Goal: Task Accomplishment & Management: Manage account settings

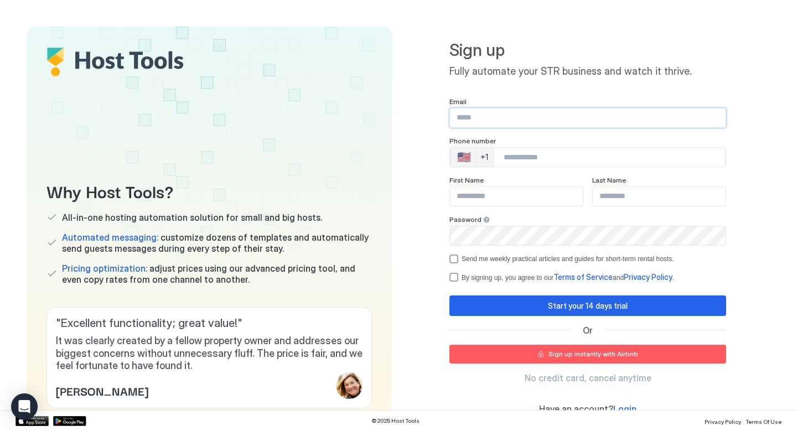
click at [506, 122] on input "Input Field" at bounding box center [588, 118] width 276 height 19
type input "**********"
type input "*******"
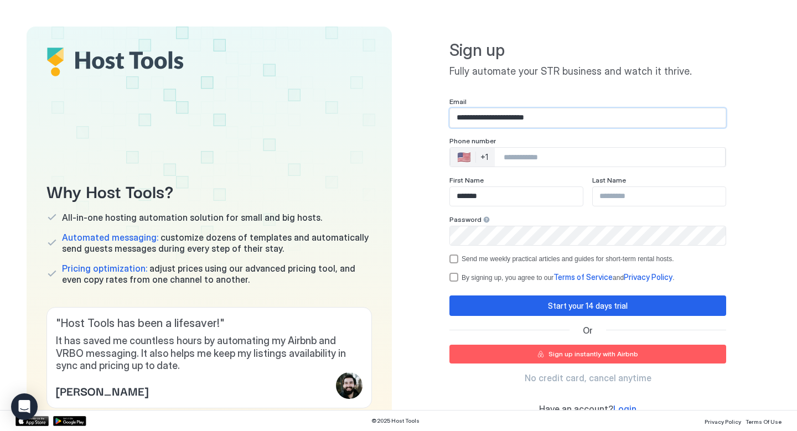
click at [528, 157] on input "Phone Number input" at bounding box center [610, 157] width 230 height 20
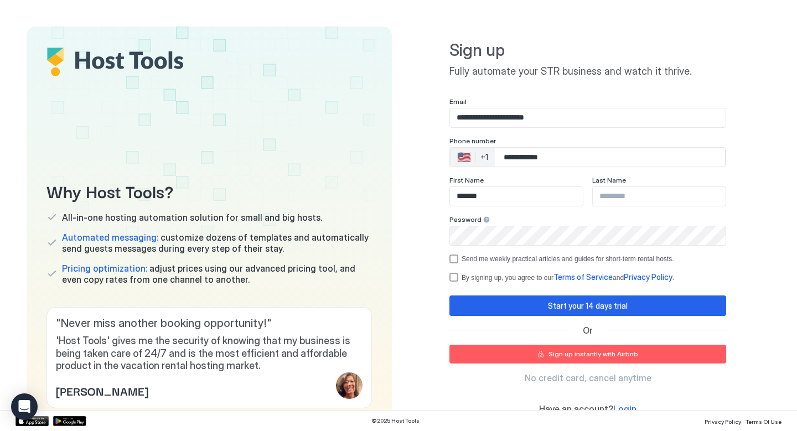
type input "**********"
click at [621, 199] on input "Input Field" at bounding box center [659, 196] width 133 height 19
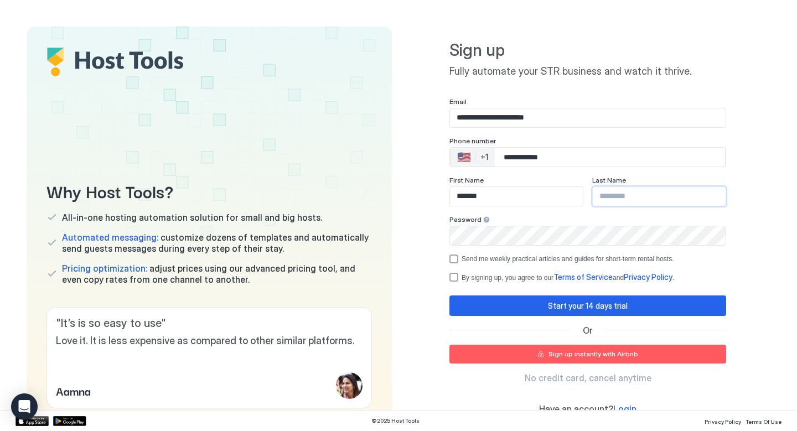
type input "******"
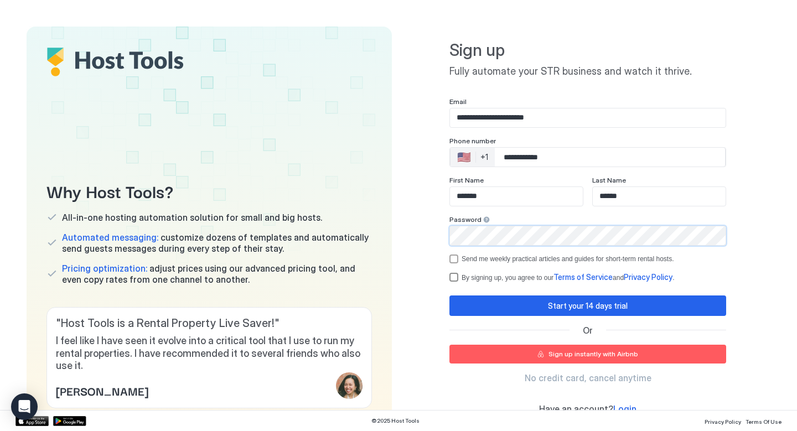
click at [451, 275] on div "termsPrivacy" at bounding box center [454, 277] width 9 height 9
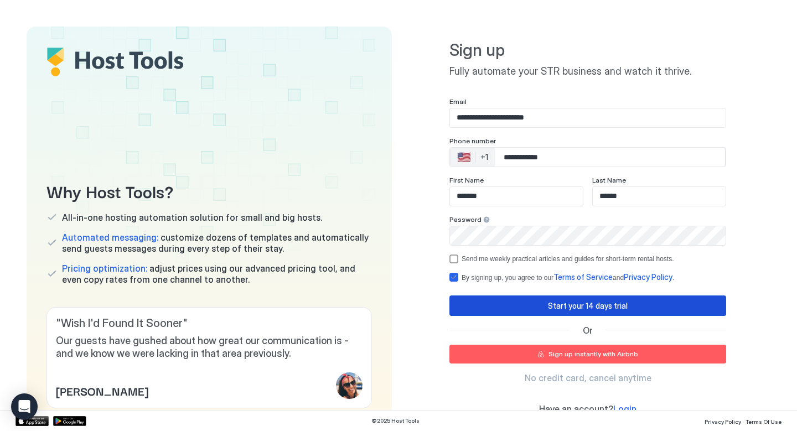
click at [477, 307] on button "Start your 14 days trial" at bounding box center [588, 306] width 277 height 20
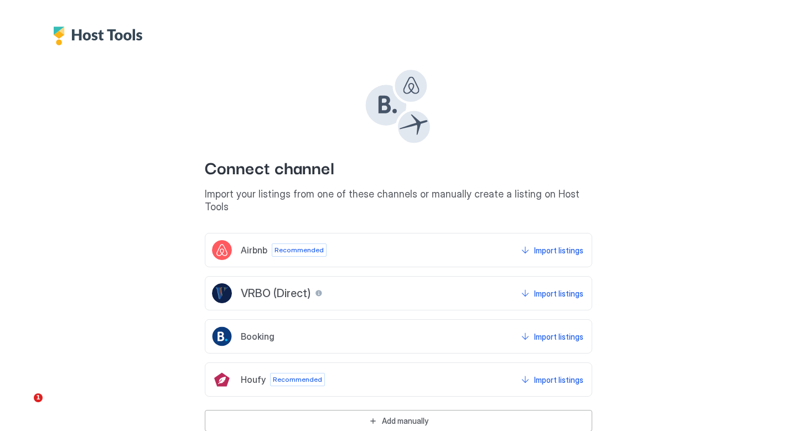
scroll to position [19, 0]
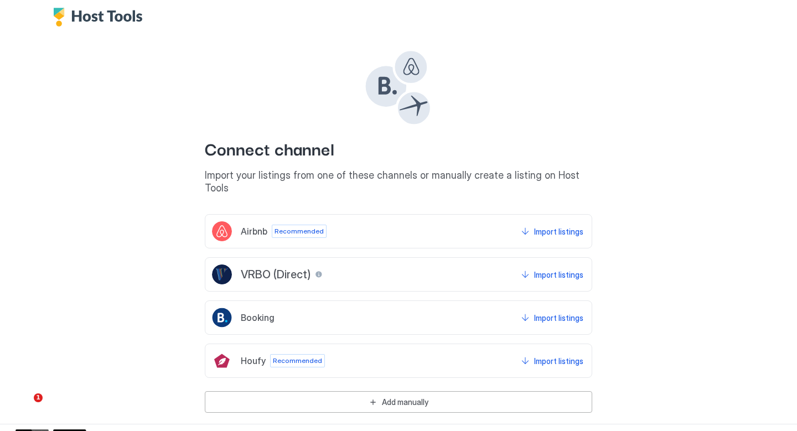
click at [452, 215] on div "Airbnb Recommended Import listings" at bounding box center [399, 231] width 388 height 34
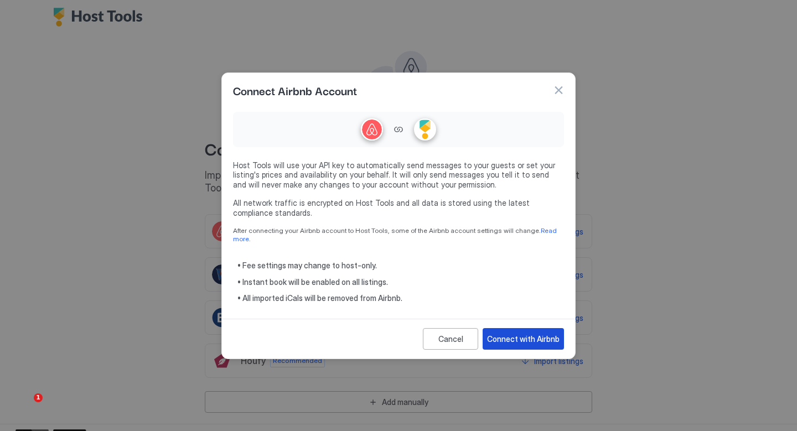
click at [515, 334] on div "Connect with Airbnb" at bounding box center [523, 339] width 73 height 12
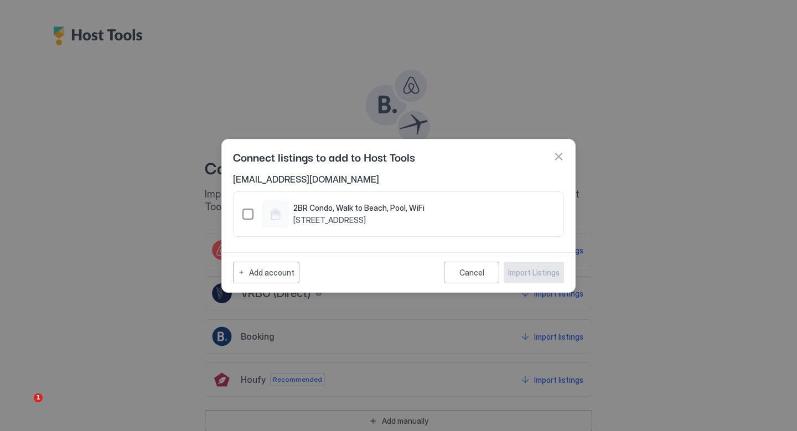
click at [248, 212] on div "1187108847391744077" at bounding box center [248, 214] width 11 height 11
click at [538, 278] on button "Import Listings" at bounding box center [534, 273] width 60 height 22
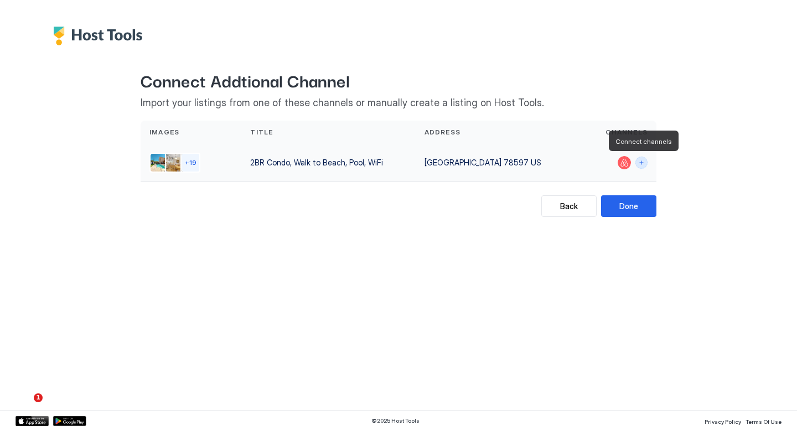
click at [644, 163] on button "Connect channels" at bounding box center [642, 163] width 12 height 12
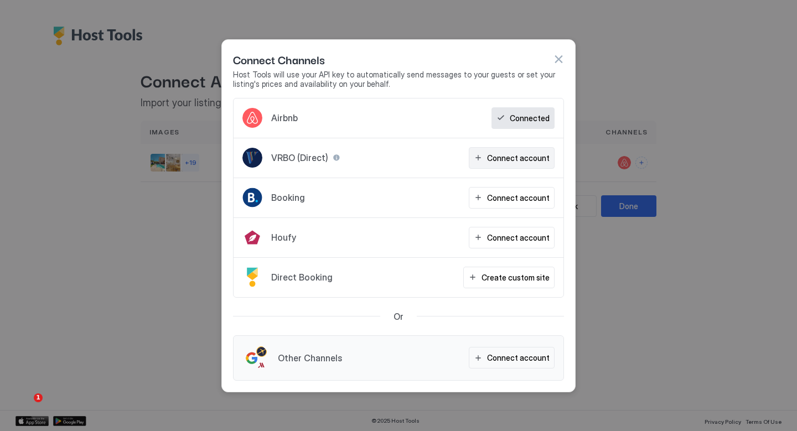
click at [499, 163] on button "Connect account" at bounding box center [512, 158] width 86 height 22
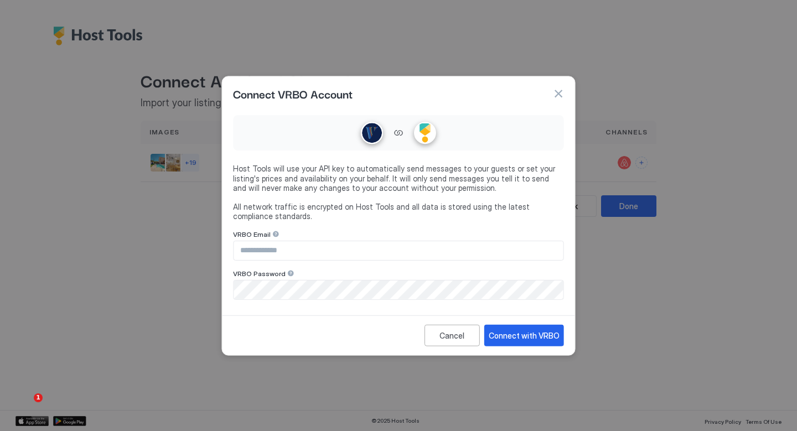
type input "**********"
click at [529, 337] on div "Connect with VRBO" at bounding box center [524, 335] width 71 height 12
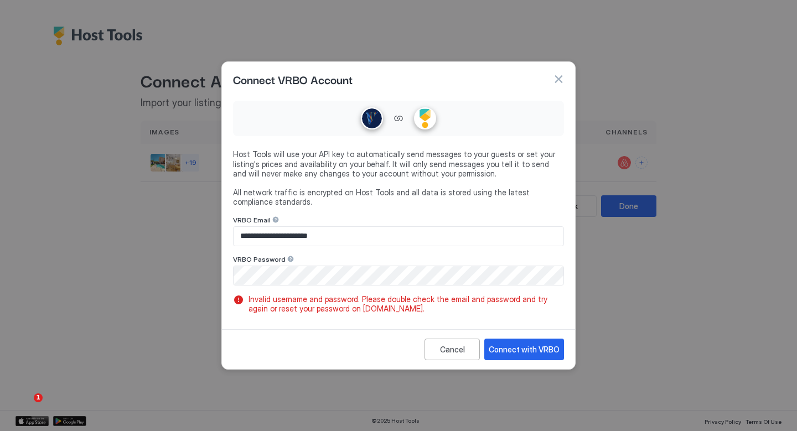
click at [322, 238] on input "**********" at bounding box center [399, 236] width 330 height 19
click at [505, 353] on div "Connect with VRBO" at bounding box center [524, 350] width 71 height 12
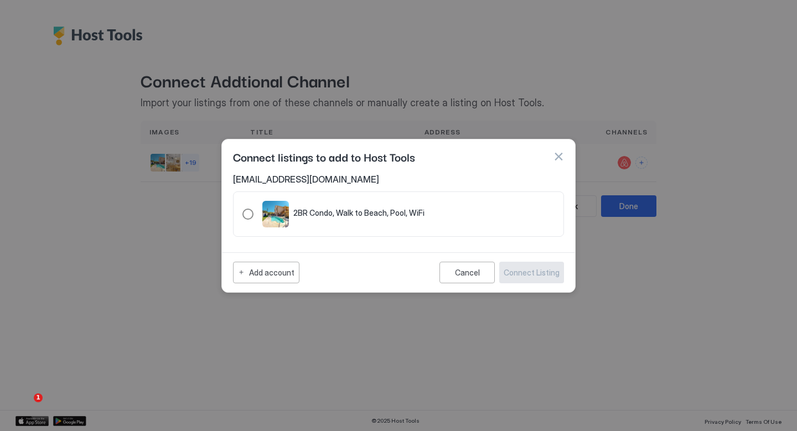
click at [251, 210] on div "321.4105035.4679205" at bounding box center [248, 214] width 11 height 11
click at [530, 267] on div "Connect Listing" at bounding box center [532, 273] width 56 height 12
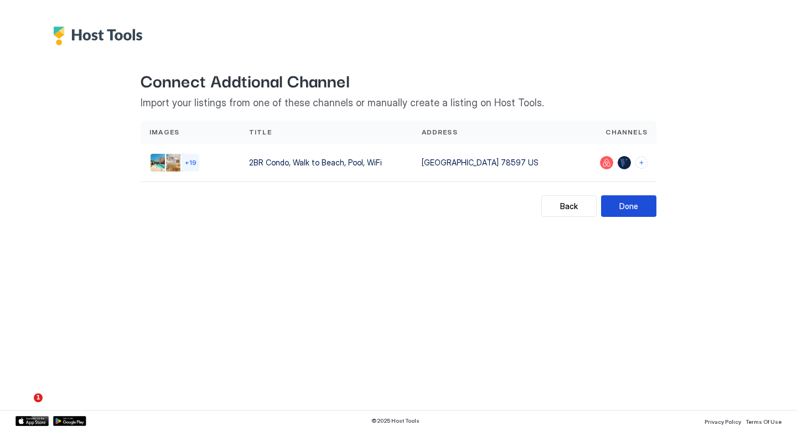
click at [622, 209] on div "Done" at bounding box center [629, 206] width 19 height 12
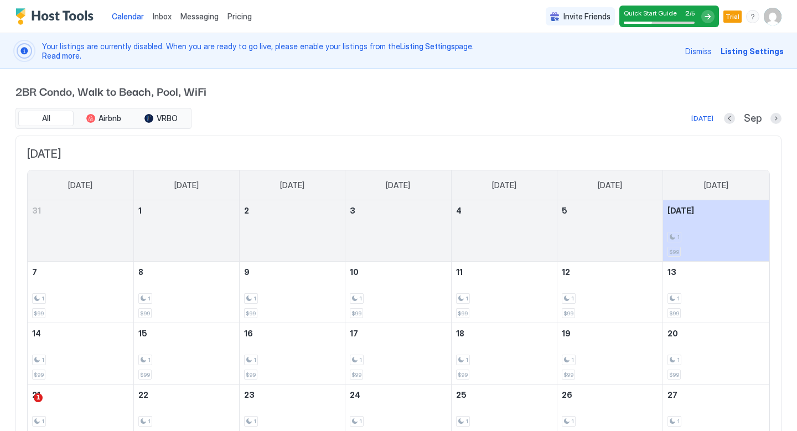
click at [680, 22] on div at bounding box center [659, 23] width 71 height 2
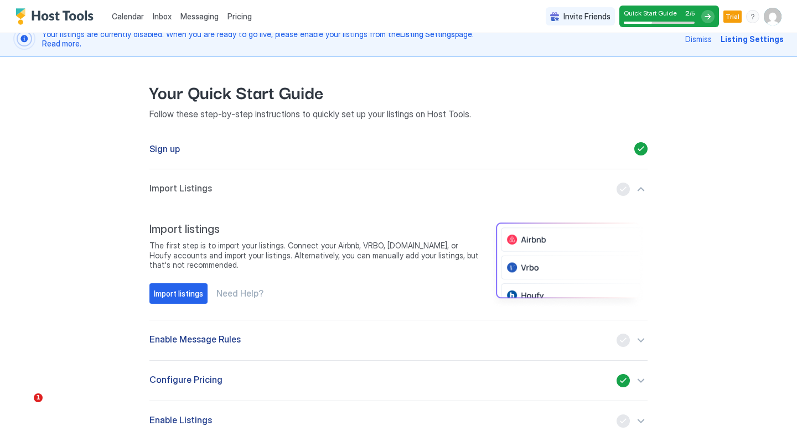
scroll to position [65, 0]
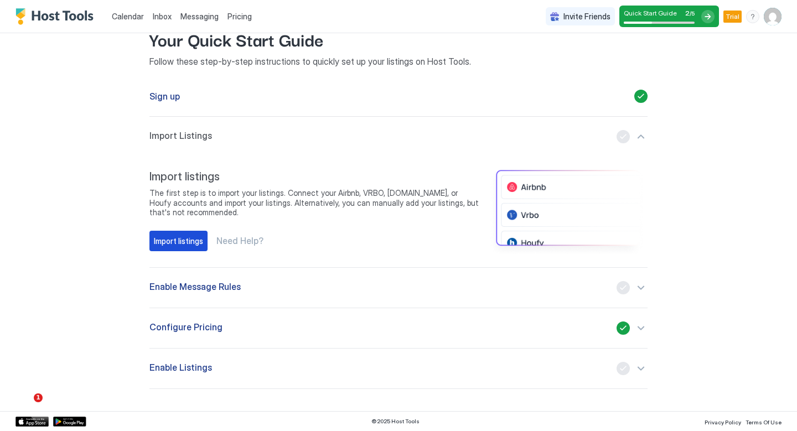
click at [179, 238] on div "Import listings" at bounding box center [178, 241] width 49 height 12
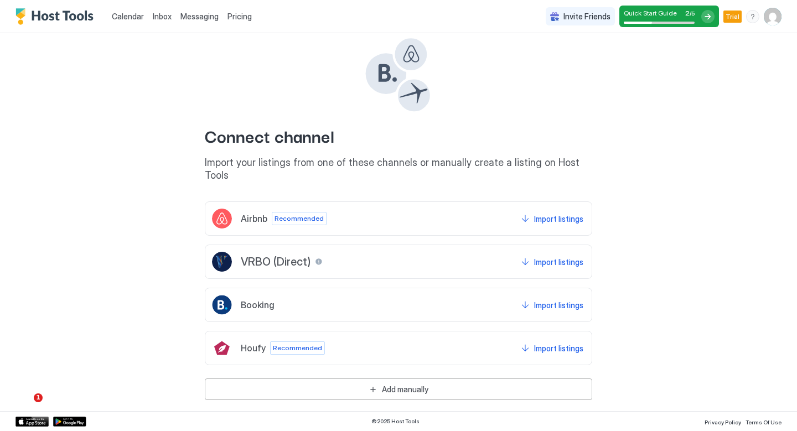
scroll to position [43, 0]
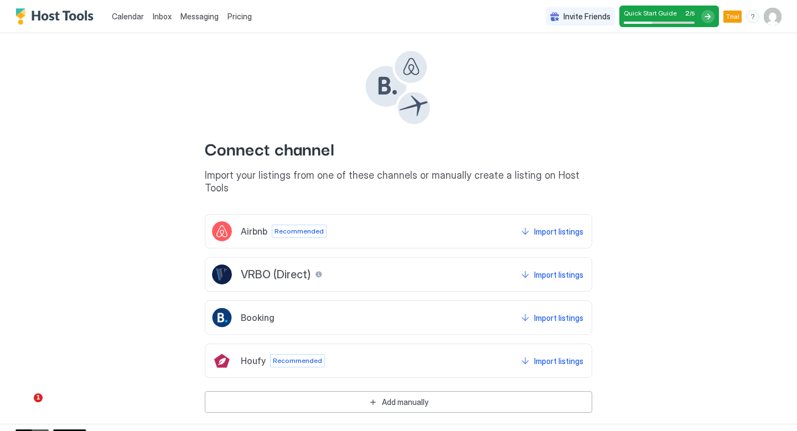
click at [450, 235] on div "Airbnb Recommended Import listings" at bounding box center [399, 231] width 388 height 34
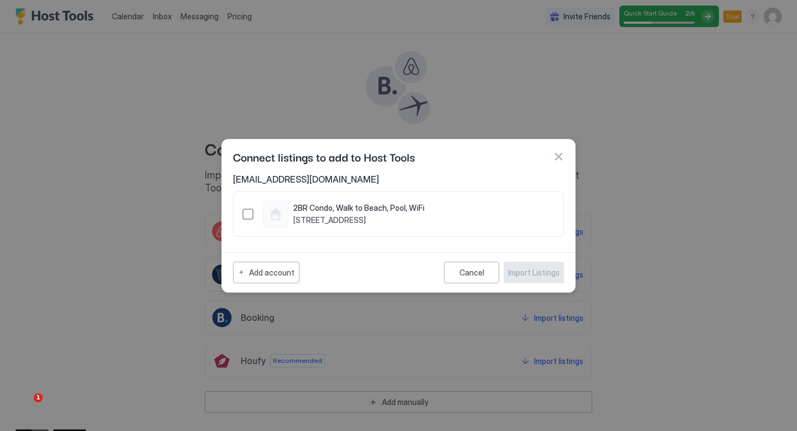
click at [535, 161] on div "Connect listings to add to Host Tools" at bounding box center [398, 156] width 331 height 17
click at [558, 160] on button "button" at bounding box center [558, 156] width 11 height 11
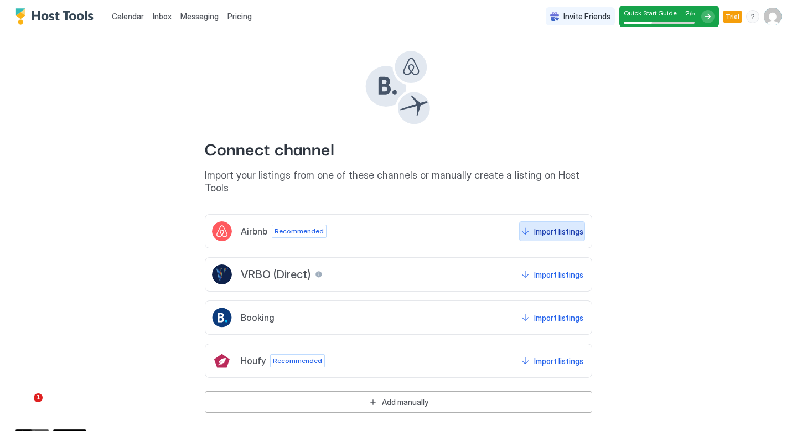
click at [538, 226] on div "Import listings" at bounding box center [558, 232] width 49 height 12
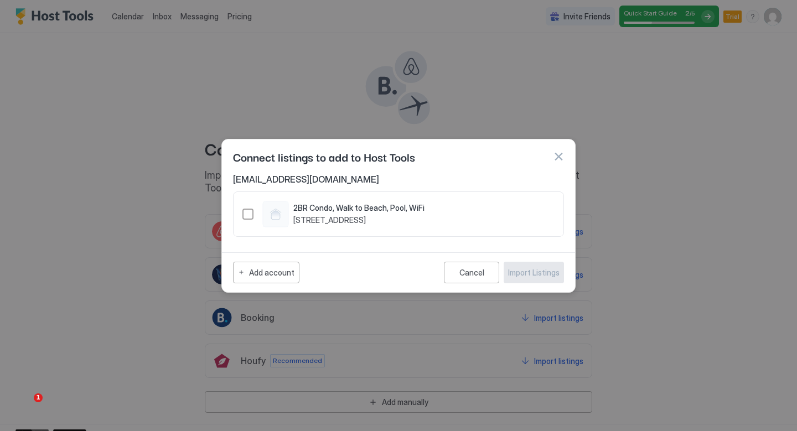
click at [245, 213] on div "1187108847391744077" at bounding box center [248, 214] width 11 height 11
click at [544, 272] on div "Import Listings" at bounding box center [533, 273] width 51 height 12
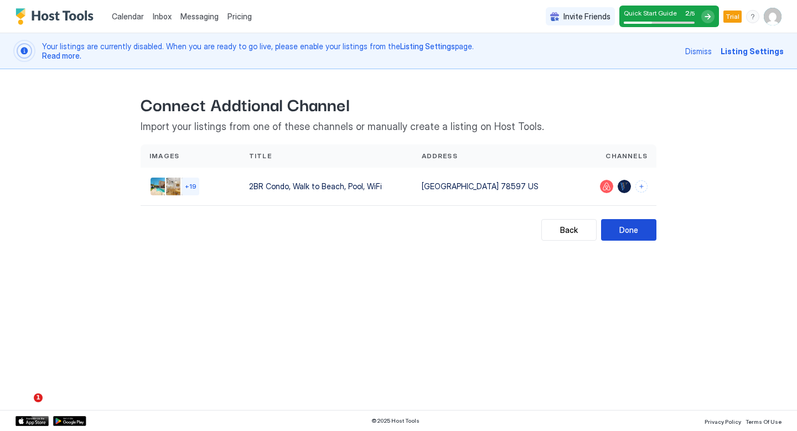
click at [622, 228] on div "Done" at bounding box center [629, 230] width 19 height 12
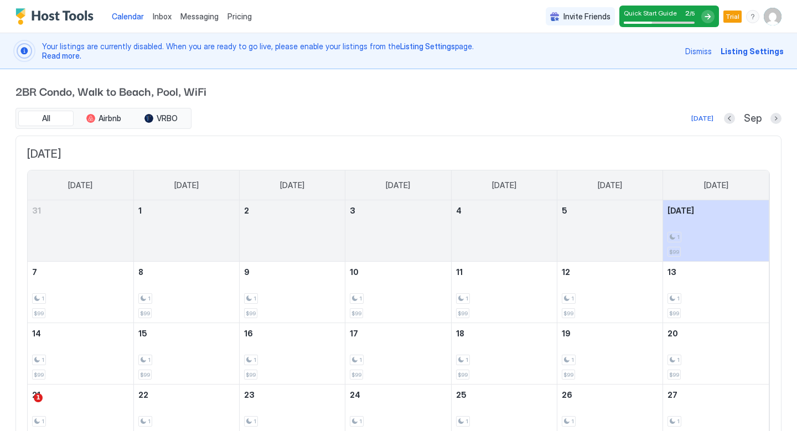
click at [711, 18] on div at bounding box center [708, 16] width 13 height 13
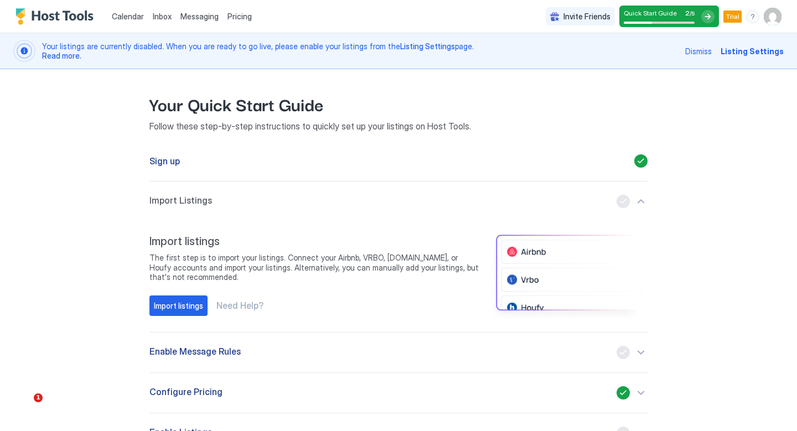
scroll to position [65, 0]
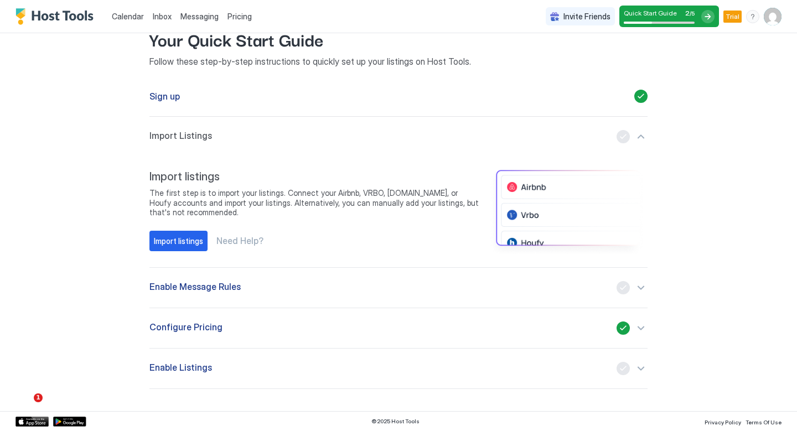
click at [634, 281] on div "button" at bounding box center [632, 287] width 31 height 13
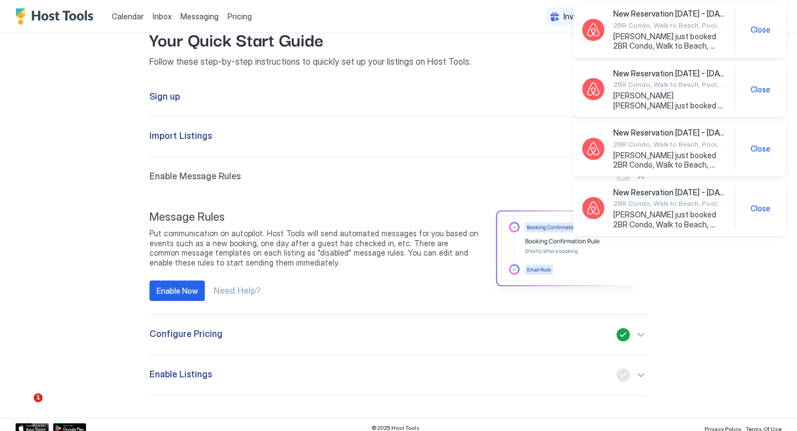
click at [247, 342] on button "Configure Pricing" at bounding box center [398, 335] width 498 height 40
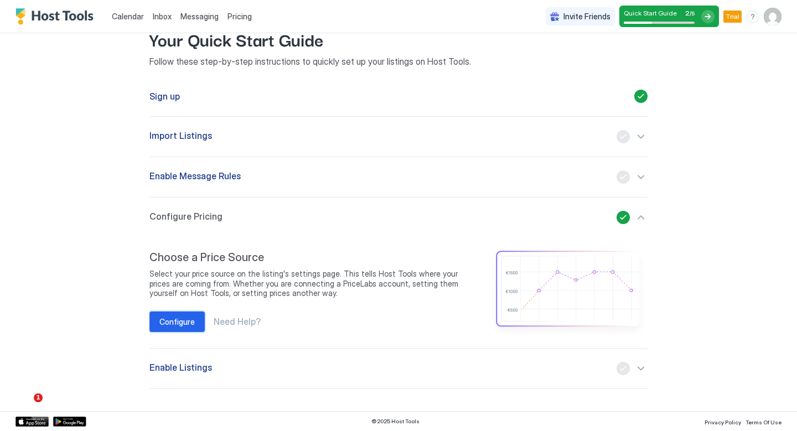
click at [187, 324] on div "Configure" at bounding box center [176, 322] width 35 height 12
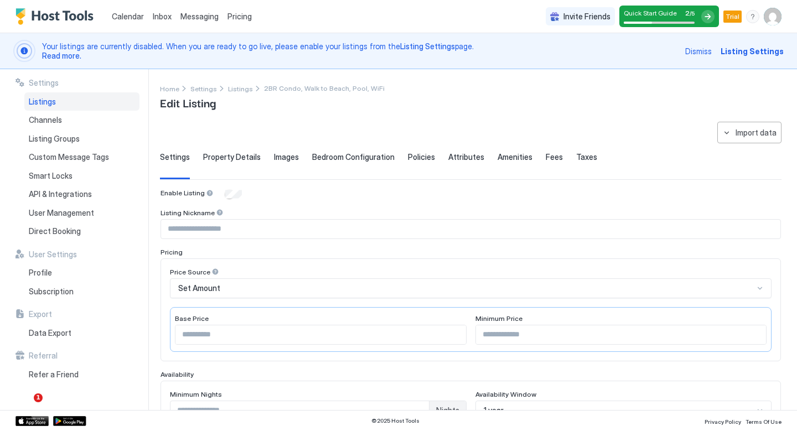
click at [228, 161] on span "Property Details" at bounding box center [232, 157] width 58 height 10
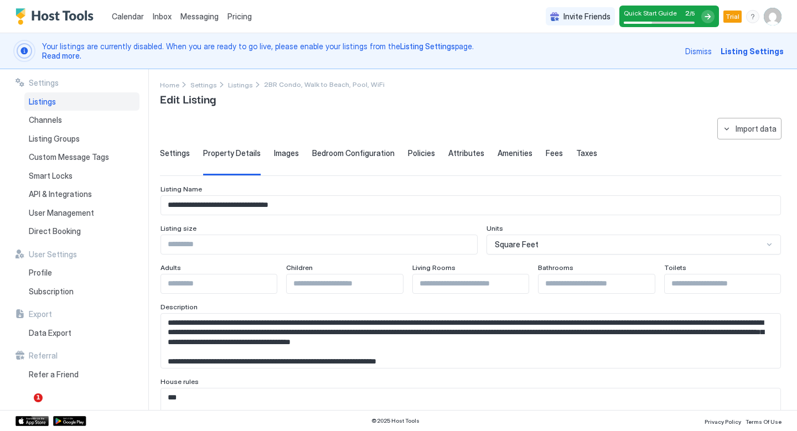
scroll to position [8, 0]
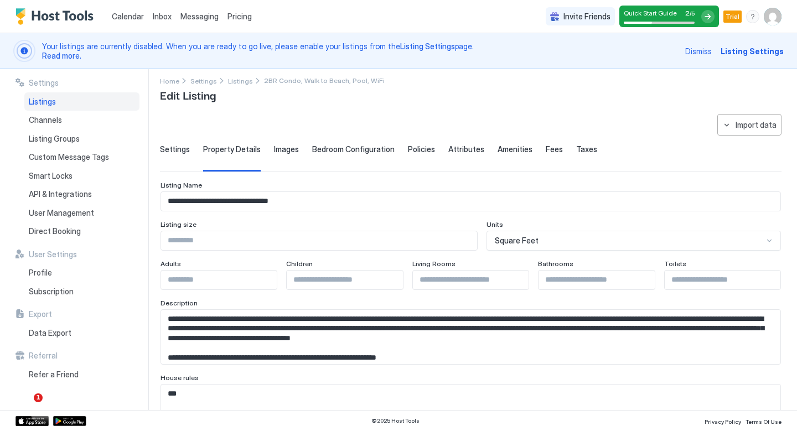
click at [291, 151] on span "Images" at bounding box center [286, 150] width 25 height 10
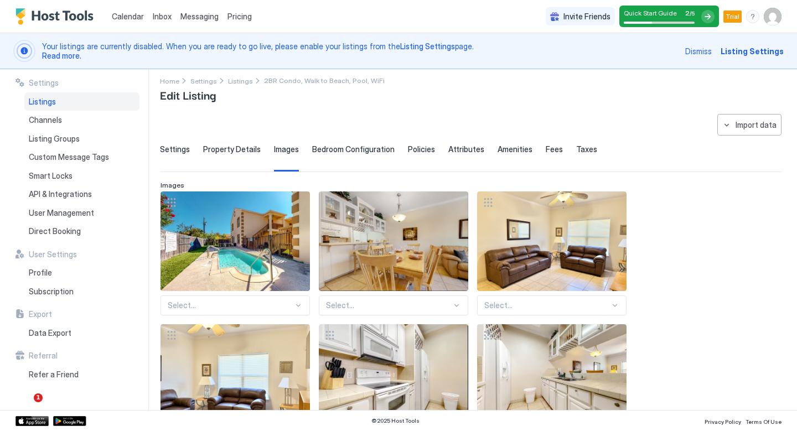
click at [336, 146] on span "Bedroom Configuration" at bounding box center [353, 150] width 82 height 10
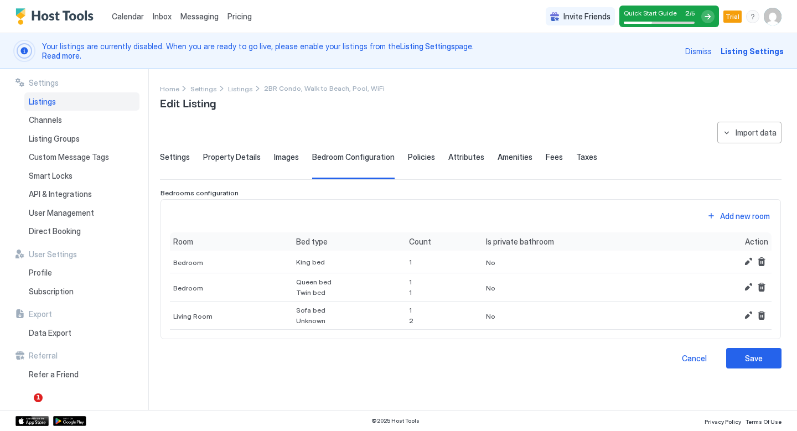
click at [429, 155] on div "Settings Property Details Images Bedroom Configuration Policies Attributes Amen…" at bounding box center [471, 165] width 622 height 27
click at [692, 353] on div "Cancel" at bounding box center [694, 359] width 25 height 12
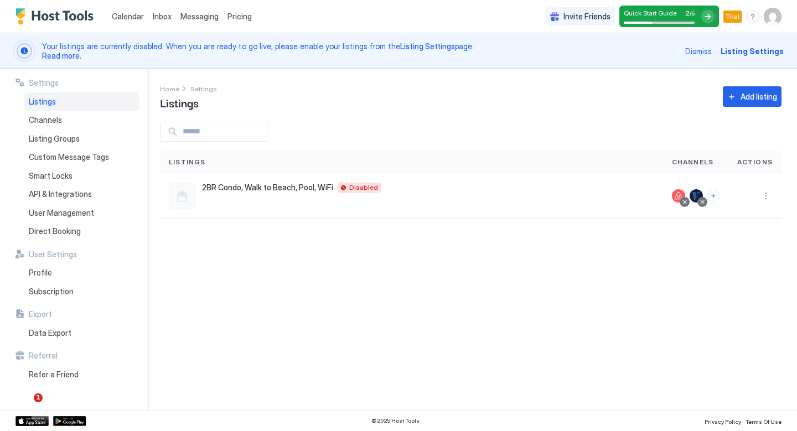
click at [679, 13] on div "Quick Start Guide 2 / 5" at bounding box center [659, 13] width 71 height 8
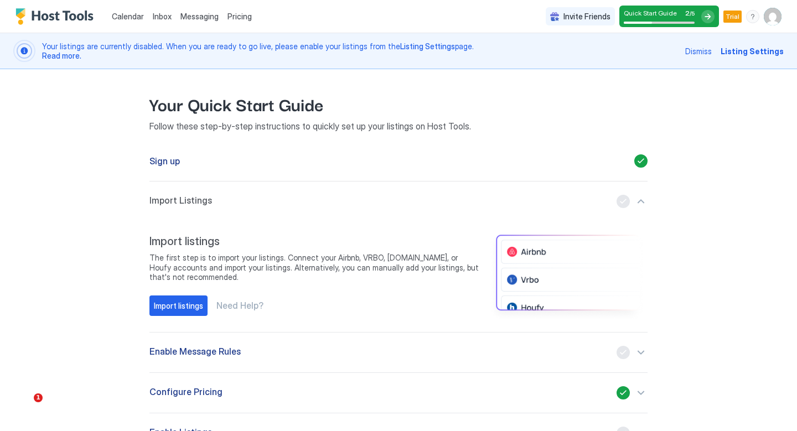
click at [622, 200] on div "button" at bounding box center [632, 201] width 31 height 13
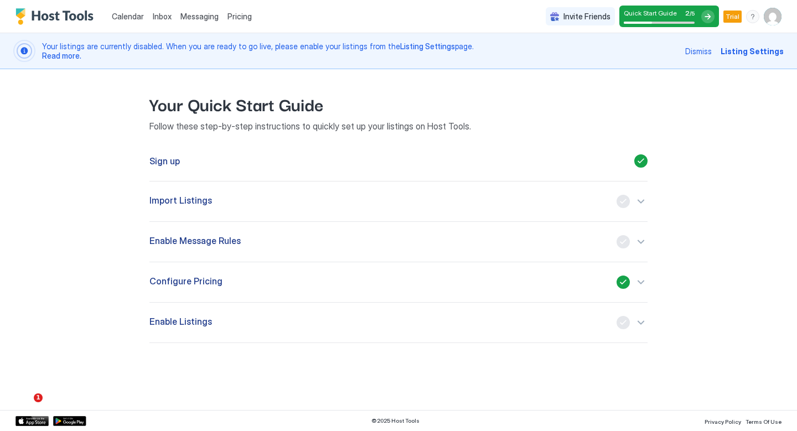
click at [623, 202] on div "button" at bounding box center [632, 201] width 31 height 13
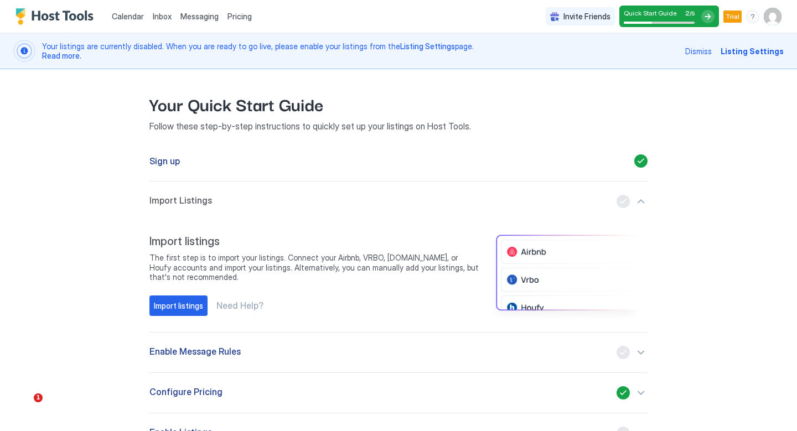
click at [623, 202] on div "button" at bounding box center [632, 201] width 31 height 13
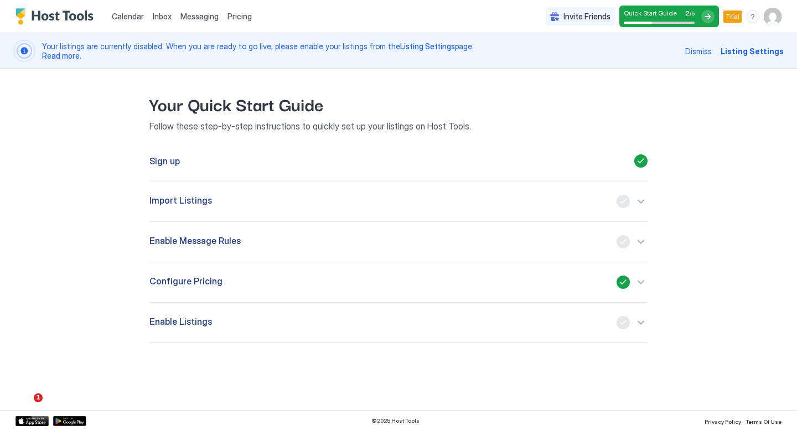
click at [579, 325] on div "Enable Listings" at bounding box center [398, 322] width 498 height 13
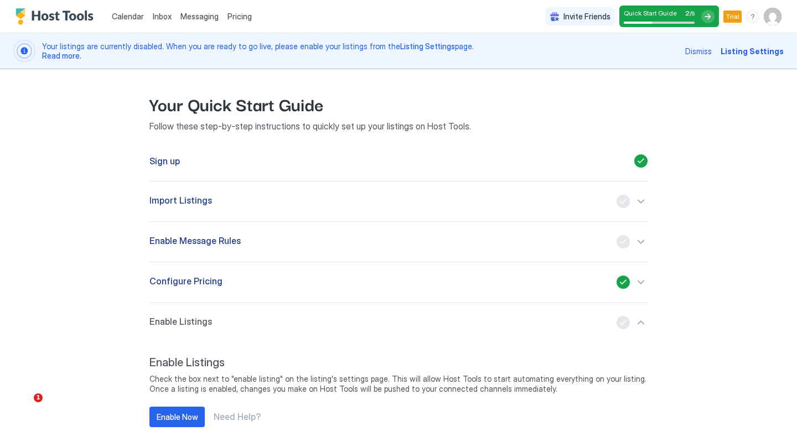
scroll to position [52, 0]
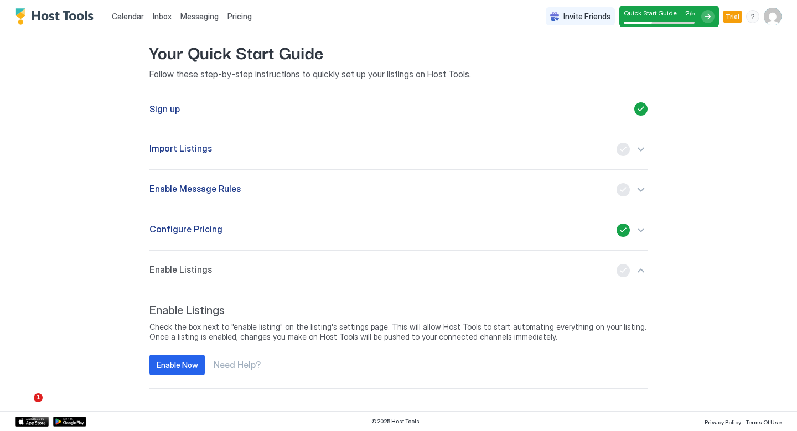
click at [163, 13] on span "Inbox" at bounding box center [162, 16] width 19 height 9
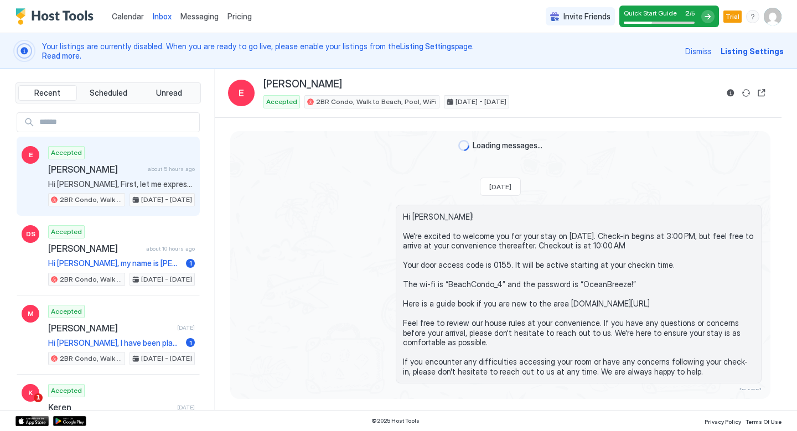
scroll to position [1081, 0]
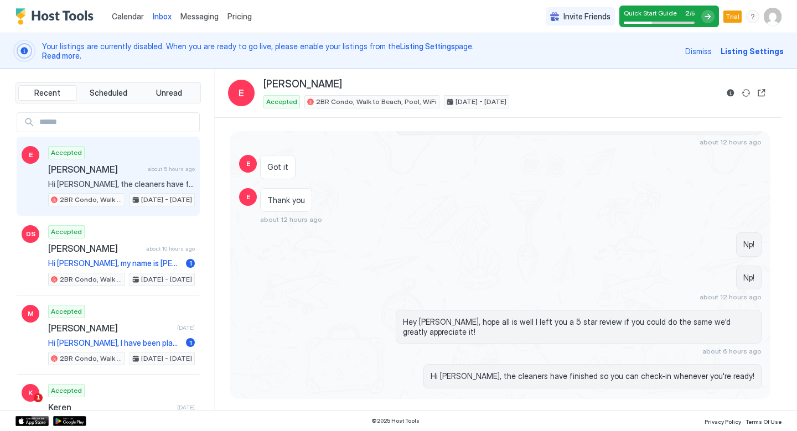
click at [558, 372] on div "Hi [PERSON_NAME], the cleaners have finished so you can check-in whenever you'r…" at bounding box center [593, 376] width 338 height 24
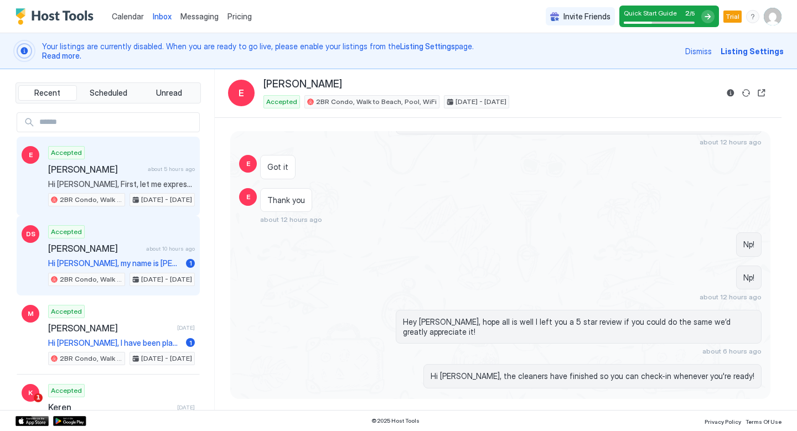
click at [130, 242] on div "Accepted [PERSON_NAME] about 10 hours ago Hi [PERSON_NAME], my name is [PERSON_…" at bounding box center [121, 255] width 147 height 61
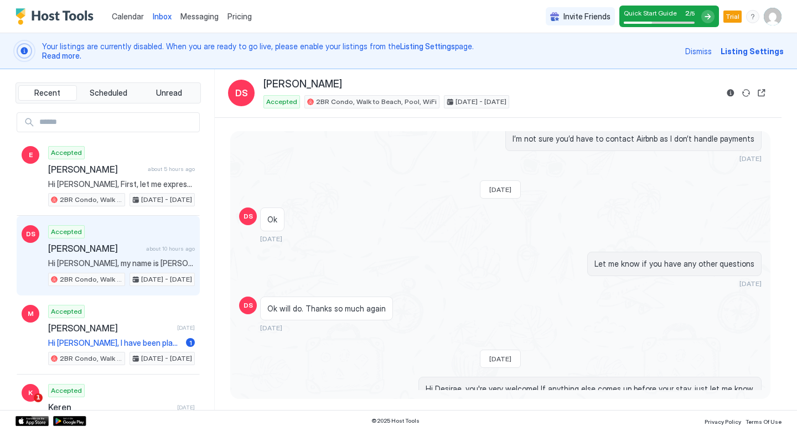
scroll to position [523, 0]
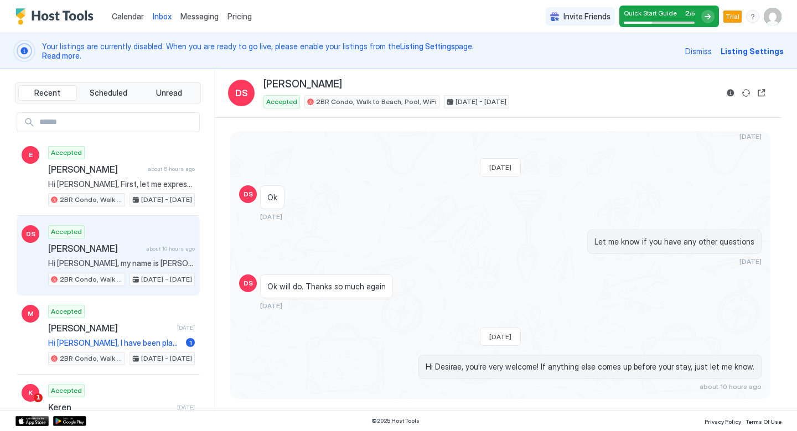
click at [201, 19] on span "Messaging" at bounding box center [199, 16] width 38 height 9
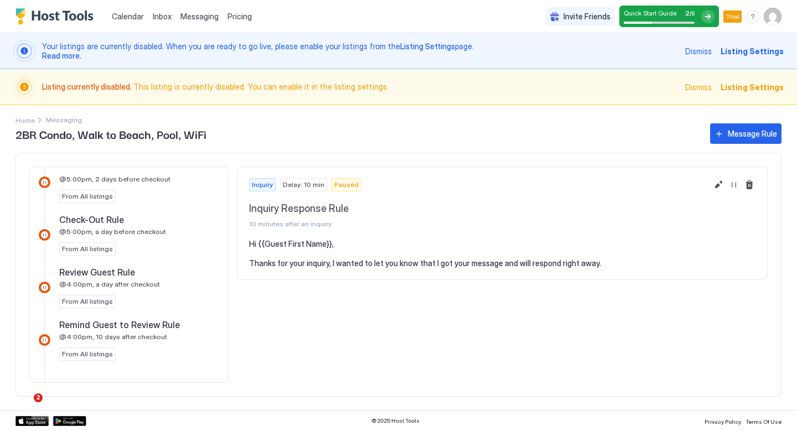
scroll to position [846, 0]
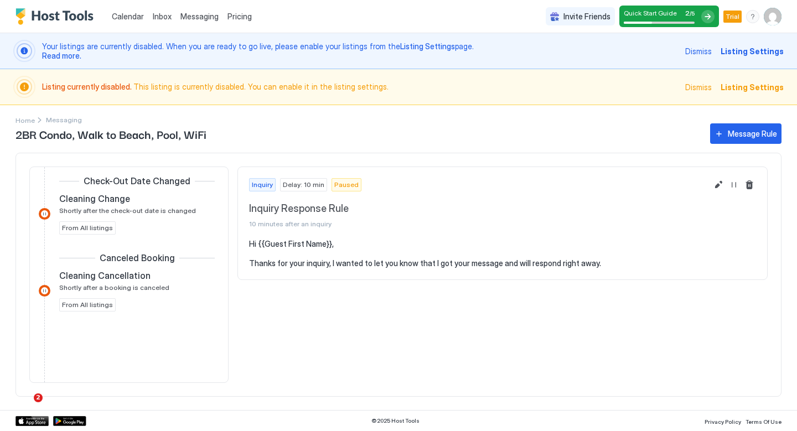
click at [239, 22] on div "Pricing" at bounding box center [239, 16] width 33 height 19
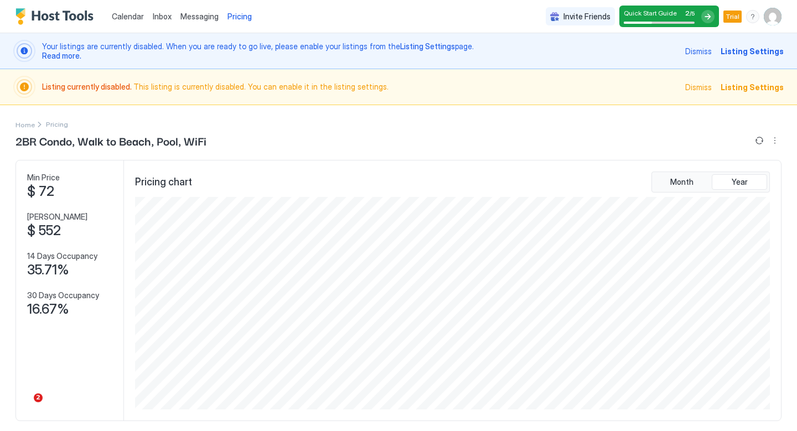
click at [189, 22] on link "Messaging" at bounding box center [199, 17] width 38 height 12
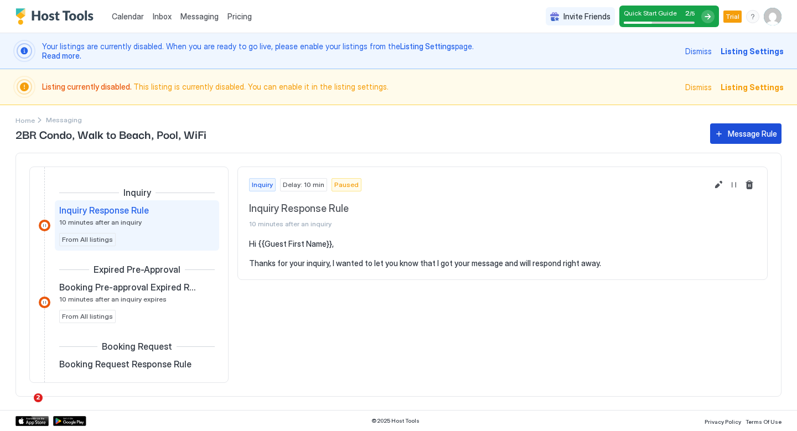
click at [738, 134] on div "Message Rule" at bounding box center [752, 134] width 49 height 12
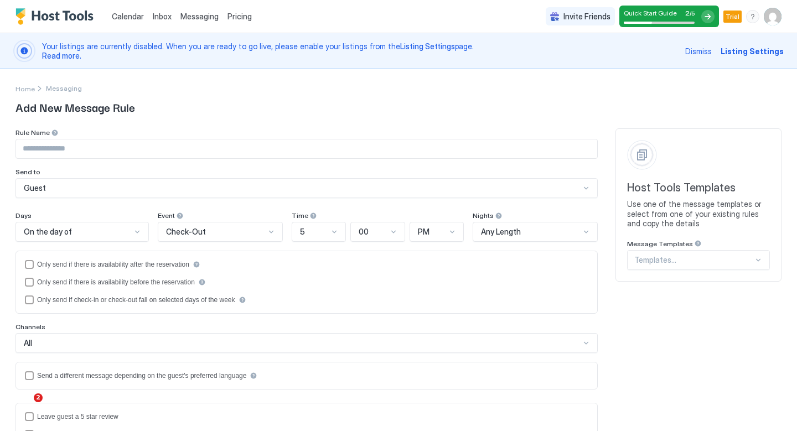
click at [129, 16] on span "Calendar" at bounding box center [128, 16] width 32 height 9
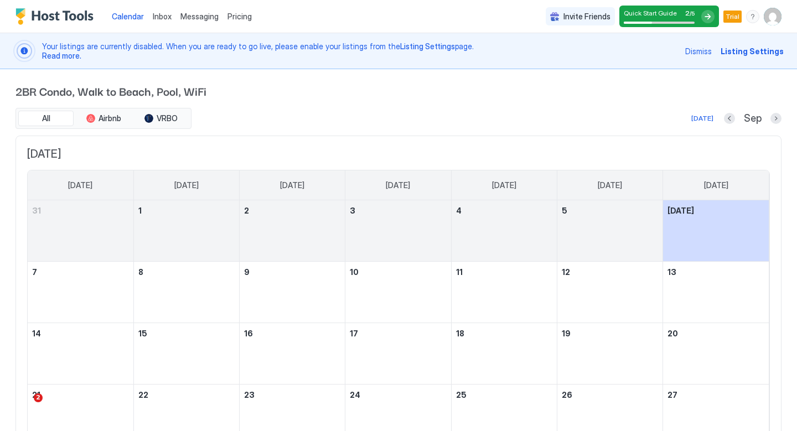
click at [155, 16] on span "Inbox" at bounding box center [162, 16] width 19 height 9
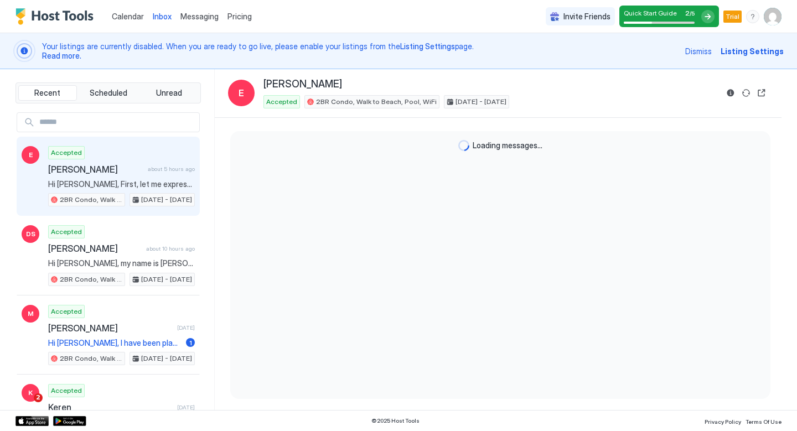
scroll to position [1081, 0]
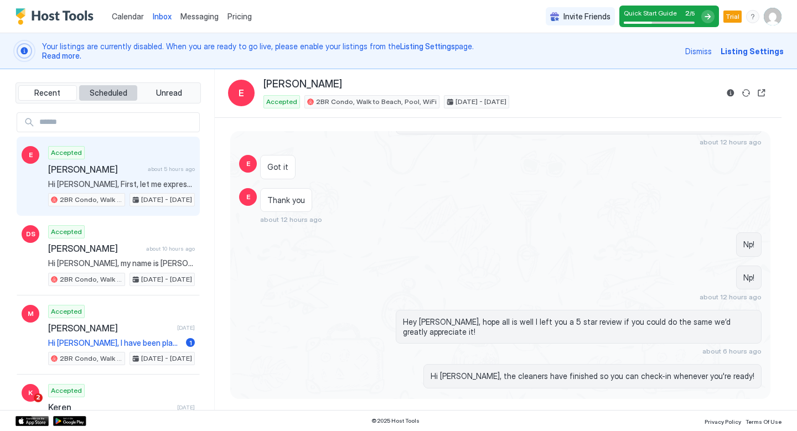
click at [114, 90] on span "Scheduled" at bounding box center [109, 93] width 38 height 10
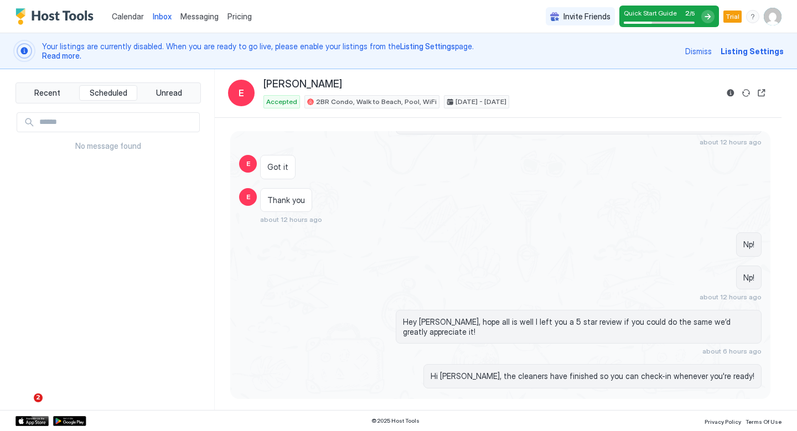
click at [162, 82] on div "Recent Scheduled Unread" at bounding box center [108, 92] width 185 height 21
click at [162, 85] on button "Unread" at bounding box center [169, 93] width 59 height 16
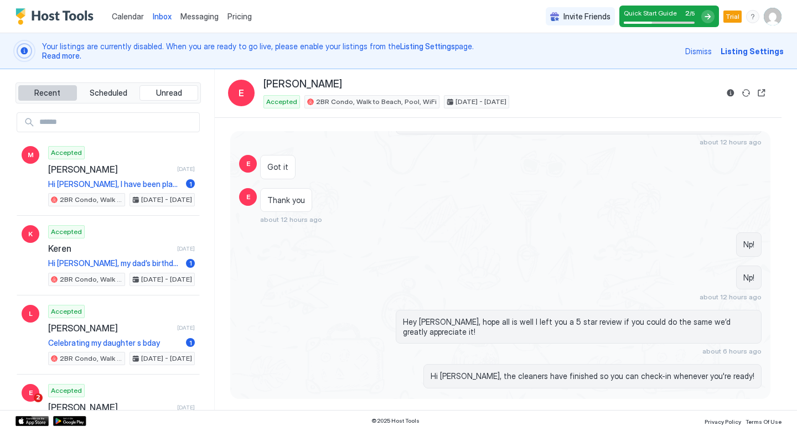
click at [40, 98] on button "Recent" at bounding box center [47, 93] width 59 height 16
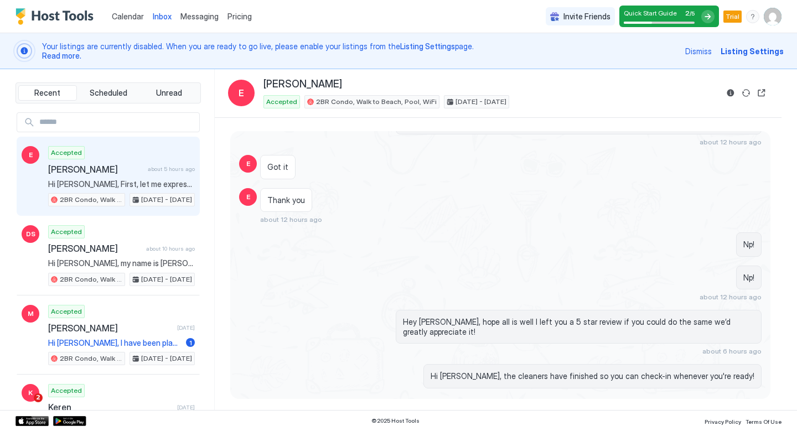
click at [130, 17] on span "Calendar" at bounding box center [128, 16] width 32 height 9
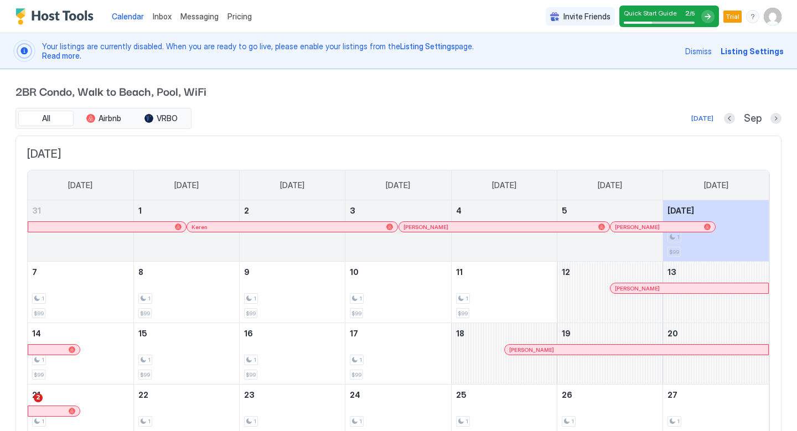
click at [675, 31] on div "Invite Friends Quick Start Guide 2 / 5 Trial RF" at bounding box center [664, 16] width 236 height 33
click at [706, 22] on div "Quick Start Guide 2 / 5" at bounding box center [670, 17] width 100 height 22
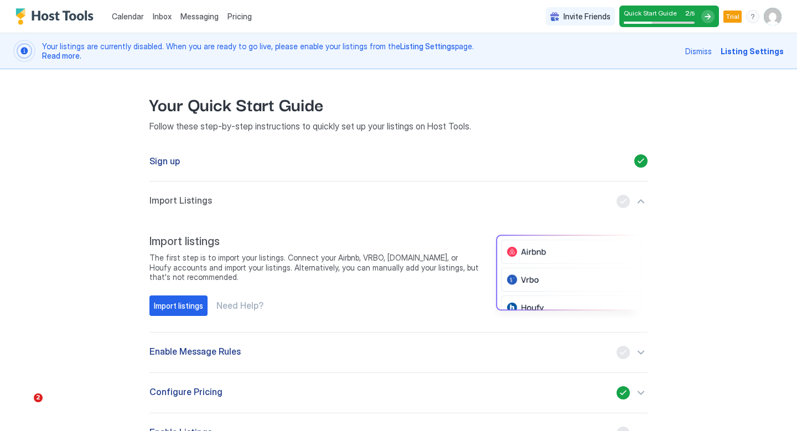
scroll to position [65, 0]
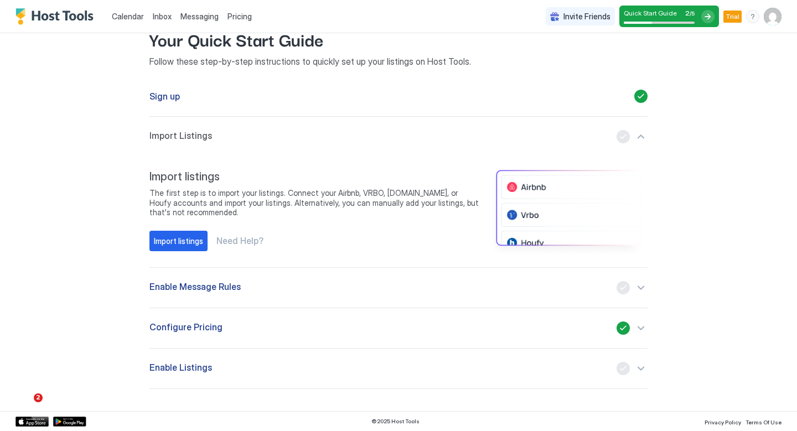
click at [252, 242] on span "Need Help?" at bounding box center [239, 240] width 47 height 11
click at [199, 243] on div "Import listings" at bounding box center [178, 241] width 49 height 12
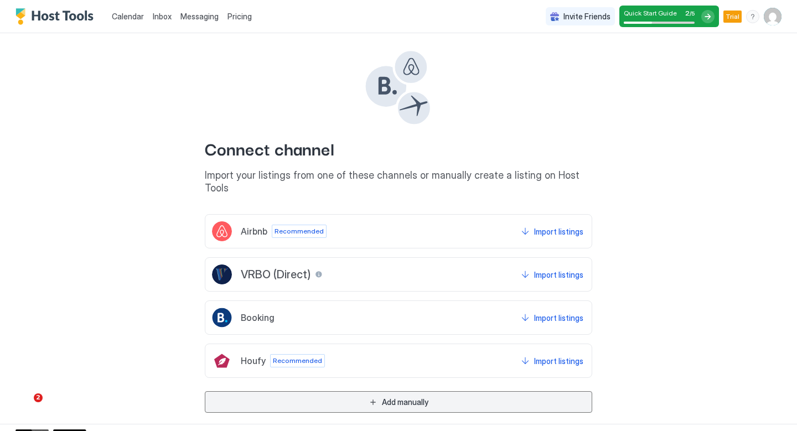
click at [336, 391] on button "Add manually" at bounding box center [399, 402] width 388 height 22
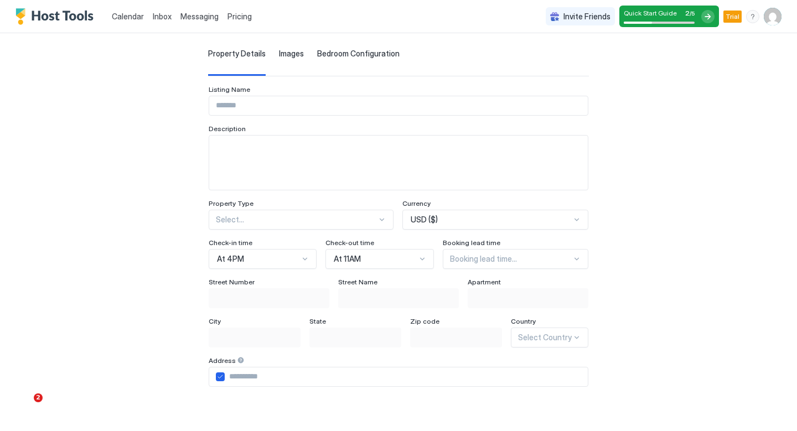
click at [667, 23] on div at bounding box center [659, 23] width 71 height 2
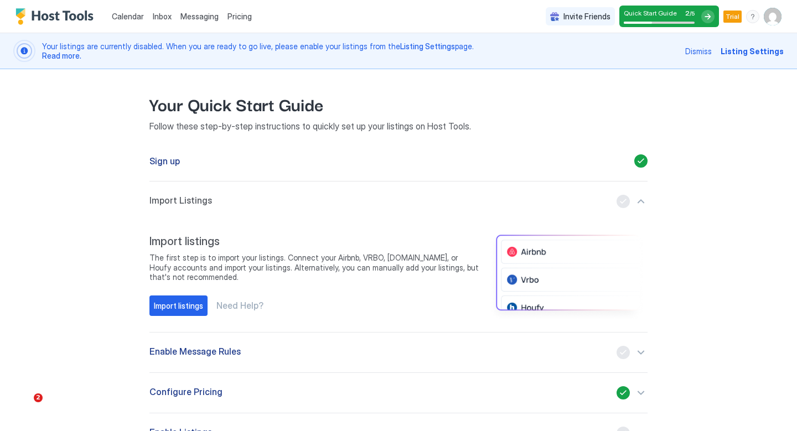
click at [236, 22] on div "Pricing" at bounding box center [239, 16] width 33 height 19
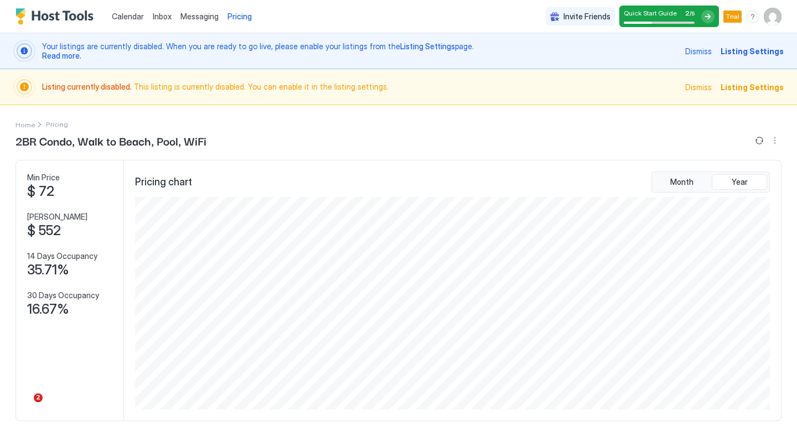
scroll to position [213, 637]
click at [193, 19] on span "Messaging" at bounding box center [199, 16] width 38 height 9
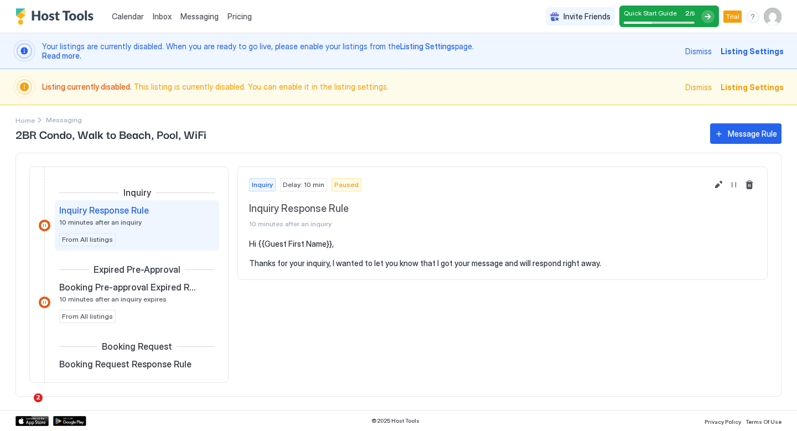
click at [162, 16] on span "Inbox" at bounding box center [162, 16] width 19 height 9
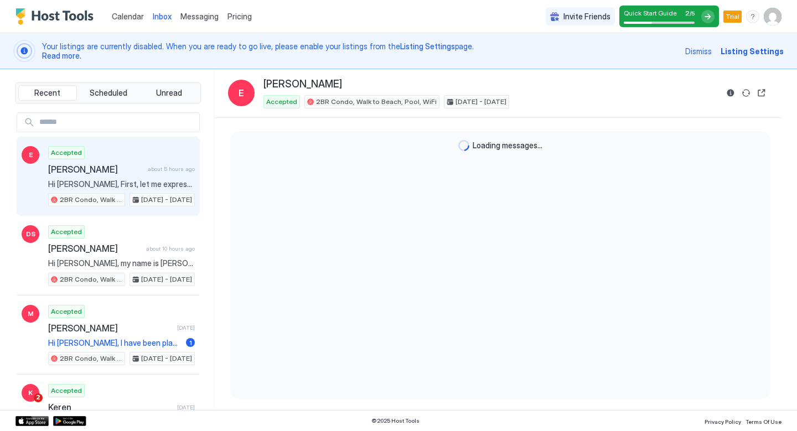
scroll to position [1081, 0]
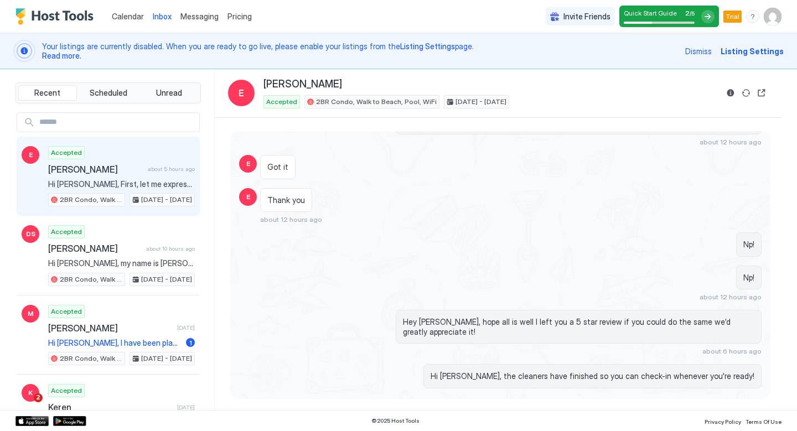
click at [140, 14] on span "Calendar" at bounding box center [128, 16] width 32 height 9
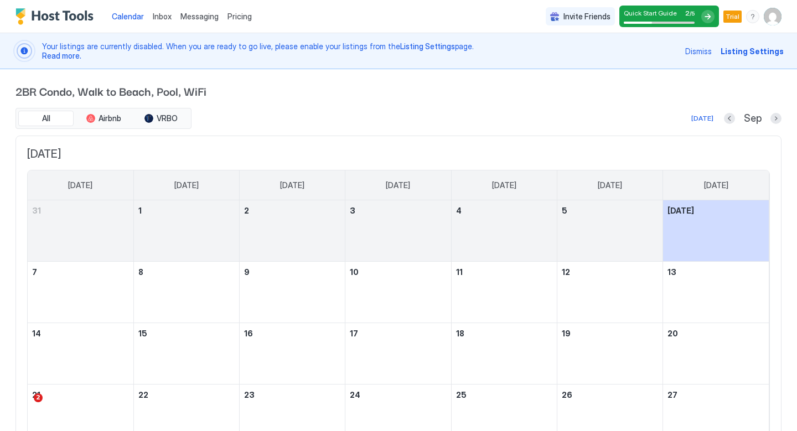
click at [70, 16] on img "Host Tools Logo" at bounding box center [57, 16] width 83 height 17
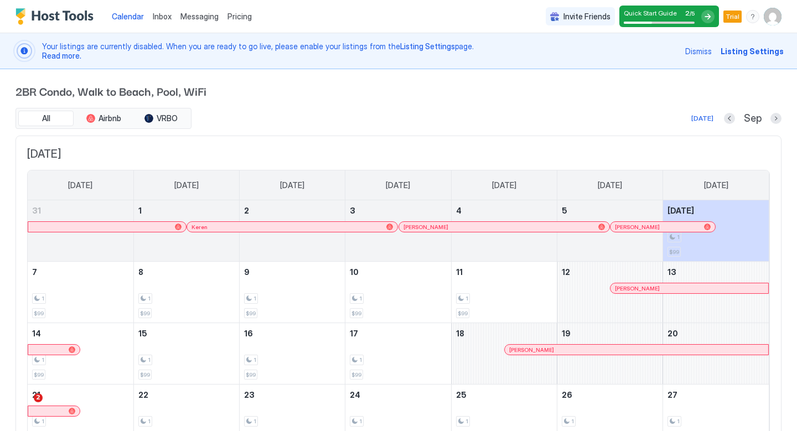
click at [70, 16] on img "Host Tools Logo" at bounding box center [57, 16] width 83 height 17
click at [780, 17] on img "User profile" at bounding box center [773, 17] width 18 height 18
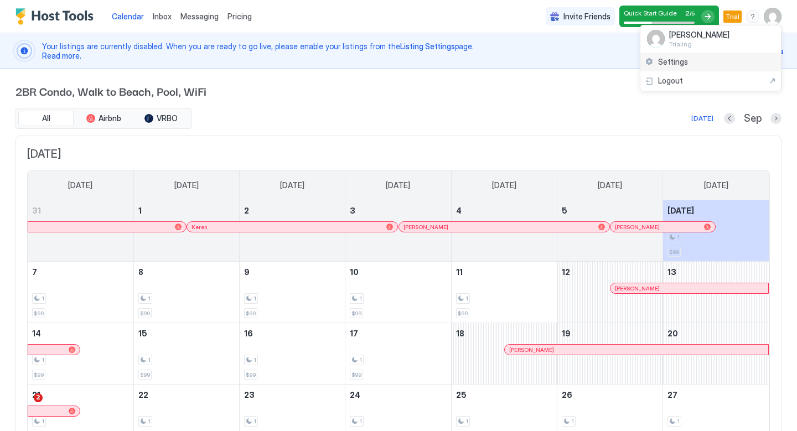
click at [701, 62] on div "Settings" at bounding box center [711, 62] width 141 height 19
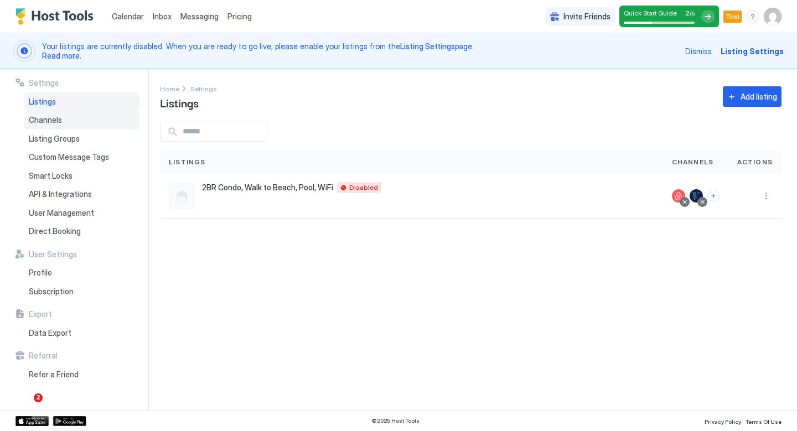
click at [81, 117] on div "Channels" at bounding box center [81, 120] width 115 height 19
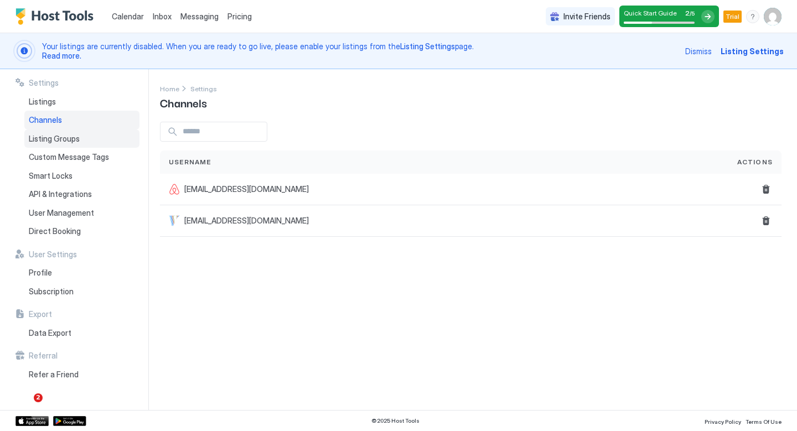
click at [80, 135] on div "Listing Groups" at bounding box center [81, 139] width 115 height 19
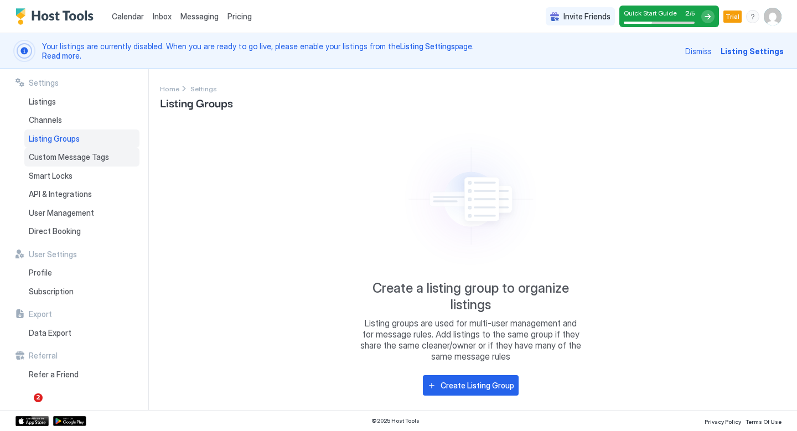
click at [78, 153] on span "Custom Message Tags" at bounding box center [69, 157] width 80 height 10
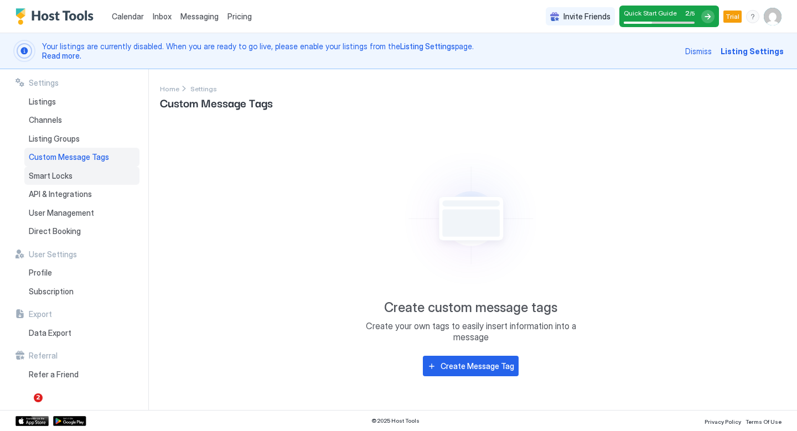
click at [107, 180] on div "Smart Locks" at bounding box center [81, 176] width 115 height 19
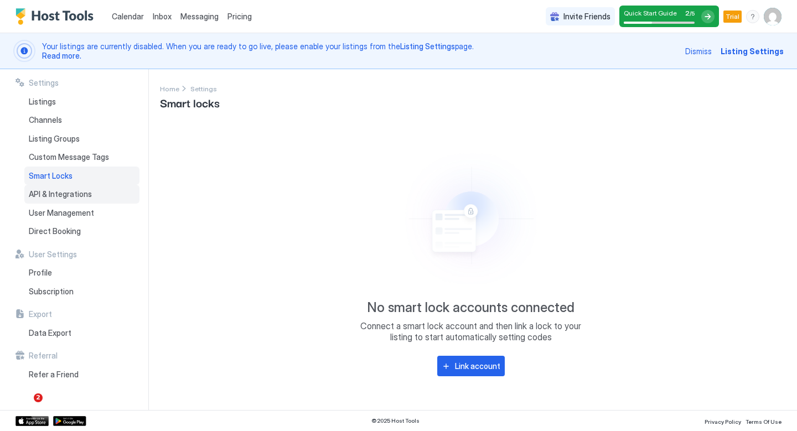
click at [99, 195] on div "API & Integrations" at bounding box center [81, 194] width 115 height 19
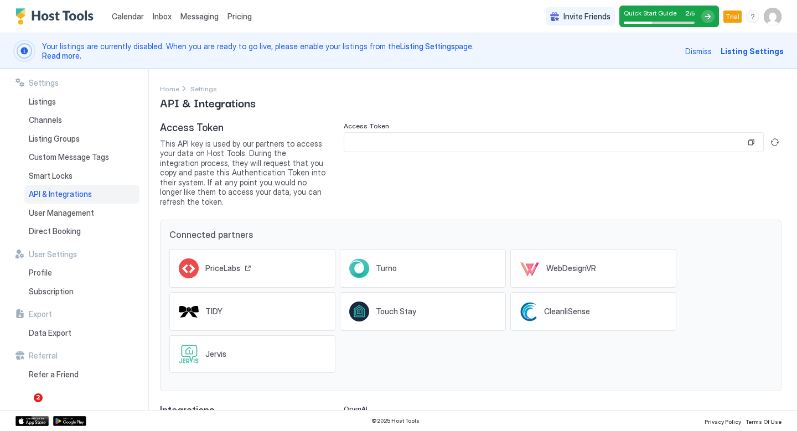
click at [208, 259] on div "PriceLabs" at bounding box center [215, 269] width 73 height 20
click at [771, 143] on button "Generate new token" at bounding box center [774, 142] width 13 height 13
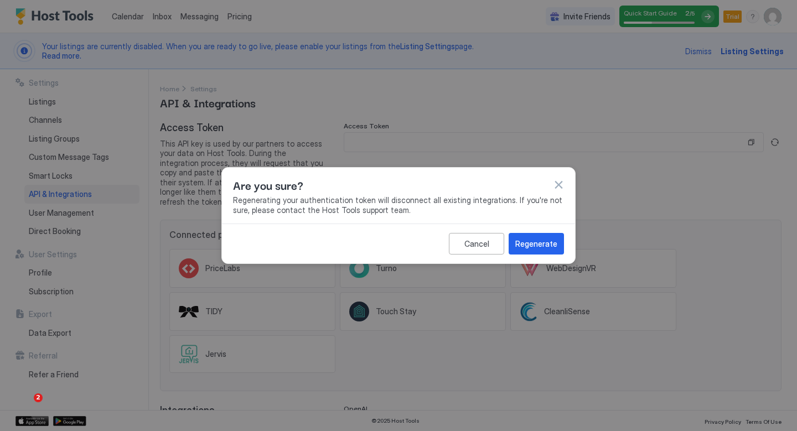
click at [558, 182] on button "button" at bounding box center [558, 184] width 11 height 11
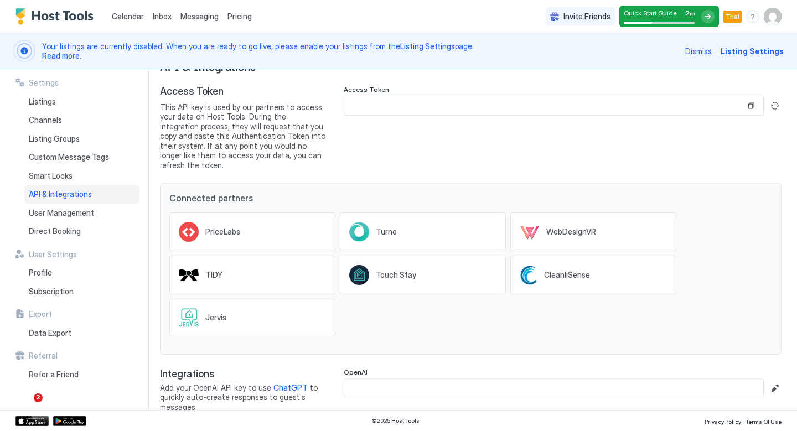
scroll to position [42, 0]
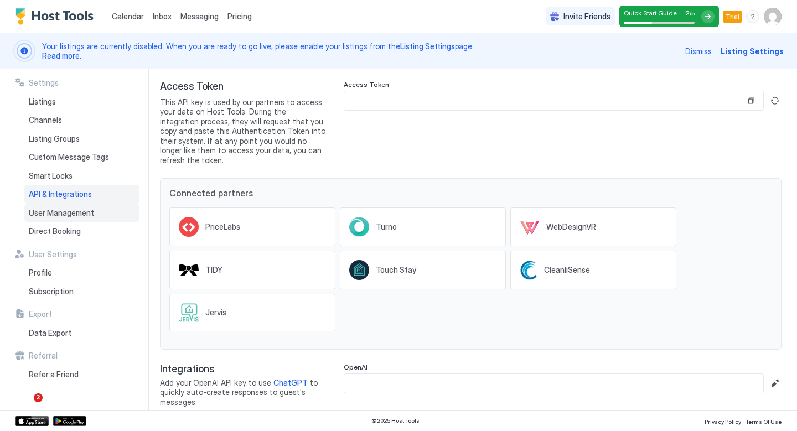
click at [86, 204] on div "User Management" at bounding box center [81, 213] width 115 height 19
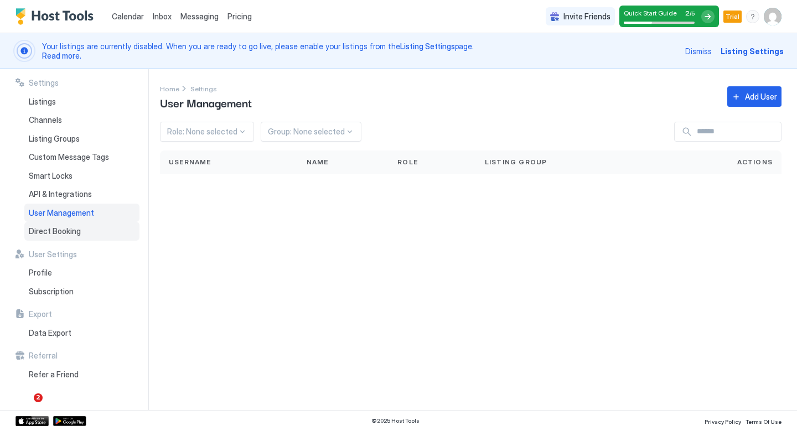
click at [82, 231] on div "Direct Booking" at bounding box center [81, 231] width 115 height 19
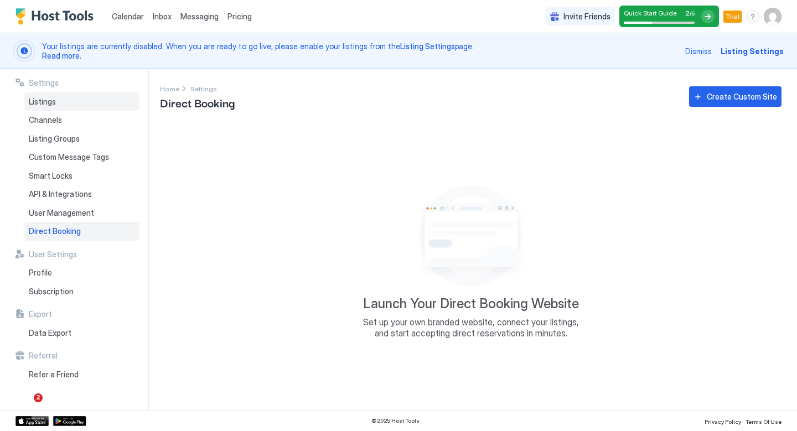
click at [79, 106] on div "Listings" at bounding box center [81, 101] width 115 height 19
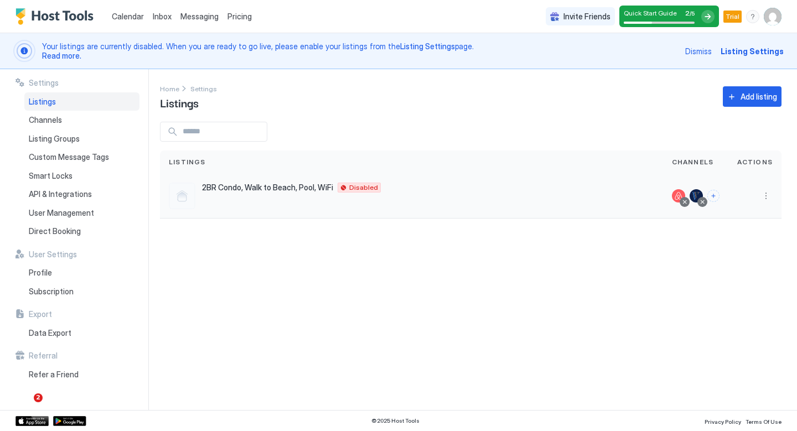
click at [246, 187] on span "2BR Condo, Walk to Beach, Pool, WiFi" at bounding box center [267, 188] width 131 height 10
click at [182, 195] on div at bounding box center [182, 196] width 27 height 27
click at [274, 187] on span "2BR Condo, Walk to Beach, Pool, WiFi" at bounding box center [267, 188] width 131 height 10
click at [349, 188] on span "Disabled" at bounding box center [363, 188] width 29 height 0
click at [761, 166] on span "Actions" at bounding box center [754, 162] width 35 height 10
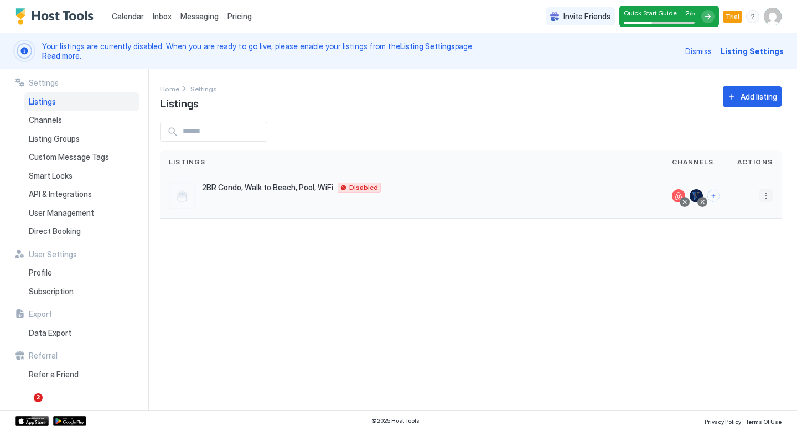
click at [766, 198] on button "More options" at bounding box center [766, 195] width 13 height 13
click at [740, 286] on span "Airbnb Settings" at bounding box center [739, 282] width 49 height 8
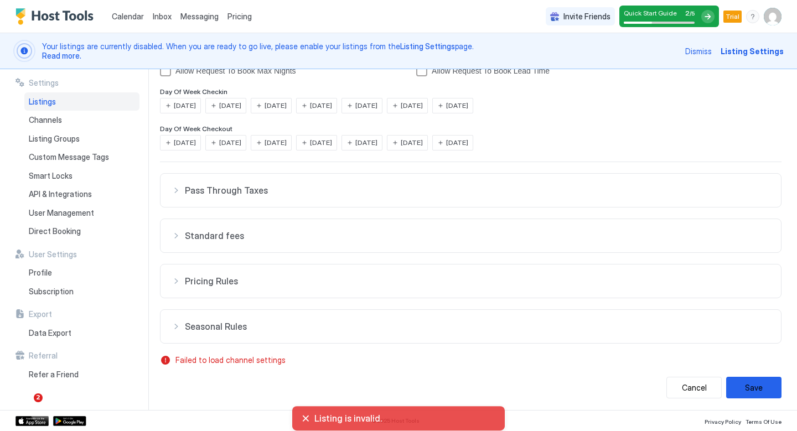
scroll to position [244, 0]
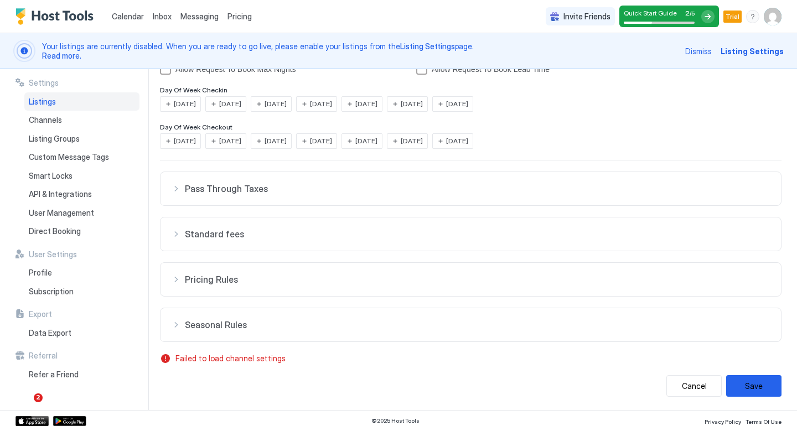
click at [254, 324] on span "Seasonal Rules" at bounding box center [477, 324] width 585 height 11
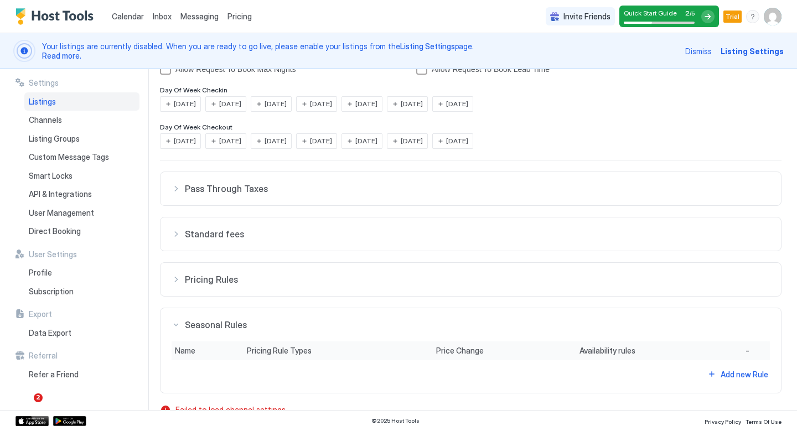
scroll to position [295, 0]
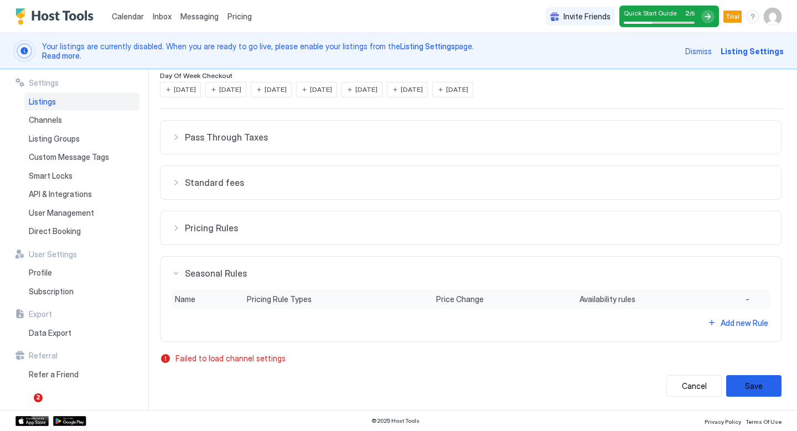
click at [239, 231] on span "Pricing Rules" at bounding box center [477, 228] width 585 height 11
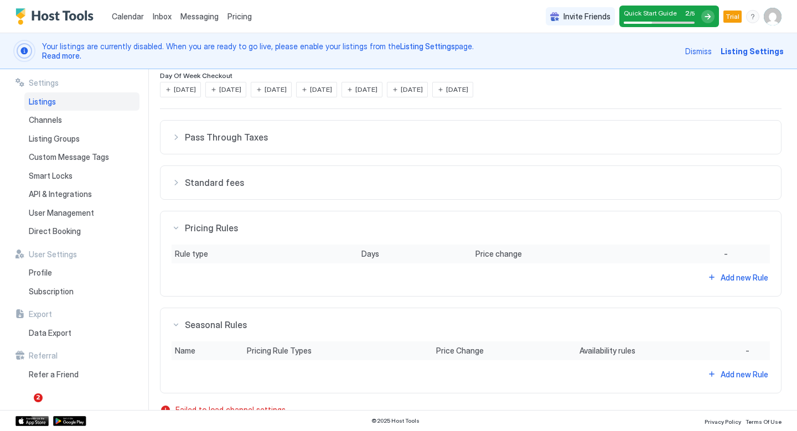
click at [245, 181] on span "Standard fees" at bounding box center [477, 182] width 585 height 11
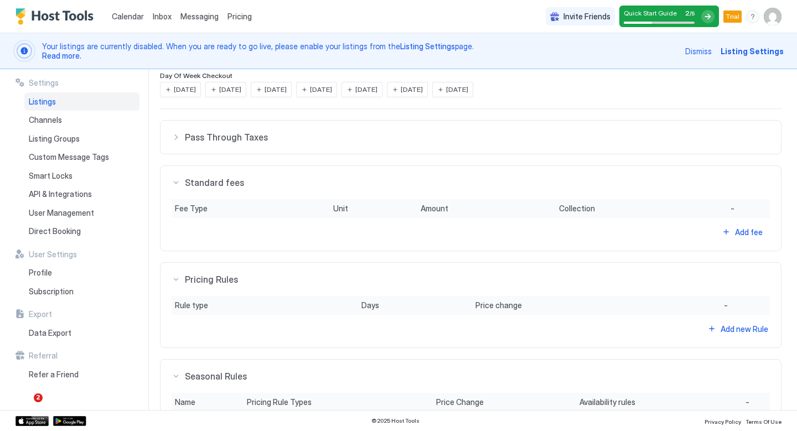
click at [259, 146] on button "Pass Through Taxes" at bounding box center [471, 137] width 621 height 33
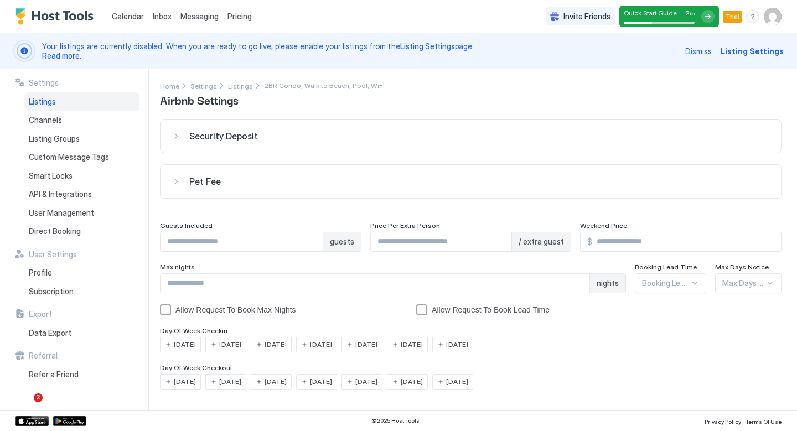
scroll to position [0, 0]
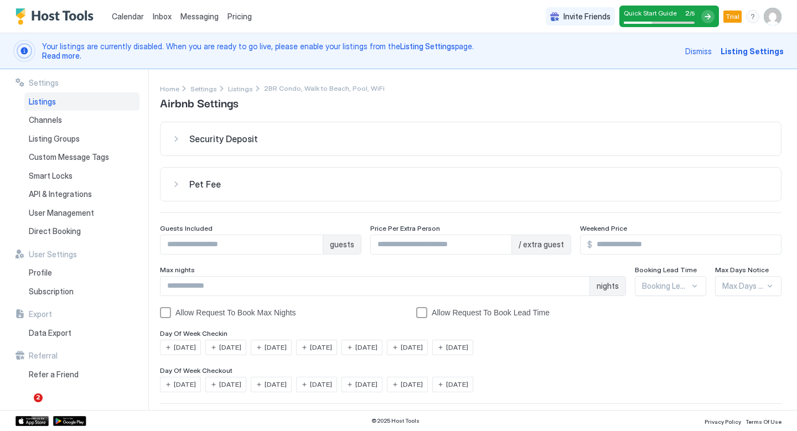
click at [706, 51] on span "Dismiss" at bounding box center [698, 51] width 27 height 12
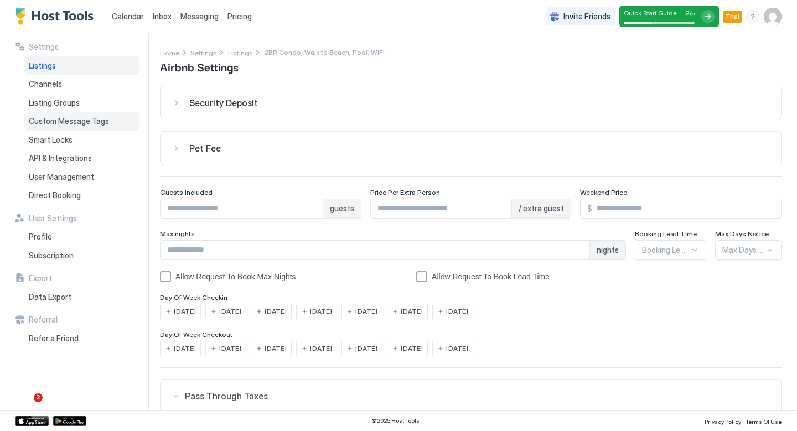
click at [92, 121] on span "Custom Message Tags" at bounding box center [69, 121] width 80 height 10
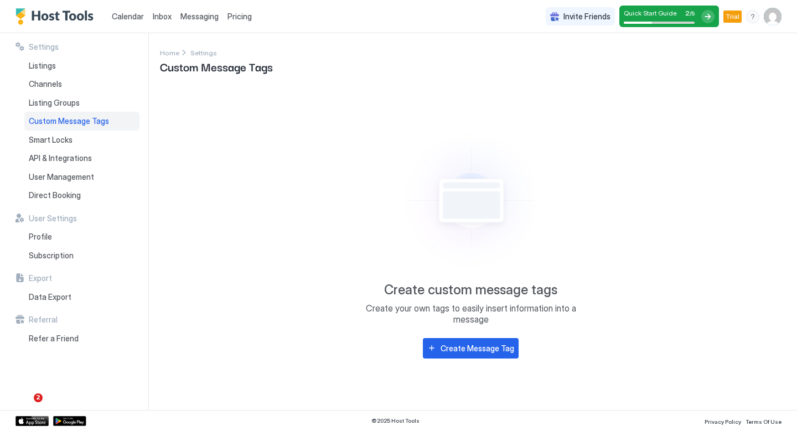
click at [189, 17] on span "Messaging" at bounding box center [199, 16] width 38 height 9
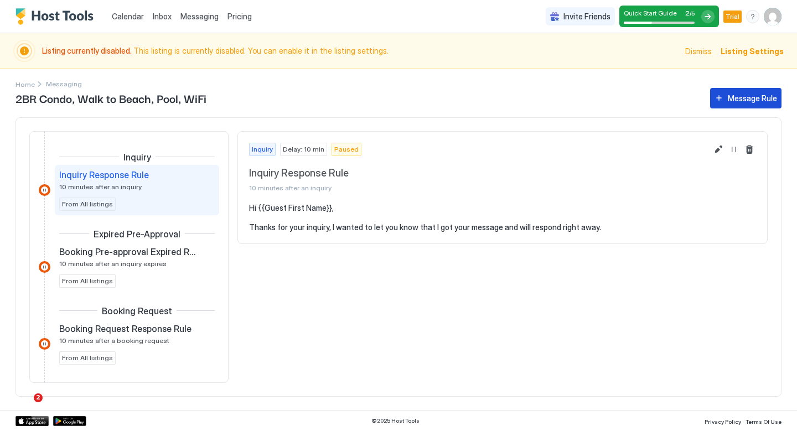
click at [719, 99] on button "Message Rule" at bounding box center [745, 98] width 71 height 20
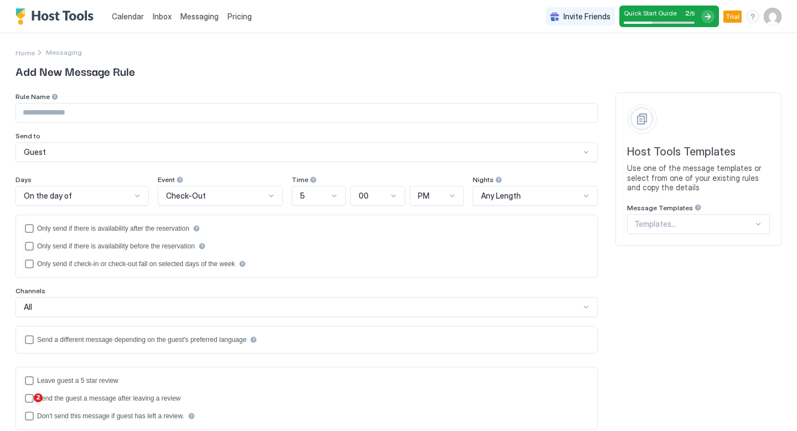
scroll to position [3, 0]
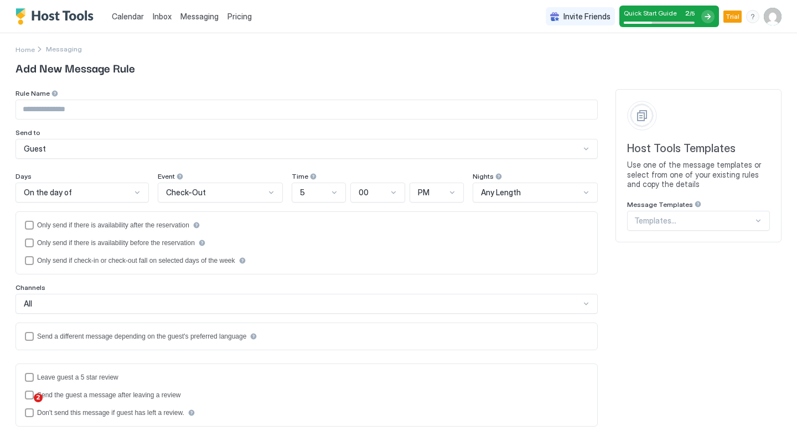
click at [225, 152] on div "Guest" at bounding box center [302, 149] width 556 height 10
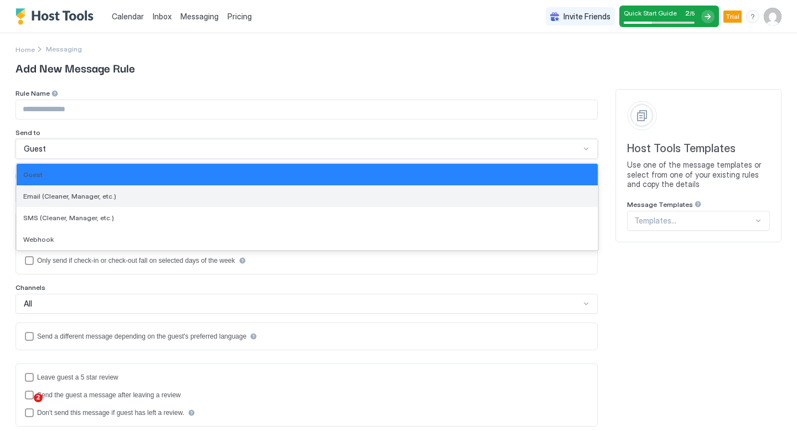
click at [209, 197] on div "Email (Cleaner, Manager, etc.)" at bounding box center [307, 196] width 568 height 8
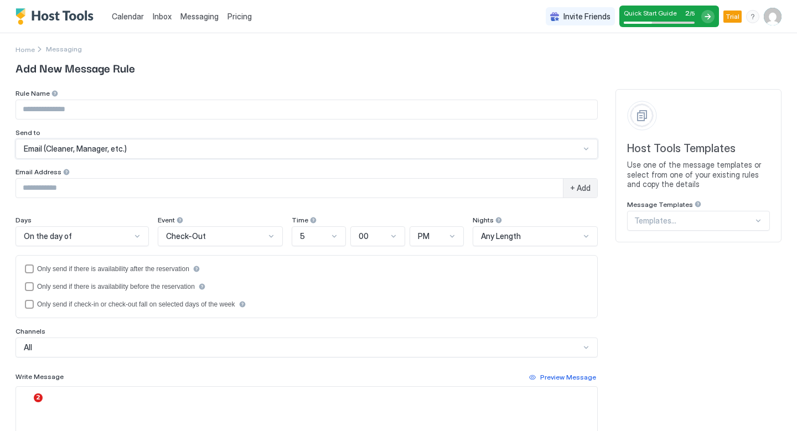
click at [187, 206] on div "Rule Name Send to option Email (Cleaner, Manager, etc.), selected. Email (Clean…" at bounding box center [307, 317] width 582 height 456
click at [187, 199] on div "+ Add" at bounding box center [307, 190] width 582 height 24
click at [192, 189] on input "Input Field" at bounding box center [289, 188] width 547 height 19
click at [128, 240] on div "On the day of" at bounding box center [77, 236] width 107 height 10
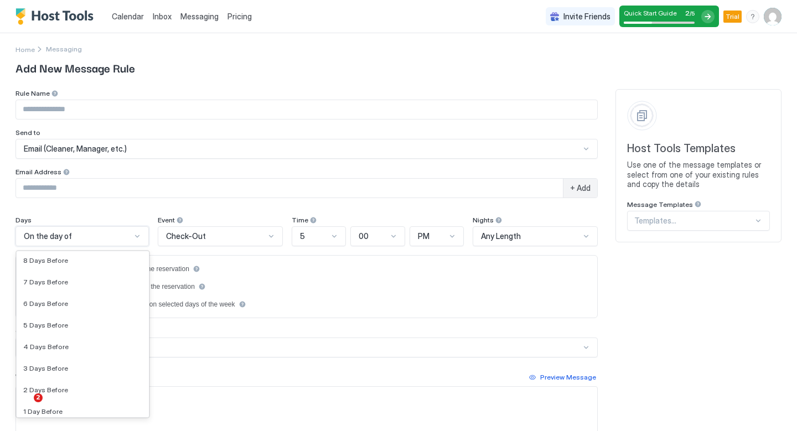
click at [125, 238] on div "On the day of" at bounding box center [77, 236] width 107 height 10
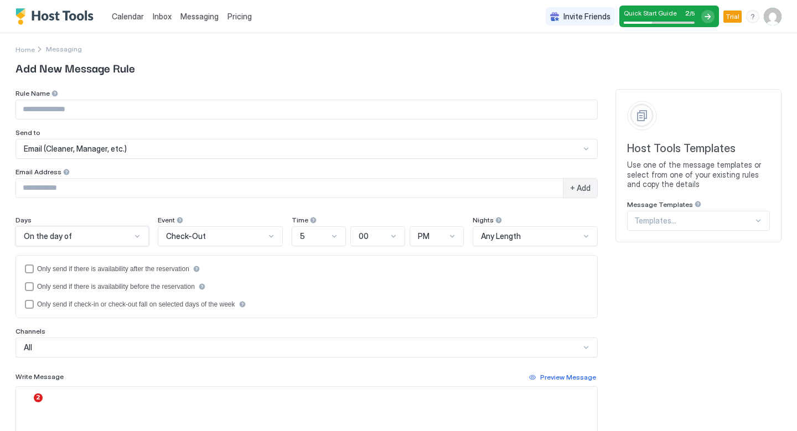
click at [179, 235] on span "Check-Out" at bounding box center [186, 236] width 40 height 10
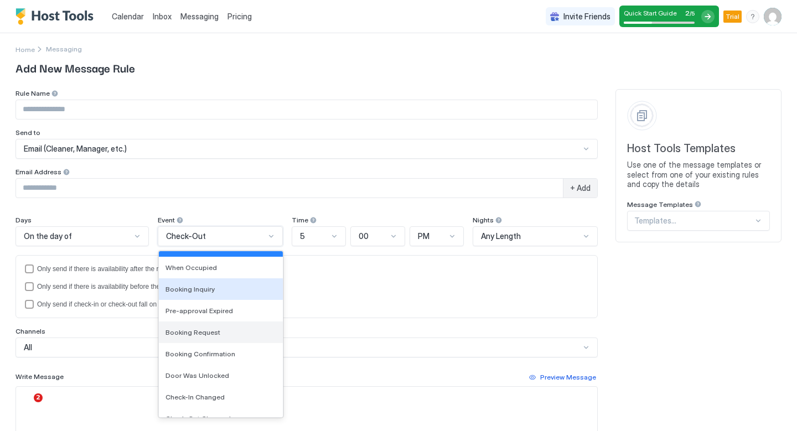
scroll to position [40, 0]
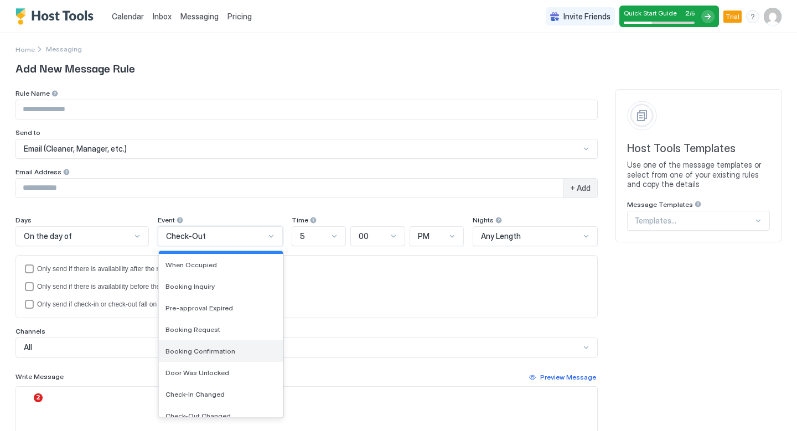
click at [187, 352] on span "Booking Confirmation" at bounding box center [201, 351] width 70 height 8
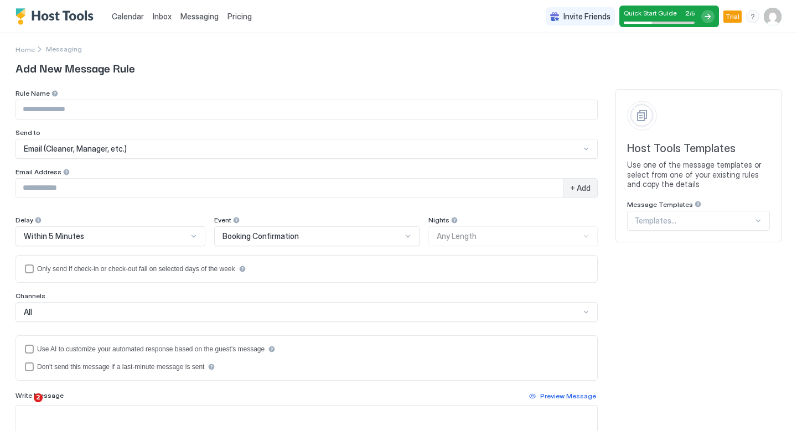
click at [471, 243] on div "Nights Any Length" at bounding box center [513, 231] width 169 height 30
click at [486, 238] on div "Nights Any Length" at bounding box center [513, 231] width 169 height 30
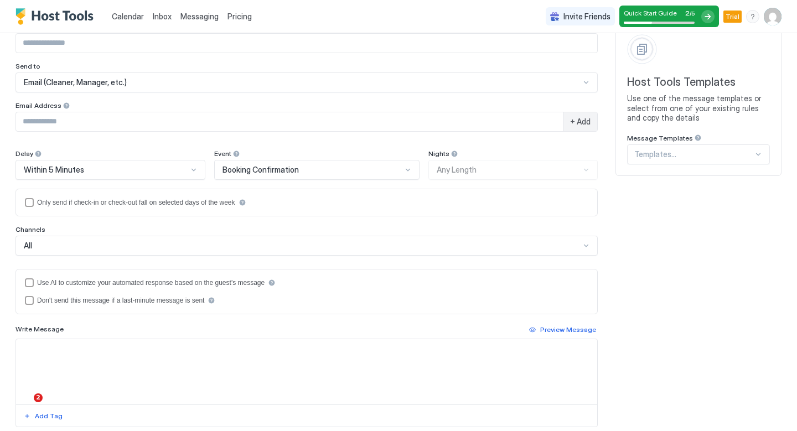
scroll to position [0, 0]
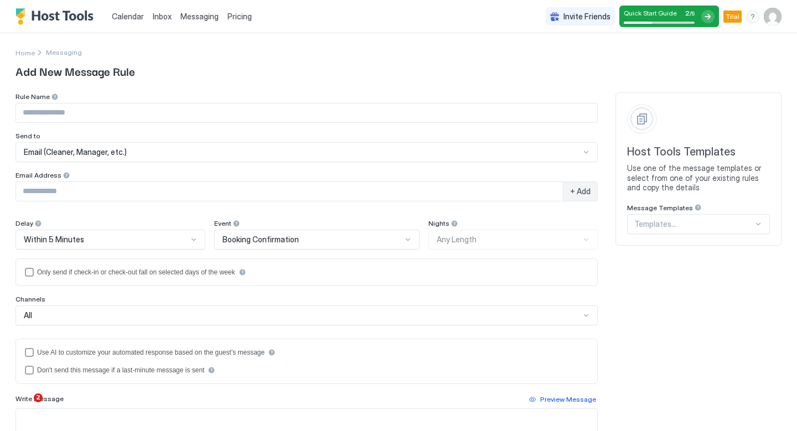
click at [133, 19] on span "Calendar" at bounding box center [128, 16] width 32 height 9
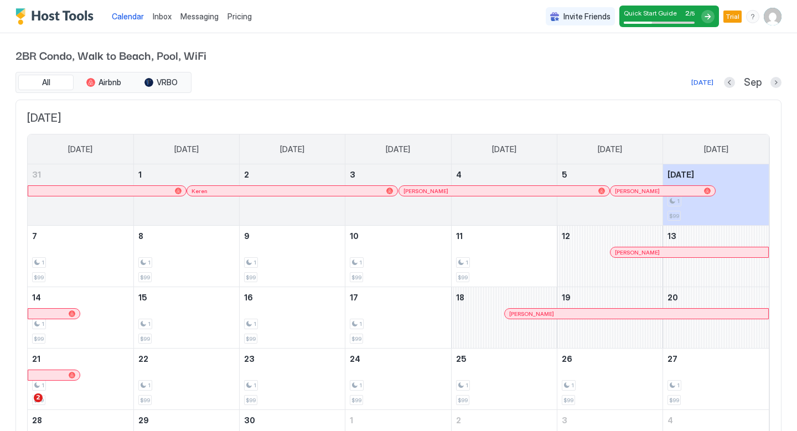
click at [157, 18] on span "Inbox" at bounding box center [162, 16] width 19 height 9
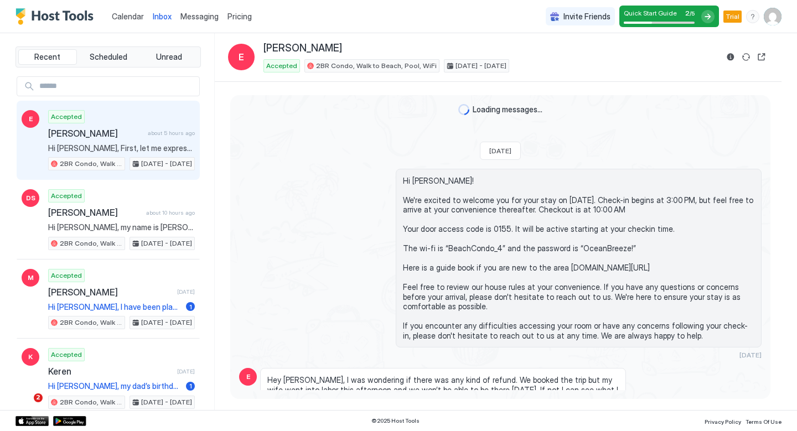
scroll to position [1045, 0]
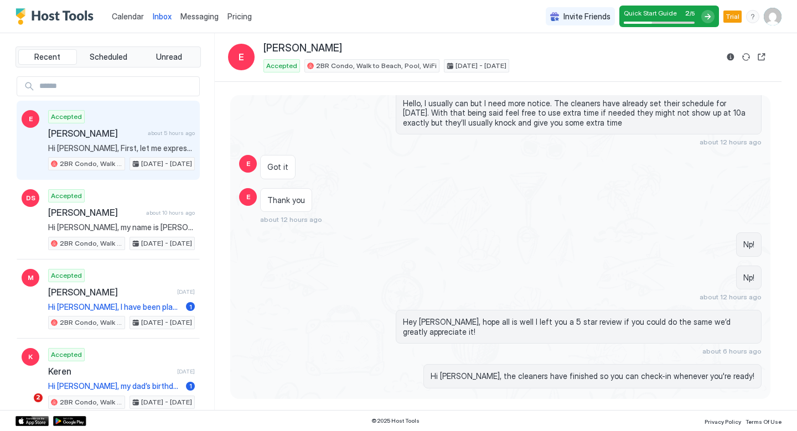
click at [163, 19] on span "Inbox" at bounding box center [162, 16] width 19 height 9
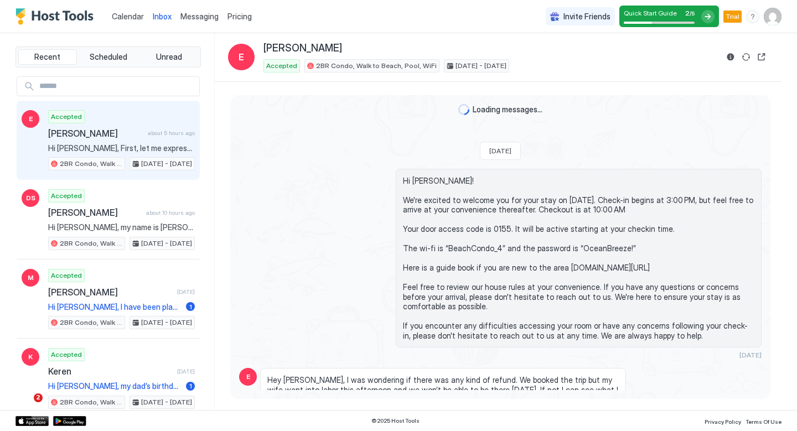
scroll to position [1045, 0]
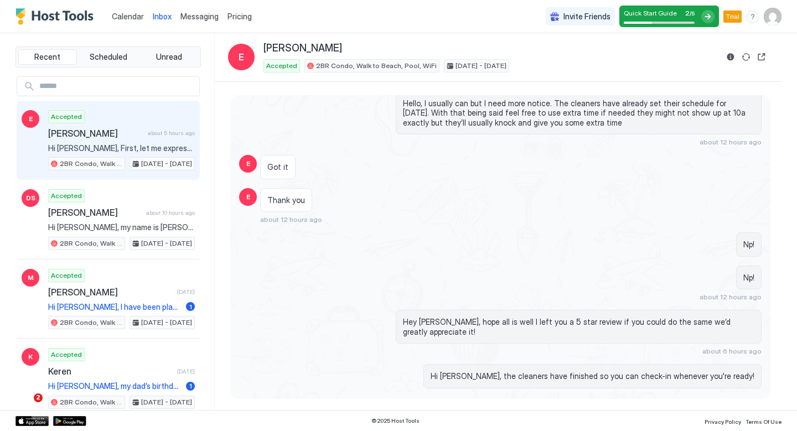
click at [194, 19] on span "Messaging" at bounding box center [199, 16] width 38 height 9
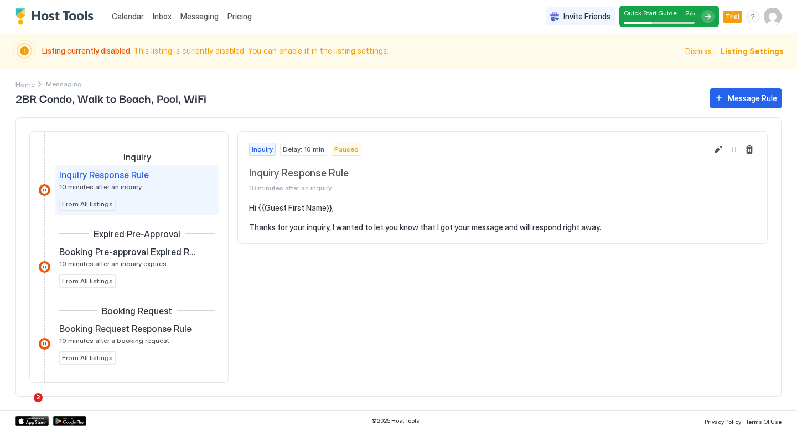
click at [244, 19] on span "Pricing" at bounding box center [240, 17] width 24 height 10
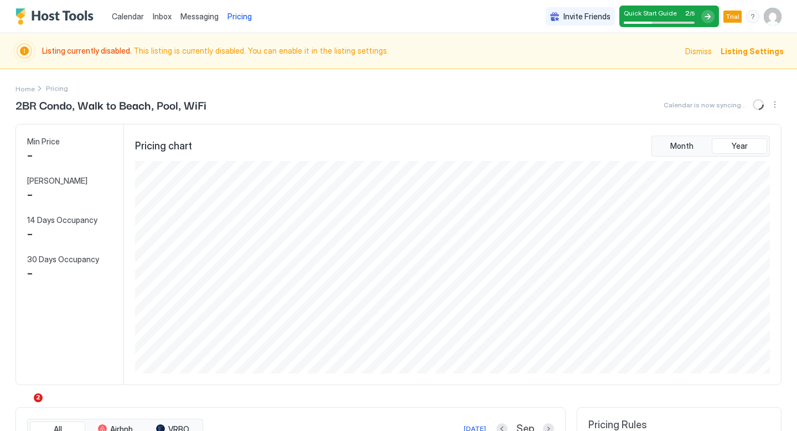
scroll to position [213, 637]
click at [157, 18] on span "Inbox" at bounding box center [162, 16] width 19 height 9
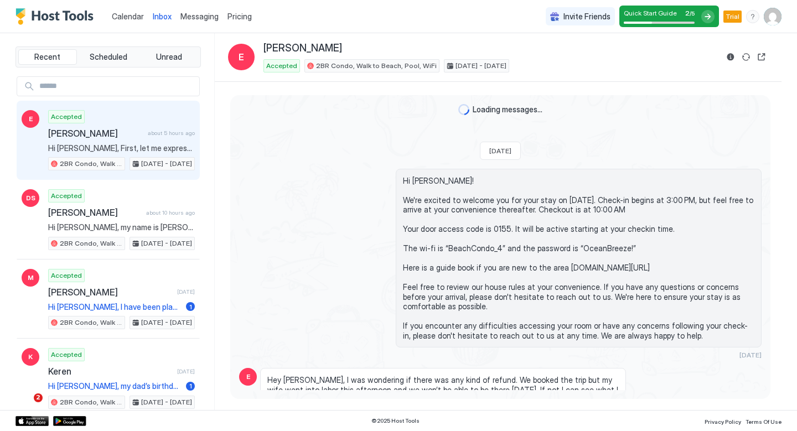
scroll to position [1045, 0]
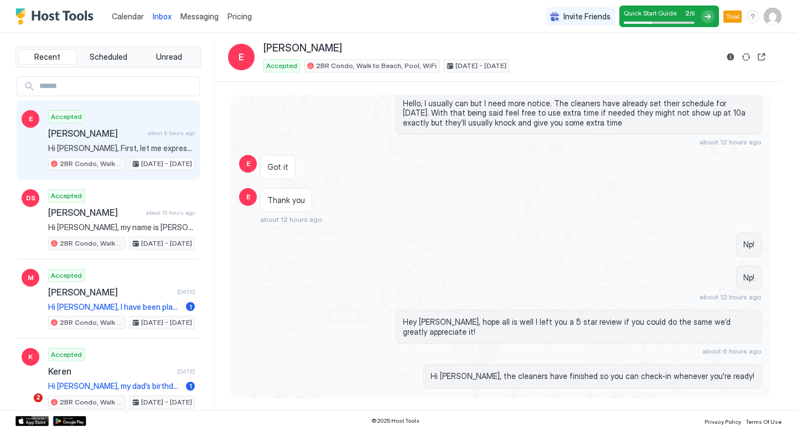
click at [124, 18] on span "Calendar" at bounding box center [128, 16] width 32 height 9
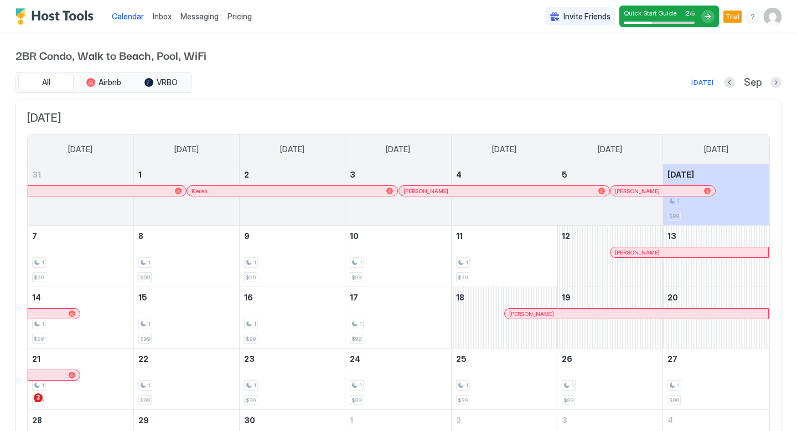
click at [197, 15] on span "Messaging" at bounding box center [199, 16] width 38 height 9
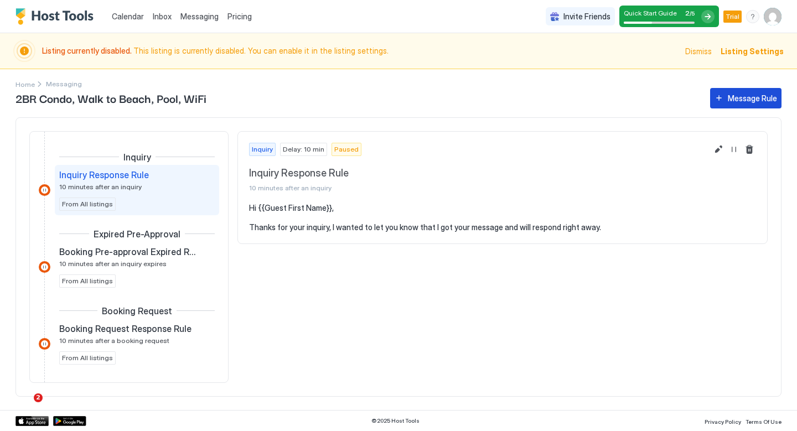
click at [765, 100] on div "Message Rule" at bounding box center [752, 98] width 49 height 12
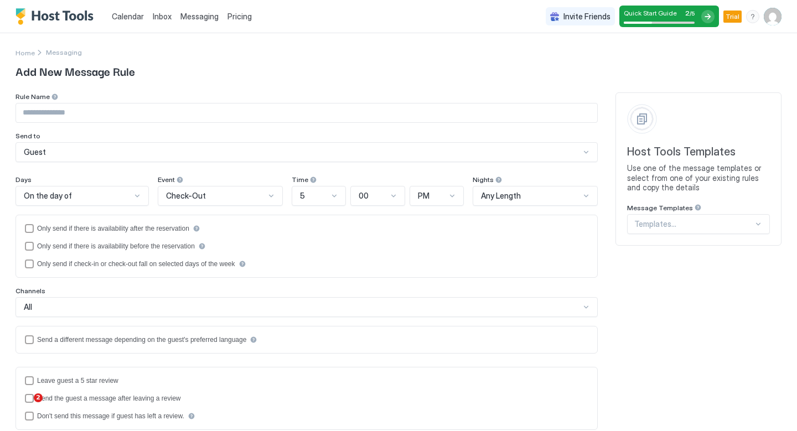
click at [121, 152] on div "Guest" at bounding box center [302, 152] width 556 height 10
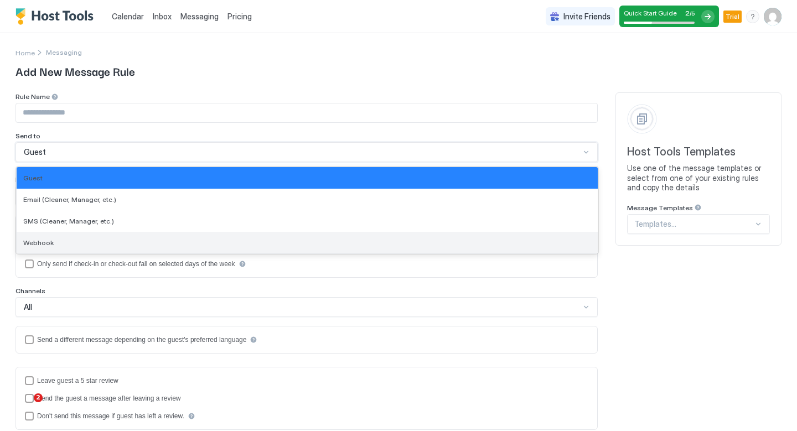
click at [97, 241] on div "Webhook" at bounding box center [307, 243] width 568 height 8
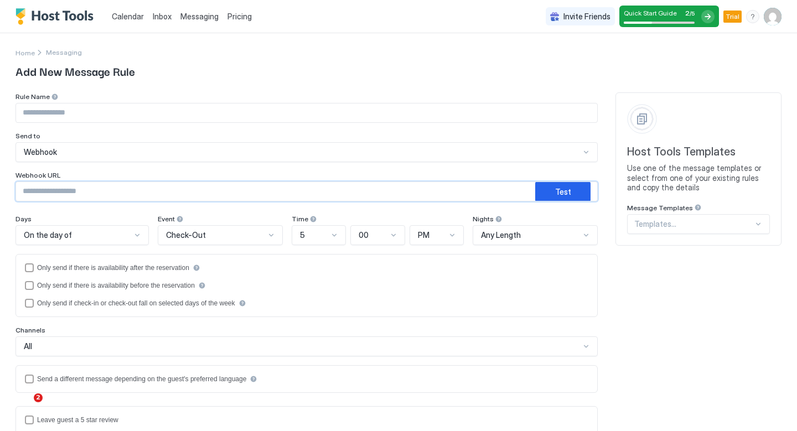
click at [101, 191] on input "Input Field" at bounding box center [275, 191] width 519 height 19
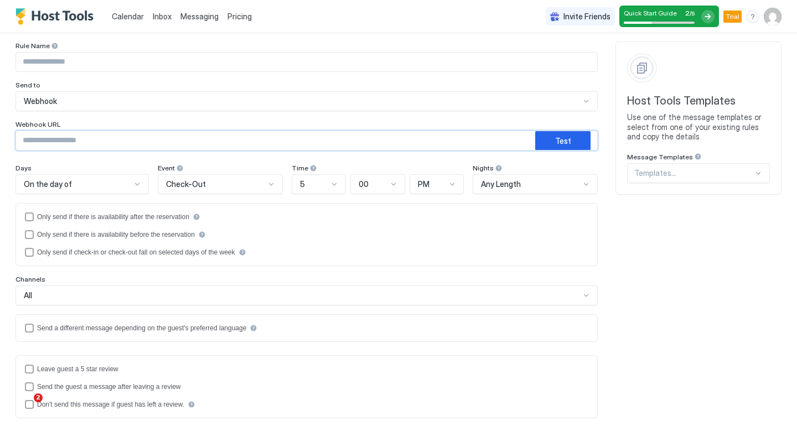
scroll to position [53, 0]
click at [105, 136] on input "Input Field" at bounding box center [275, 139] width 519 height 19
click at [98, 101] on div "Webhook" at bounding box center [302, 100] width 556 height 10
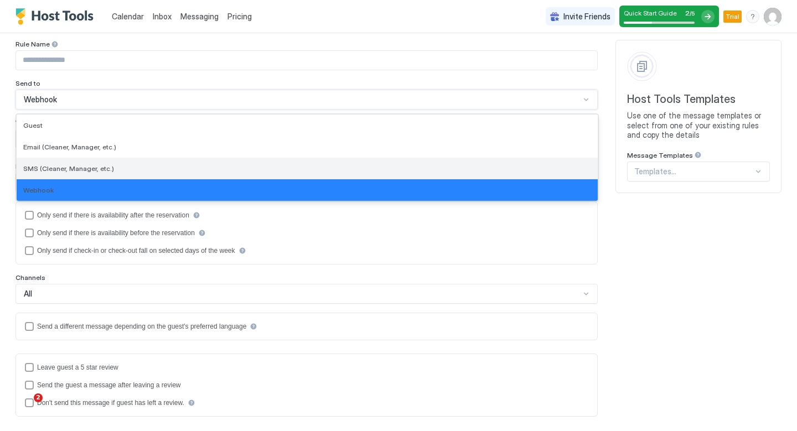
click at [94, 160] on div "SMS (Cleaner, Manager, etc.)" at bounding box center [307, 169] width 581 height 22
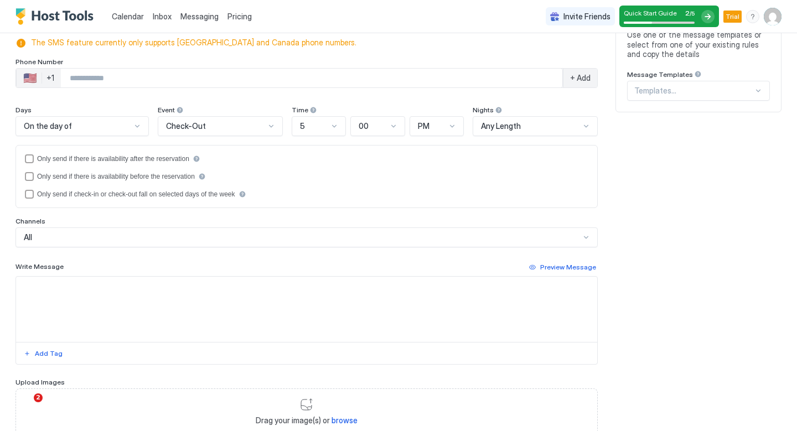
scroll to position [176, 0]
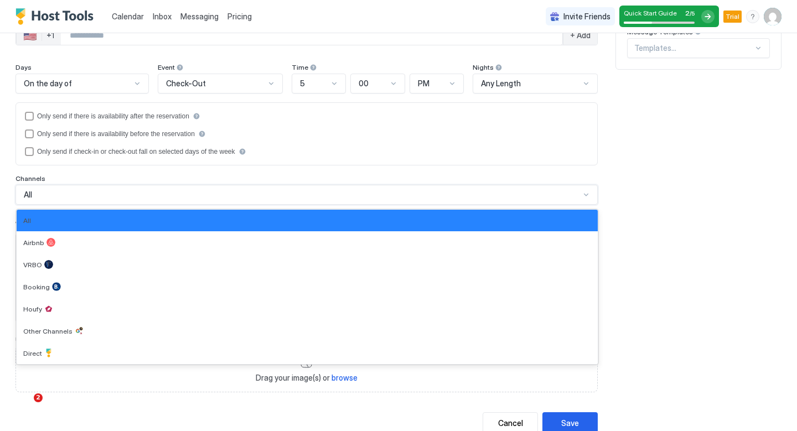
click at [101, 193] on div "All" at bounding box center [302, 195] width 556 height 10
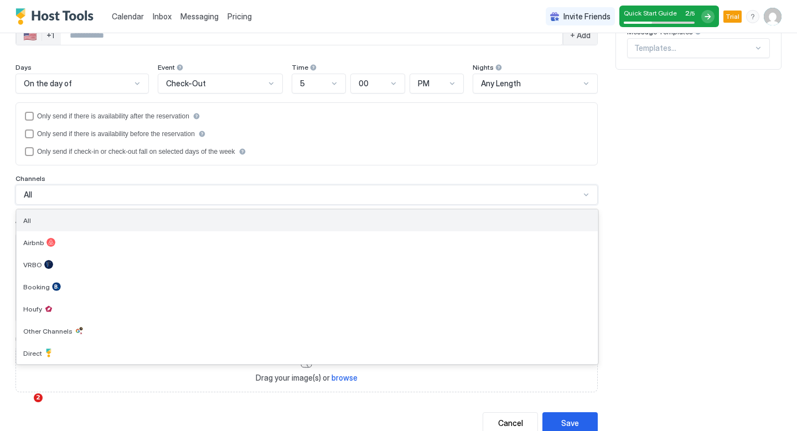
click at [85, 223] on div "All" at bounding box center [307, 220] width 568 height 8
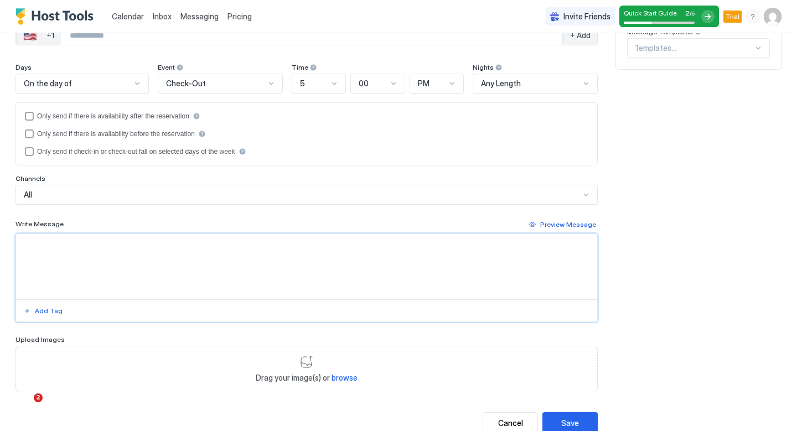
click at [85, 260] on textarea "Input Field" at bounding box center [306, 266] width 581 height 65
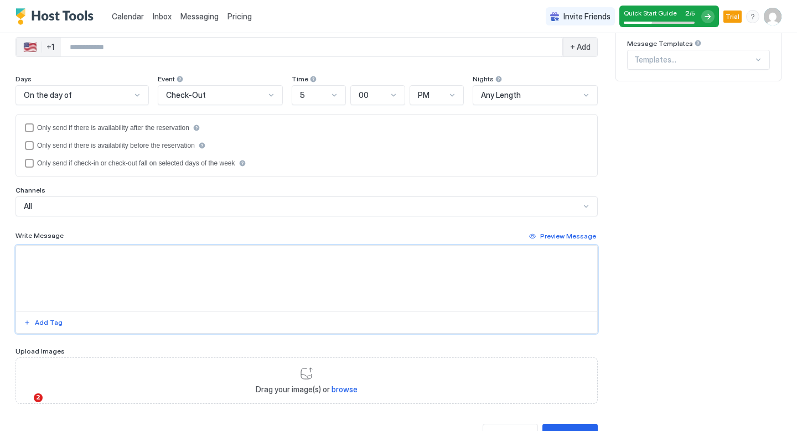
scroll to position [130, 0]
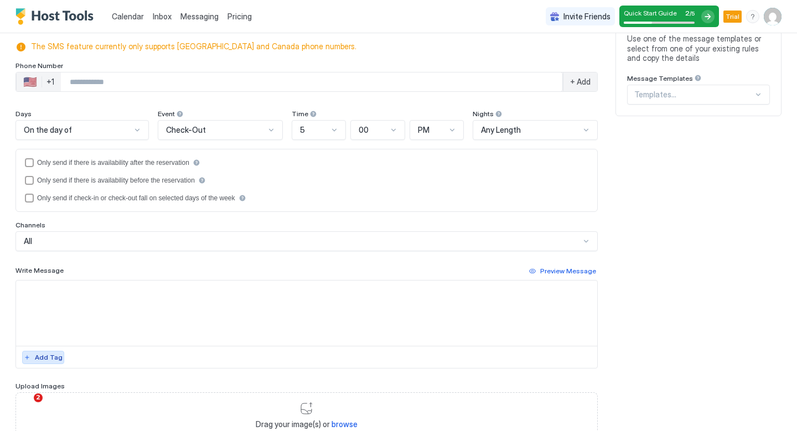
click at [47, 355] on div "Add Tag" at bounding box center [49, 358] width 28 height 10
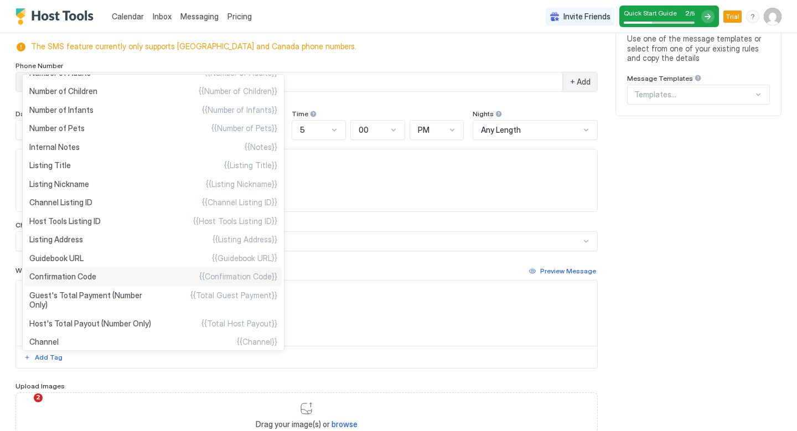
scroll to position [345, 0]
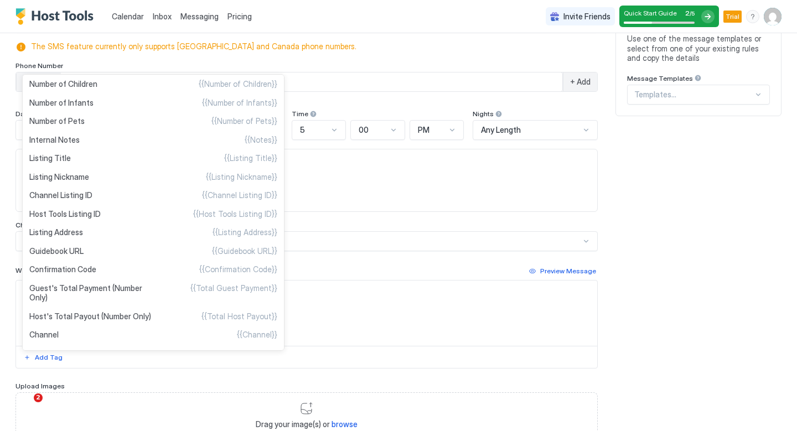
click at [321, 302] on div at bounding box center [398, 215] width 797 height 431
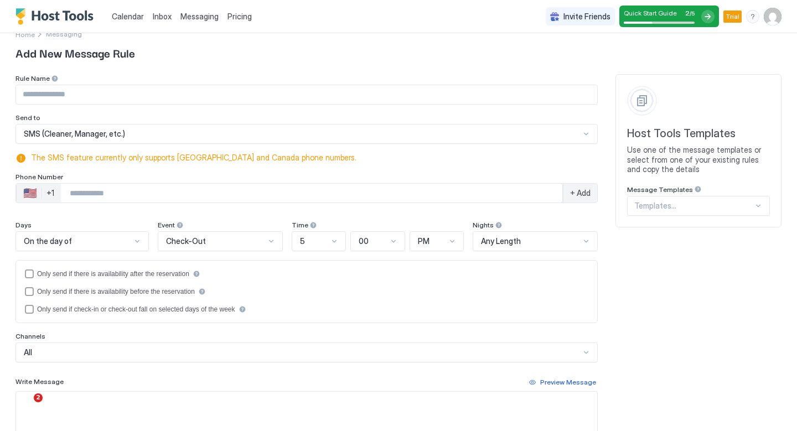
scroll to position [14, 0]
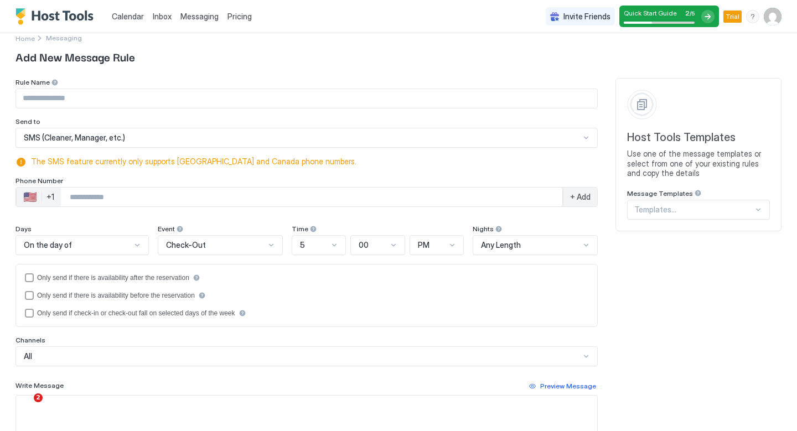
click at [69, 101] on input "Input Field" at bounding box center [306, 98] width 581 height 19
type input "********"
click at [85, 193] on input "Phone Number input" at bounding box center [312, 197] width 502 height 20
type input "**********"
click at [116, 243] on div "On the day of" at bounding box center [77, 245] width 107 height 10
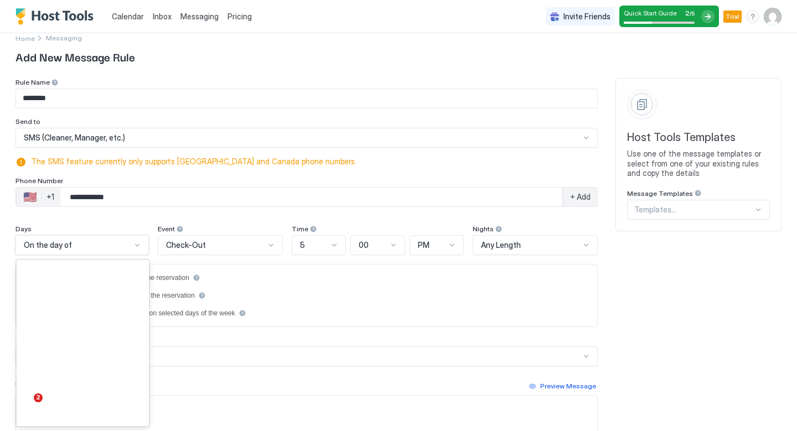
scroll to position [1597, 0]
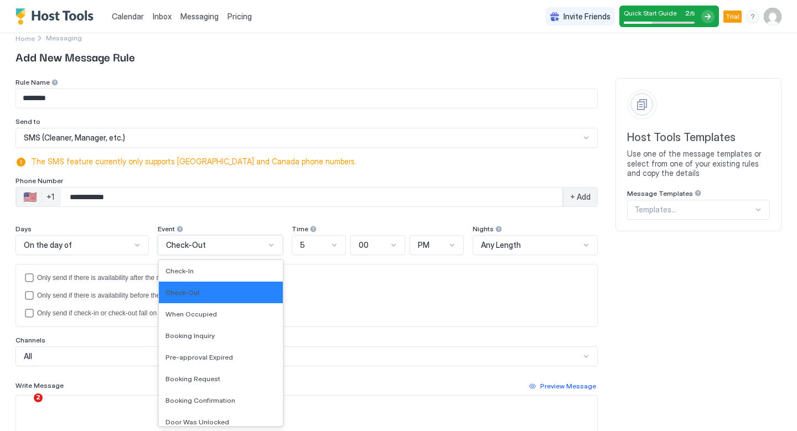
click at [194, 238] on div "Check-Out" at bounding box center [220, 245] width 125 height 20
click at [213, 394] on div "Booking Confirmation" at bounding box center [221, 401] width 124 height 22
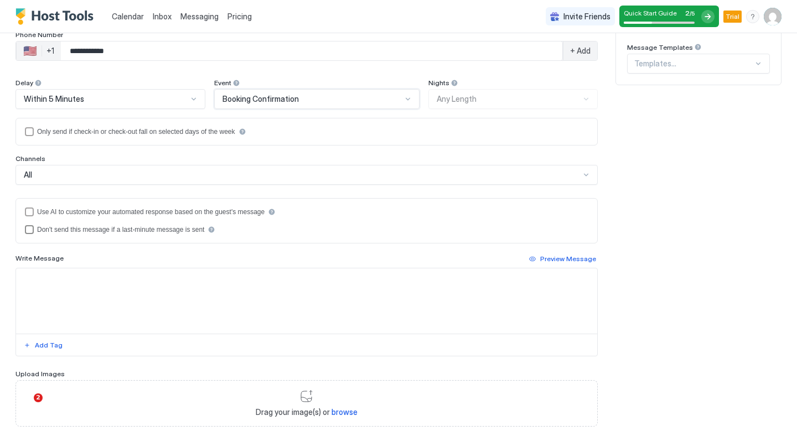
scroll to position [163, 0]
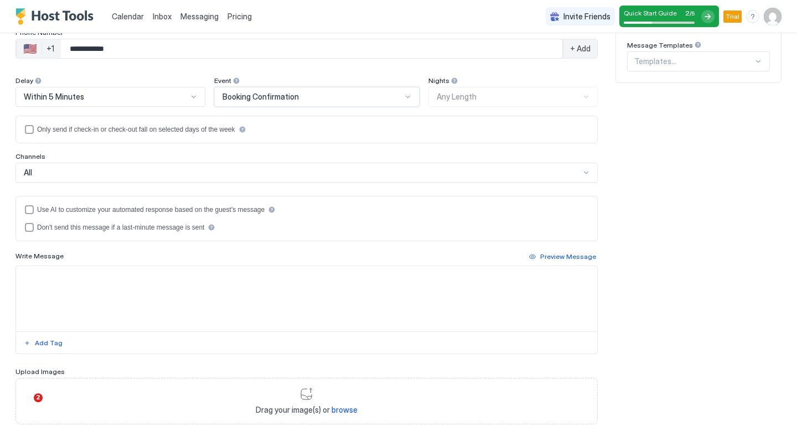
click at [45, 267] on textarea "Input Field" at bounding box center [306, 298] width 581 height 65
click at [49, 347] on div "Add Tag" at bounding box center [49, 343] width 28 height 10
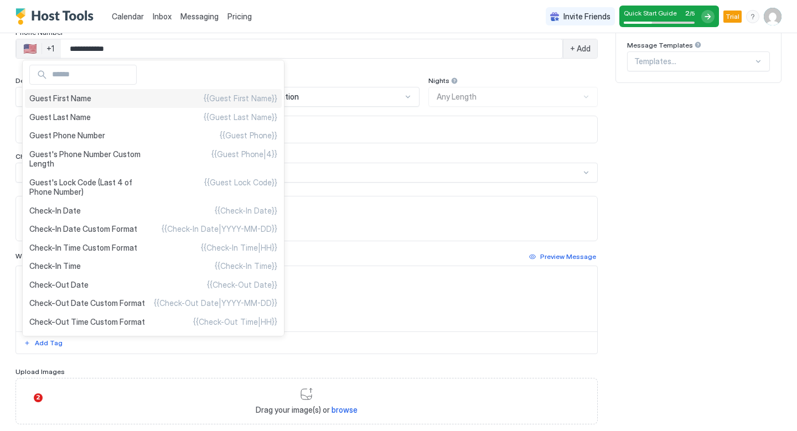
click at [110, 98] on div "Guest First Name {{Guest First Name}}" at bounding box center [153, 98] width 257 height 19
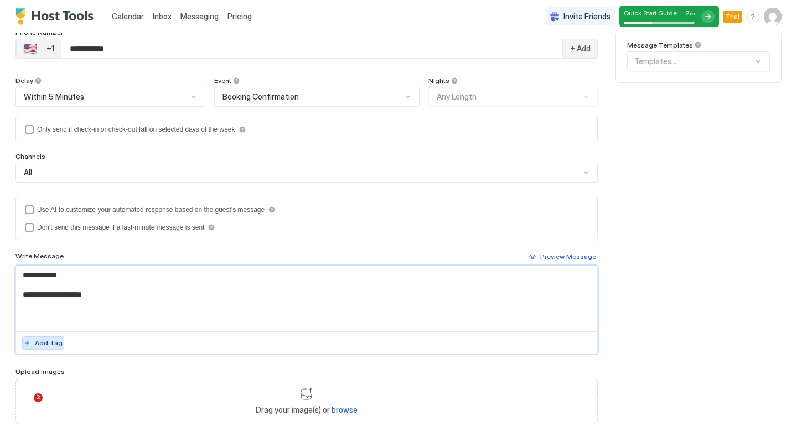
click at [51, 344] on div "Add Tag" at bounding box center [49, 343] width 28 height 10
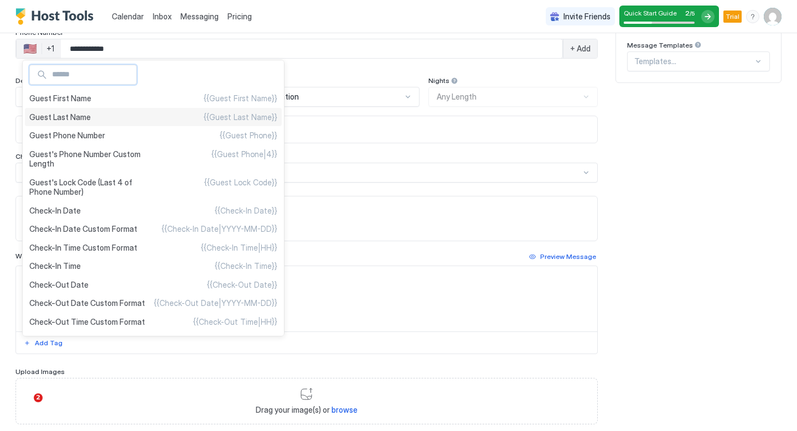
click at [146, 117] on div "Guest Last Name {{Guest Last Name}}" at bounding box center [153, 117] width 257 height 19
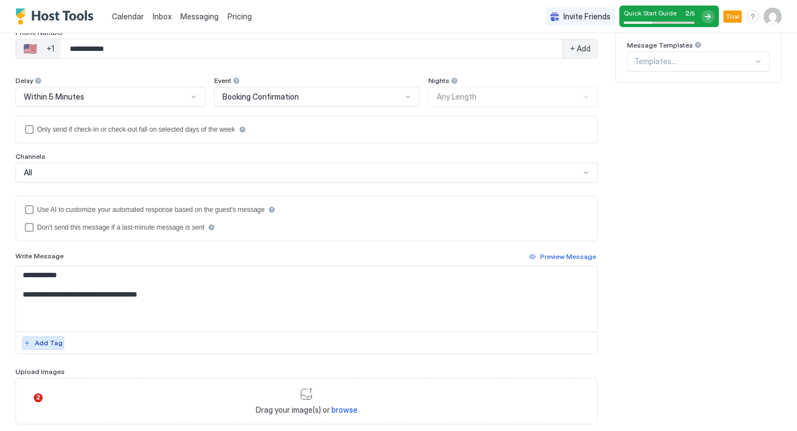
click at [51, 341] on div "Add Tag" at bounding box center [49, 343] width 28 height 10
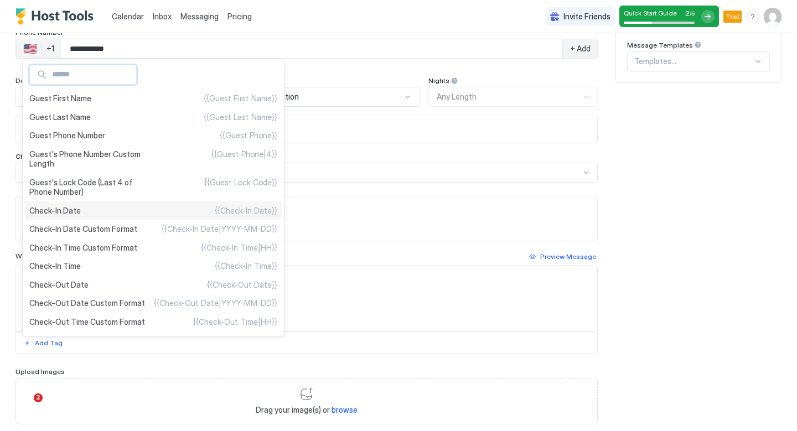
click at [149, 214] on div "Check-In Date {{Check-In Date}}" at bounding box center [153, 211] width 257 height 19
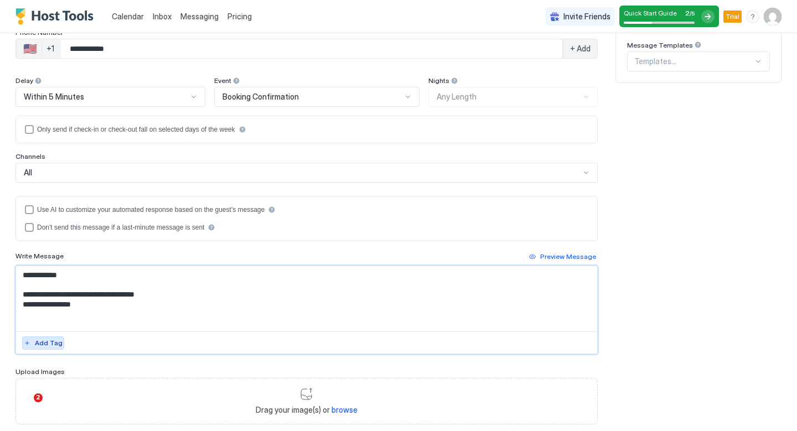
click at [50, 344] on div "Add Tag" at bounding box center [49, 343] width 28 height 10
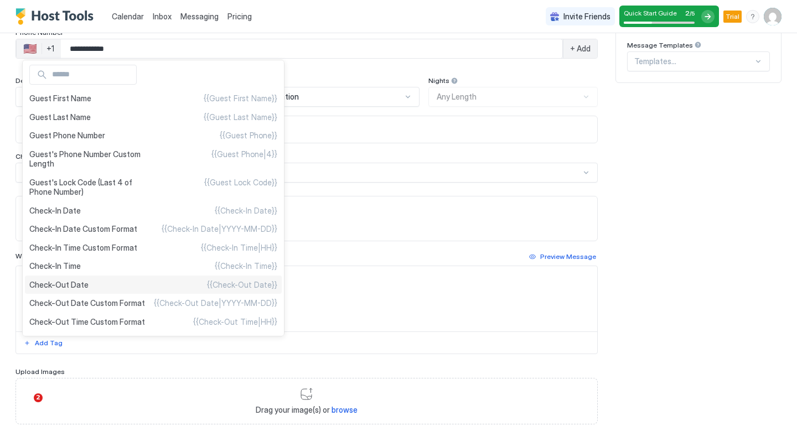
click at [218, 283] on span "{{Check-Out Date}}" at bounding box center [242, 285] width 70 height 10
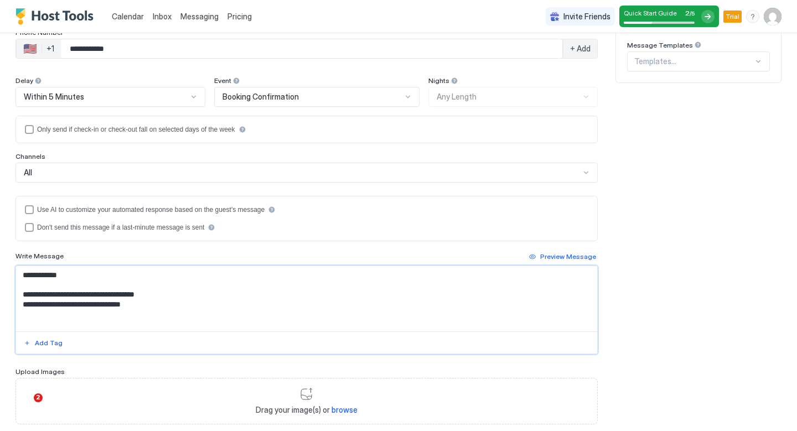
click at [83, 306] on textarea "**********" at bounding box center [306, 298] width 581 height 65
click at [172, 300] on textarea "**********" at bounding box center [306, 298] width 581 height 65
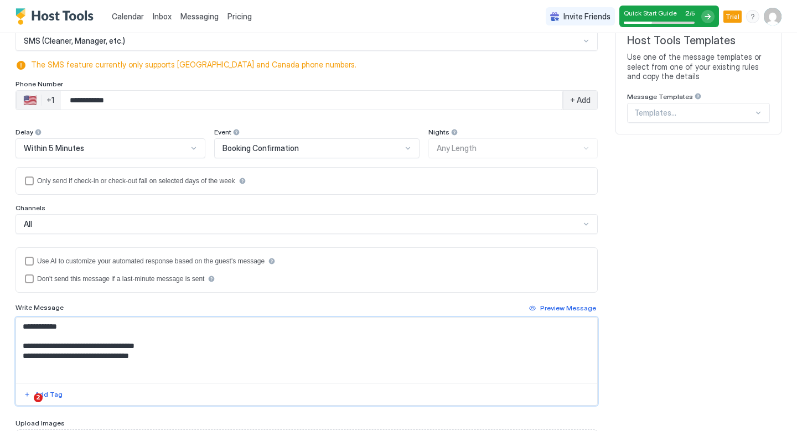
scroll to position [89, 0]
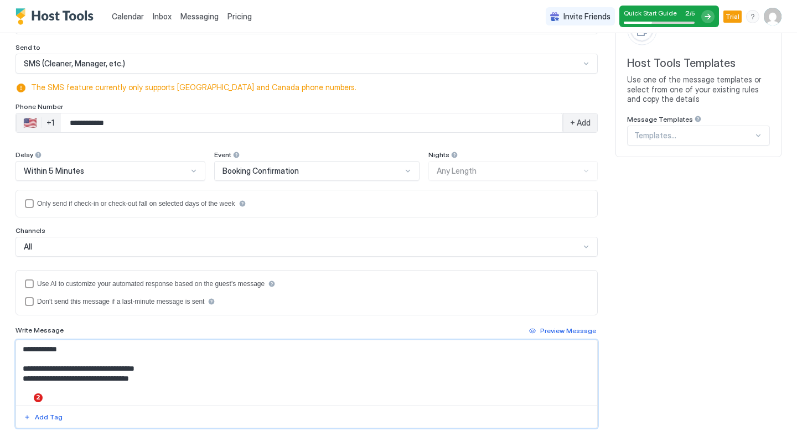
type textarea "**********"
click at [235, 167] on span "Booking Confirmation" at bounding box center [261, 171] width 76 height 10
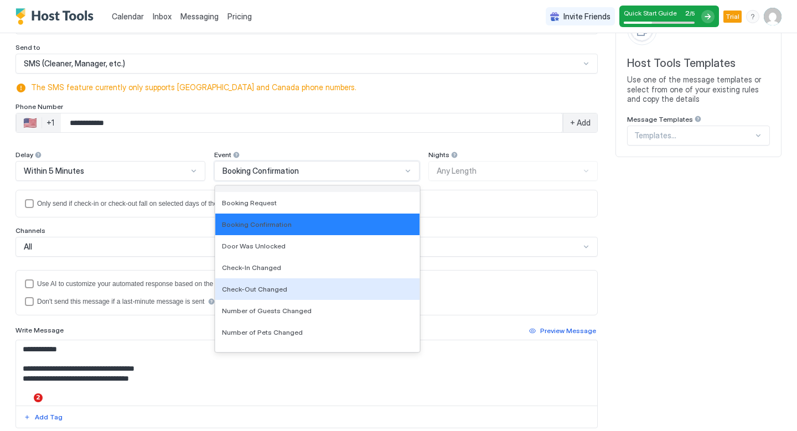
scroll to position [115, 0]
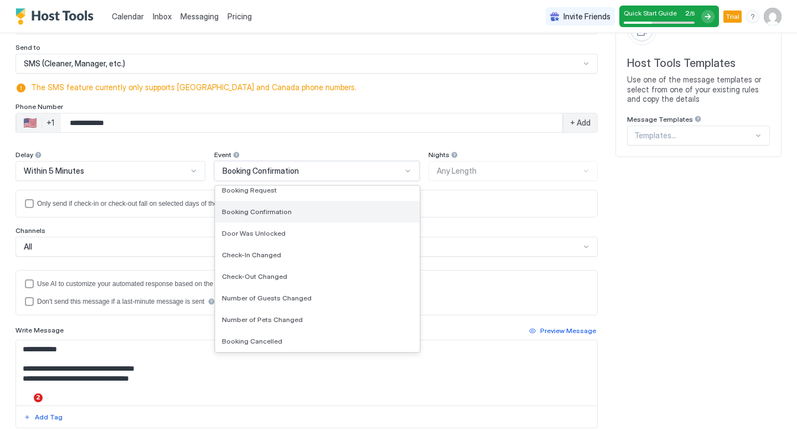
click at [255, 215] on span "Booking Confirmation" at bounding box center [257, 212] width 70 height 8
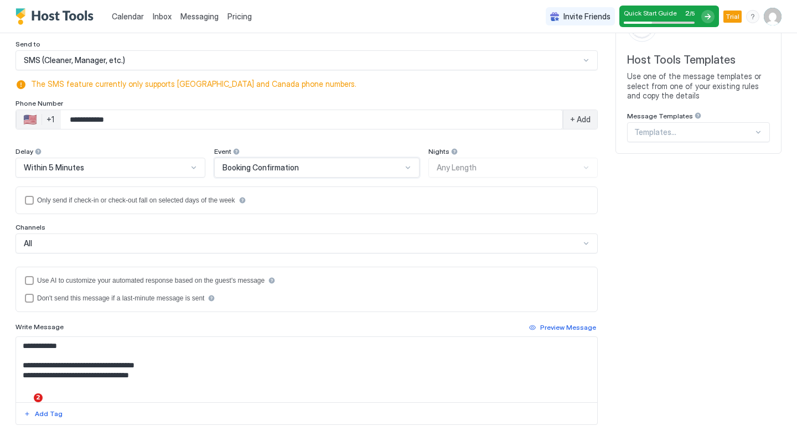
scroll to position [0, 0]
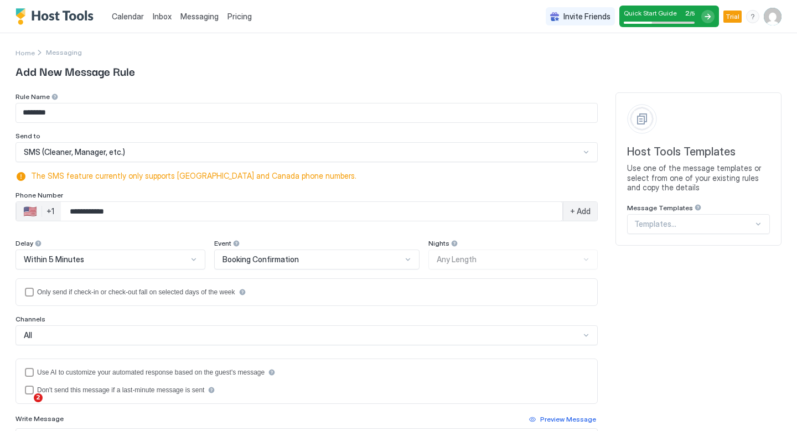
click at [574, 216] on span "+ Add" at bounding box center [580, 212] width 20 height 10
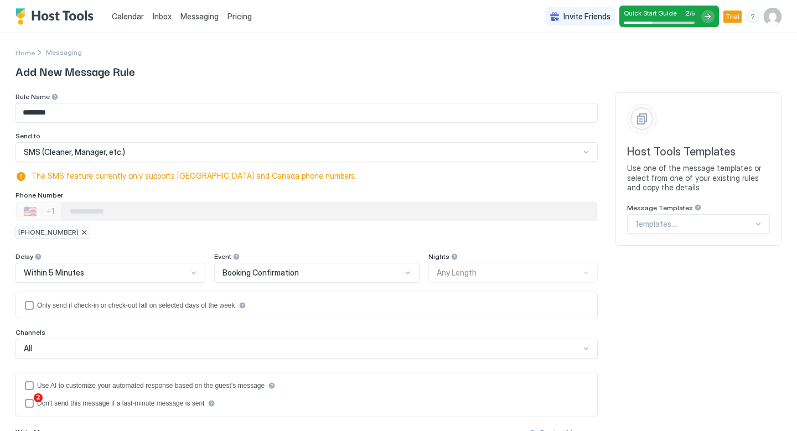
click at [461, 207] on input "Phone Number input" at bounding box center [329, 212] width 536 height 20
click at [115, 212] on input "Phone Number input" at bounding box center [329, 212] width 536 height 20
click at [117, 229] on div "[PHONE_NUMBER]" at bounding box center [307, 232] width 582 height 13
click at [86, 210] on input "Phone Number input" at bounding box center [329, 212] width 536 height 20
click at [100, 204] on input "Phone Number input" at bounding box center [329, 212] width 536 height 20
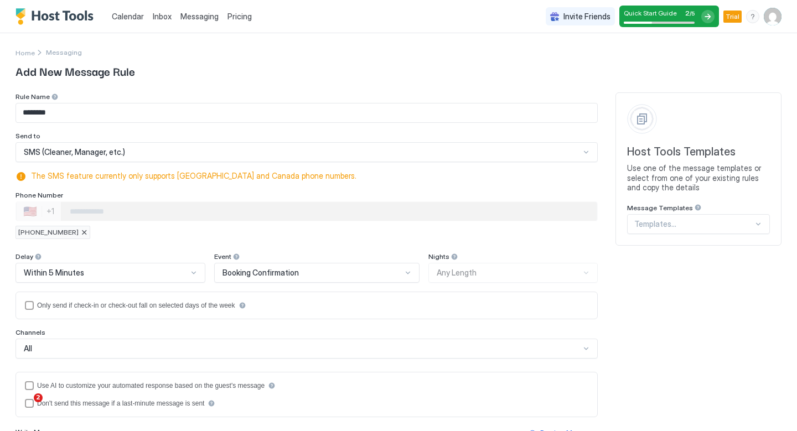
click at [100, 209] on input "Phone Number input" at bounding box center [329, 212] width 536 height 20
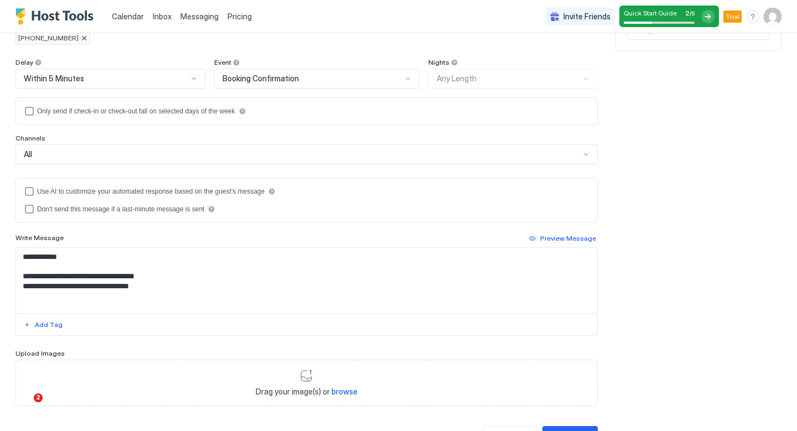
scroll to position [244, 0]
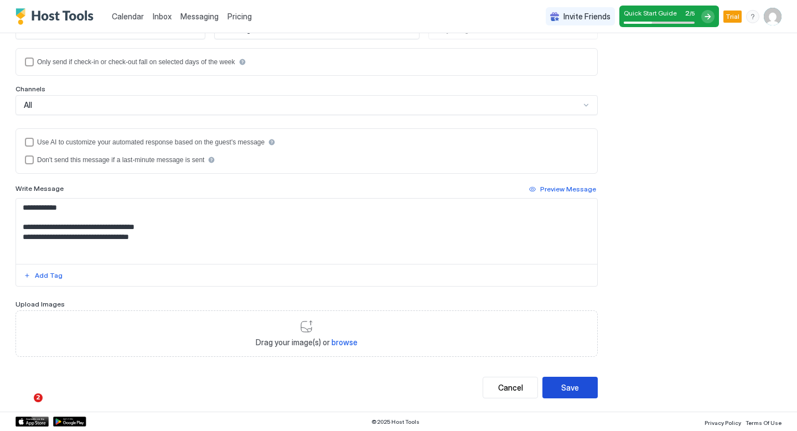
click at [560, 395] on button "Save" at bounding box center [570, 388] width 55 height 22
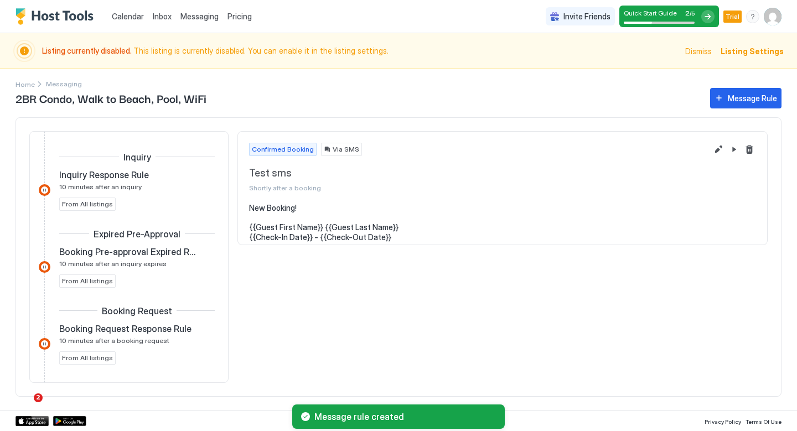
scroll to position [259, 0]
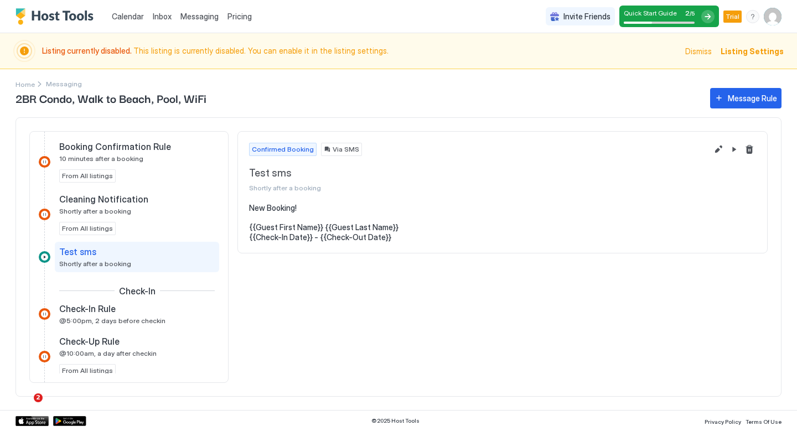
click at [45, 257] on div at bounding box center [45, 257] width 12 height 12
click at [43, 254] on div at bounding box center [45, 257] width 12 height 12
click at [735, 149] on button "Pause Message Rule" at bounding box center [734, 149] width 13 height 13
click at [733, 149] on button "Resume Message Rule" at bounding box center [734, 149] width 13 height 13
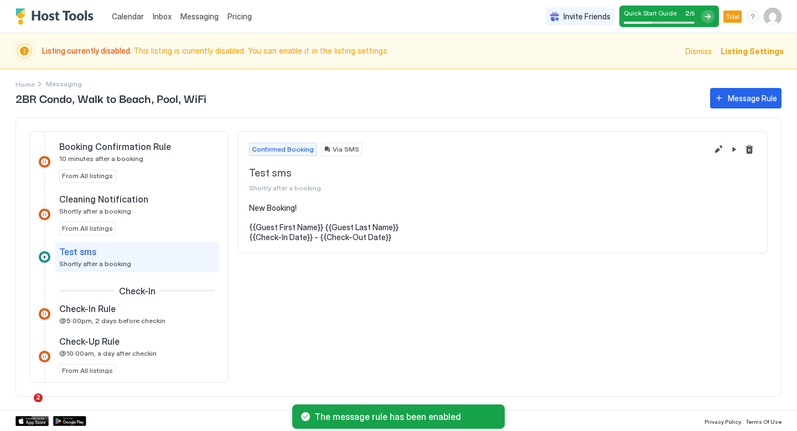
click at [287, 147] on span "Confirmed Booking" at bounding box center [283, 150] width 62 height 10
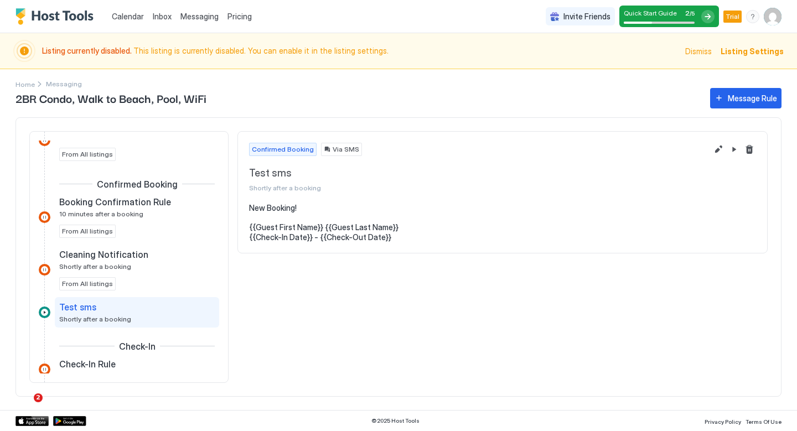
scroll to position [200, 0]
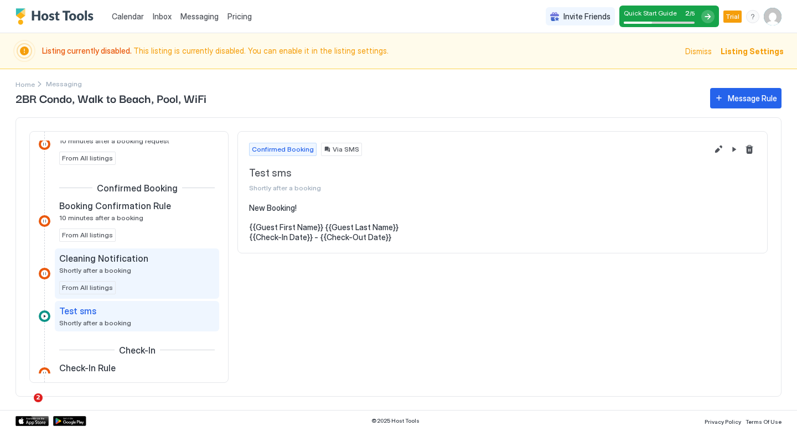
click at [115, 272] on span "Shortly after a booking" at bounding box center [95, 270] width 72 height 8
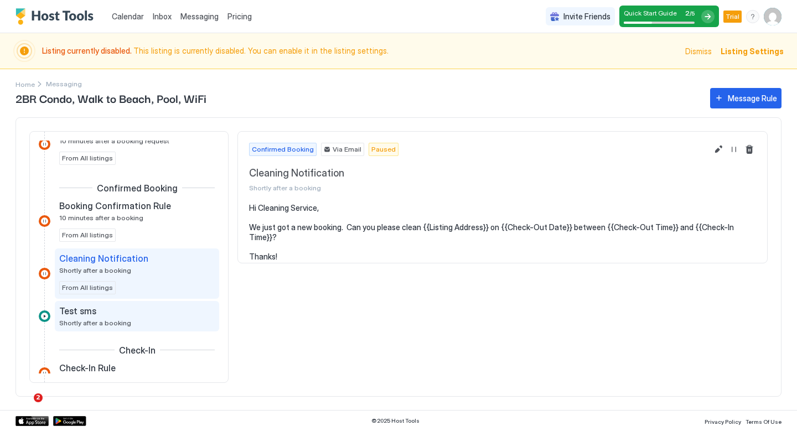
click at [114, 314] on div "Test sms" at bounding box center [129, 311] width 140 height 11
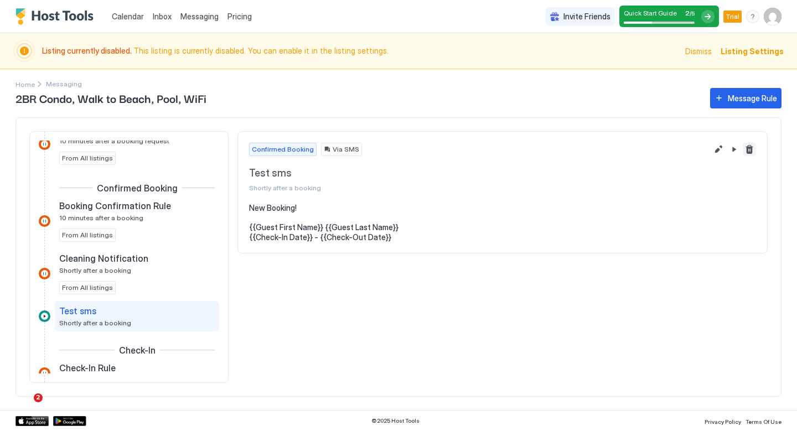
click at [746, 147] on button "Delete message rule" at bounding box center [749, 149] width 13 height 13
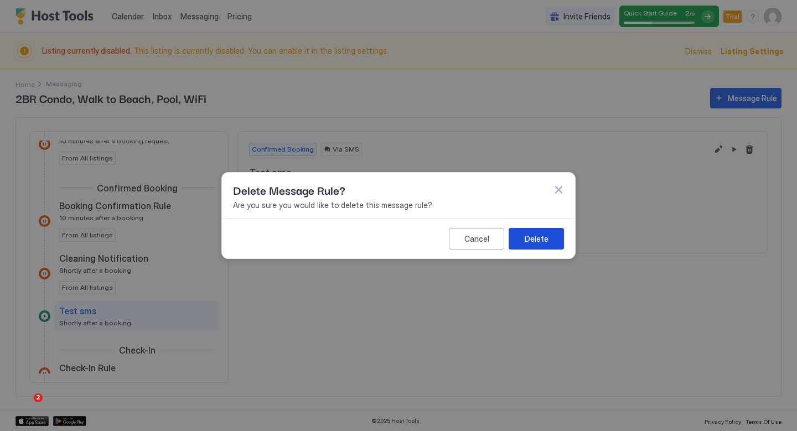
click at [534, 240] on div "Delete" at bounding box center [537, 239] width 24 height 12
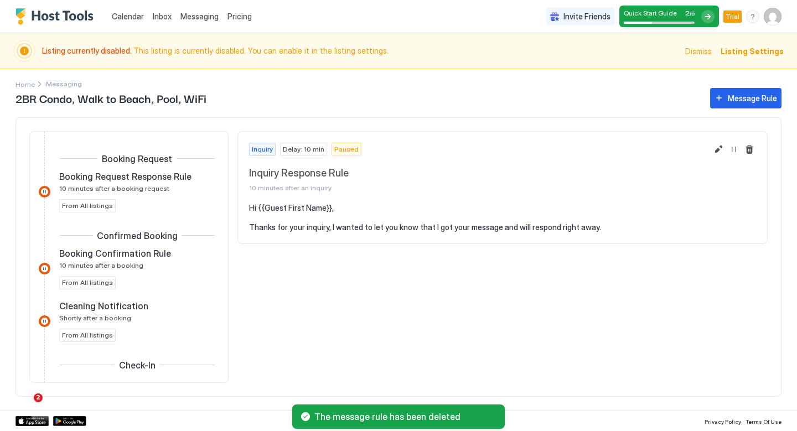
scroll to position [187, 0]
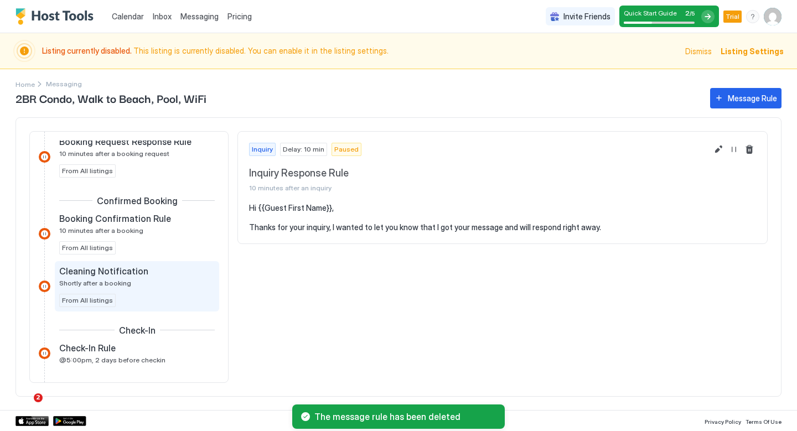
click at [154, 282] on div "Cleaning Notification Shortly after a booking" at bounding box center [129, 277] width 140 height 22
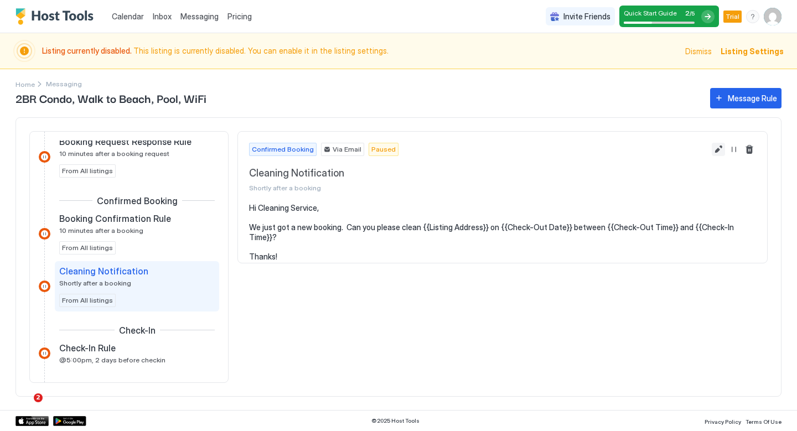
click at [719, 149] on button "Edit message rule" at bounding box center [718, 149] width 13 height 13
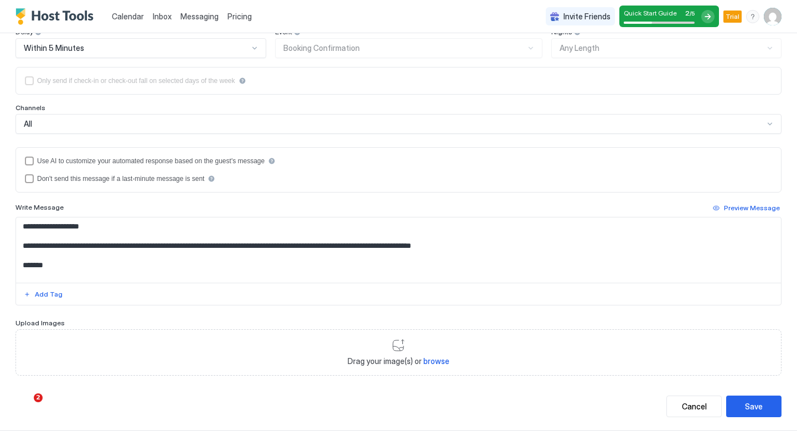
scroll to position [210, 0]
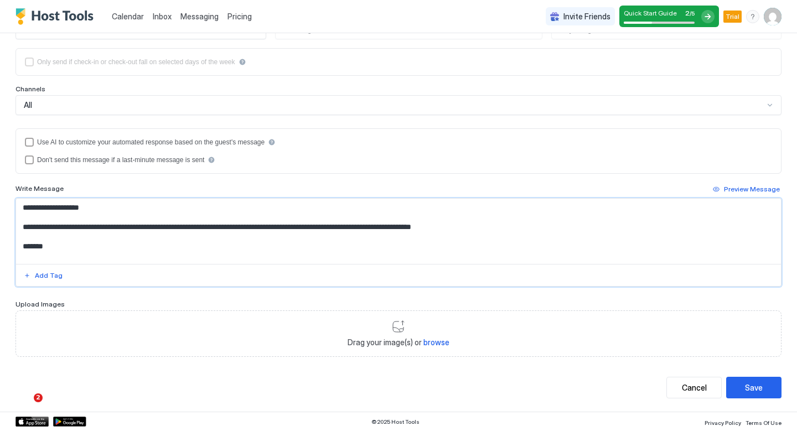
drag, startPoint x: 89, startPoint y: 209, endPoint x: 33, endPoint y: 210, distance: 55.9
click at [33, 210] on textarea "**********" at bounding box center [398, 231] width 765 height 65
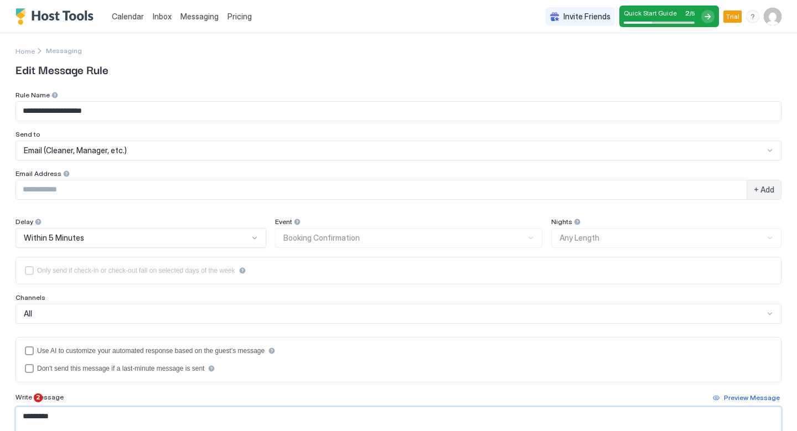
scroll to position [0, 0]
type textarea "**********"
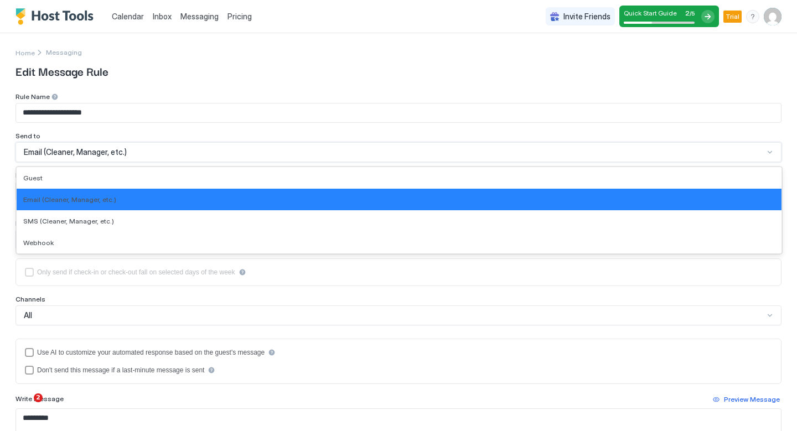
click at [110, 154] on span "Email (Cleaner, Manager, etc.)" at bounding box center [75, 152] width 103 height 10
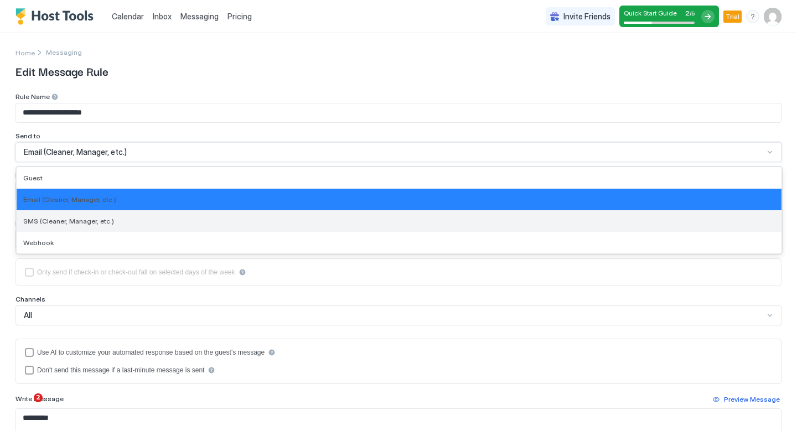
click at [99, 220] on span "SMS (Cleaner, Manager, etc.)" at bounding box center [68, 221] width 91 height 8
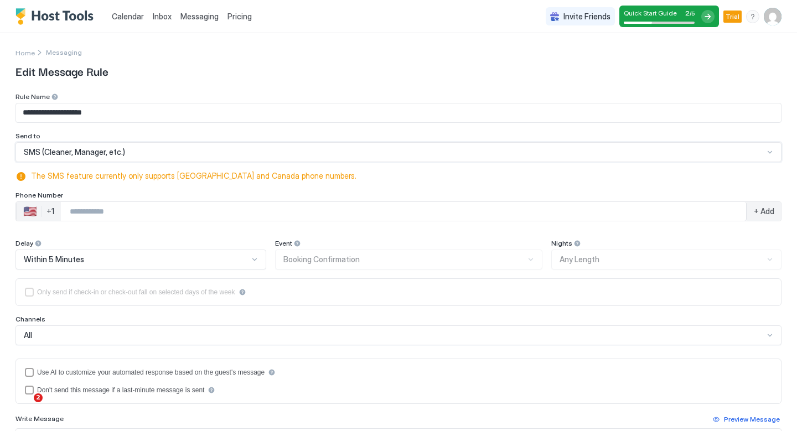
click at [102, 208] on input "Phone Number input" at bounding box center [403, 212] width 685 height 20
type input "**********"
click at [161, 192] on div "Phone Number" at bounding box center [399, 196] width 766 height 11
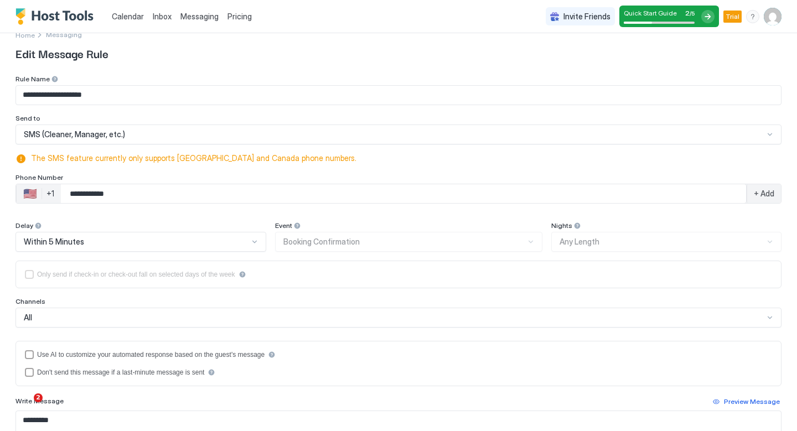
scroll to position [19, 0]
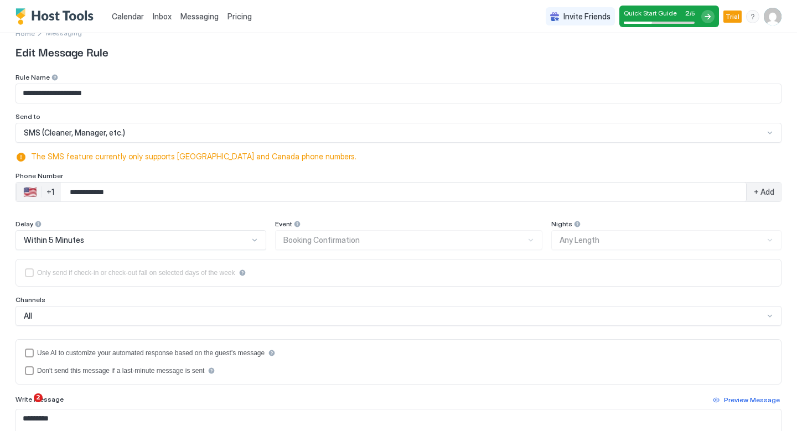
click at [769, 187] on div "+ Add" at bounding box center [764, 192] width 34 height 19
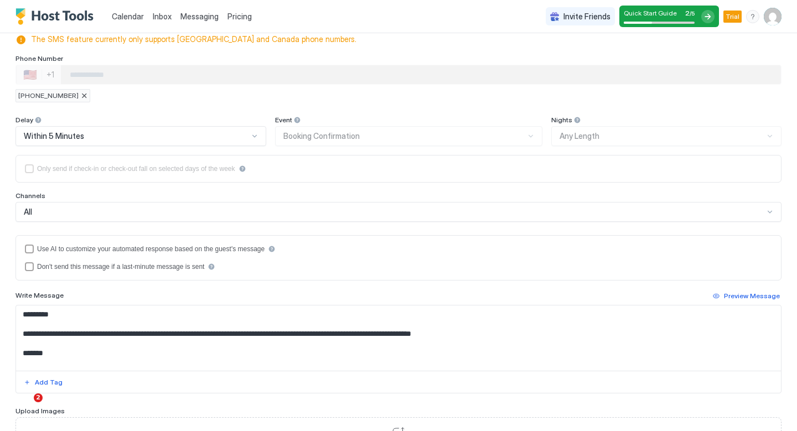
scroll to position [244, 0]
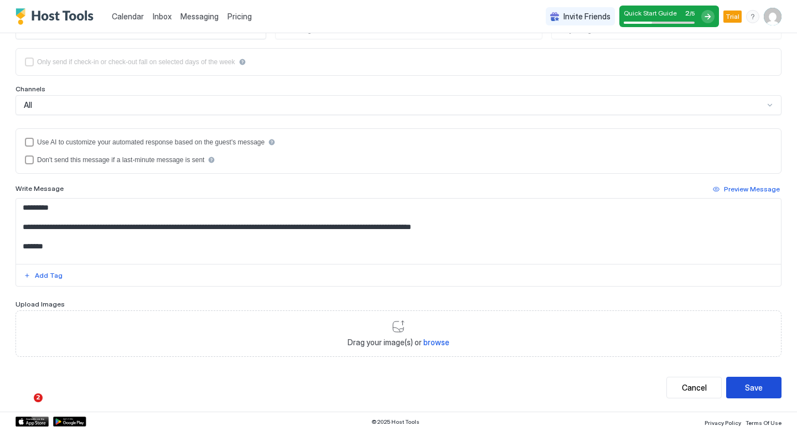
click at [743, 381] on button "Save" at bounding box center [753, 388] width 55 height 22
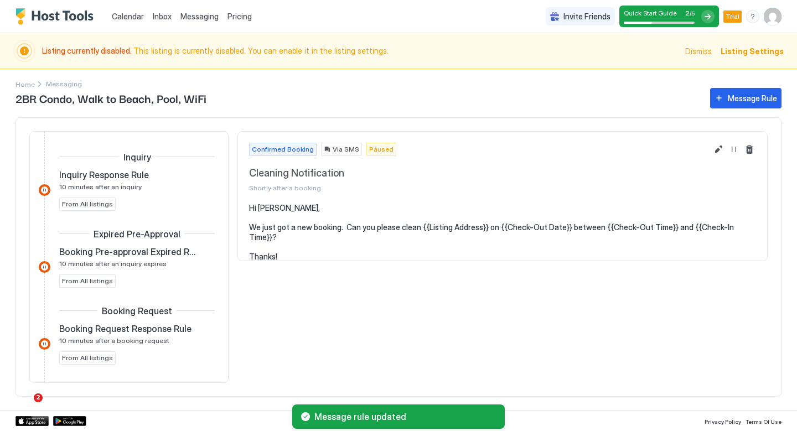
scroll to position [216, 0]
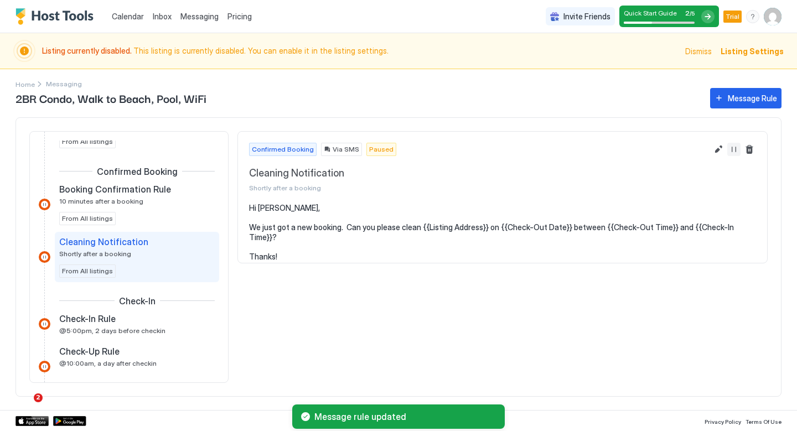
click at [736, 146] on button "Resume Message Rule" at bounding box center [734, 149] width 13 height 13
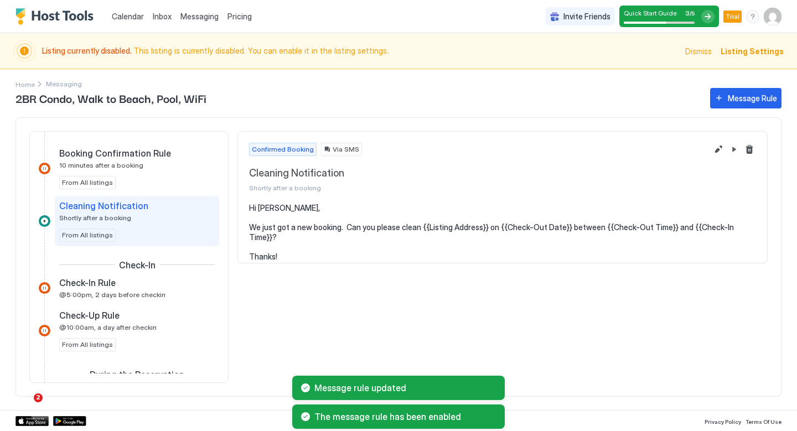
scroll to position [256, 0]
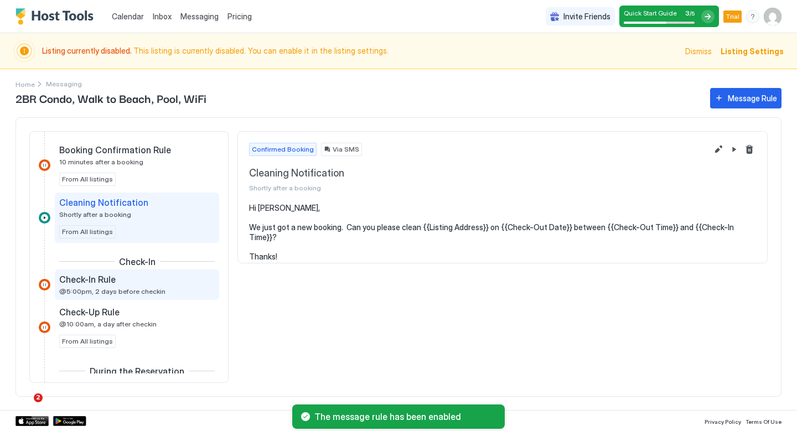
click at [132, 288] on span "@5:00pm, 2 days before checkin" at bounding box center [112, 291] width 106 height 8
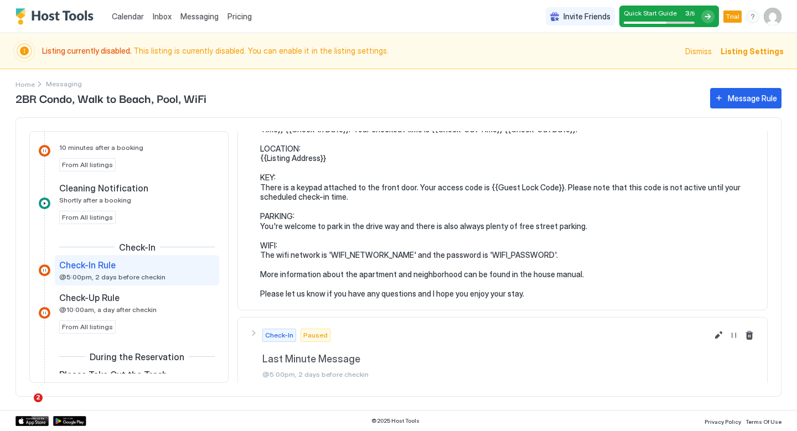
scroll to position [110, 0]
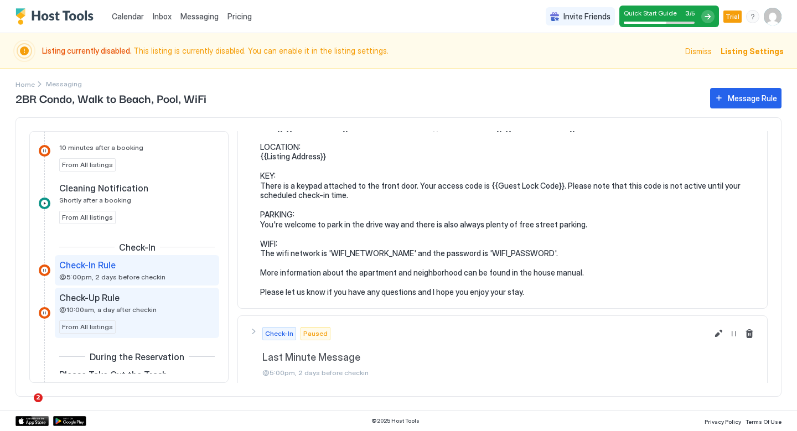
click at [150, 299] on div "Check-Up Rule" at bounding box center [129, 297] width 140 height 11
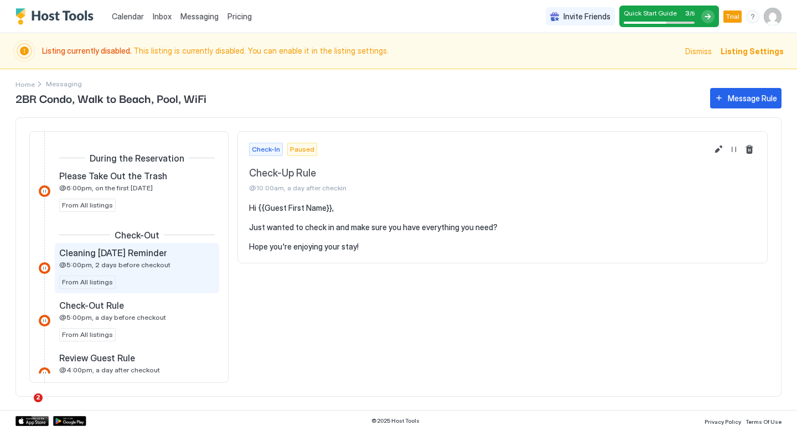
scroll to position [470, 0]
click at [154, 265] on span "@5:00pm, 2 days before checkout" at bounding box center [114, 264] width 111 height 8
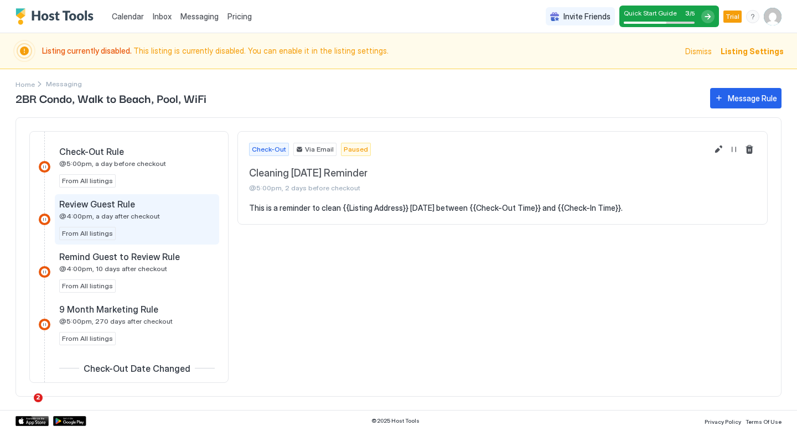
scroll to position [629, 0]
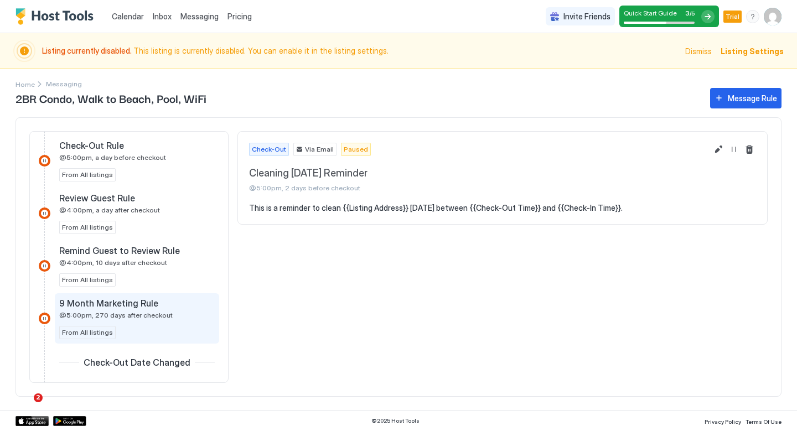
click at [159, 312] on span "@5:00pm, 270 days after checkout" at bounding box center [116, 315] width 114 height 8
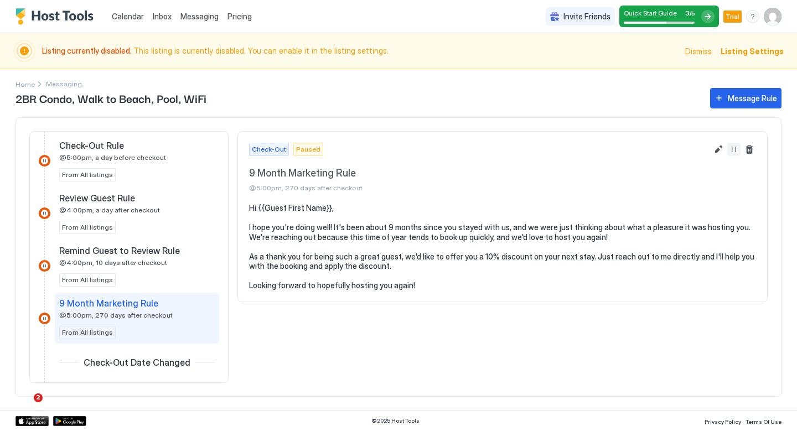
click at [735, 148] on button "Resume Message Rule" at bounding box center [734, 149] width 13 height 13
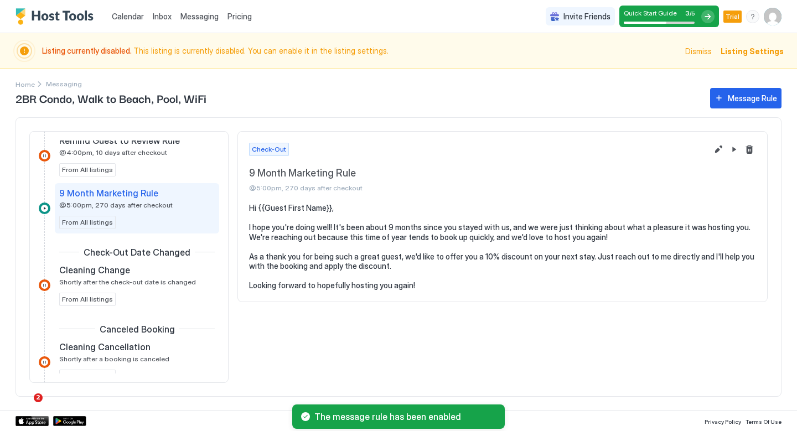
scroll to position [742, 0]
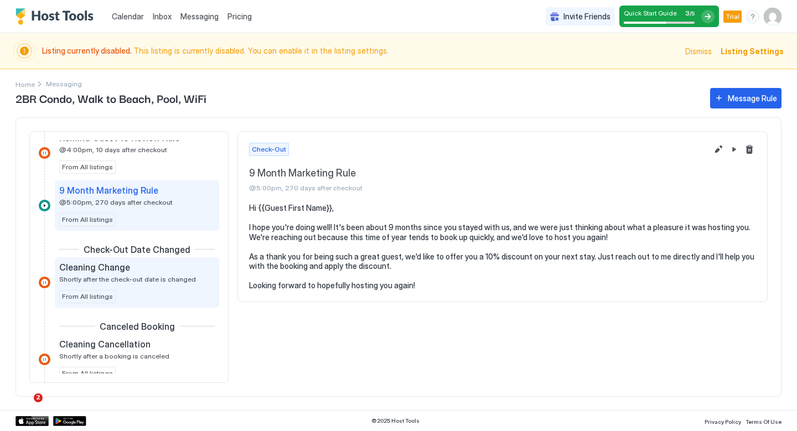
click at [138, 287] on div "Cleaning Change Shortly after the check-out date is changed From All listings" at bounding box center [137, 283] width 156 height 42
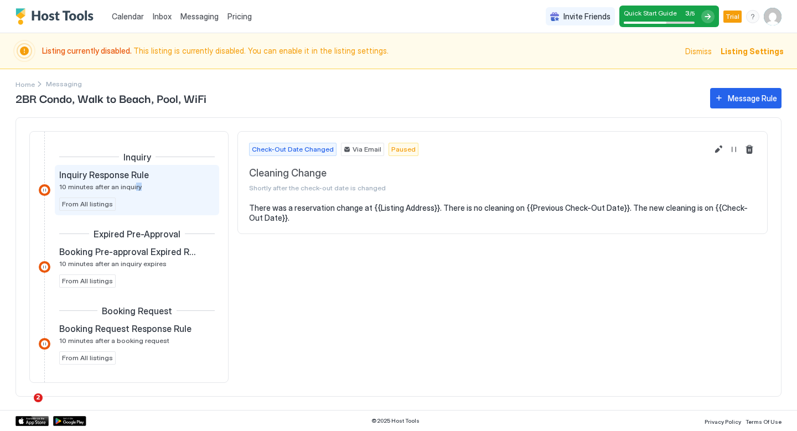
click at [131, 190] on div "Inquiry Response Rule 10 minutes after an inquiry From All listings" at bounding box center [137, 190] width 156 height 42
click at [161, 185] on div "Inquiry Response Rule 10 minutes after an inquiry" at bounding box center [129, 180] width 140 height 22
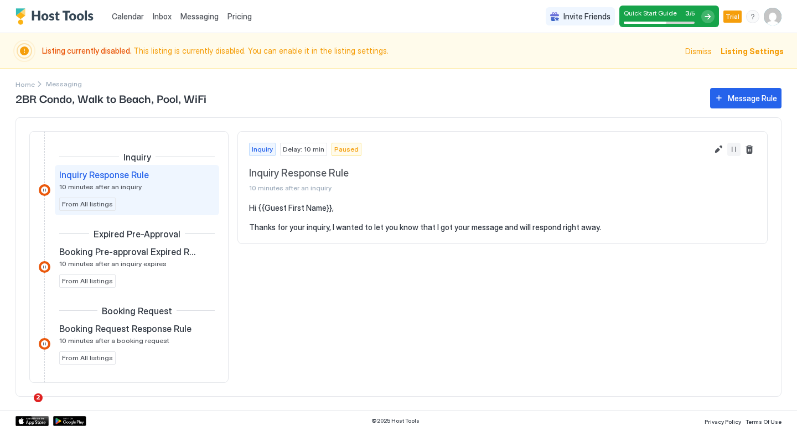
click at [735, 152] on button "Resume Message Rule" at bounding box center [734, 149] width 13 height 13
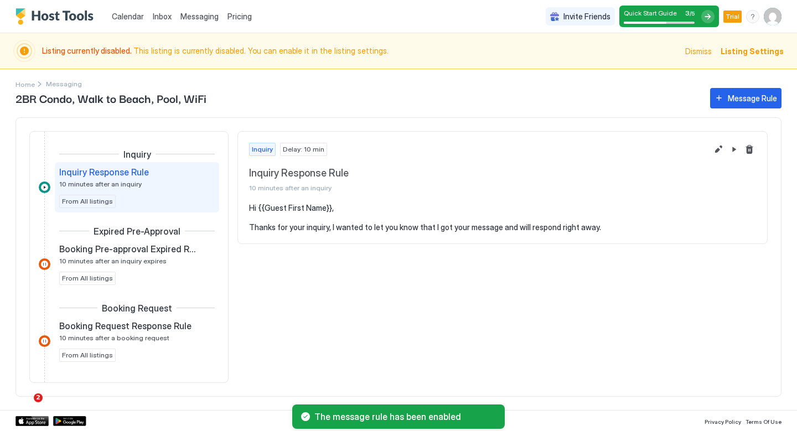
scroll to position [7, 0]
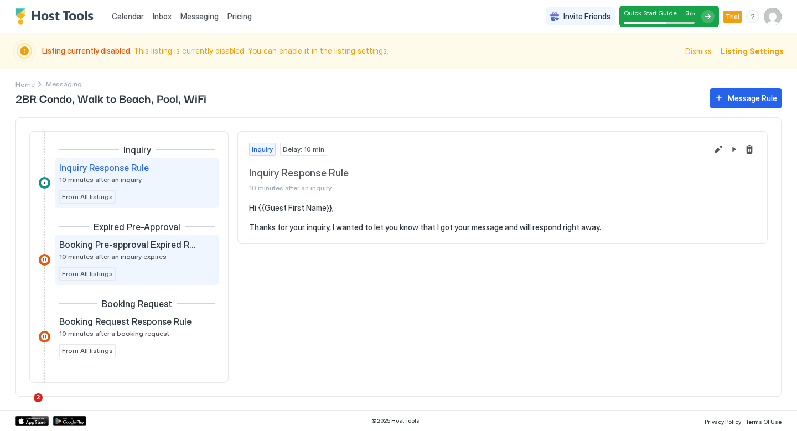
click at [140, 267] on div "Booking Pre-approval Expired Rule 10 minutes after an inquiry expires From All …" at bounding box center [137, 260] width 156 height 42
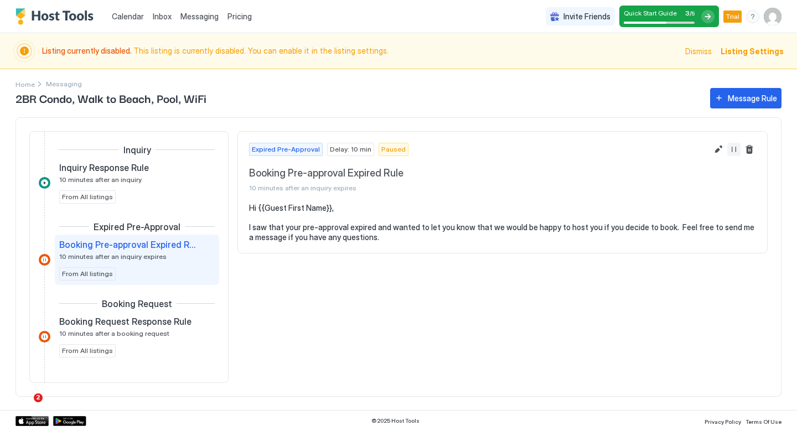
click at [735, 153] on button "Resume Message Rule" at bounding box center [734, 149] width 13 height 13
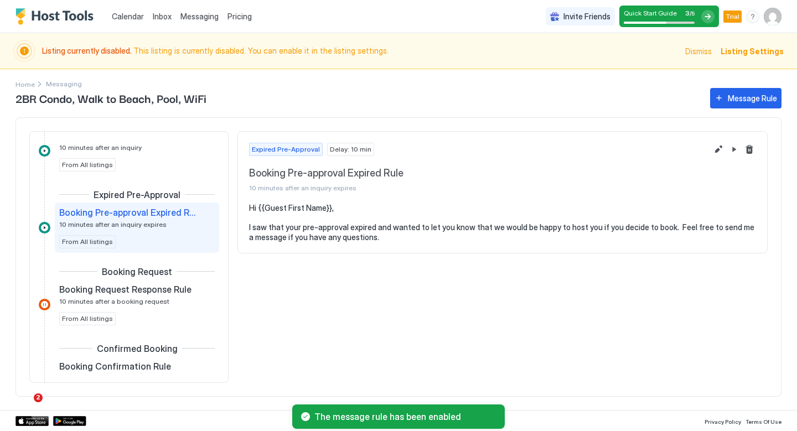
scroll to position [42, 0]
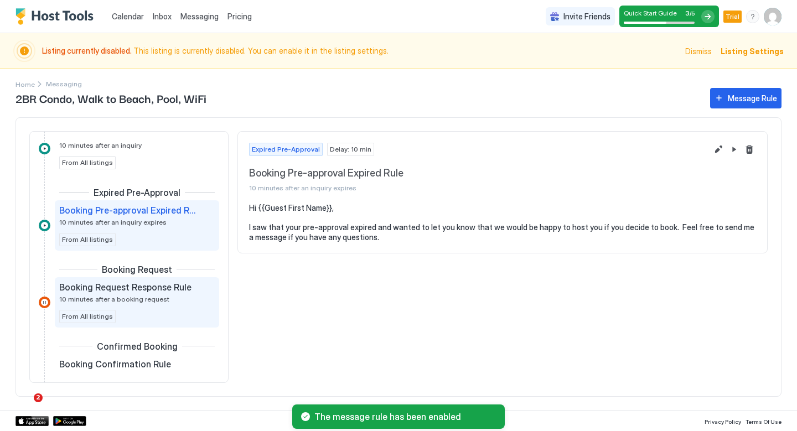
click at [139, 305] on div "Booking Request Response Rule 10 minutes after a booking request From All listi…" at bounding box center [137, 303] width 156 height 42
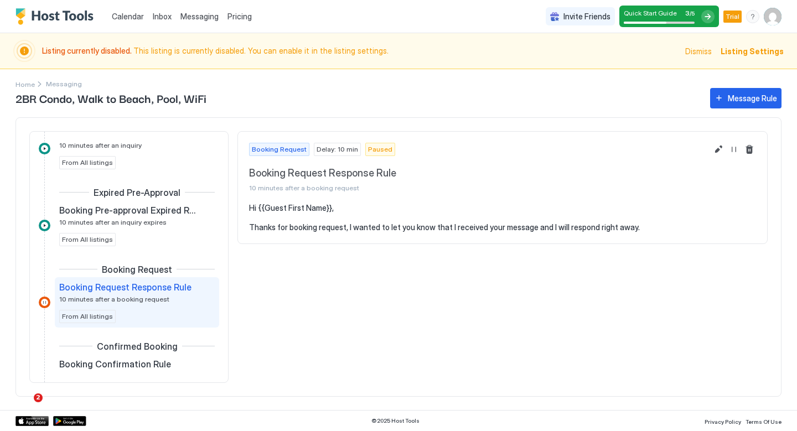
click at [168, 291] on span "Booking Request Response Rule" at bounding box center [125, 287] width 132 height 11
click at [733, 152] on button "Resume Message Rule" at bounding box center [734, 149] width 13 height 13
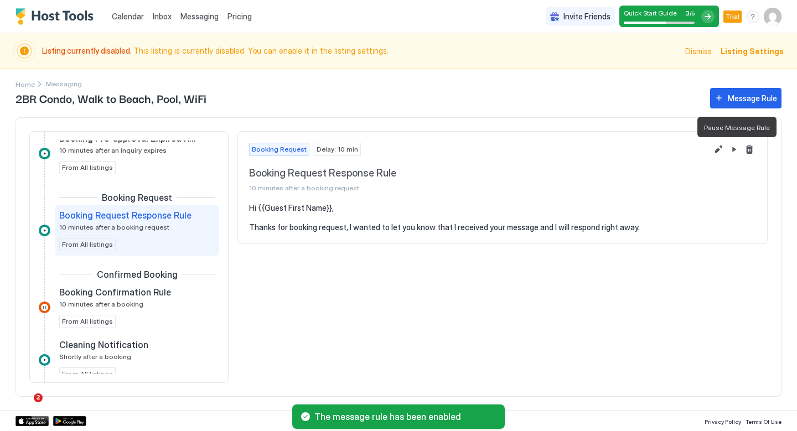
scroll to position [121, 0]
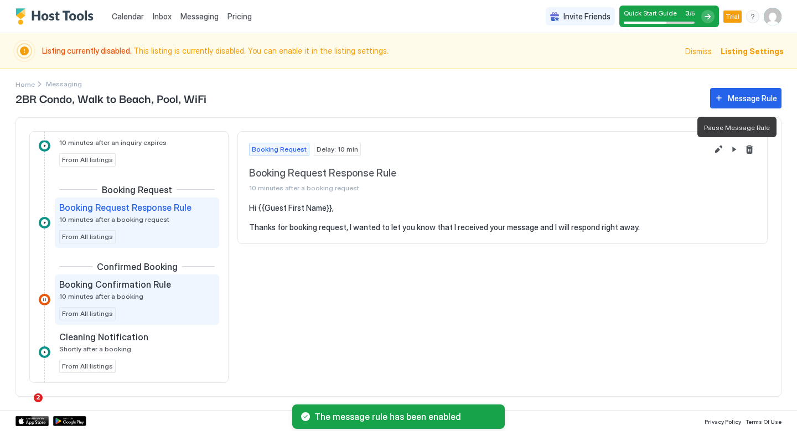
click at [177, 297] on div "Booking Confirmation Rule 10 minutes after a booking" at bounding box center [129, 290] width 140 height 22
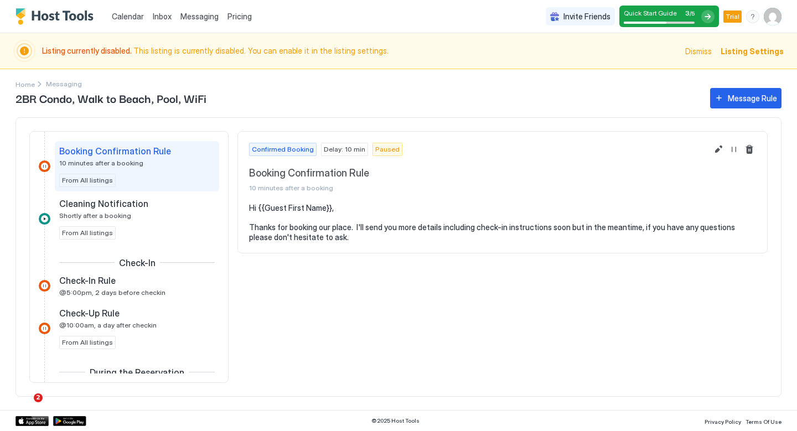
scroll to position [266, 0]
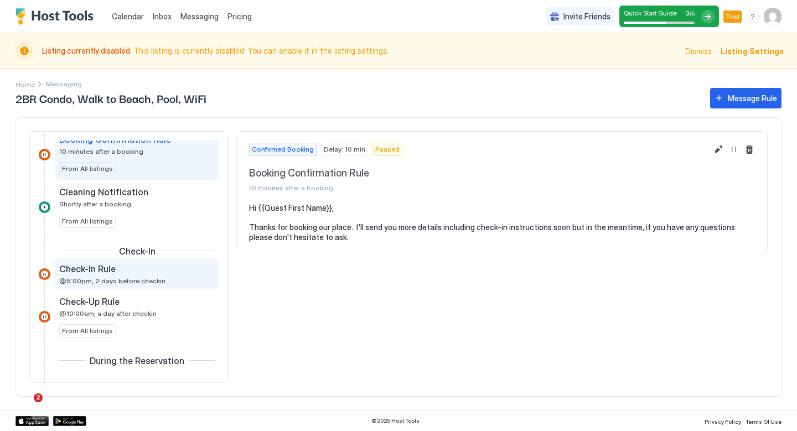
click at [175, 276] on div "Check-In Rule @5:00pm, 2 days before checkin" at bounding box center [129, 275] width 140 height 22
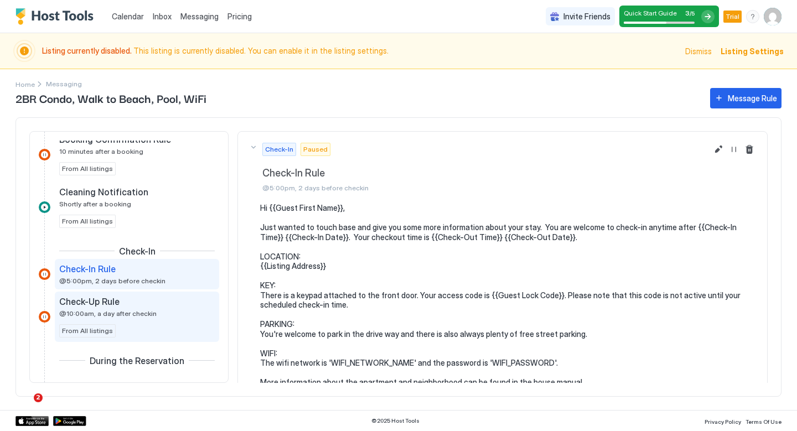
click at [165, 315] on div "Check-Up Rule @10:00am, a day after checkin" at bounding box center [129, 307] width 140 height 22
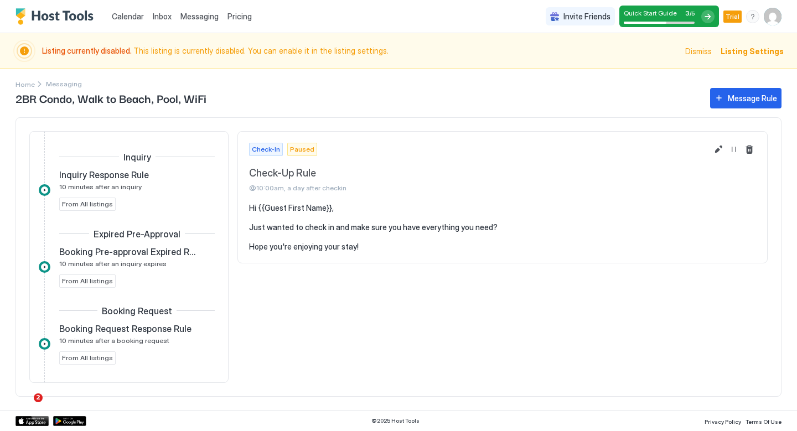
click at [751, 51] on span "Listing Settings" at bounding box center [752, 51] width 63 height 12
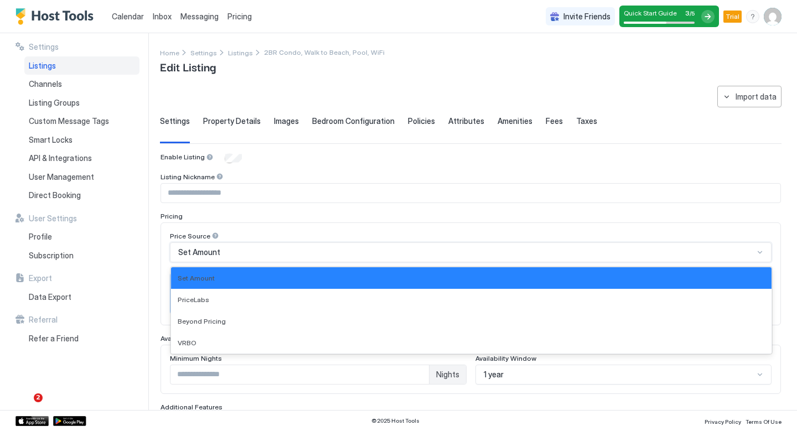
click at [358, 247] on div "Set Amount" at bounding box center [466, 252] width 576 height 10
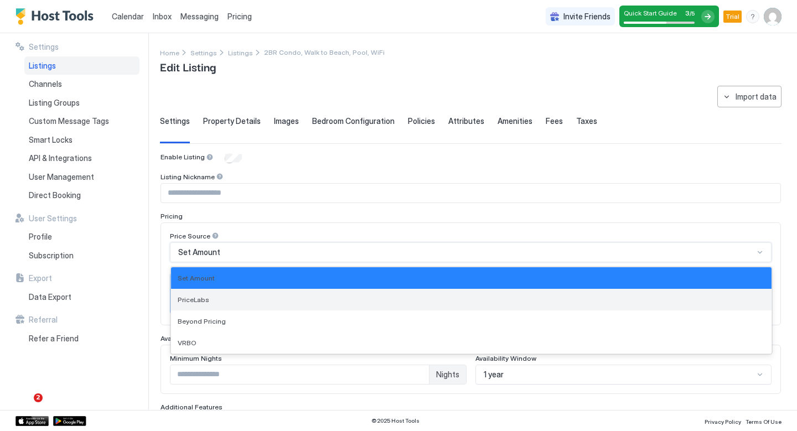
click at [339, 296] on div "PriceLabs" at bounding box center [471, 300] width 587 height 8
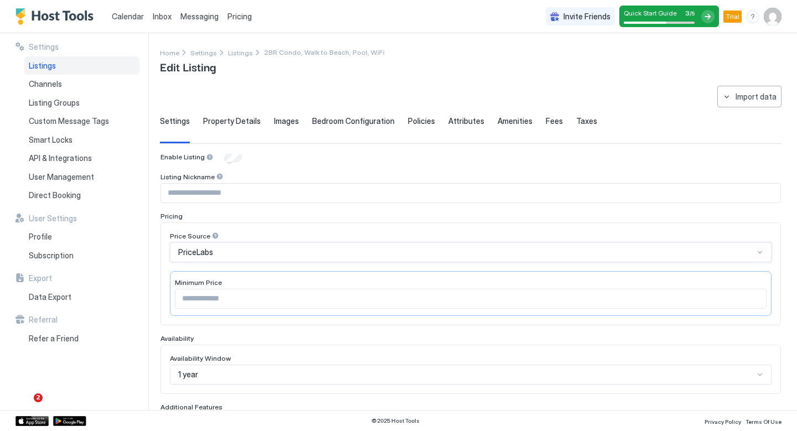
click at [165, 223] on div "Price Source option PriceLabs, selected. PriceLabs Minimum Price" at bounding box center [471, 274] width 621 height 103
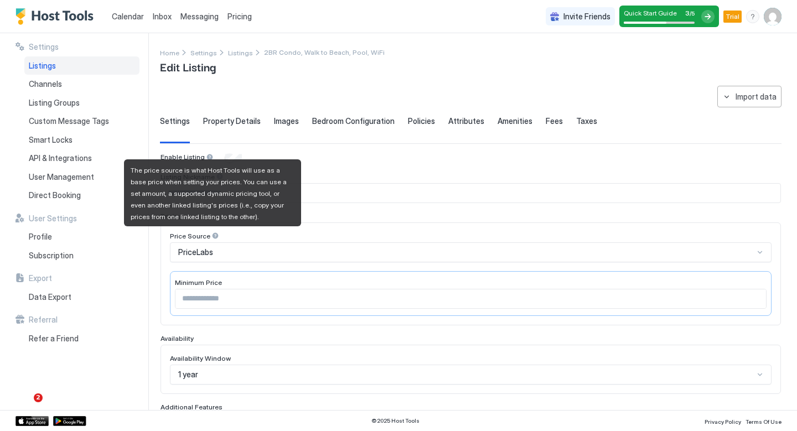
click at [213, 238] on div at bounding box center [216, 236] width 8 height 8
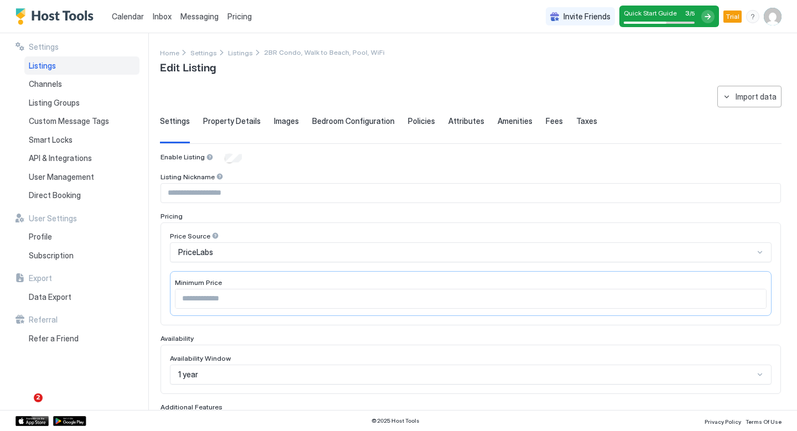
click at [164, 238] on div "Price Source PriceLabs Minimum Price" at bounding box center [471, 274] width 621 height 103
click at [274, 124] on span "Images" at bounding box center [286, 121] width 25 height 10
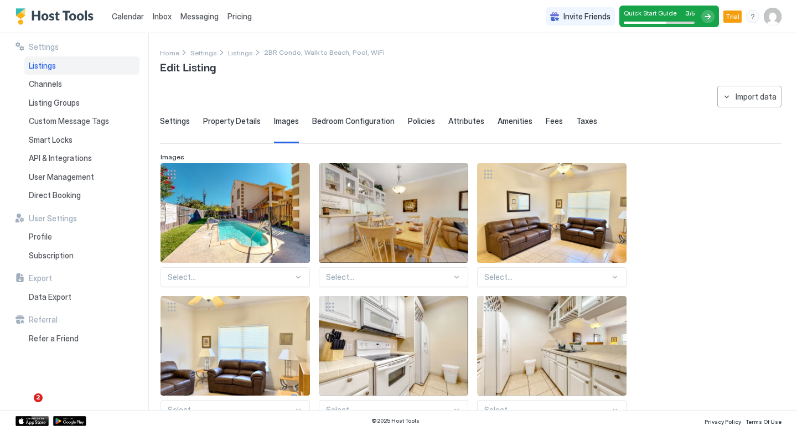
click at [234, 122] on span "Property Details" at bounding box center [232, 121] width 58 height 10
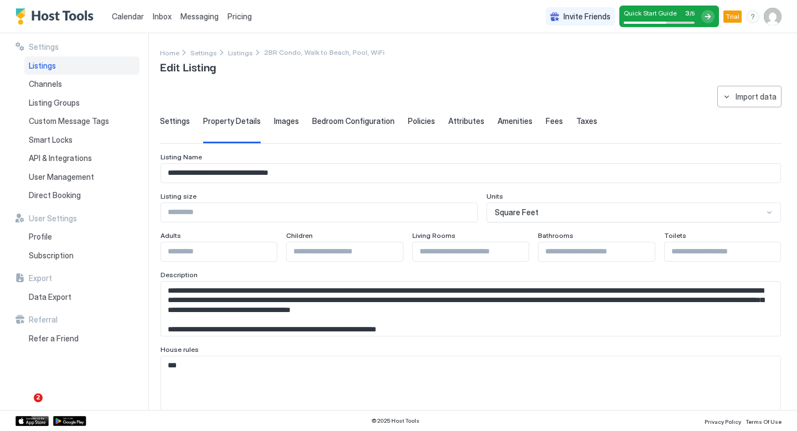
click at [172, 123] on span "Settings" at bounding box center [175, 121] width 30 height 10
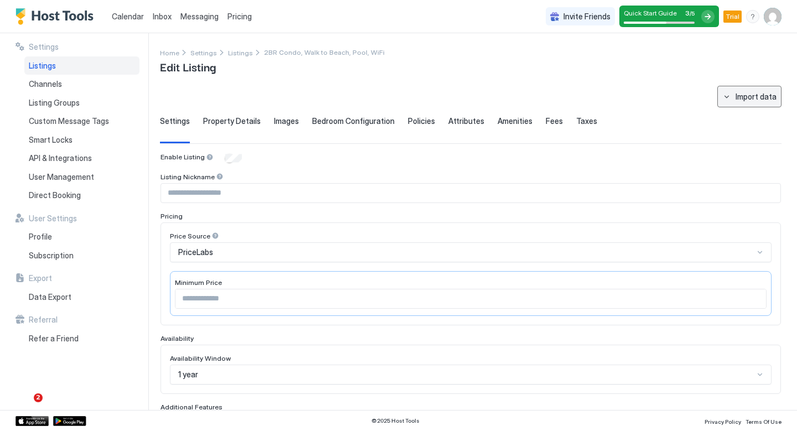
click at [731, 90] on button "Import data" at bounding box center [750, 97] width 64 height 22
click at [700, 95] on div at bounding box center [398, 215] width 797 height 431
click at [227, 127] on div "Property Details" at bounding box center [232, 129] width 58 height 27
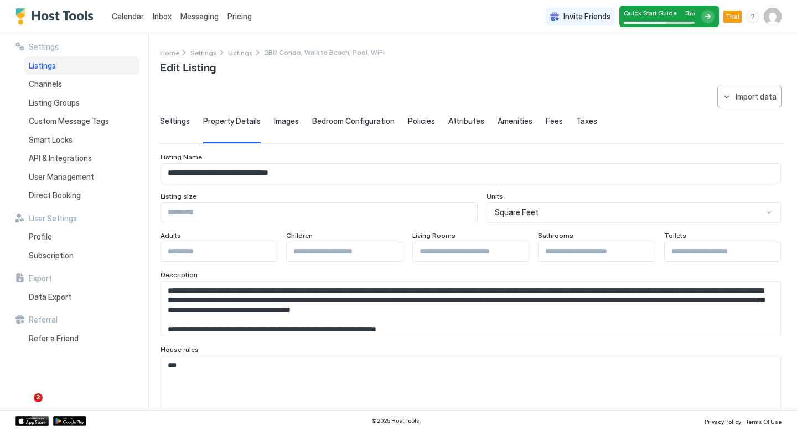
click at [279, 123] on span "Images" at bounding box center [286, 121] width 25 height 10
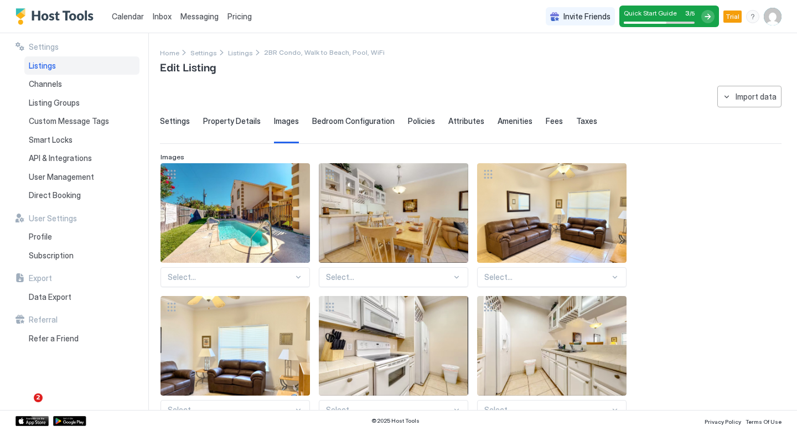
click at [172, 117] on span "Settings" at bounding box center [175, 121] width 30 height 10
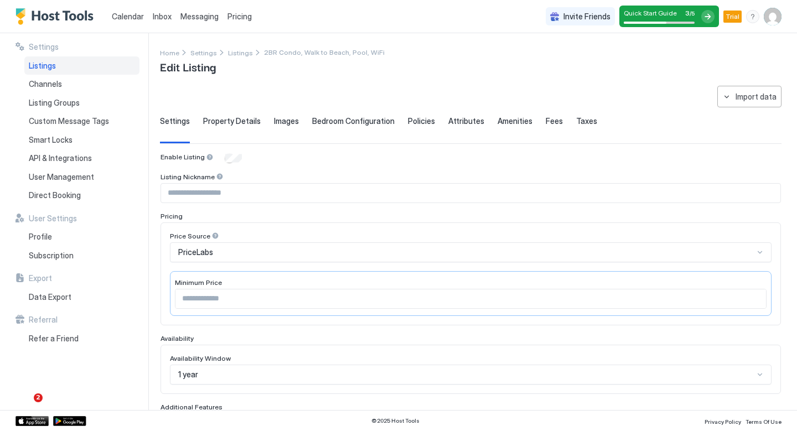
click at [217, 20] on div "Messaging" at bounding box center [199, 16] width 47 height 20
click at [190, 16] on span "Messaging" at bounding box center [199, 16] width 38 height 9
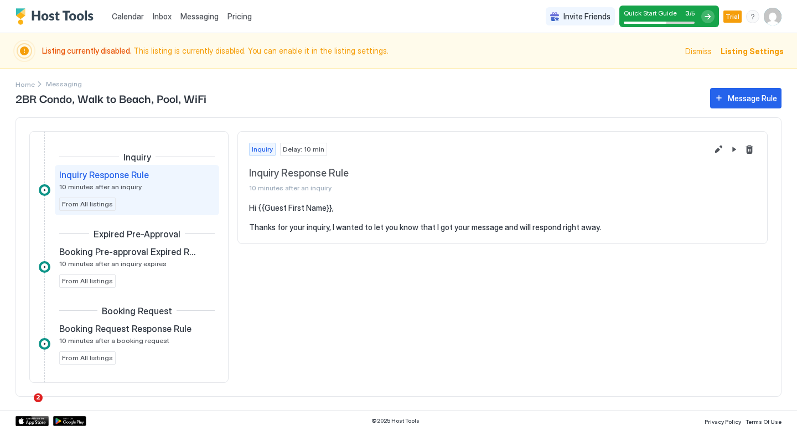
click at [710, 51] on span "Dismiss" at bounding box center [698, 51] width 27 height 12
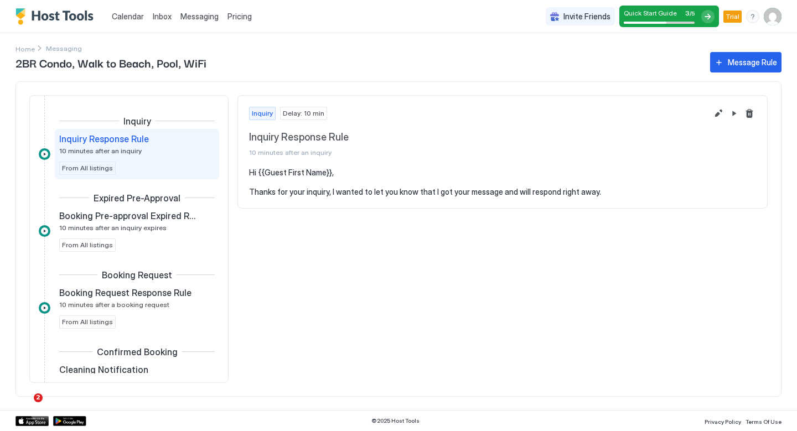
click at [707, 14] on div at bounding box center [708, 16] width 13 height 13
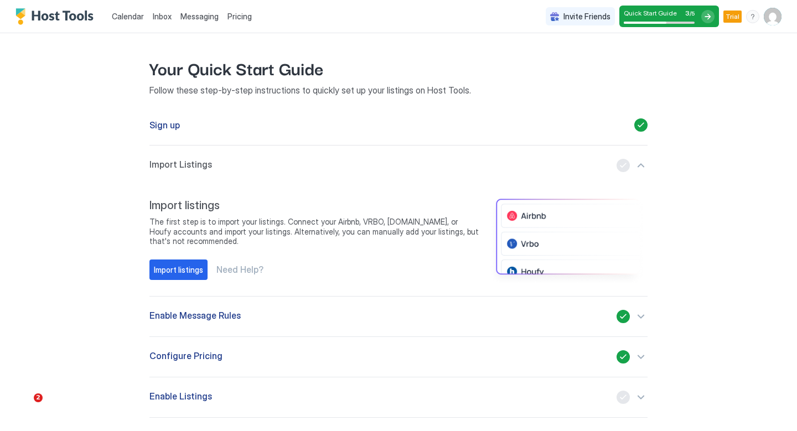
scroll to position [29, 0]
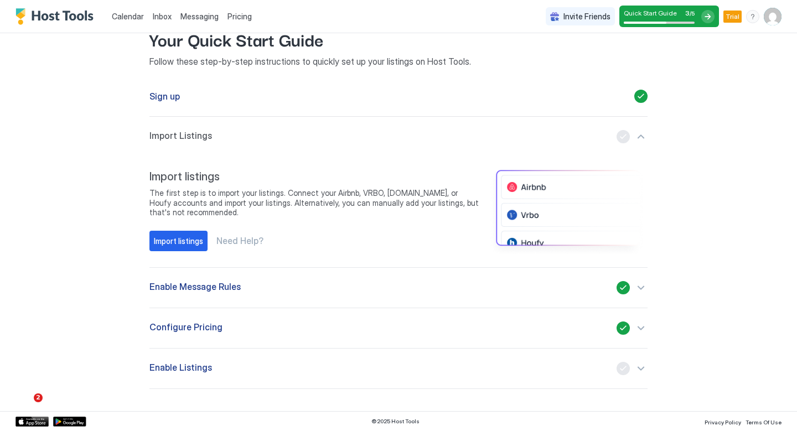
click at [543, 374] on div "Enable Listings" at bounding box center [398, 368] width 498 height 13
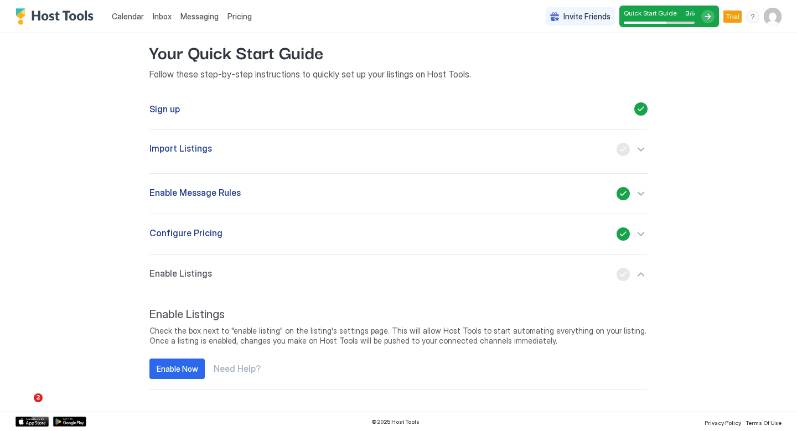
scroll to position [16, 0]
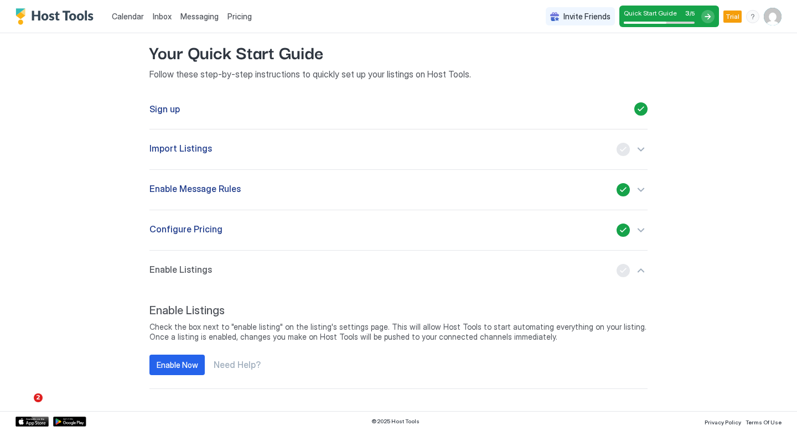
click at [130, 20] on span "Calendar" at bounding box center [128, 16] width 32 height 9
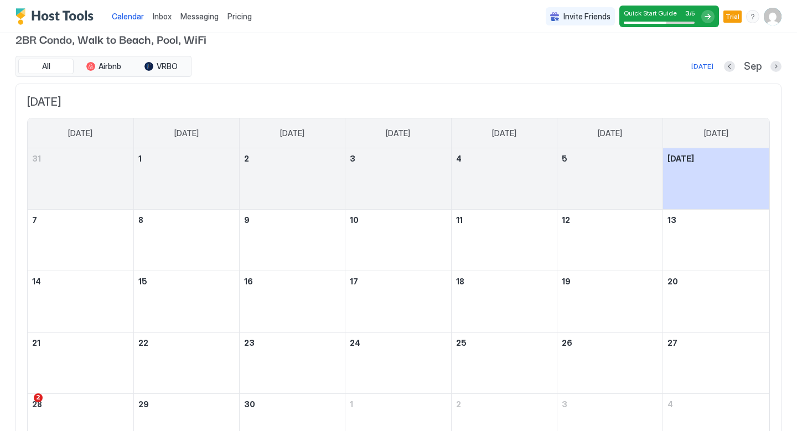
scroll to position [86, 0]
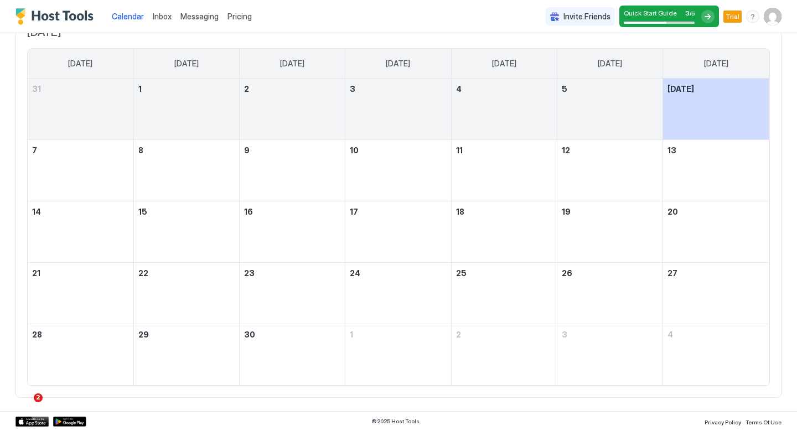
click at [156, 23] on div "Inbox" at bounding box center [162, 16] width 28 height 20
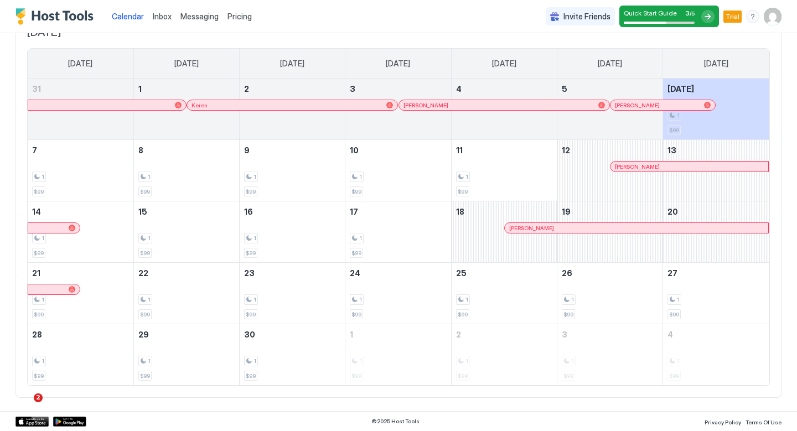
click at [181, 24] on div "Messaging" at bounding box center [199, 16] width 47 height 20
click at [204, 17] on span "Messaging" at bounding box center [199, 16] width 38 height 9
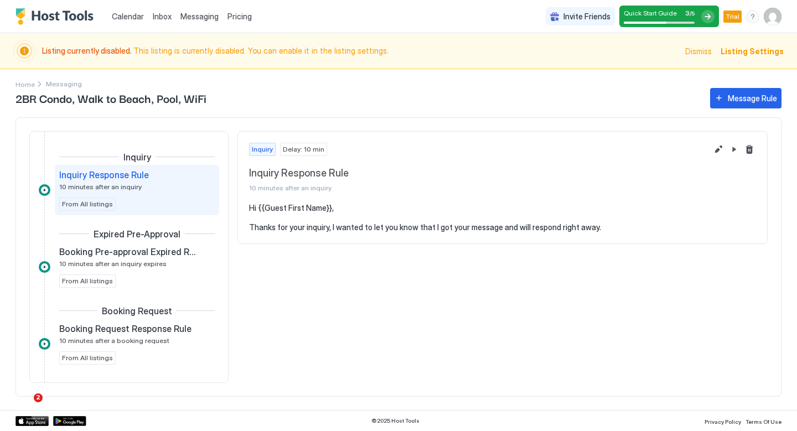
click at [242, 17] on span "Pricing" at bounding box center [240, 17] width 24 height 10
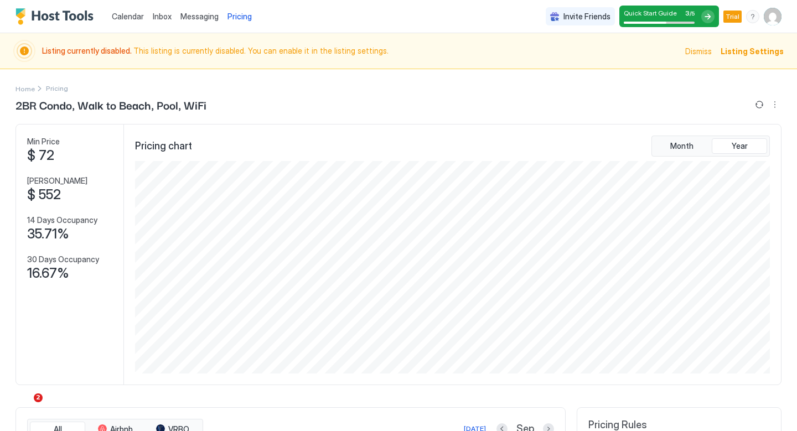
click at [768, 18] on img "User profile" at bounding box center [773, 17] width 18 height 18
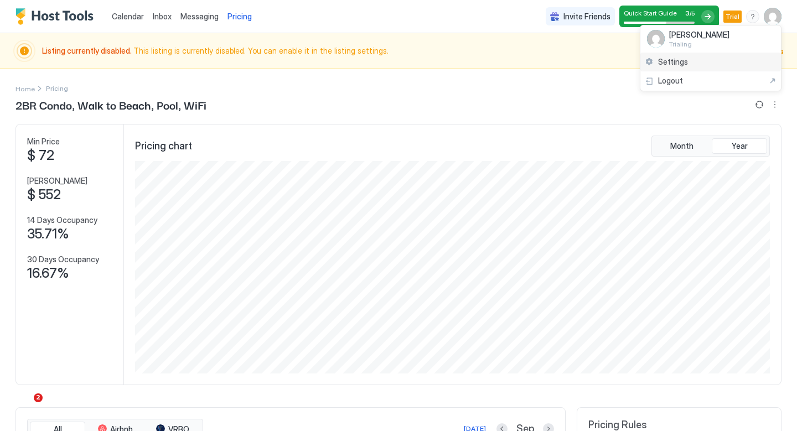
click at [666, 62] on span "Settings" at bounding box center [673, 62] width 30 height 10
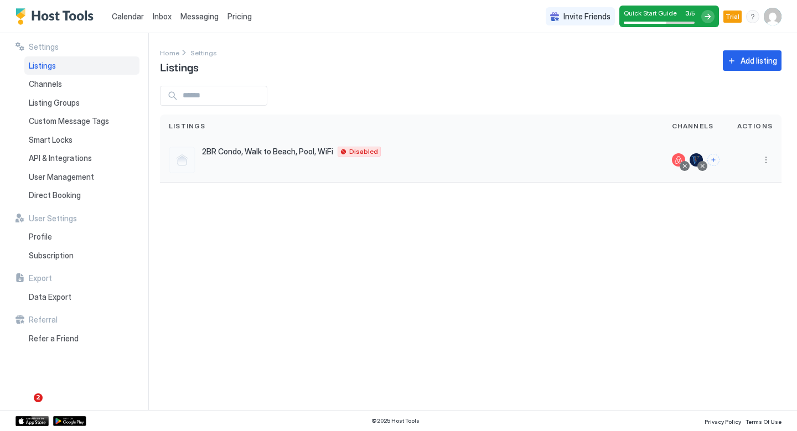
click at [187, 156] on div at bounding box center [182, 160] width 27 height 27
click at [234, 156] on span "2BR Condo, Walk to Beach, Pool, WiFi" at bounding box center [267, 152] width 131 height 10
click at [63, 70] on div "Listings" at bounding box center [81, 65] width 115 height 19
click at [58, 70] on div "Listings" at bounding box center [81, 65] width 115 height 19
click at [183, 169] on div at bounding box center [182, 160] width 27 height 27
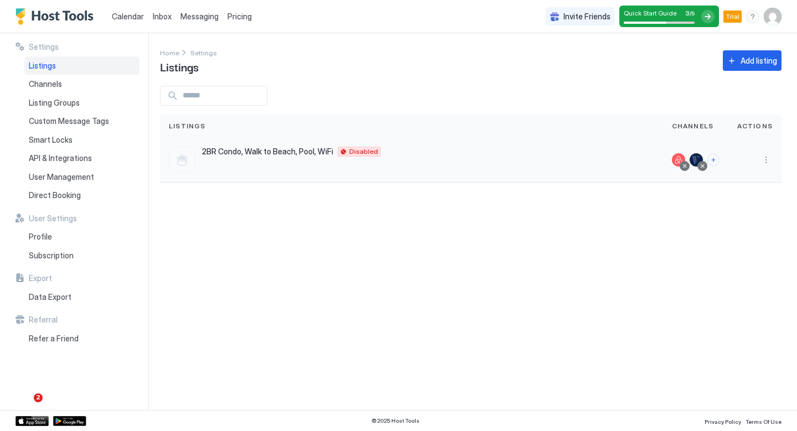
click at [179, 166] on div at bounding box center [182, 160] width 27 height 27
click at [748, 166] on div at bounding box center [754, 159] width 35 height 13
click at [760, 166] on div "menu" at bounding box center [766, 159] width 13 height 13
click at [768, 163] on button "More options" at bounding box center [766, 159] width 13 height 13
click at [737, 210] on span "Listing Settings" at bounding box center [740, 211] width 49 height 8
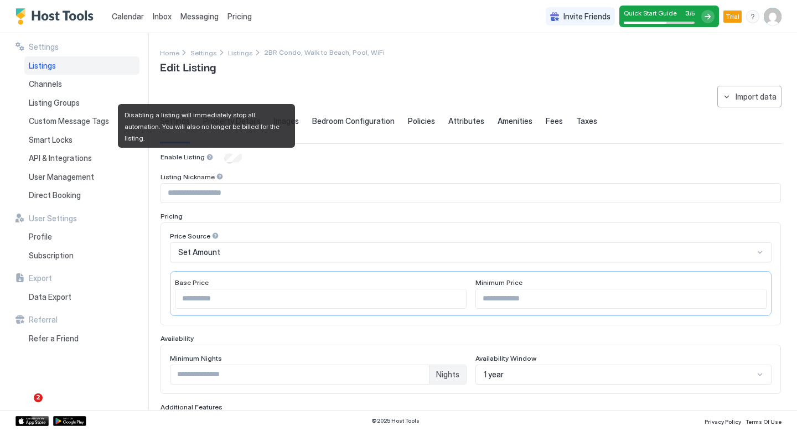
click at [206, 156] on div at bounding box center [210, 157] width 8 height 8
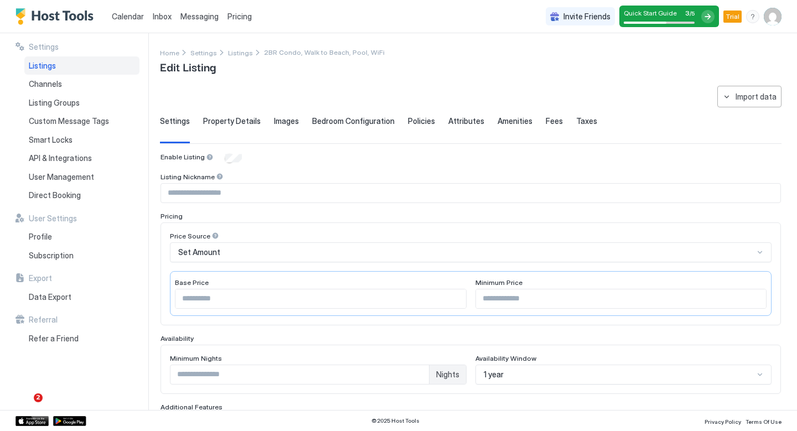
click at [305, 161] on div "Enable Listing" at bounding box center [471, 158] width 621 height 11
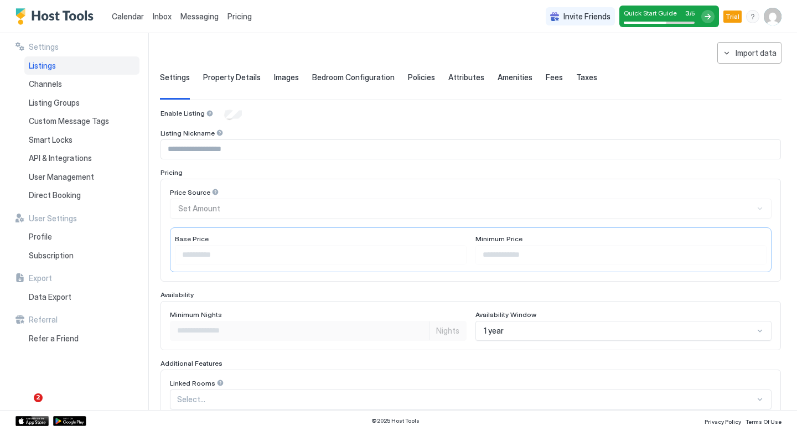
scroll to position [44, 0]
click at [229, 208] on div "Price Source Set Amount" at bounding box center [471, 203] width 602 height 30
click at [202, 205] on div "Price Source Set Amount" at bounding box center [471, 203] width 602 height 30
click at [204, 228] on div "Base Price ** Minimum Price" at bounding box center [471, 249] width 602 height 45
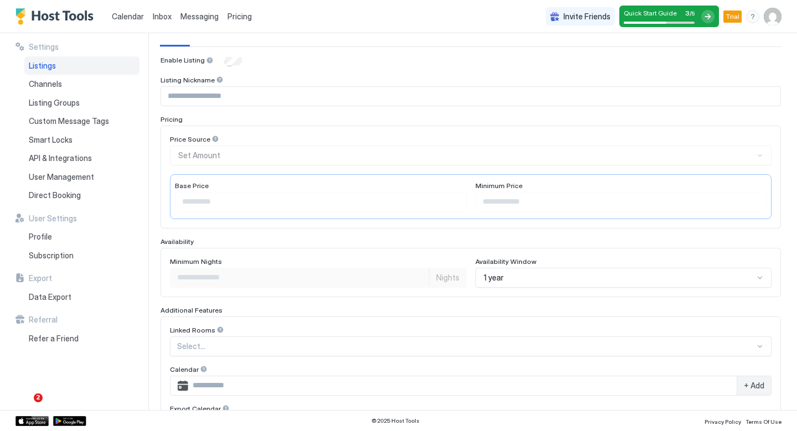
scroll to position [182, 0]
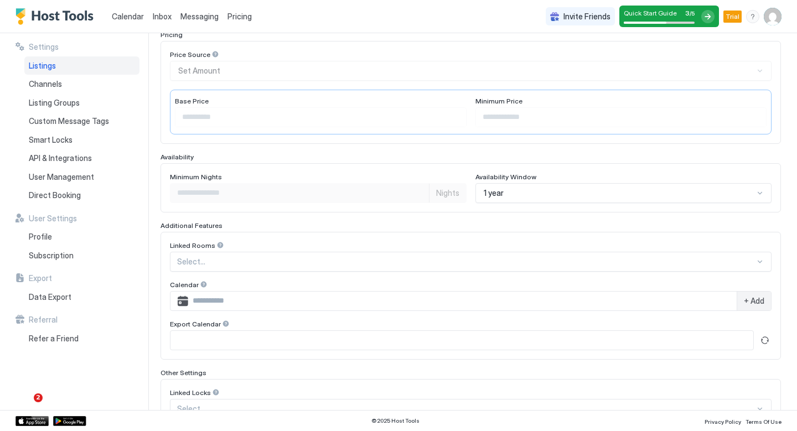
click at [226, 262] on div at bounding box center [466, 262] width 578 height 10
click at [230, 240] on div "Linked Rooms Use Up and Down to choose options, press Enter to select the curre…" at bounding box center [471, 296] width 621 height 128
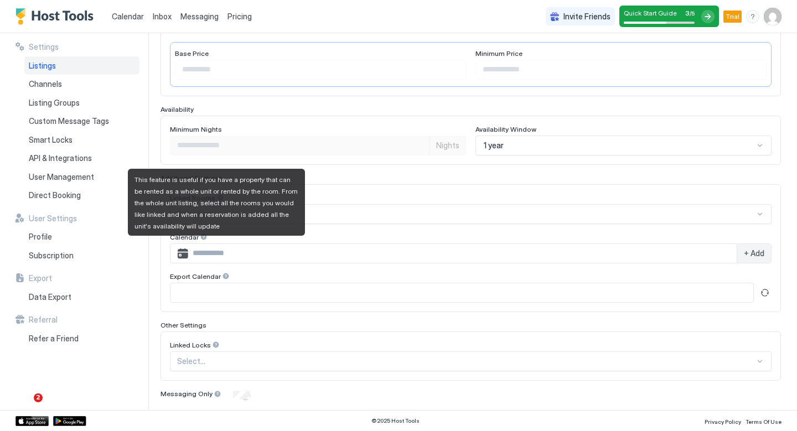
scroll to position [230, 0]
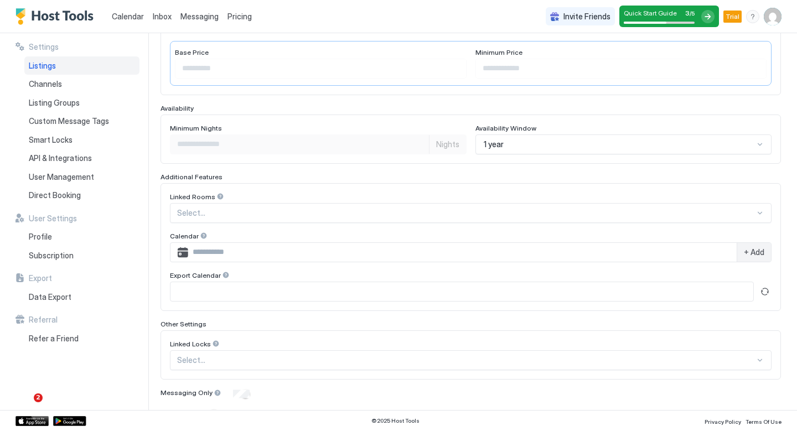
click at [161, 278] on div "Linked Rooms Select... Calendar + Add Export Calendar" at bounding box center [471, 247] width 621 height 128
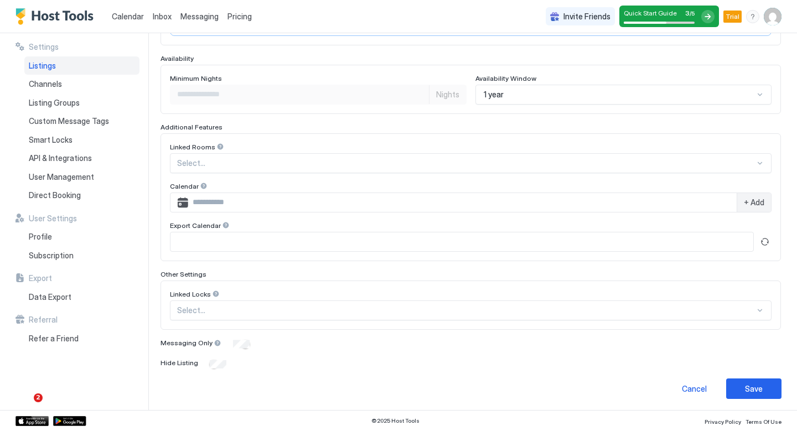
scroll to position [282, 0]
click at [195, 307] on div at bounding box center [466, 309] width 578 height 10
click at [147, 302] on div "Settings Listings Channels Listing Groups Custom Message Tags Smart Locks API &…" at bounding box center [82, 221] width 133 height 377
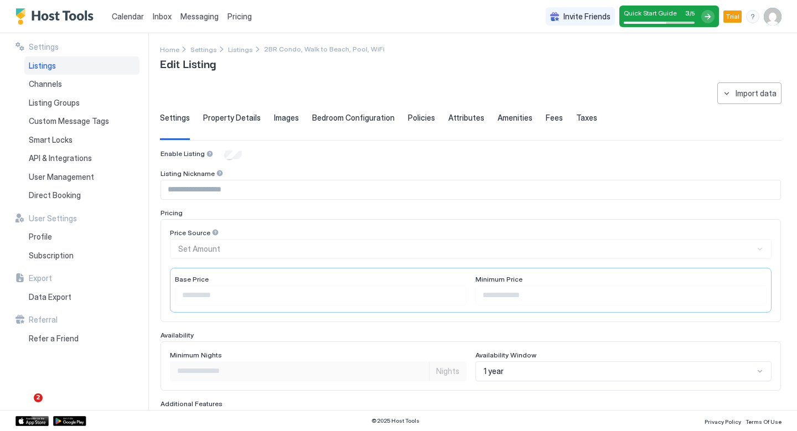
scroll to position [0, 0]
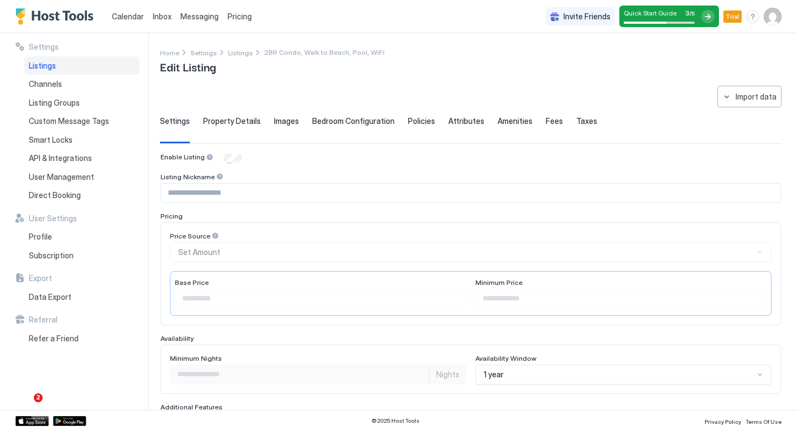
click at [230, 120] on span "Property Details" at bounding box center [232, 121] width 58 height 10
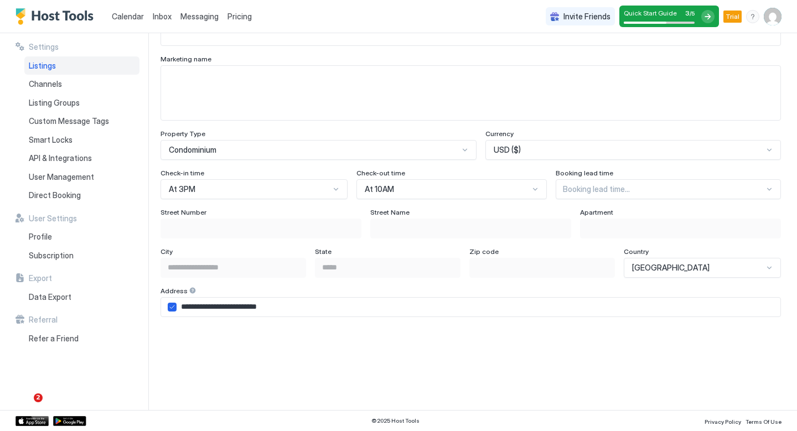
scroll to position [590, 0]
click at [604, 191] on div at bounding box center [664, 189] width 202 height 10
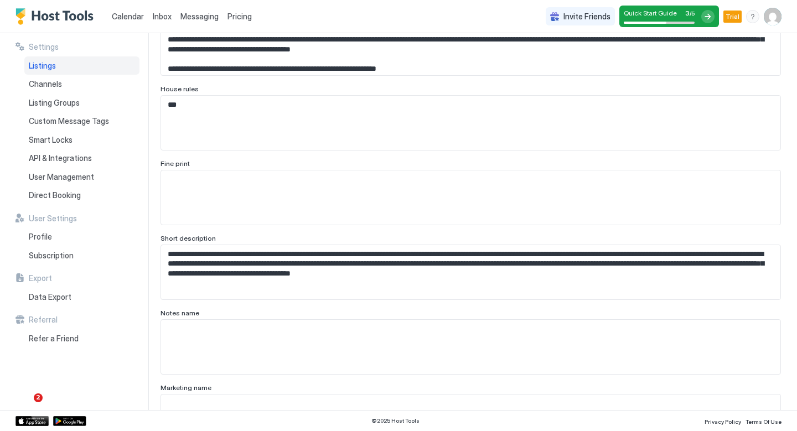
scroll to position [0, 0]
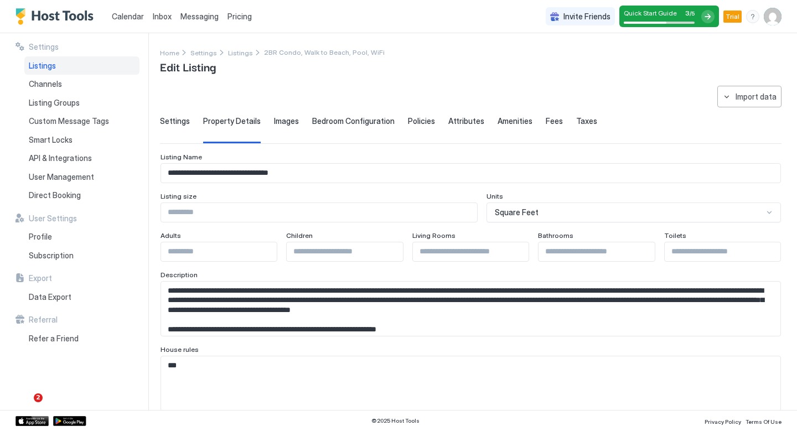
click at [290, 120] on span "Images" at bounding box center [286, 121] width 25 height 10
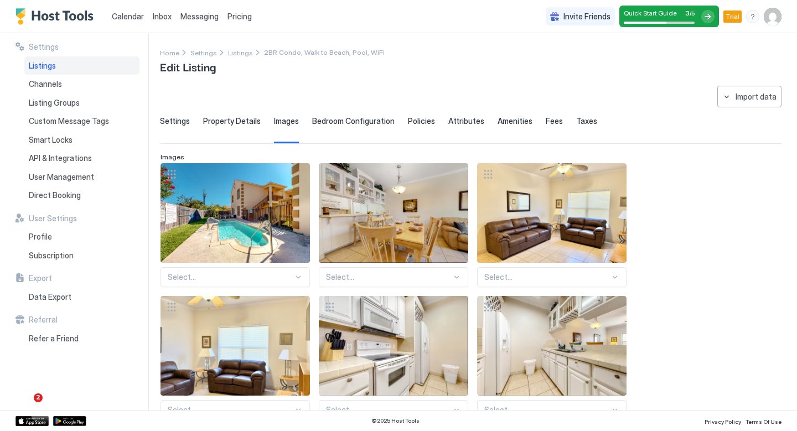
click at [340, 123] on span "Bedroom Configuration" at bounding box center [353, 121] width 82 height 10
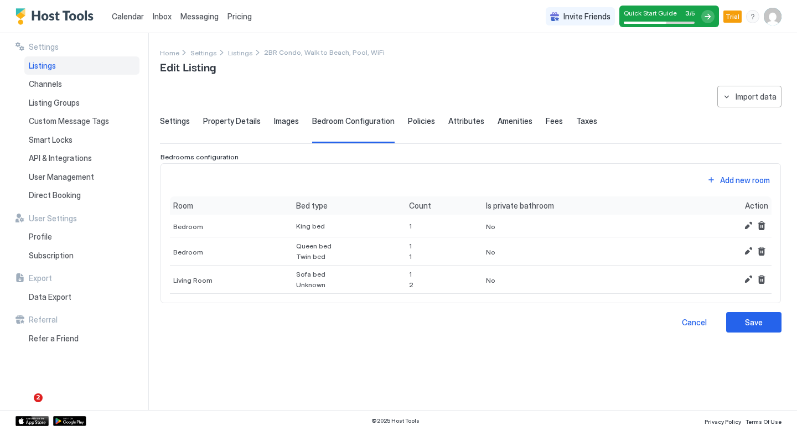
click at [415, 122] on span "Policies" at bounding box center [421, 121] width 27 height 10
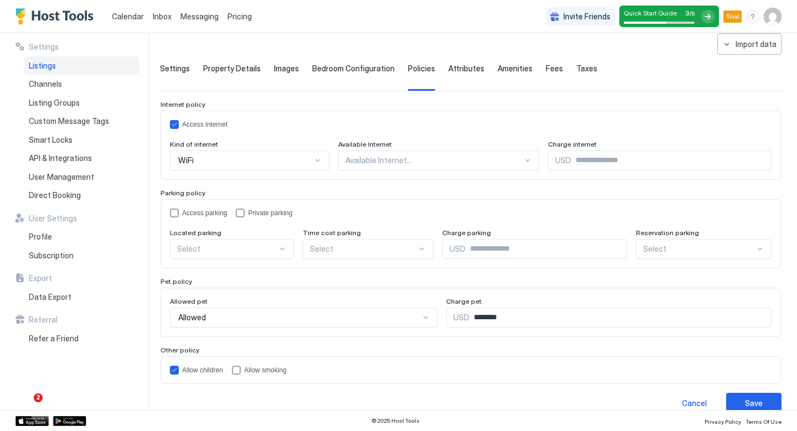
scroll to position [69, 0]
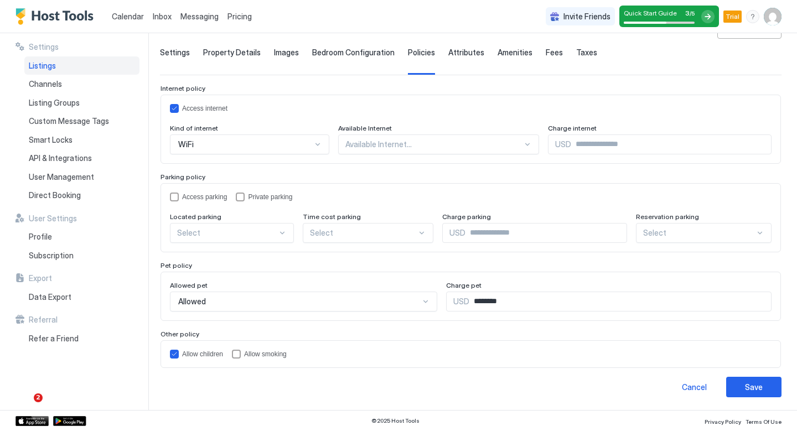
click at [484, 301] on input "********" at bounding box center [621, 301] width 302 height 19
click at [481, 294] on input "********" at bounding box center [621, 301] width 302 height 19
click at [497, 297] on input "********" at bounding box center [621, 301] width 302 height 19
click at [383, 263] on div "Pet policy" at bounding box center [471, 265] width 621 height 8
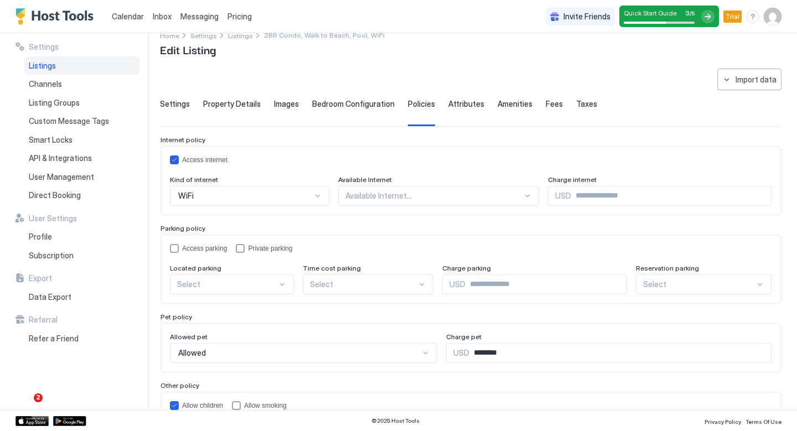
scroll to position [0, 0]
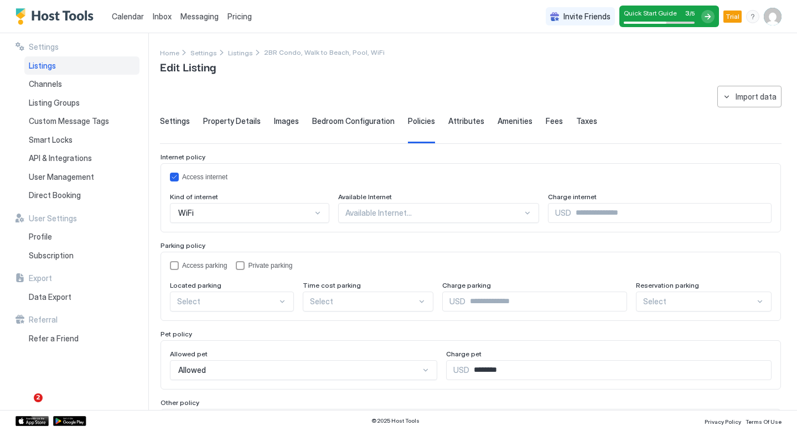
click at [453, 123] on span "Attributes" at bounding box center [466, 121] width 36 height 10
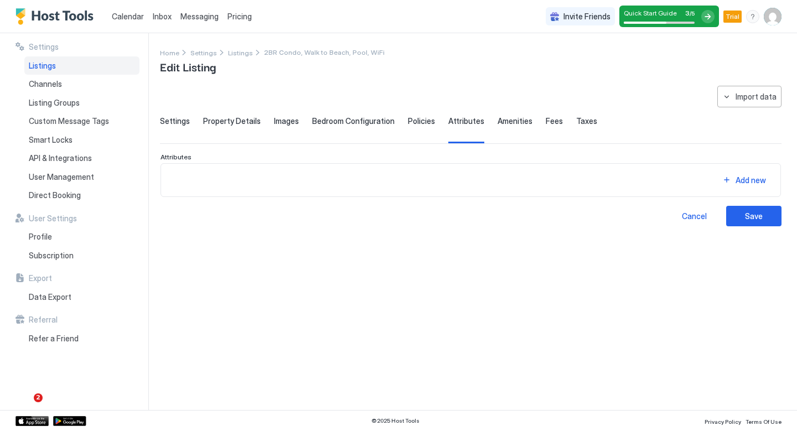
click at [503, 121] on span "Amenities" at bounding box center [515, 121] width 35 height 10
click at [546, 122] on span "Fees" at bounding box center [554, 121] width 17 height 10
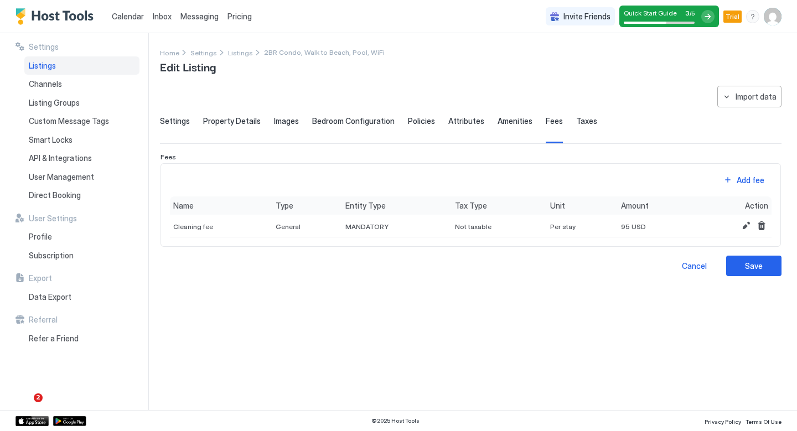
click at [582, 124] on span "Taxes" at bounding box center [586, 121] width 21 height 10
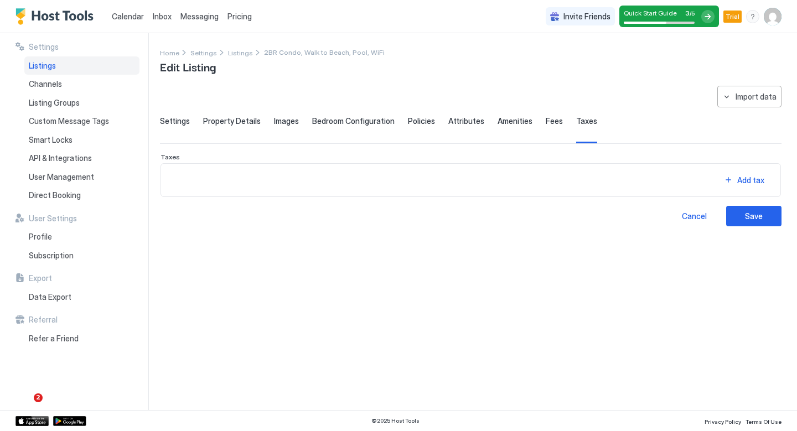
click at [168, 121] on span "Settings" at bounding box center [175, 121] width 30 height 10
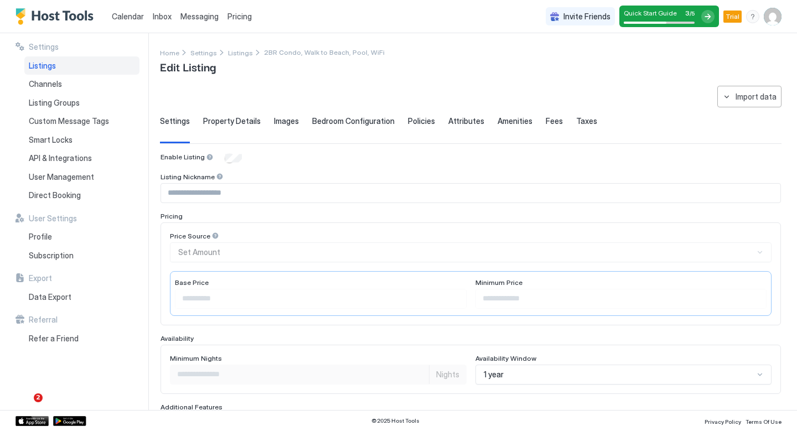
click at [203, 17] on span "Messaging" at bounding box center [199, 16] width 38 height 9
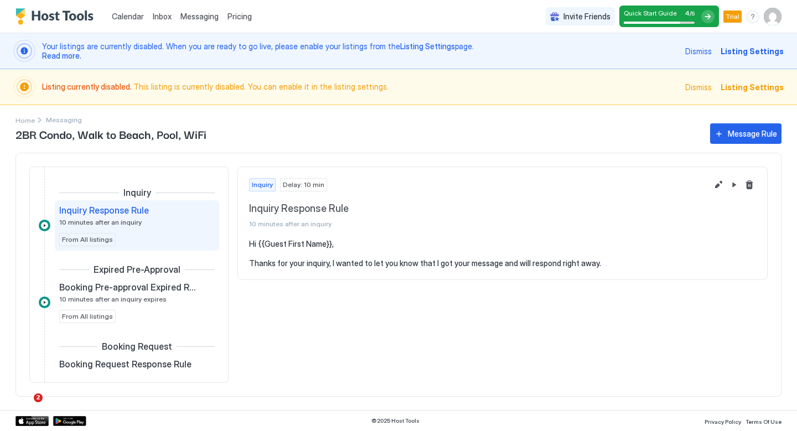
click at [23, 88] on div at bounding box center [25, 87] width 16 height 16
click at [24, 60] on div at bounding box center [24, 51] width 22 height 22
click at [24, 59] on div at bounding box center [24, 51] width 22 height 22
click at [754, 50] on span "Listing Settings" at bounding box center [752, 51] width 63 height 12
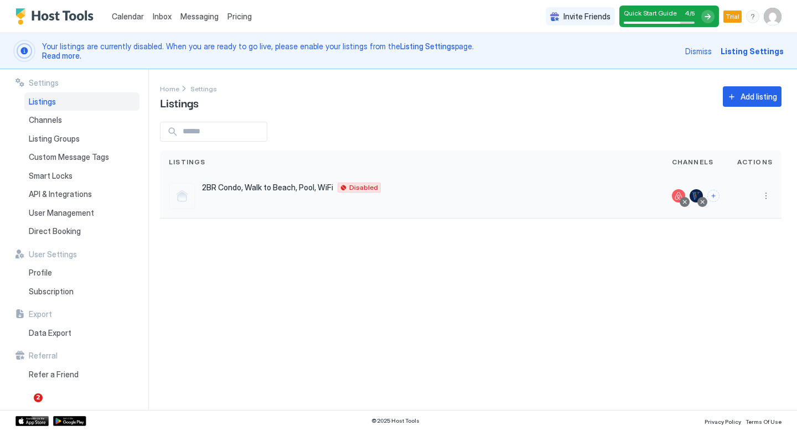
click at [174, 203] on div at bounding box center [182, 196] width 27 height 27
click at [178, 199] on div at bounding box center [182, 196] width 27 height 27
click at [233, 195] on div "2BR Condo, Walk to Beach, Pool, WiFi South Padre Island 78597 US Disabled" at bounding box center [412, 196] width 486 height 27
click at [766, 193] on button "More options" at bounding box center [766, 195] width 13 height 13
click at [751, 245] on span "Listing Settings" at bounding box center [740, 247] width 49 height 8
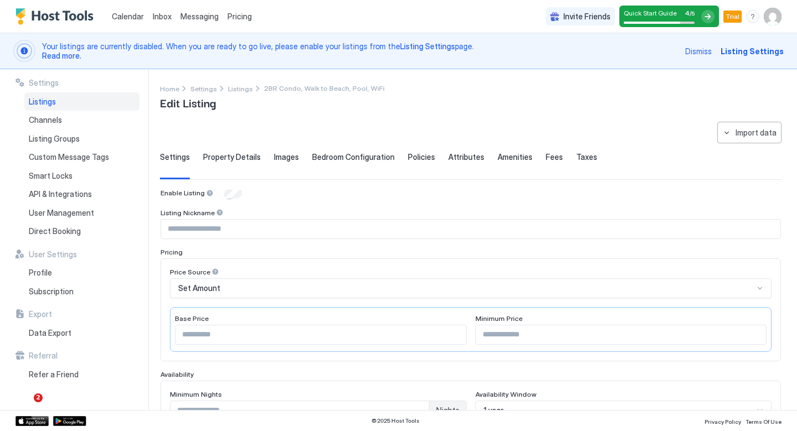
scroll to position [318, 0]
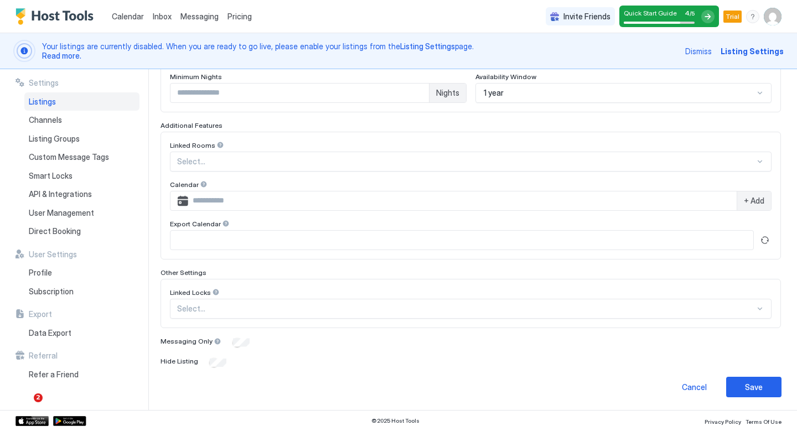
click at [236, 337] on div "Messaging Only" at bounding box center [471, 342] width 621 height 11
click at [744, 390] on button "Save" at bounding box center [753, 387] width 55 height 20
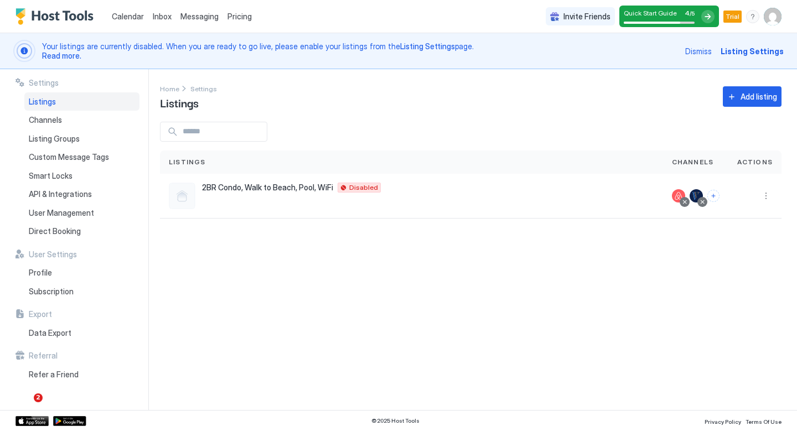
click at [703, 52] on span "Dismiss" at bounding box center [698, 51] width 27 height 12
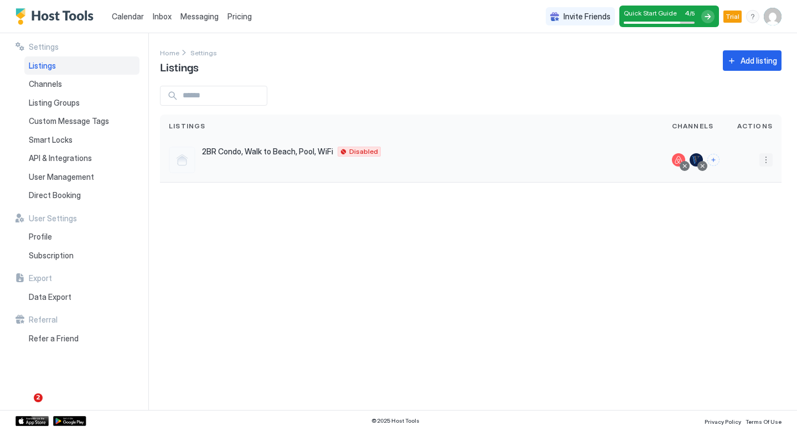
click at [769, 159] on button "More options" at bounding box center [766, 159] width 13 height 13
click at [751, 210] on span "Listing Settings" at bounding box center [740, 211] width 49 height 8
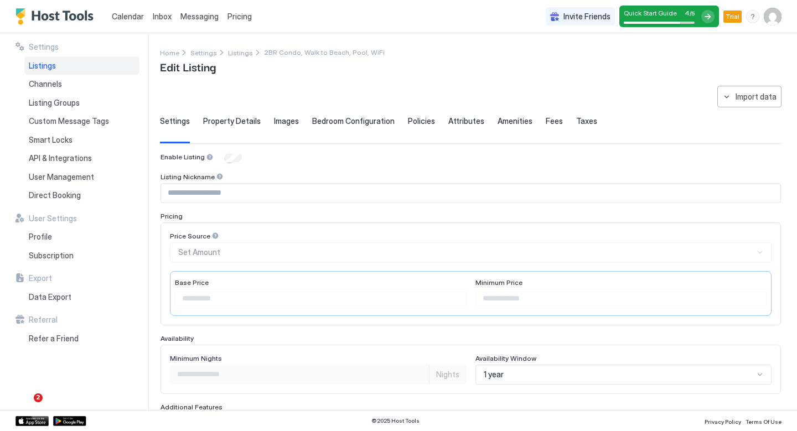
click at [166, 23] on div "Inbox" at bounding box center [162, 16] width 28 height 20
click at [164, 15] on span "Inbox" at bounding box center [162, 16] width 19 height 9
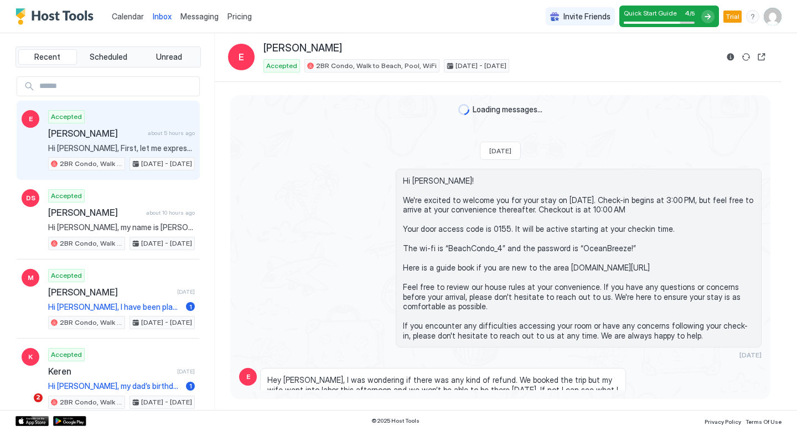
scroll to position [1069, 0]
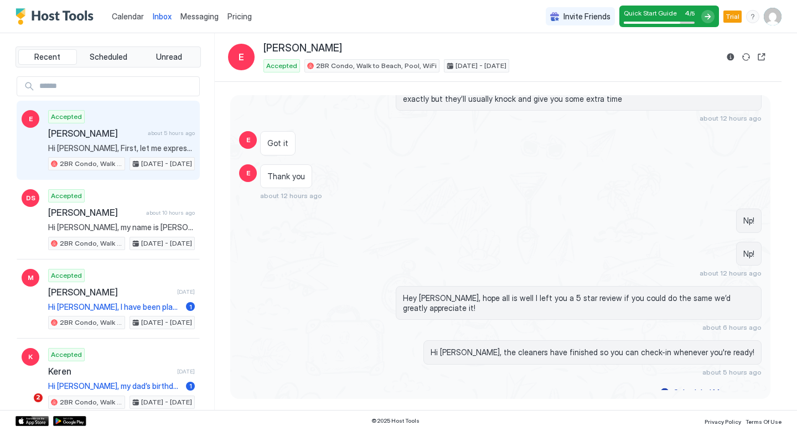
click at [197, 15] on span "Messaging" at bounding box center [199, 16] width 38 height 9
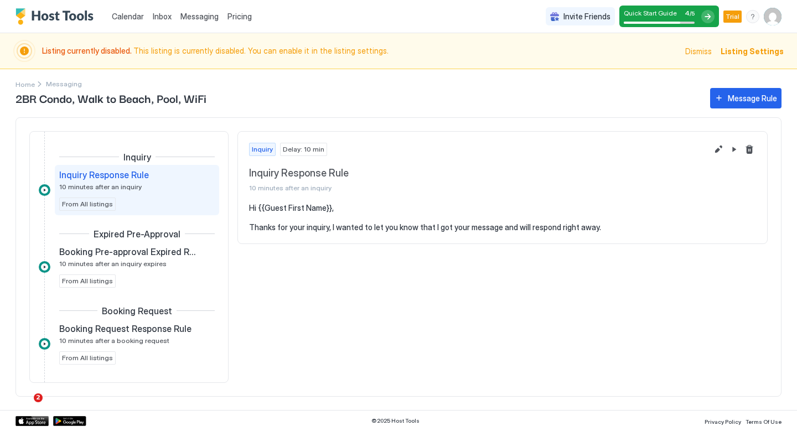
click at [752, 52] on span "Listing Settings" at bounding box center [752, 51] width 63 height 12
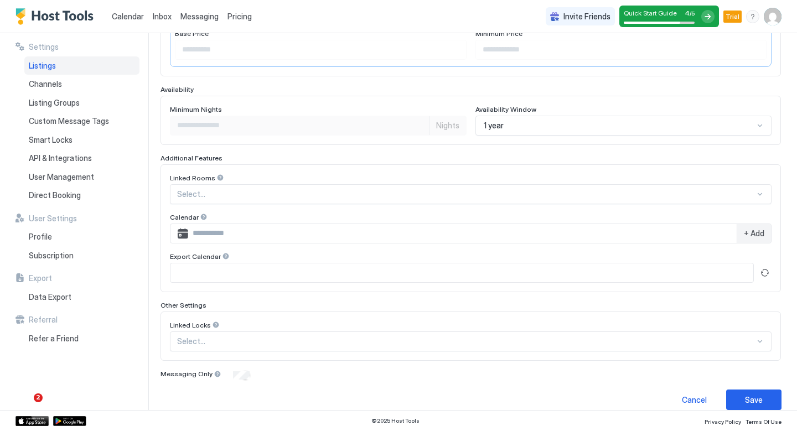
scroll to position [262, 0]
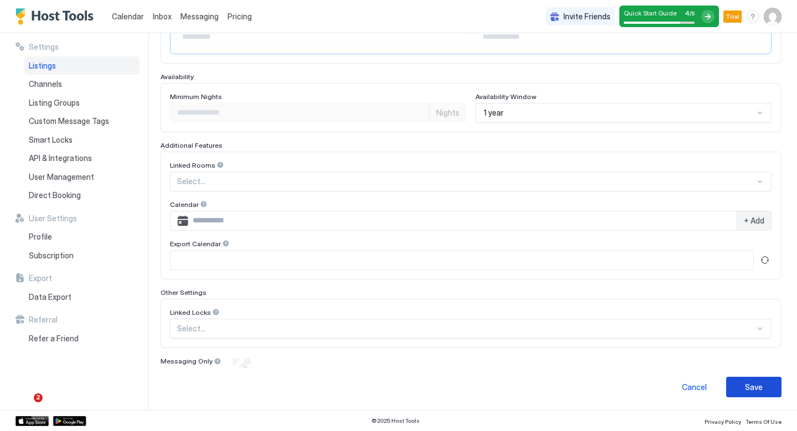
click at [762, 383] on div "Save" at bounding box center [754, 387] width 18 height 12
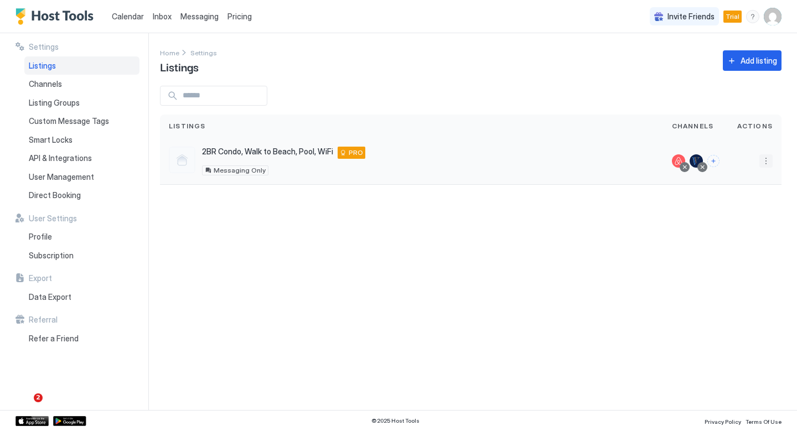
click at [764, 157] on button "More options" at bounding box center [766, 160] width 13 height 13
click at [744, 208] on span "Listing Settings" at bounding box center [740, 212] width 49 height 8
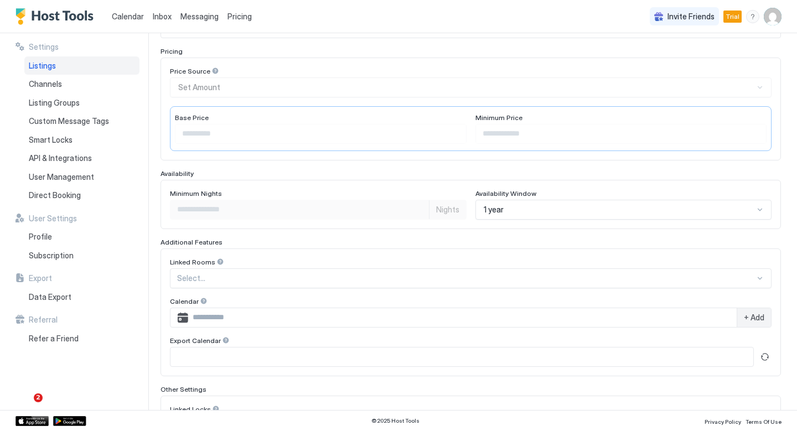
scroll to position [262, 0]
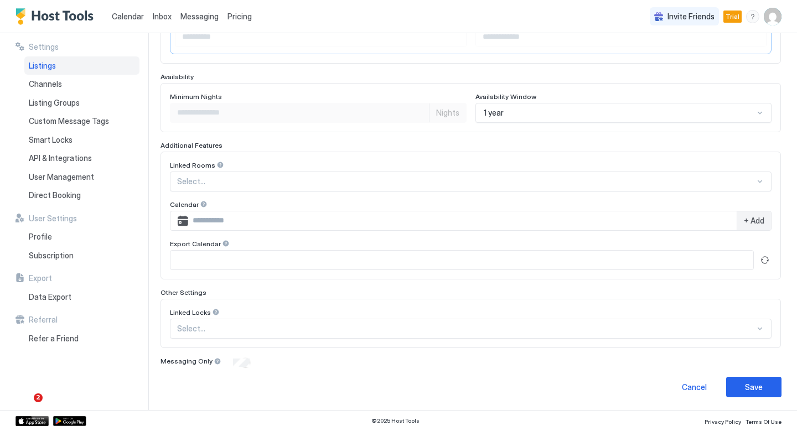
click at [240, 179] on div at bounding box center [466, 182] width 578 height 10
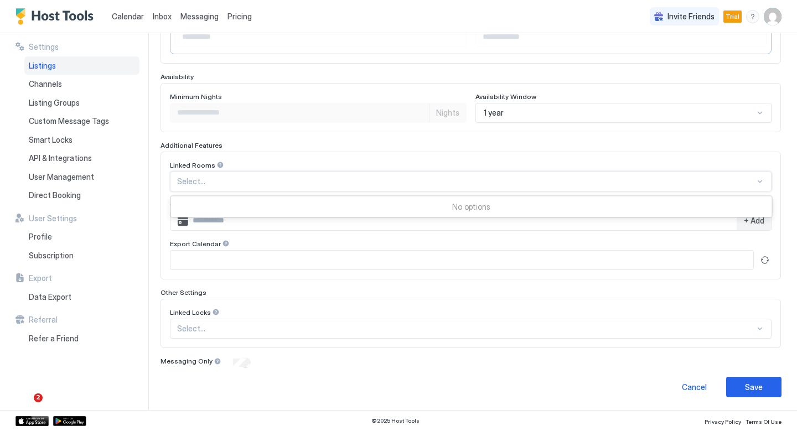
click at [238, 233] on div "Linked Rooms Use Up and Down to choose options, press Enter to select the curre…" at bounding box center [471, 215] width 602 height 109
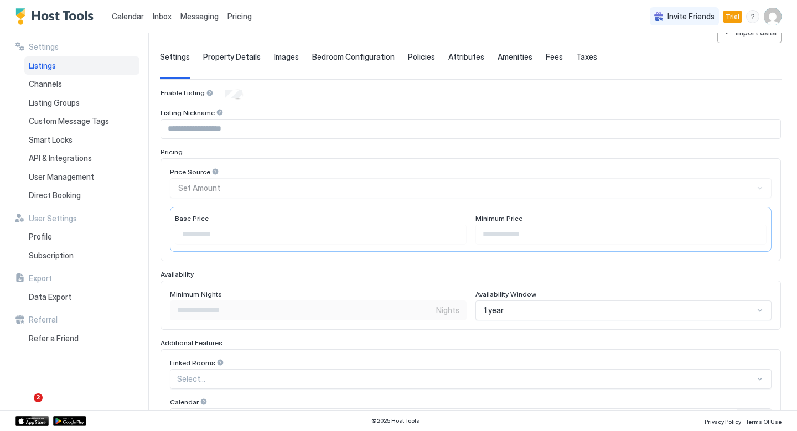
scroll to position [54, 0]
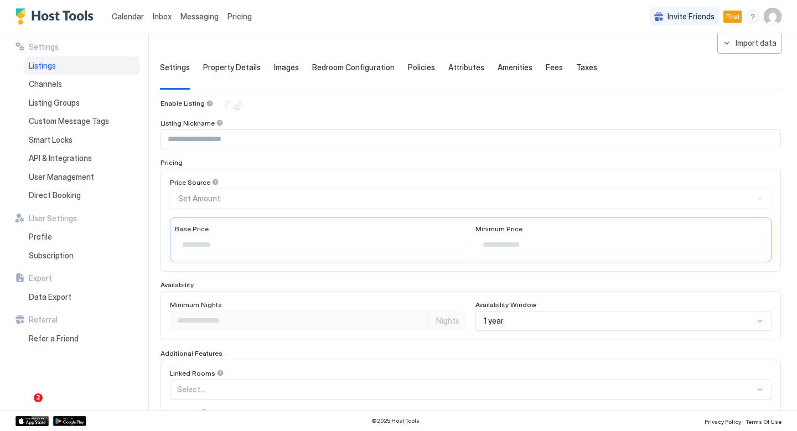
click at [210, 193] on div "Price Source Set Amount" at bounding box center [471, 193] width 602 height 30
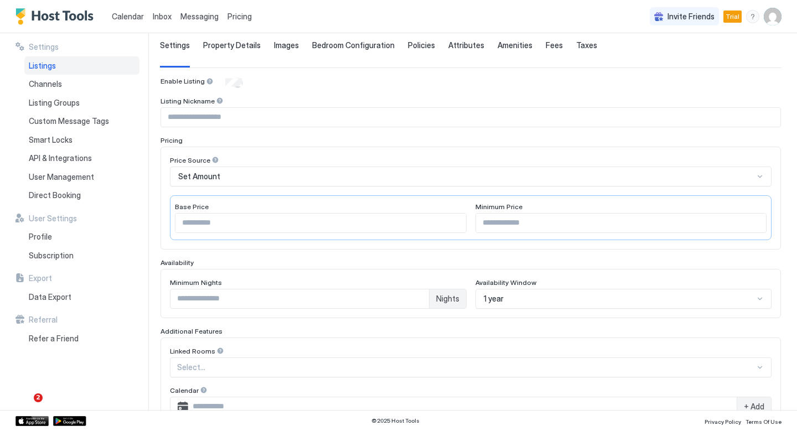
scroll to position [13, 0]
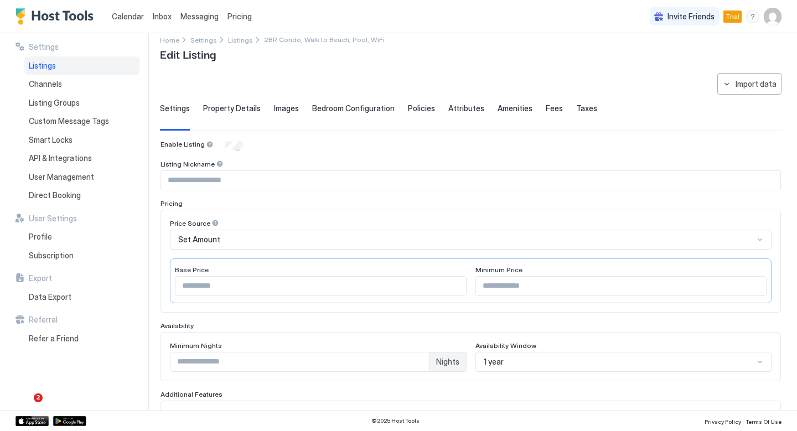
click at [271, 241] on div "Set Amount" at bounding box center [466, 240] width 576 height 10
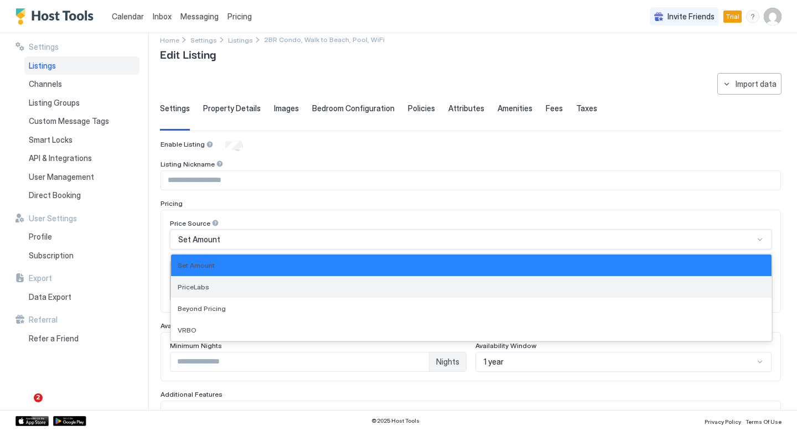
click at [250, 289] on div "PriceLabs" at bounding box center [471, 287] width 587 height 8
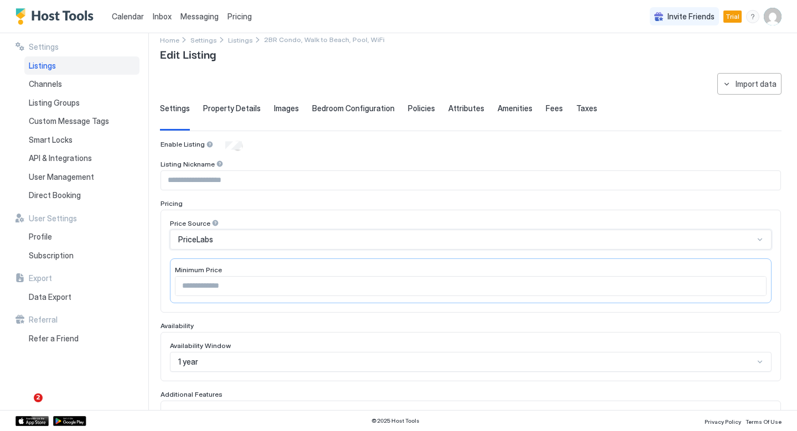
click at [250, 289] on input "Input Field" at bounding box center [471, 286] width 591 height 19
type input "**"
click at [152, 281] on div "**********" at bounding box center [398, 221] width 797 height 377
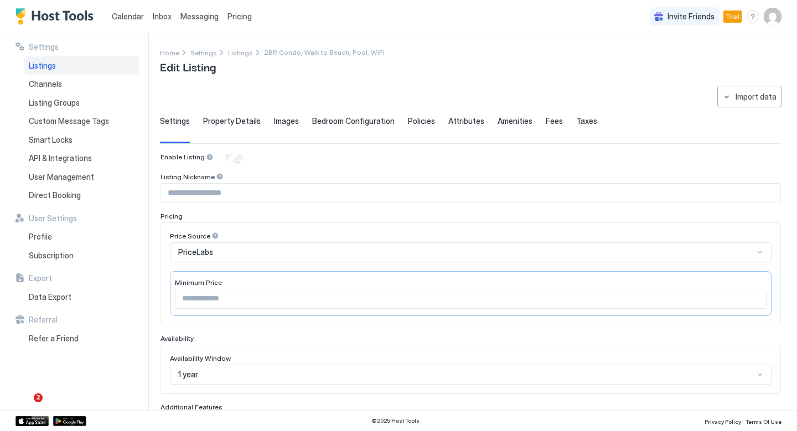
scroll to position [262, 0]
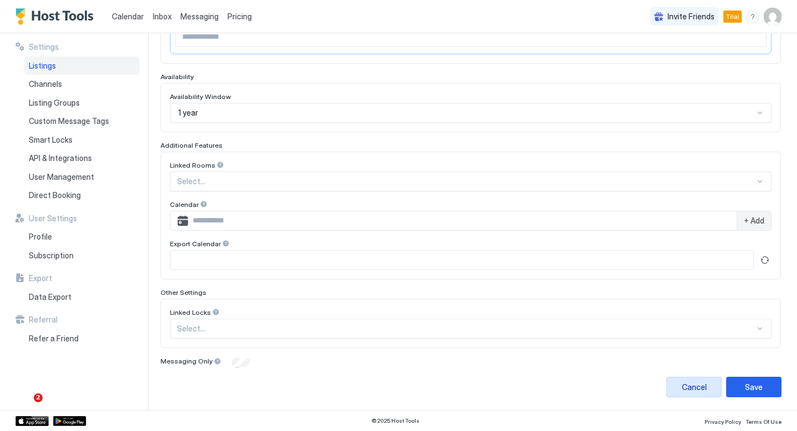
click at [690, 391] on div "Cancel" at bounding box center [694, 387] width 25 height 12
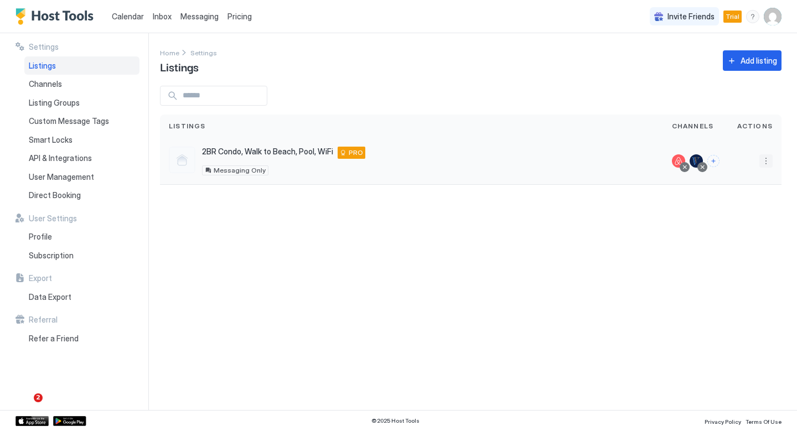
click at [768, 159] on button "More options" at bounding box center [766, 160] width 13 height 13
click at [740, 199] on div "Pricing" at bounding box center [738, 195] width 76 height 18
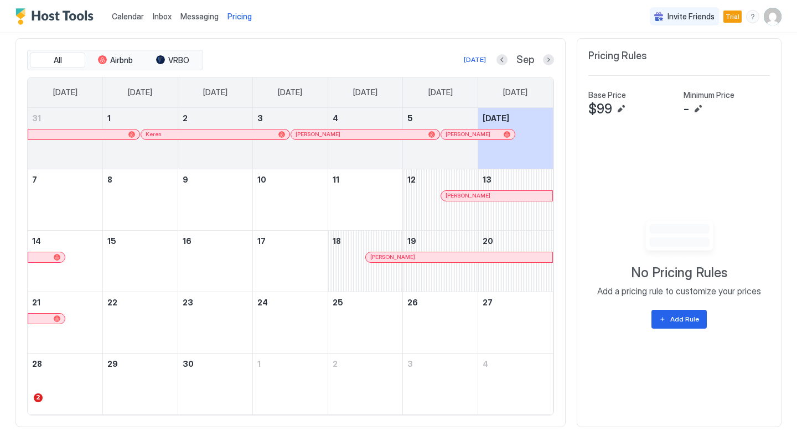
scroll to position [360, 0]
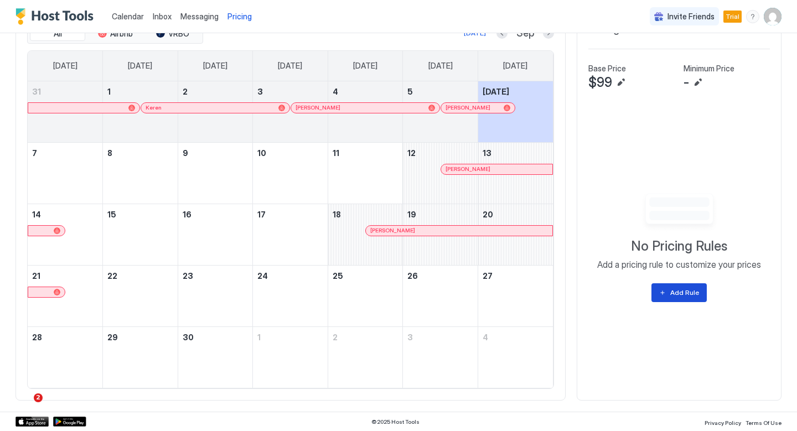
click at [668, 295] on button "Add Rule" at bounding box center [679, 292] width 55 height 19
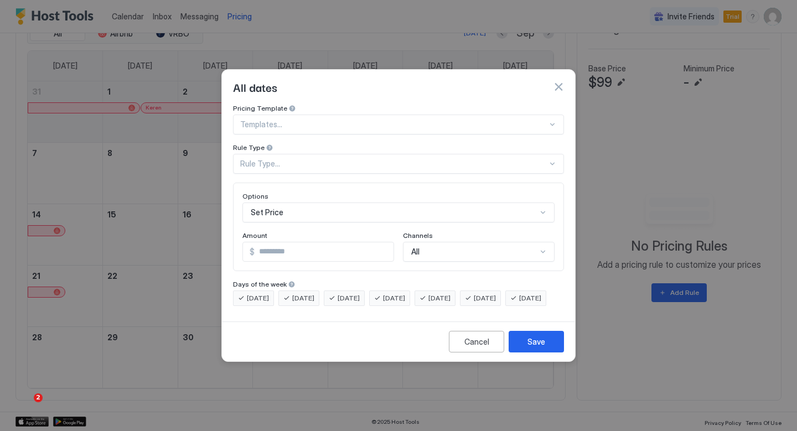
click at [382, 115] on div "Templates..." at bounding box center [398, 125] width 331 height 20
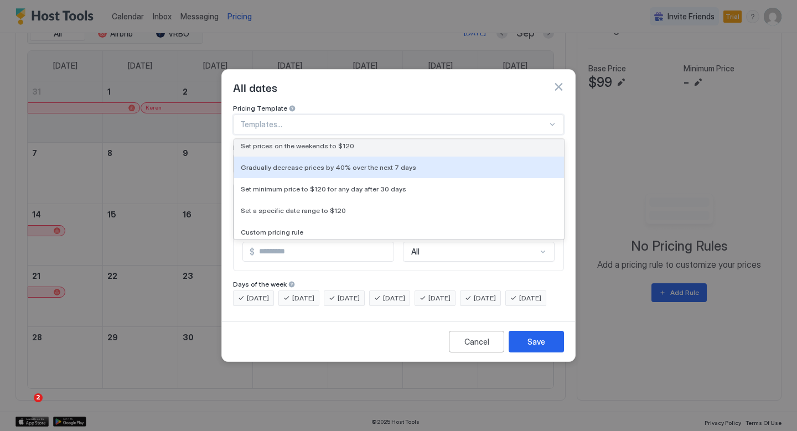
scroll to position [49, 0]
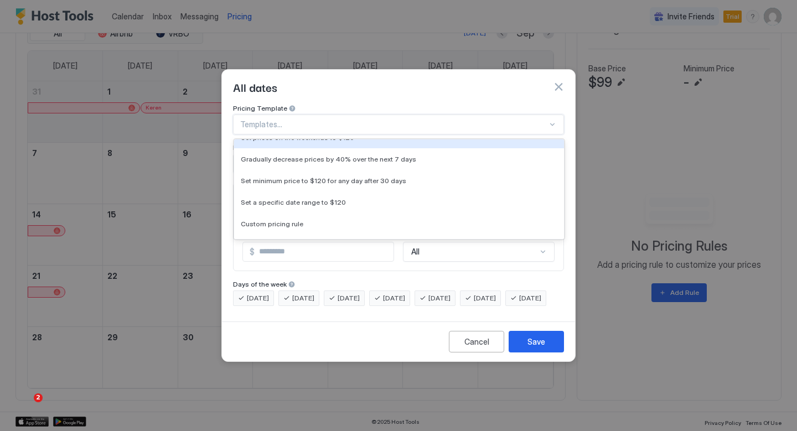
click at [384, 85] on div "All dates" at bounding box center [398, 87] width 353 height 34
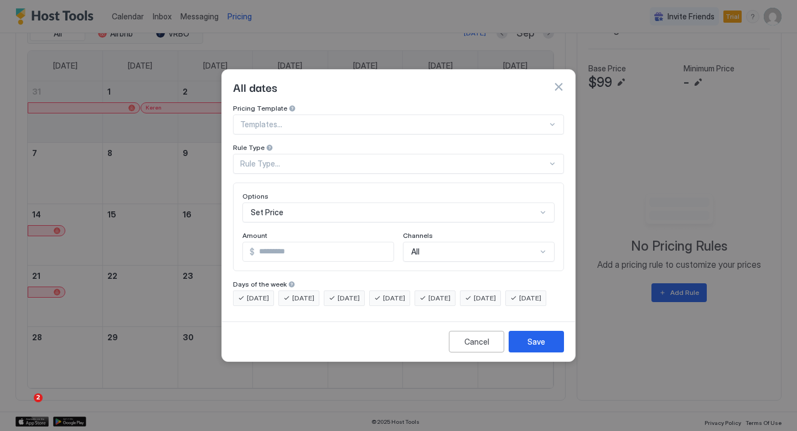
click at [350, 159] on div "Rule Type..." at bounding box center [393, 164] width 307 height 10
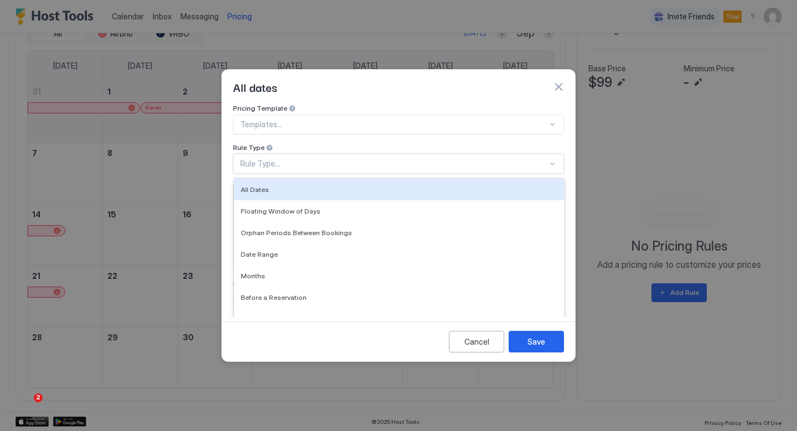
click at [353, 104] on div "Pricing Template" at bounding box center [398, 109] width 331 height 11
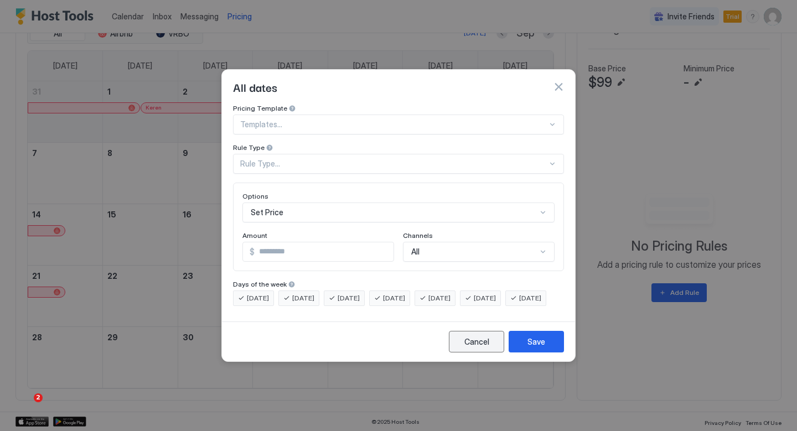
click at [484, 348] on div "Cancel" at bounding box center [477, 342] width 25 height 12
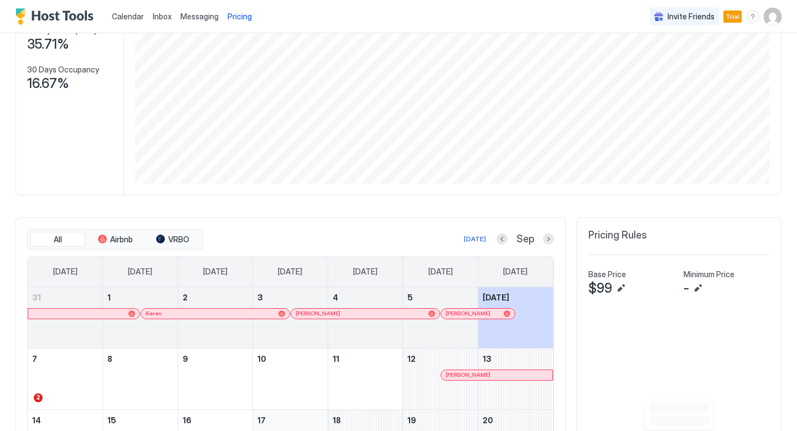
scroll to position [0, 0]
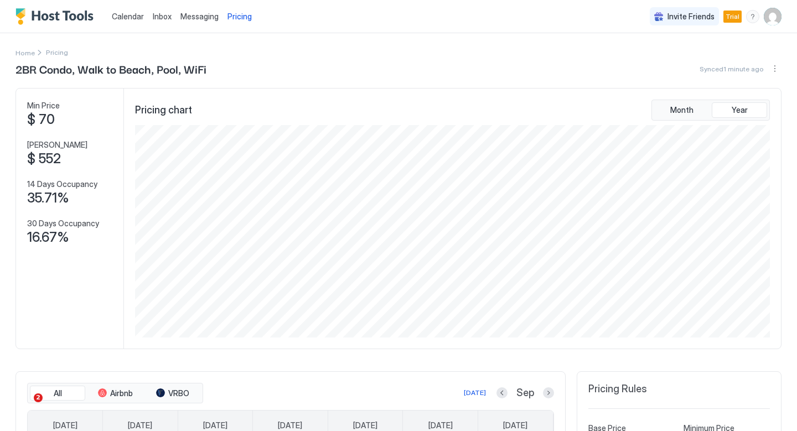
click at [202, 13] on span "Messaging" at bounding box center [199, 16] width 38 height 9
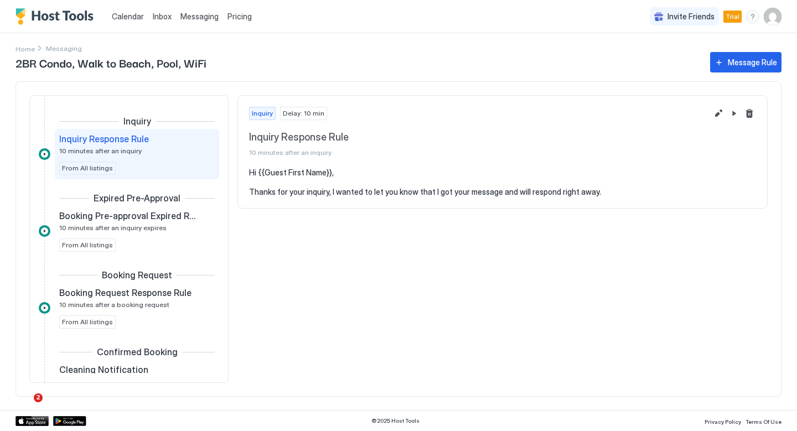
click at [164, 17] on span "Inbox" at bounding box center [162, 16] width 19 height 9
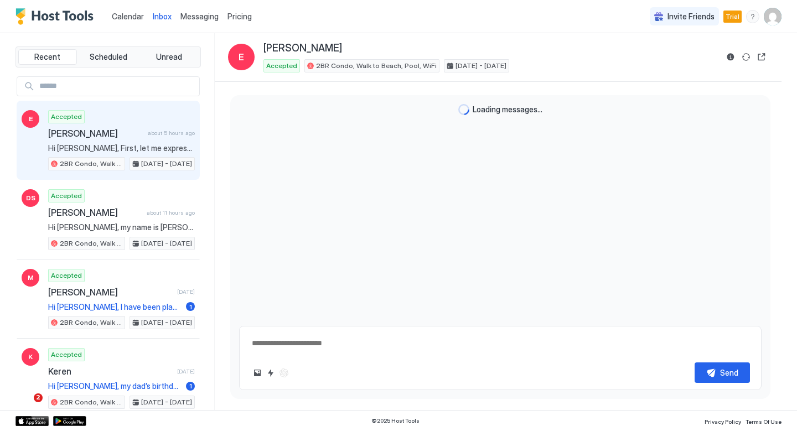
scroll to position [1142, 0]
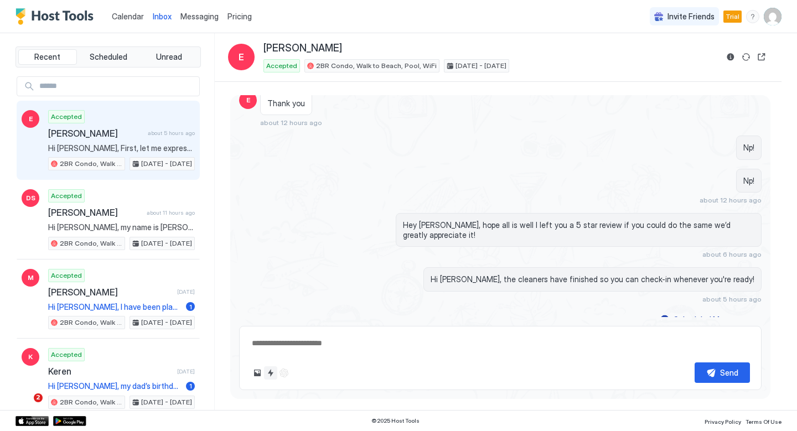
click at [270, 374] on button "Quick reply" at bounding box center [270, 373] width 13 height 13
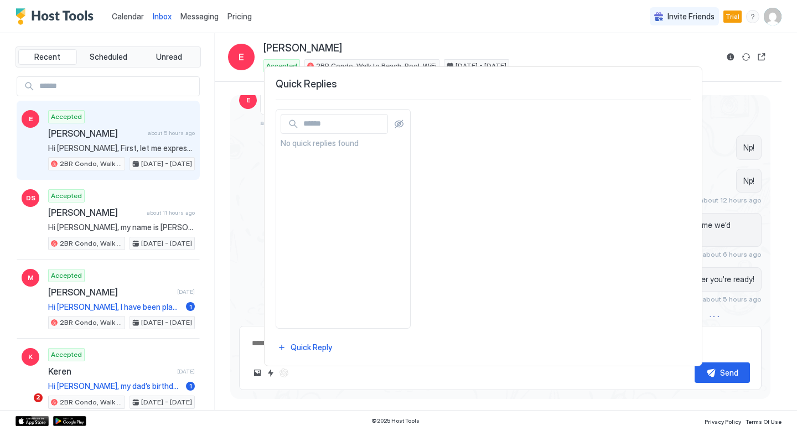
click at [253, 288] on div at bounding box center [398, 215] width 797 height 431
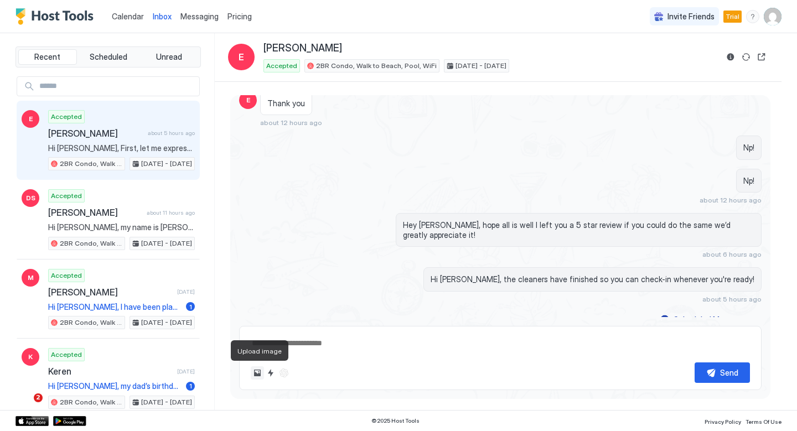
click at [259, 372] on button "Upload image" at bounding box center [257, 373] width 13 height 13
type textarea "*"
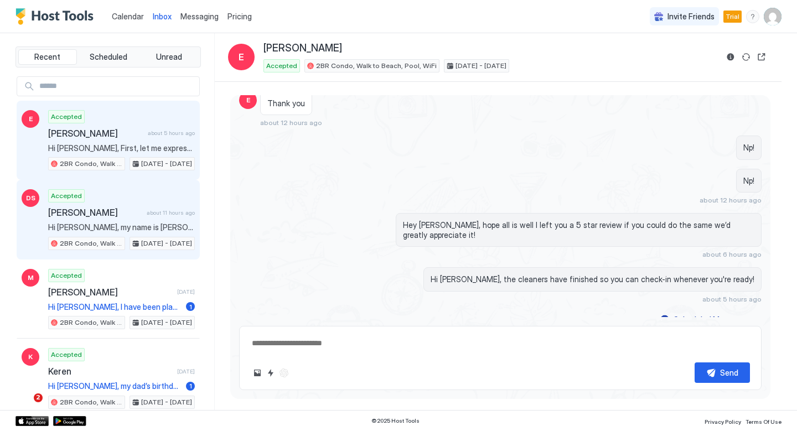
click at [102, 205] on div "Accepted Desirae Saunders about 11 hours ago Hi Raymond, my name is Desirae Sau…" at bounding box center [121, 219] width 147 height 61
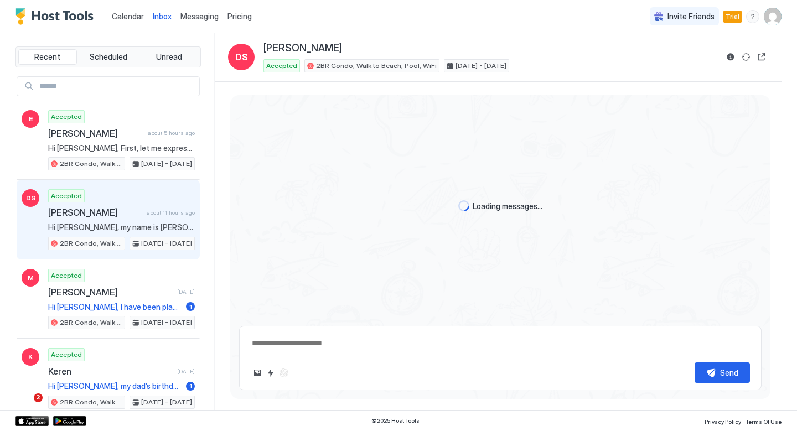
scroll to position [584, 0]
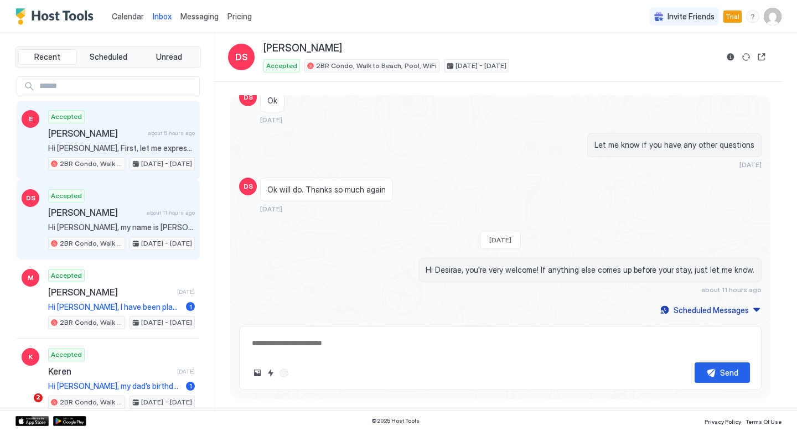
click at [107, 138] on span "[PERSON_NAME]" at bounding box center [95, 133] width 95 height 11
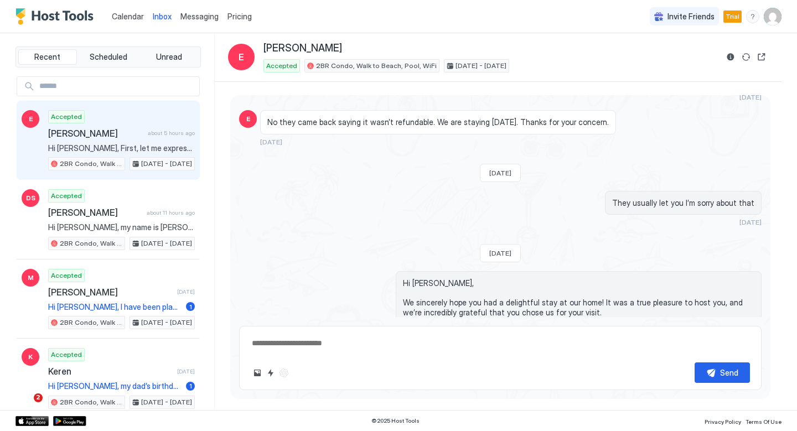
scroll to position [1142, 0]
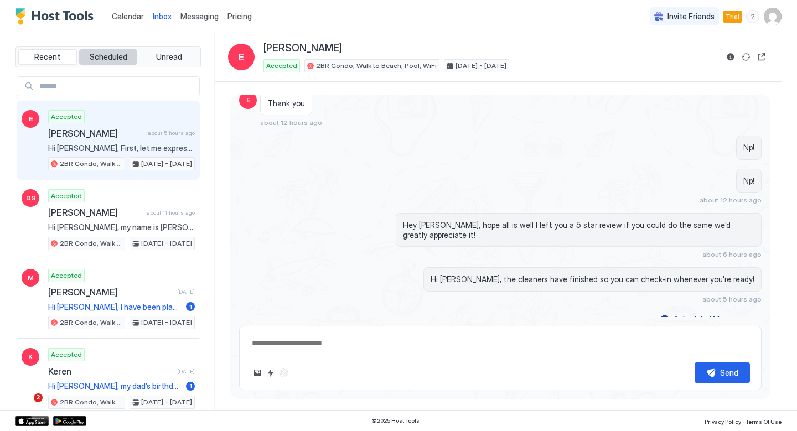
click at [111, 55] on span "Scheduled" at bounding box center [109, 57] width 38 height 10
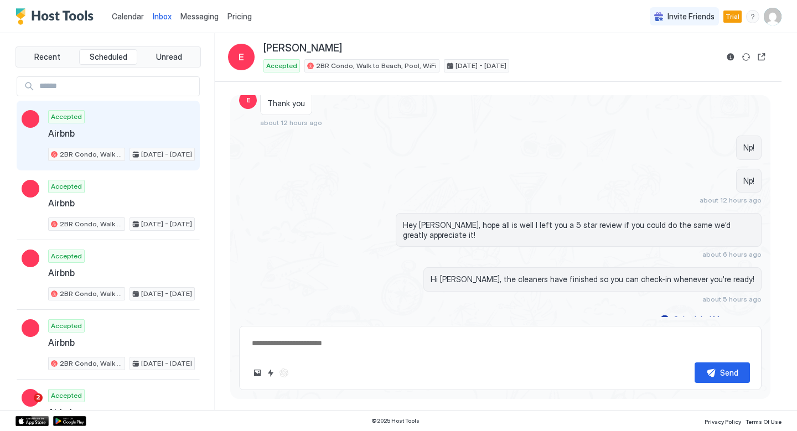
click at [121, 123] on div "Accepted Airbnb 2BR Condo, Walk to Beach, Pool, WiFi Dec 10 - 12, 2024" at bounding box center [121, 135] width 147 height 51
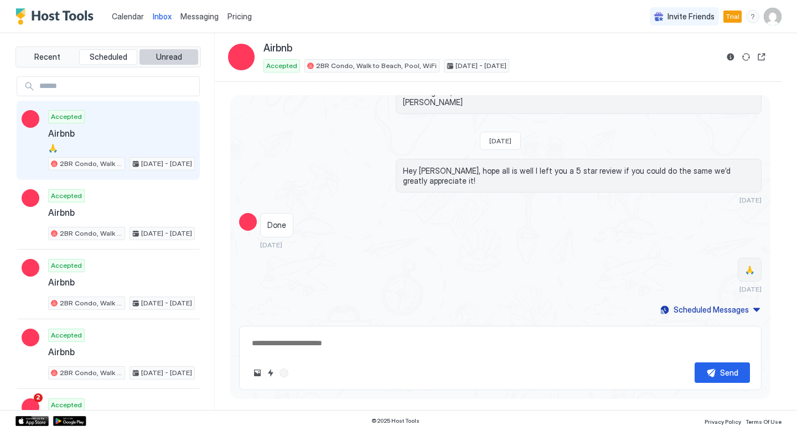
click at [171, 51] on button "Unread" at bounding box center [169, 57] width 59 height 16
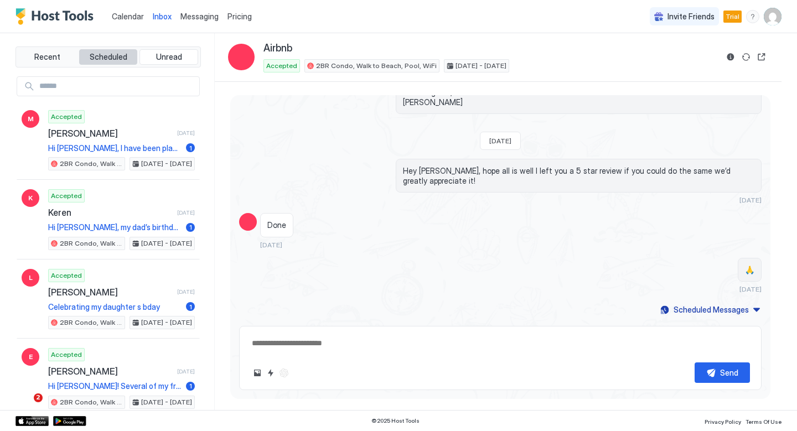
click at [106, 55] on span "Scheduled" at bounding box center [109, 57] width 38 height 10
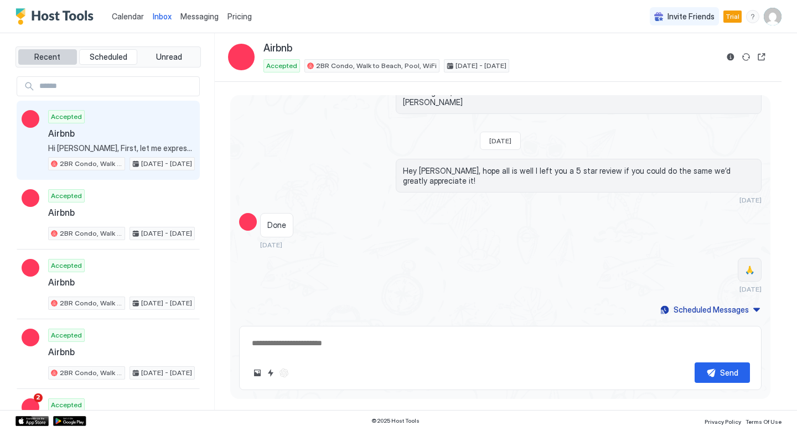
click at [35, 56] on span "Recent" at bounding box center [47, 57] width 26 height 10
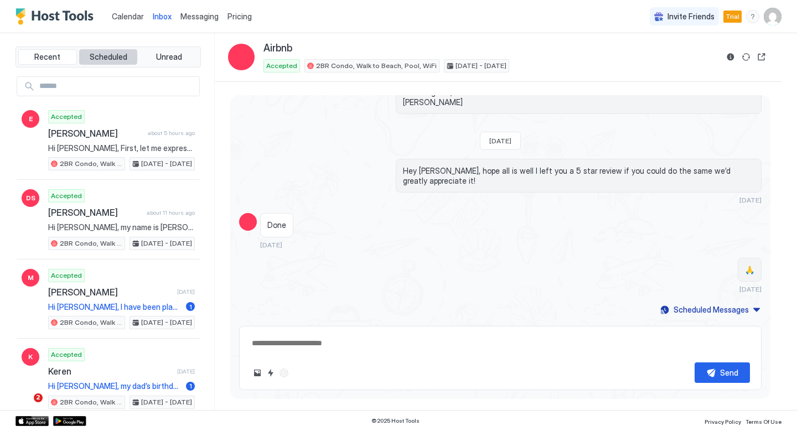
click at [95, 54] on span "Scheduled" at bounding box center [109, 57] width 38 height 10
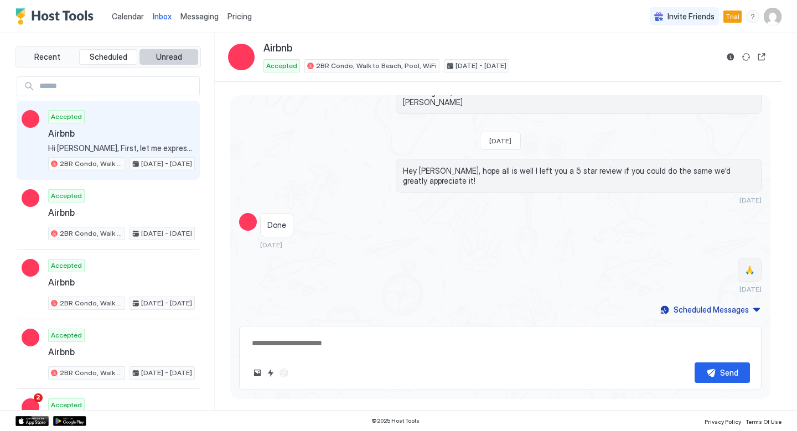
click at [160, 58] on span "Unread" at bounding box center [169, 57] width 26 height 10
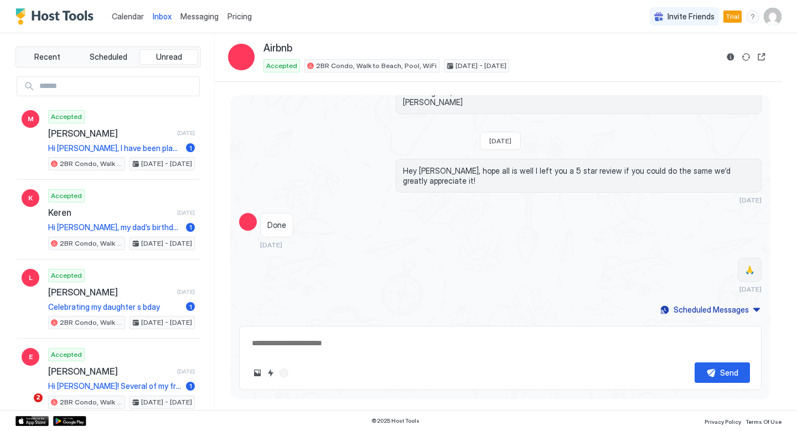
click at [202, 15] on span "Messaging" at bounding box center [199, 16] width 38 height 9
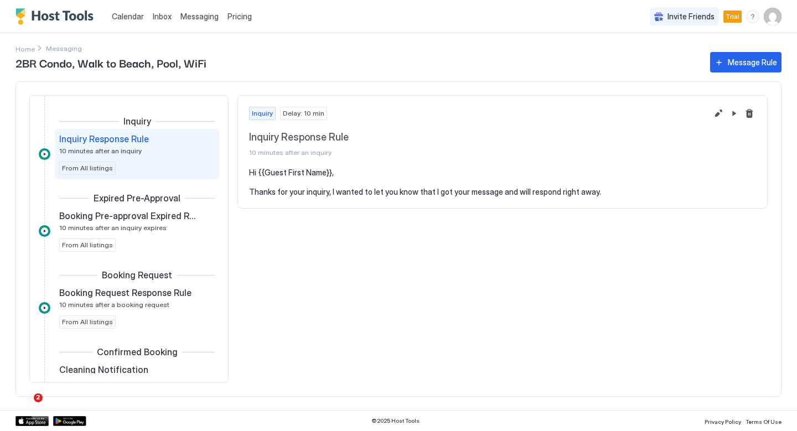
click at [257, 18] on div "Calendar Inbox Messaging Pricing Invite Friends Trial RF" at bounding box center [398, 16] width 797 height 33
click at [245, 18] on span "Pricing" at bounding box center [240, 17] width 24 height 10
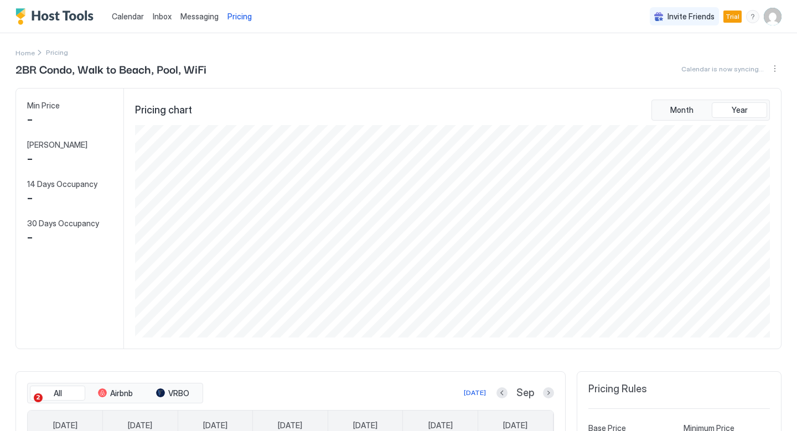
scroll to position [213, 637]
click at [202, 18] on span "Messaging" at bounding box center [199, 16] width 38 height 9
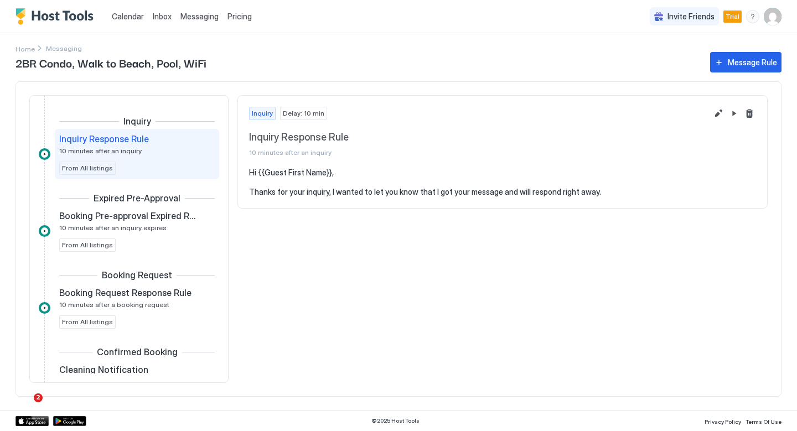
click at [157, 16] on span "Inbox" at bounding box center [162, 16] width 19 height 9
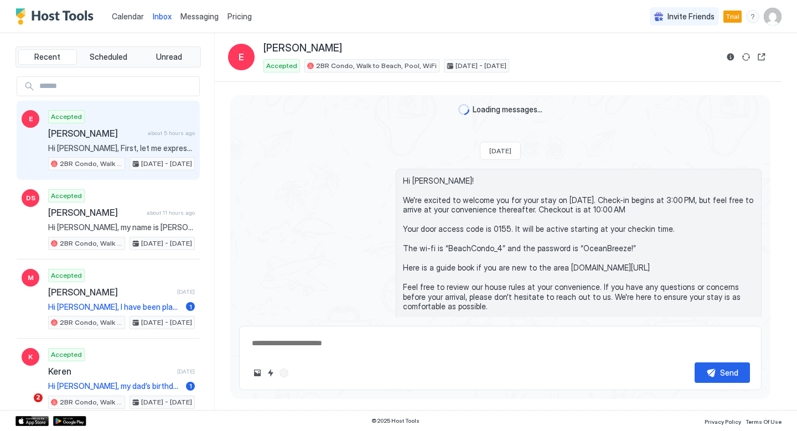
scroll to position [1142, 0]
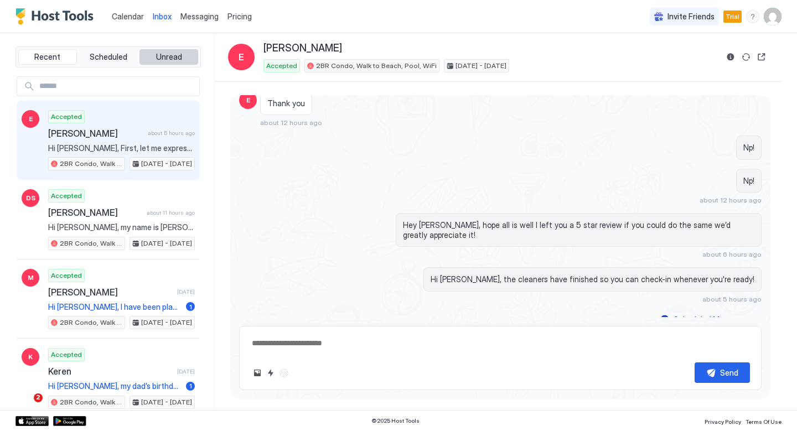
click at [159, 55] on span "Unread" at bounding box center [169, 57] width 26 height 10
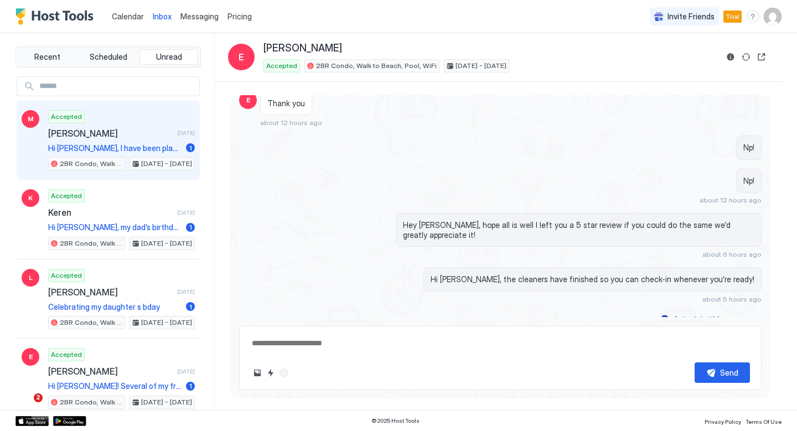
click at [117, 131] on span "[PERSON_NAME]" at bounding box center [110, 133] width 125 height 11
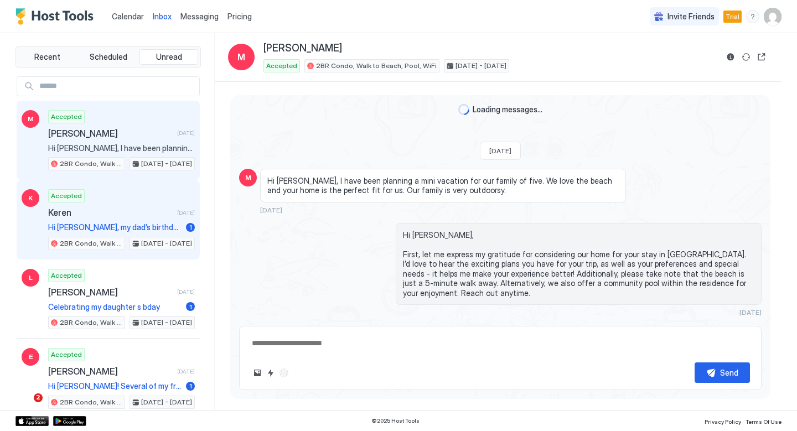
scroll to position [974, 0]
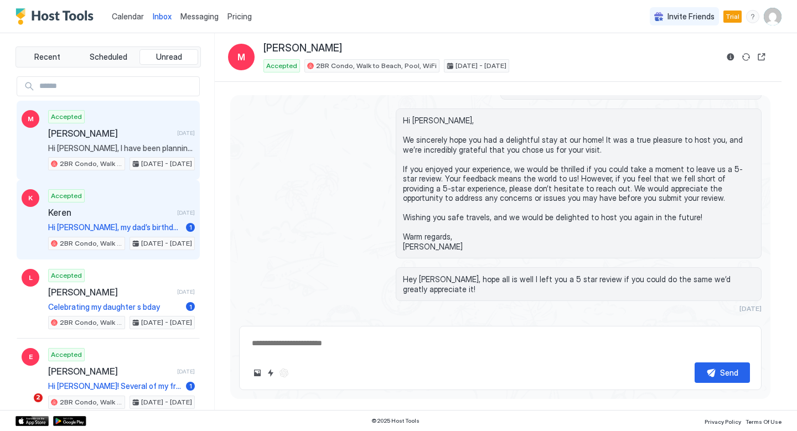
click at [126, 196] on div "Accepted Keren 3 days ago Hi Raymond, my dad’s birthday is sep 2. So we would b…" at bounding box center [121, 219] width 147 height 61
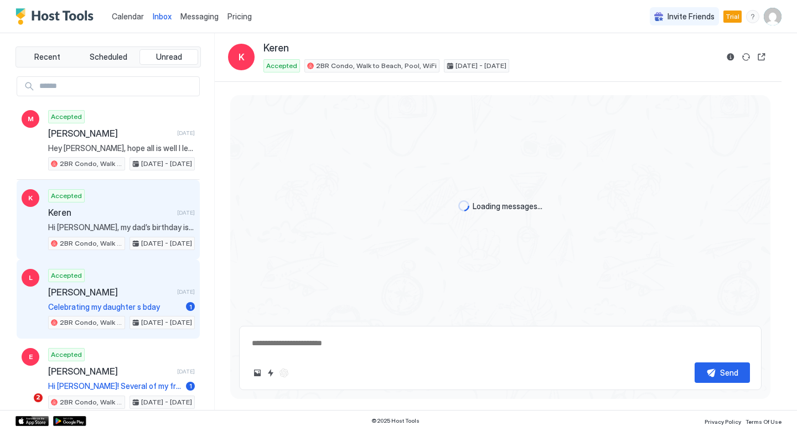
scroll to position [783, 0]
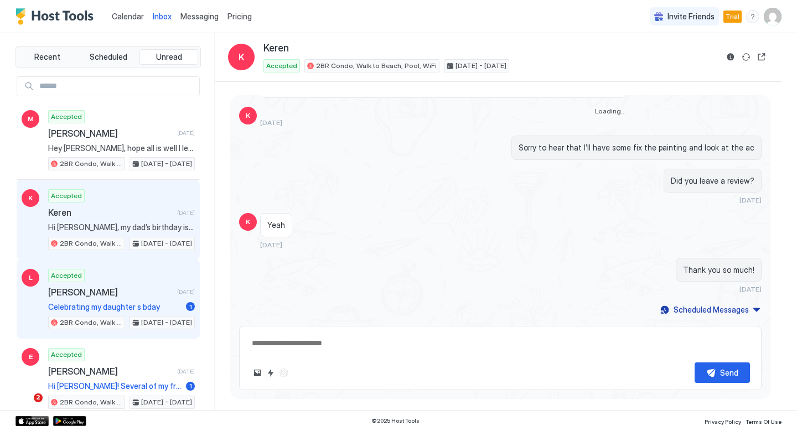
click at [135, 278] on div "Accepted Lucas 5 days ago Celebrating my daughter s bday 1 2BR Condo, Walk to B…" at bounding box center [121, 299] width 147 height 61
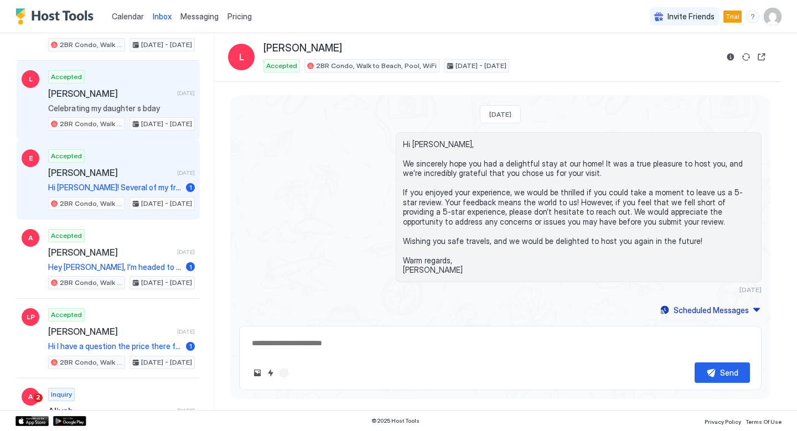
scroll to position [202, 0]
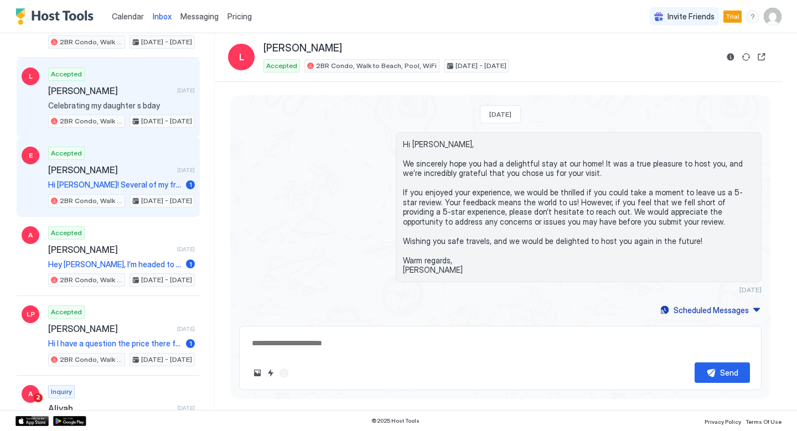
click at [158, 169] on span "[PERSON_NAME]" at bounding box center [110, 169] width 125 height 11
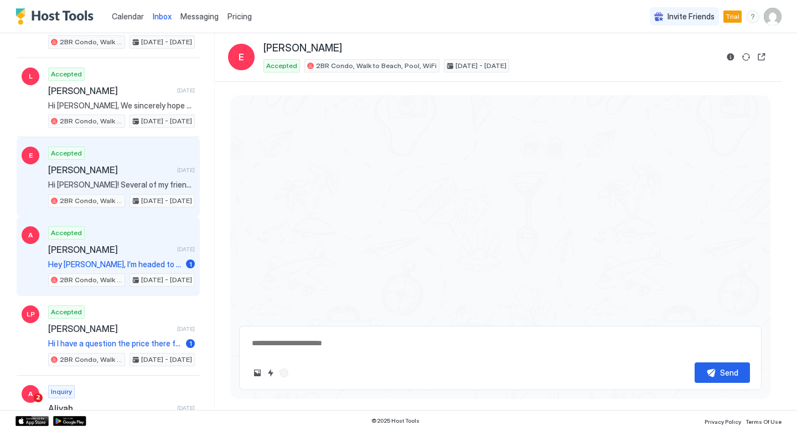
click at [137, 244] on span "[PERSON_NAME]" at bounding box center [110, 249] width 125 height 11
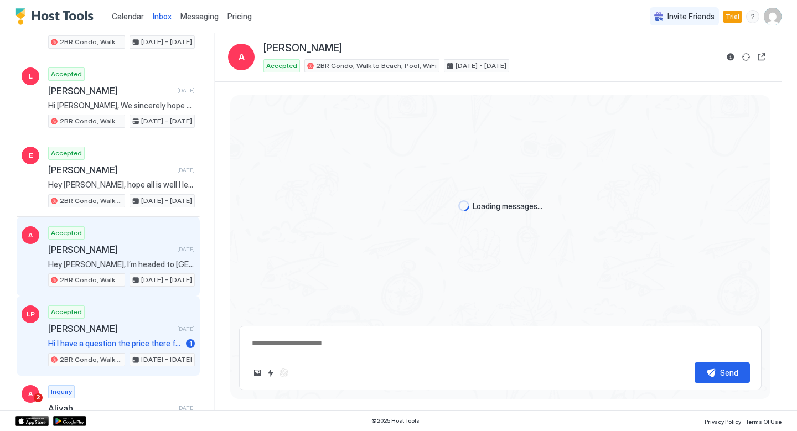
click at [121, 323] on span "[PERSON_NAME]" at bounding box center [110, 328] width 125 height 11
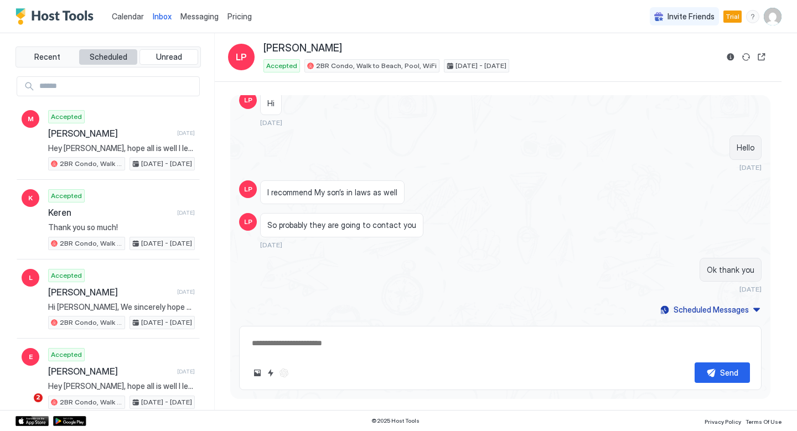
click at [121, 59] on span "Scheduled" at bounding box center [109, 57] width 38 height 10
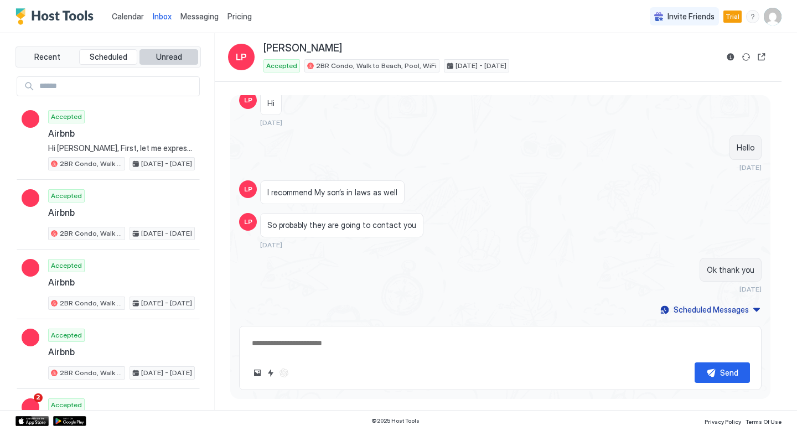
click at [156, 59] on span "Unread" at bounding box center [169, 57] width 26 height 10
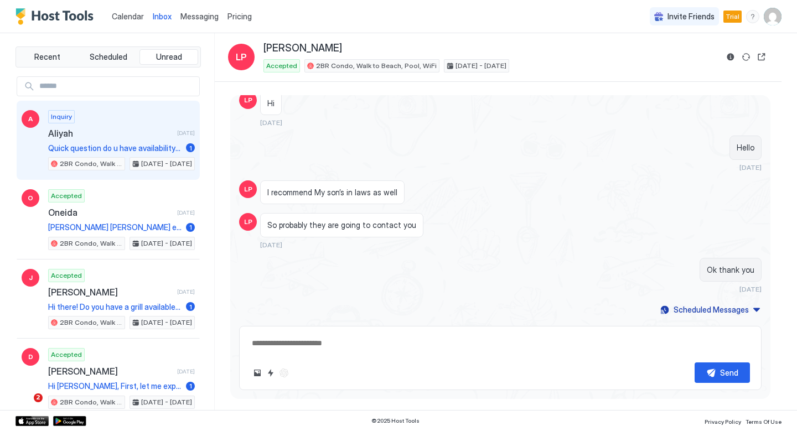
click at [143, 135] on span "Aliyah" at bounding box center [110, 133] width 125 height 11
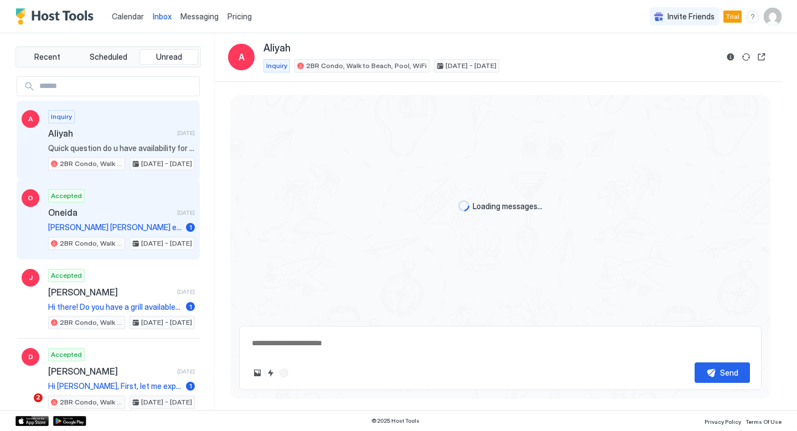
click at [121, 197] on div "Accepted Oneida 9 days ago Holaaa Raymond vamos en familia, mi esposa mis dos n…" at bounding box center [121, 219] width 147 height 61
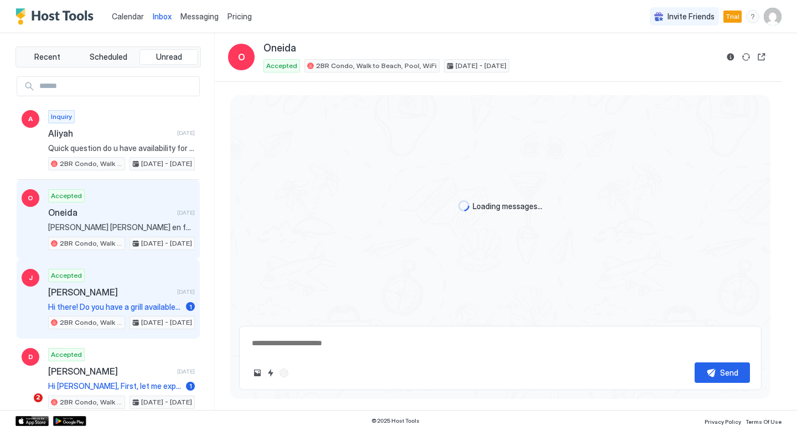
click at [103, 278] on div "Accepted Jackie 10 days ago Hi there! Do you have a grill available on the prop…" at bounding box center [121, 299] width 147 height 61
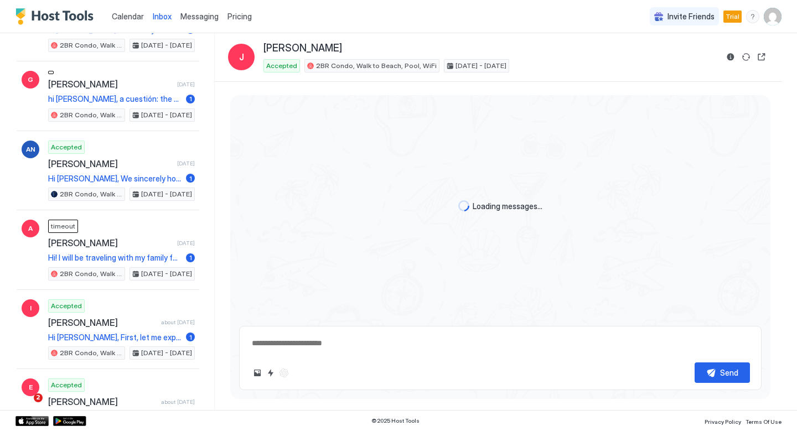
scroll to position [1112, 0]
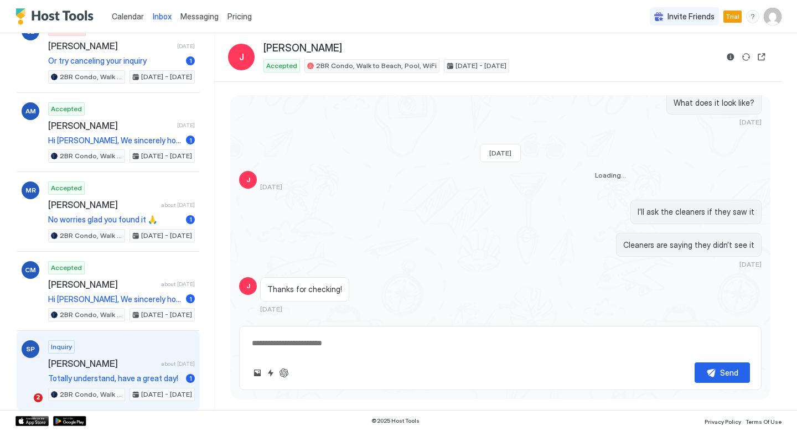
click at [107, 341] on div "Inquiry Shawn Po about 1 year ago Totally understand, have a great day! 1 2BR C…" at bounding box center [121, 371] width 147 height 61
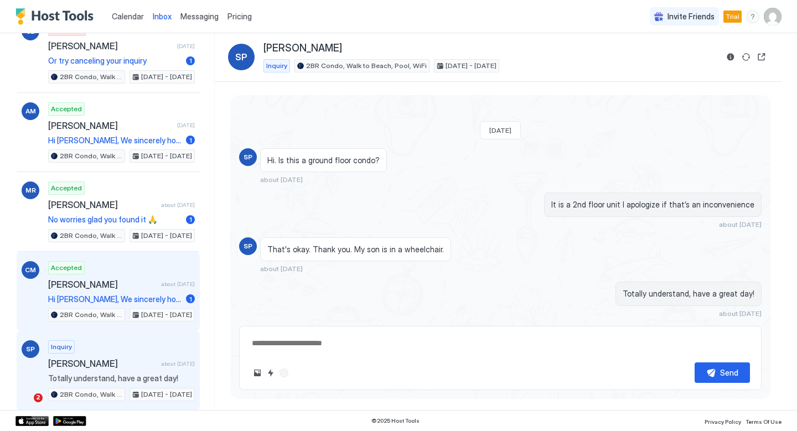
click at [122, 280] on span "Claudia Munoz" at bounding box center [102, 284] width 109 height 11
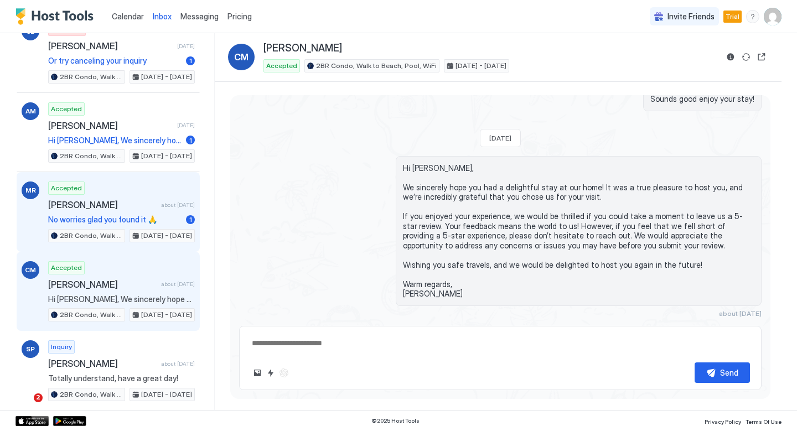
click at [130, 204] on span "Maria Rodriguez" at bounding box center [102, 204] width 109 height 11
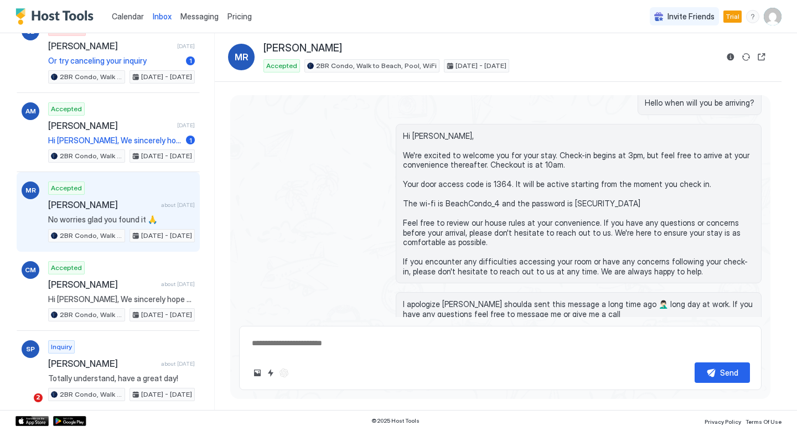
scroll to position [1254, 0]
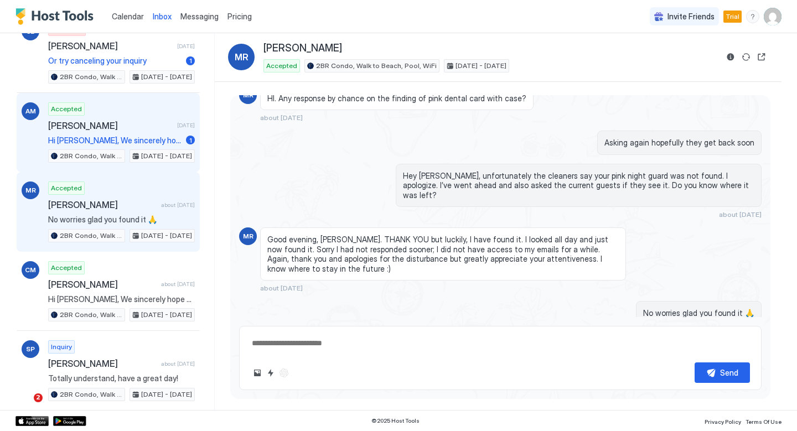
click at [130, 140] on span "Hi Ann, We sincerely hope you had a delightful stay at our home! It was a true …" at bounding box center [114, 141] width 133 height 10
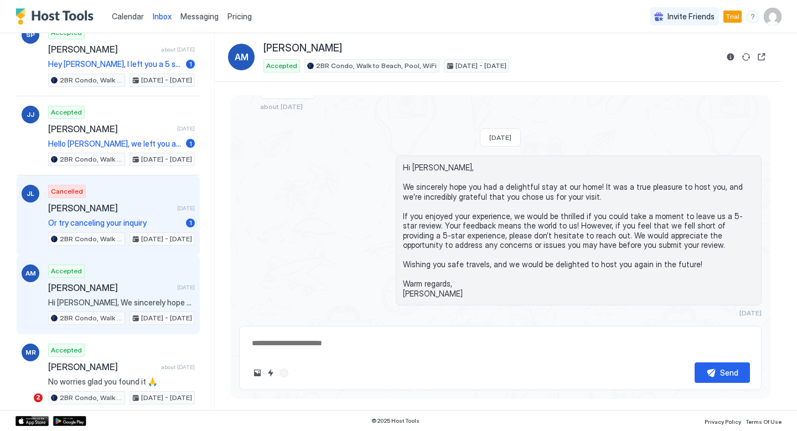
click at [122, 214] on div "Cancelled Janene Lichtenberg 10 months ago Or try canceling your inquiry 1 2BR …" at bounding box center [121, 215] width 147 height 61
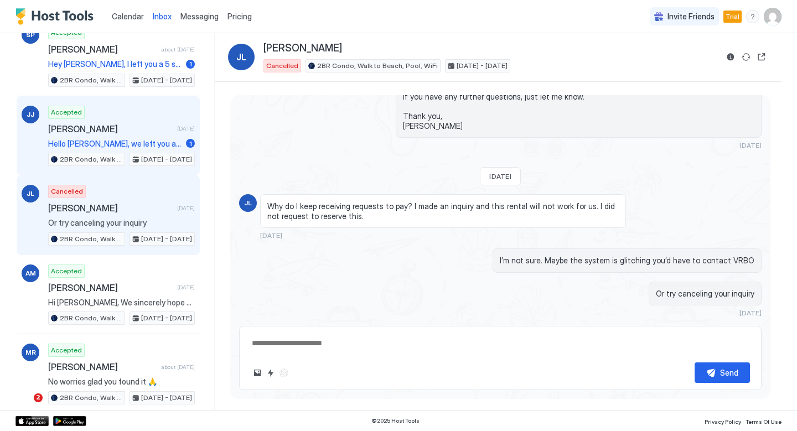
click at [123, 136] on div "Accepted Jeffrey Jensen 5 months ago Hello Jeffery, we left you a 5 star review…" at bounding box center [121, 136] width 147 height 61
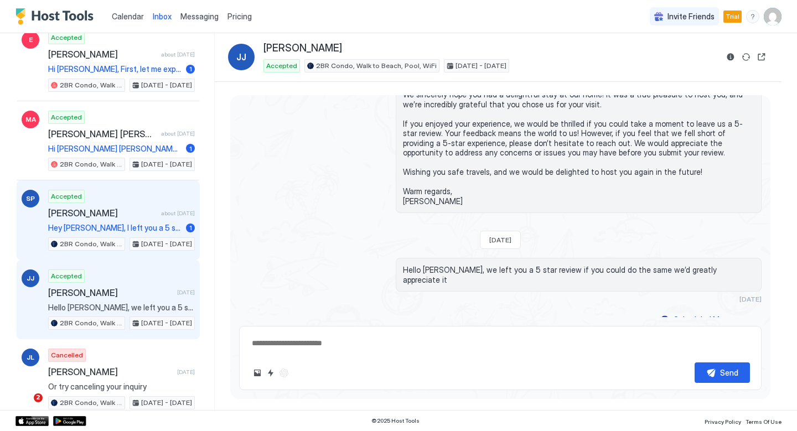
click at [111, 213] on span "Sonia Perez" at bounding box center [102, 213] width 109 height 11
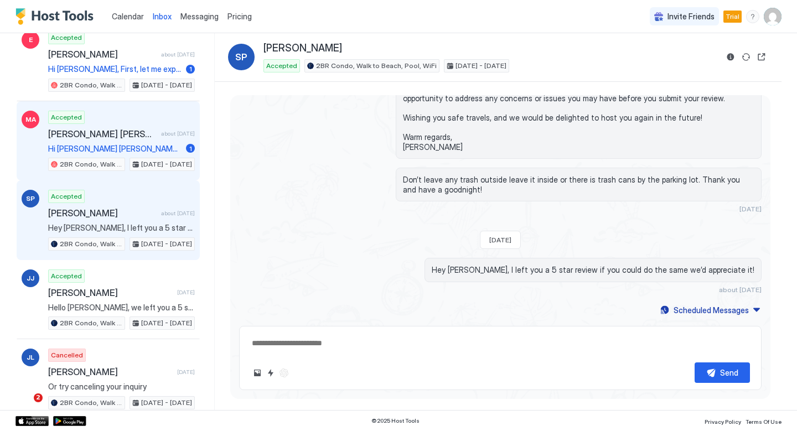
click at [114, 133] on span "Maria Angelica" at bounding box center [102, 133] width 109 height 11
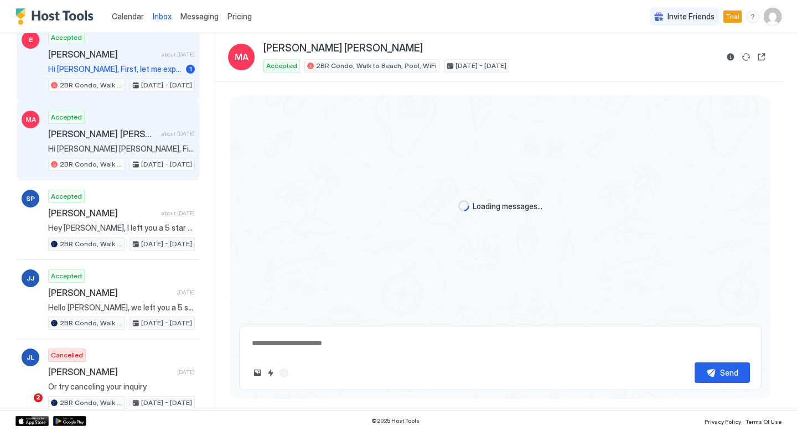
click at [119, 61] on div "Accepted Ernesto about 1 month ago Hi Ernesto, First, let me express my gratitu…" at bounding box center [121, 61] width 147 height 61
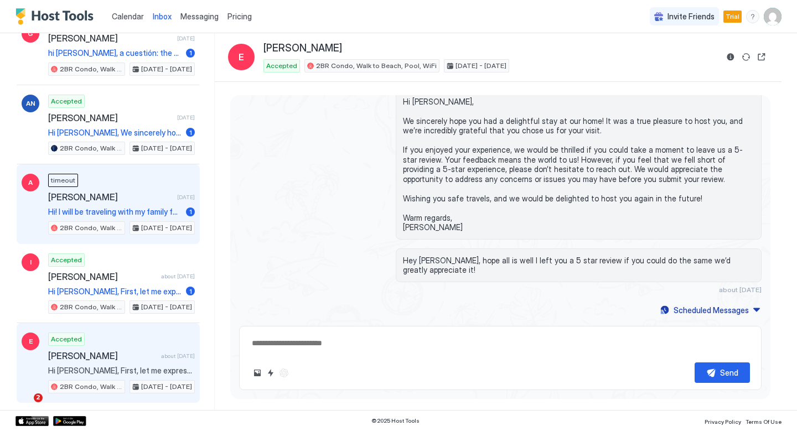
click at [105, 216] on span "Hi! I will be traveling with my family for a family vacation!" at bounding box center [114, 212] width 133 height 10
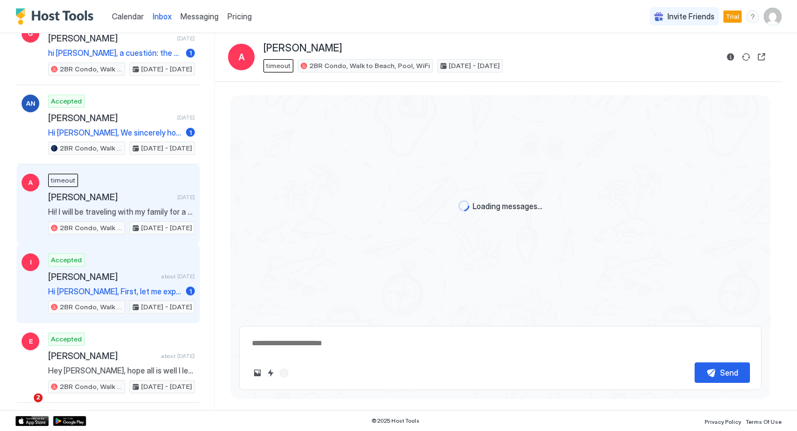
click at [105, 284] on div "Accepted Irma about 1 month ago Hi Irma, First, let me express my gratitude for…" at bounding box center [121, 284] width 147 height 61
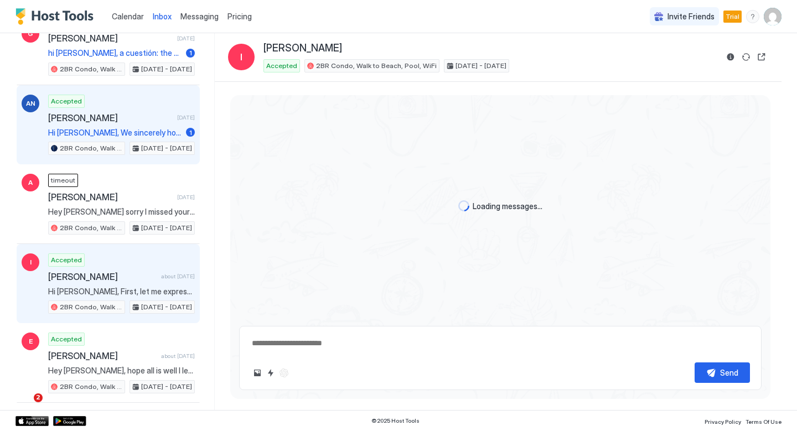
click at [125, 137] on span "Hi [PERSON_NAME], We sincerely hope you had a delightful stay at our home! It w…" at bounding box center [114, 133] width 133 height 10
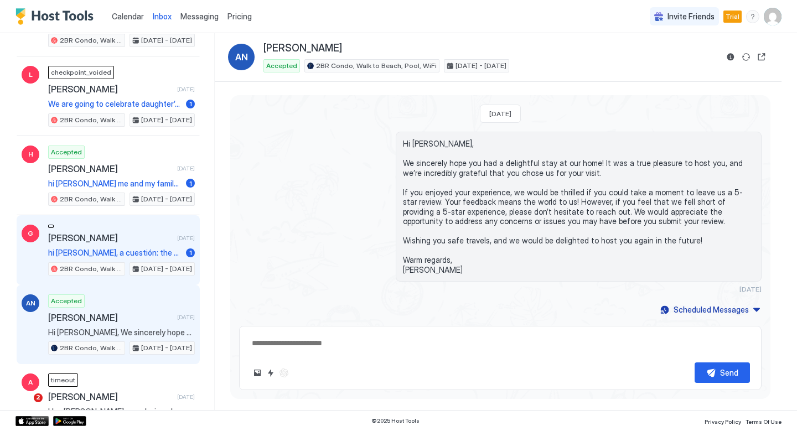
click at [117, 230] on div "Gustavo 26 days ago hi Raymond, a cuestión: the condo have a barbecue? best reg…" at bounding box center [121, 250] width 147 height 51
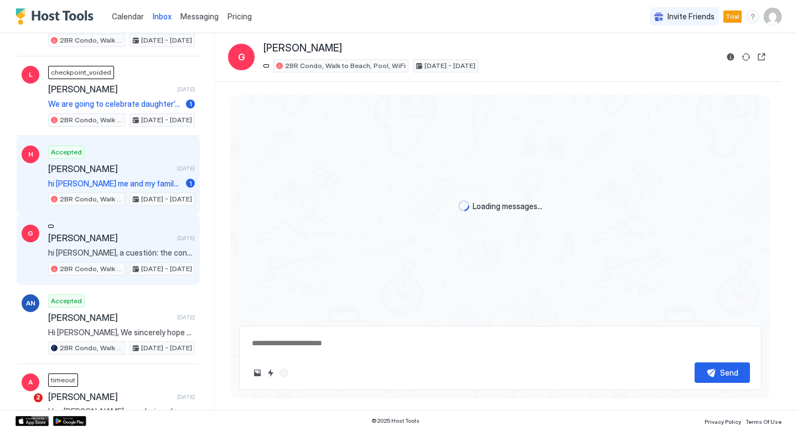
click at [118, 147] on div "Accepted Hector 25 days ago hi Raymond me and my family spending time at the is…" at bounding box center [121, 176] width 147 height 61
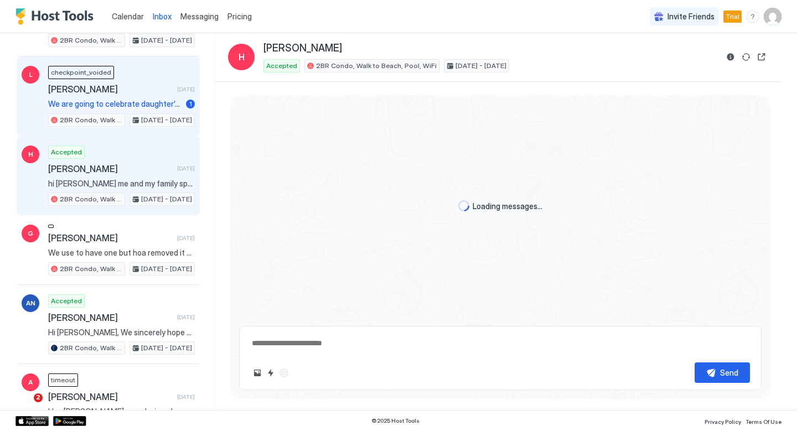
click at [124, 99] on span "We are going to celebrate daughter’s 14th bday. It was her request to stay at a…" at bounding box center [114, 104] width 133 height 10
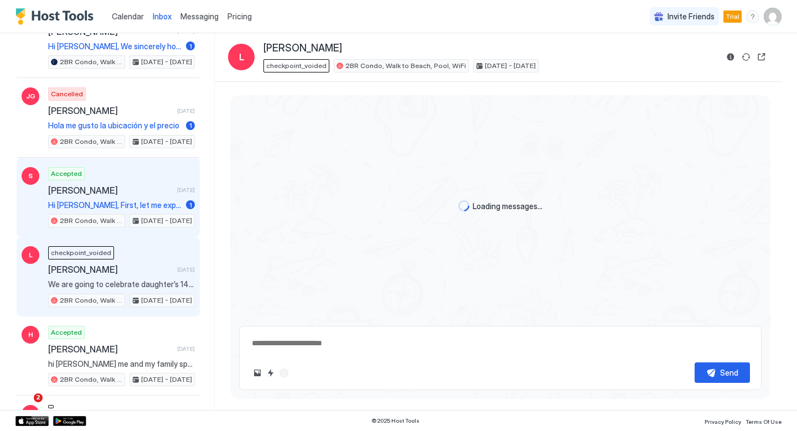
click at [111, 182] on div "Accepted Sergio 24 days ago Hi Sergio, First, let me express my gratitude for c…" at bounding box center [121, 197] width 147 height 61
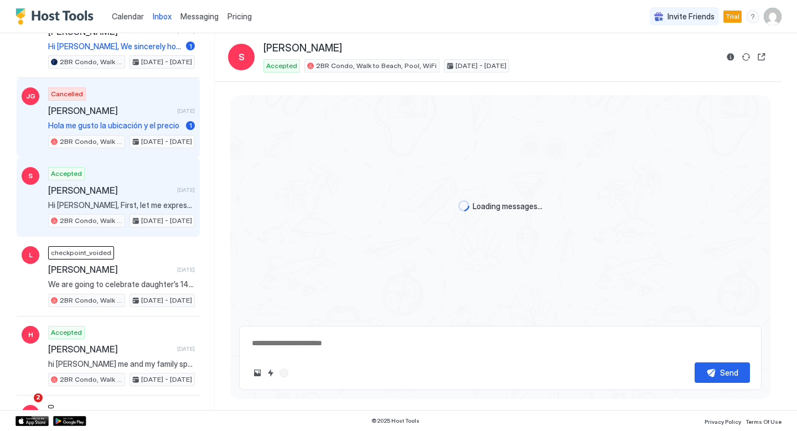
click at [115, 112] on span "[PERSON_NAME]" at bounding box center [110, 110] width 125 height 11
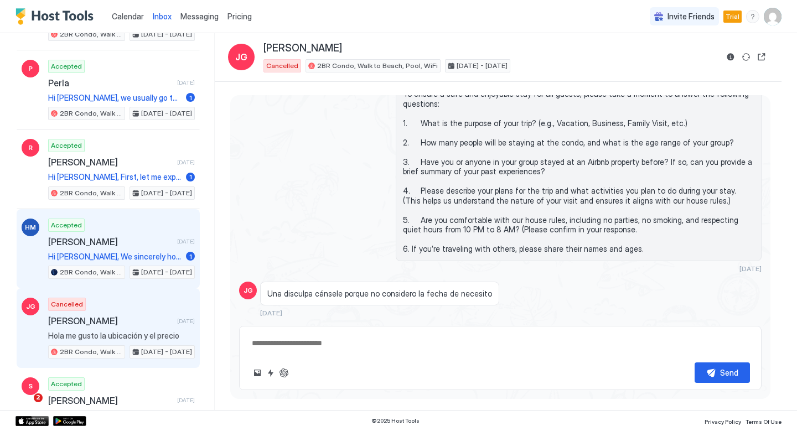
click at [110, 222] on div "Accepted Hannah Marberry 22 days ago Hi Hannah, We sincerely hope you had a del…" at bounding box center [121, 249] width 147 height 61
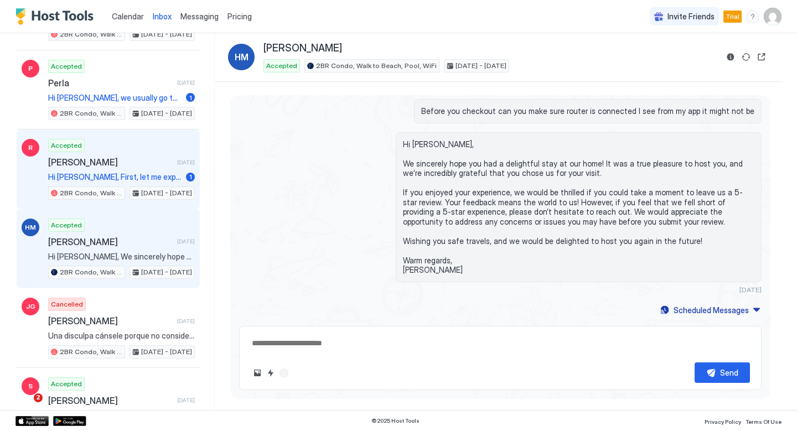
click at [110, 168] on div "Accepted Richard 20 days ago Hi Richard, First, let me express my gratitude for…" at bounding box center [121, 169] width 147 height 61
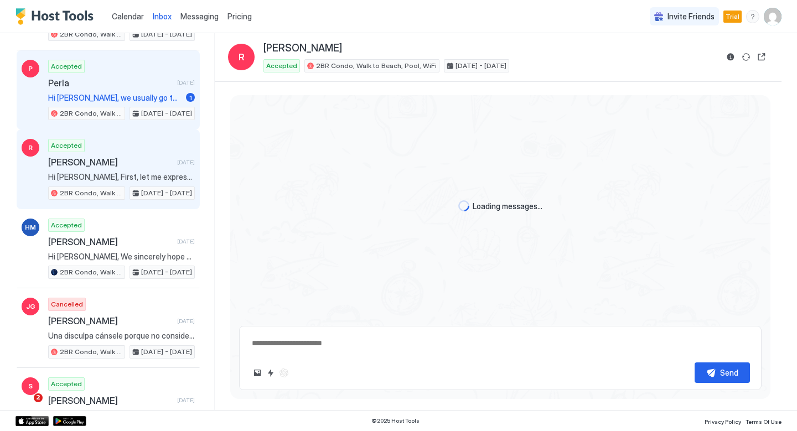
click at [111, 86] on span "Perla" at bounding box center [110, 83] width 125 height 11
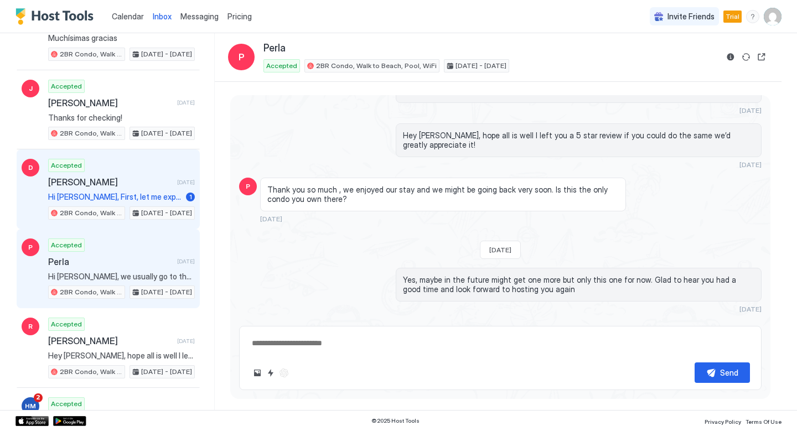
click at [100, 189] on div "Accepted Daniel 13 days ago Hi Daniel, First, let me express my gratitude for c…" at bounding box center [121, 189] width 147 height 61
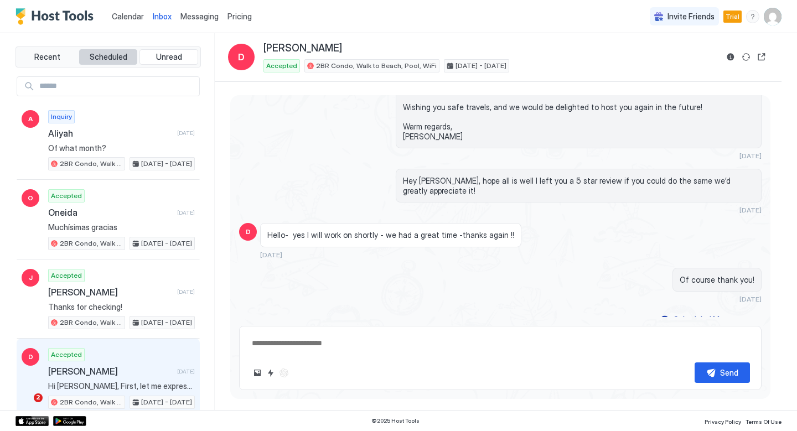
click at [114, 59] on span "Scheduled" at bounding box center [109, 57] width 38 height 10
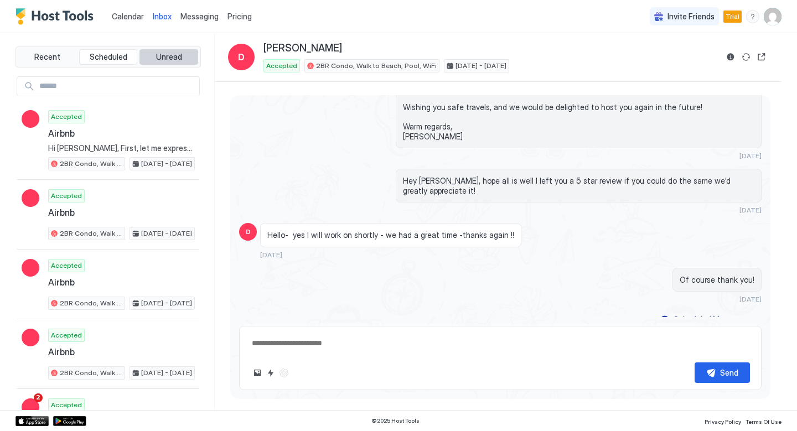
click at [159, 59] on span "Unread" at bounding box center [169, 57] width 26 height 10
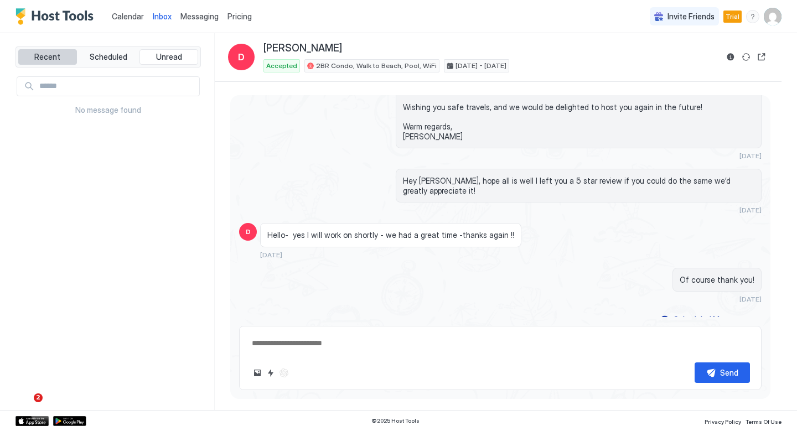
click at [61, 57] on button "Recent" at bounding box center [47, 57] width 59 height 16
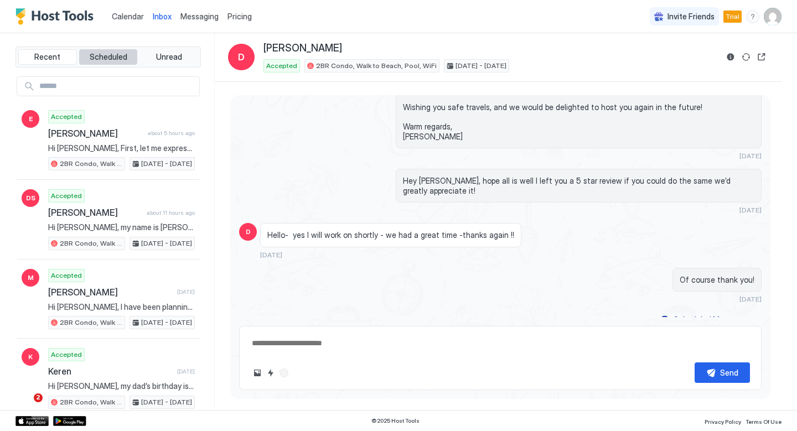
click at [115, 56] on span "Scheduled" at bounding box center [109, 57] width 38 height 10
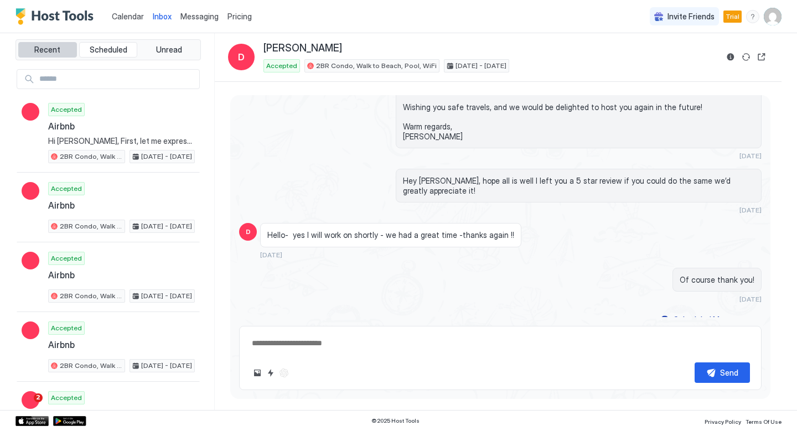
click at [48, 48] on span "Recent" at bounding box center [47, 50] width 26 height 10
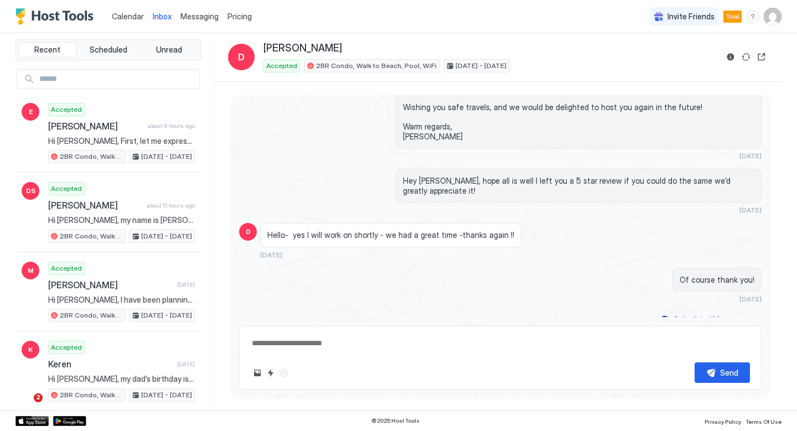
click at [130, 19] on span "Calendar" at bounding box center [128, 16] width 32 height 9
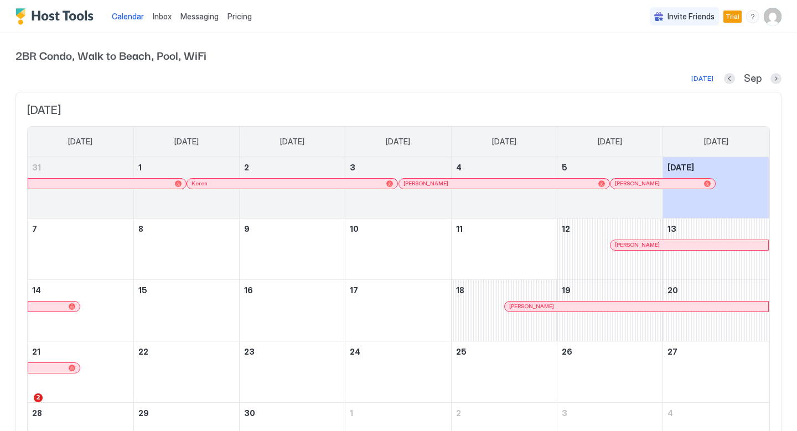
click at [160, 18] on span "Inbox" at bounding box center [162, 16] width 19 height 9
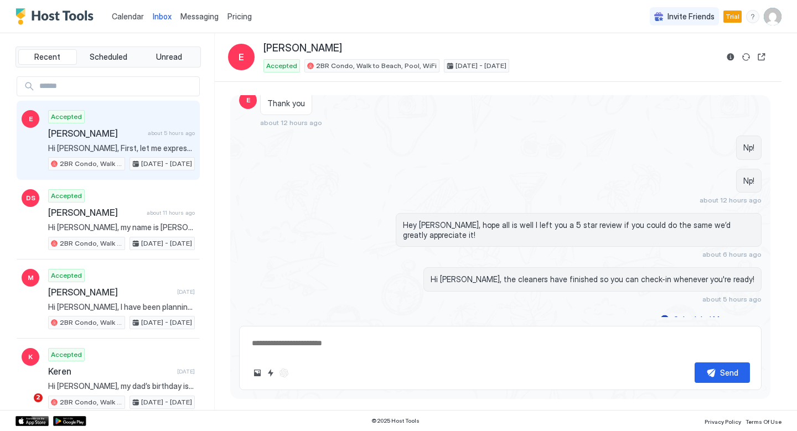
click at [197, 20] on span "Messaging" at bounding box center [199, 16] width 38 height 9
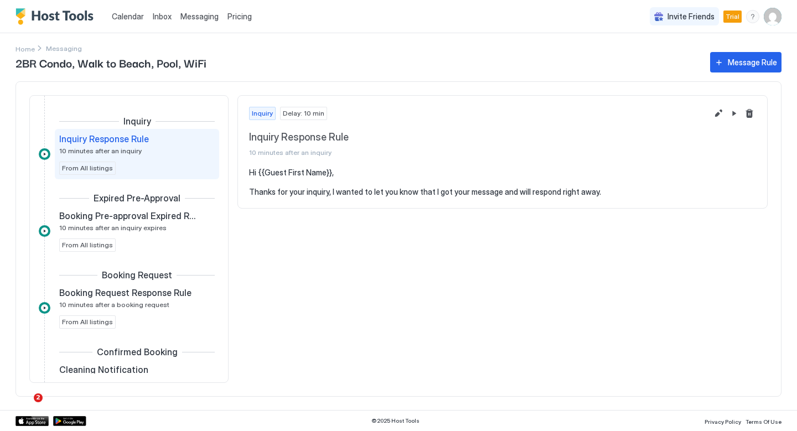
click at [211, 20] on span "Messaging" at bounding box center [199, 16] width 38 height 9
click at [161, 17] on span "Inbox" at bounding box center [162, 16] width 19 height 9
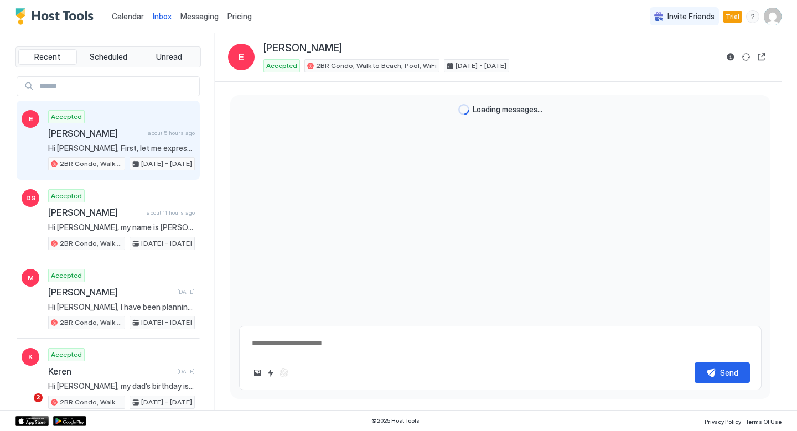
type textarea "*"
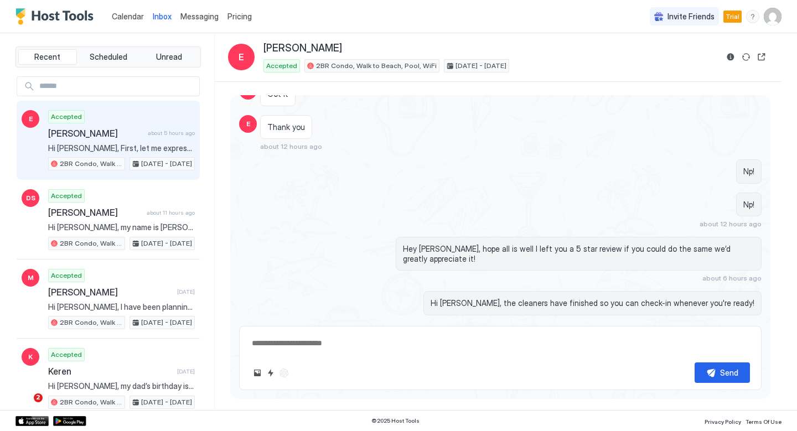
scroll to position [1142, 0]
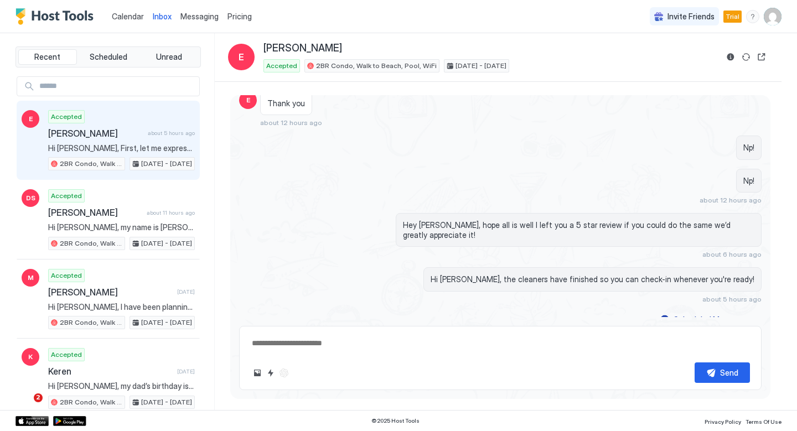
click at [198, 23] on div "Messaging" at bounding box center [199, 16] width 47 height 20
click at [193, 12] on span "Messaging" at bounding box center [199, 16] width 38 height 9
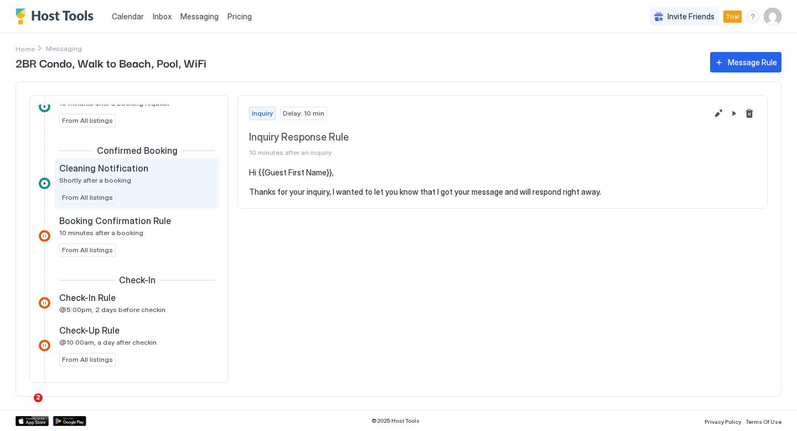
scroll to position [208, 0]
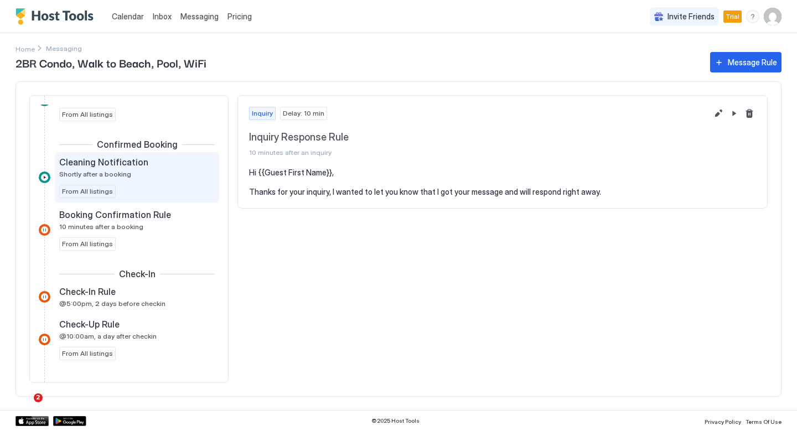
click at [148, 183] on div "Cleaning Notification Shortly after a booking From All listings" at bounding box center [137, 178] width 156 height 42
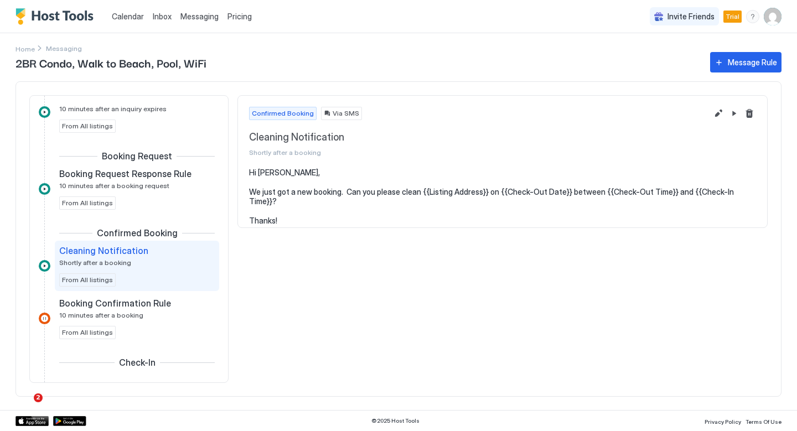
scroll to position [115, 0]
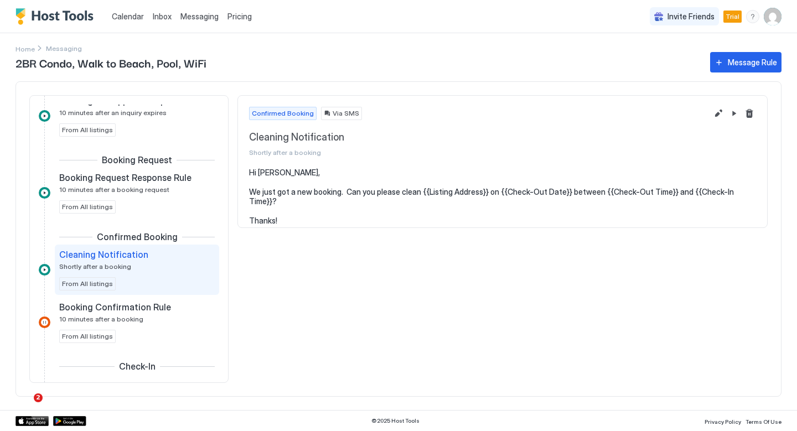
click at [126, 19] on span "Calendar" at bounding box center [128, 16] width 32 height 9
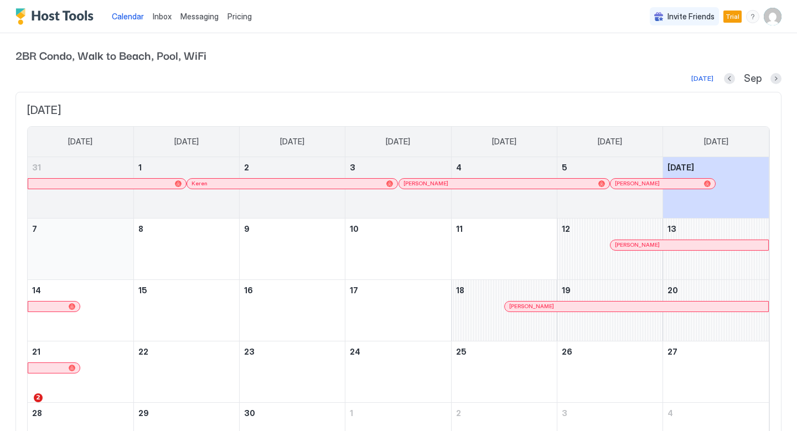
click at [99, 254] on div "September 7, 2025" at bounding box center [80, 249] width 97 height 52
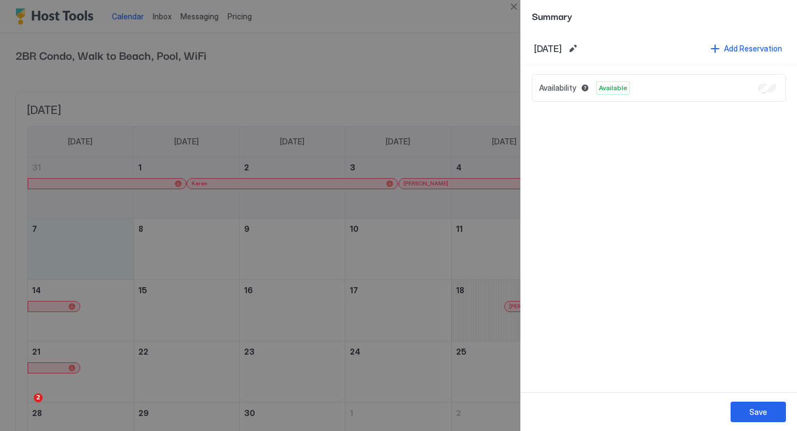
click at [167, 262] on div at bounding box center [398, 215] width 797 height 431
click at [168, 267] on div at bounding box center [398, 215] width 797 height 431
click at [449, 118] on div at bounding box center [398, 215] width 797 height 431
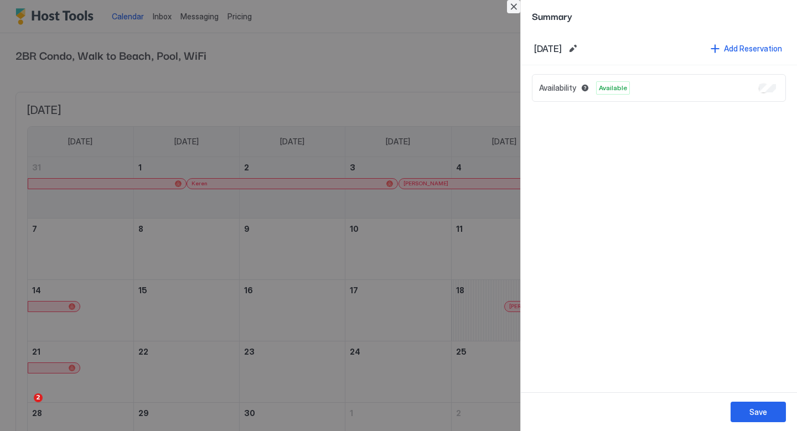
click at [512, 9] on button "Close" at bounding box center [513, 6] width 13 height 13
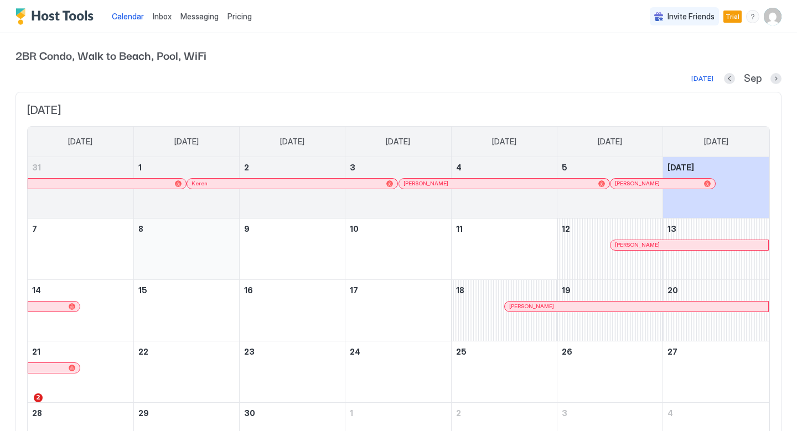
click at [179, 242] on div "September 8, 2025" at bounding box center [186, 249] width 96 height 52
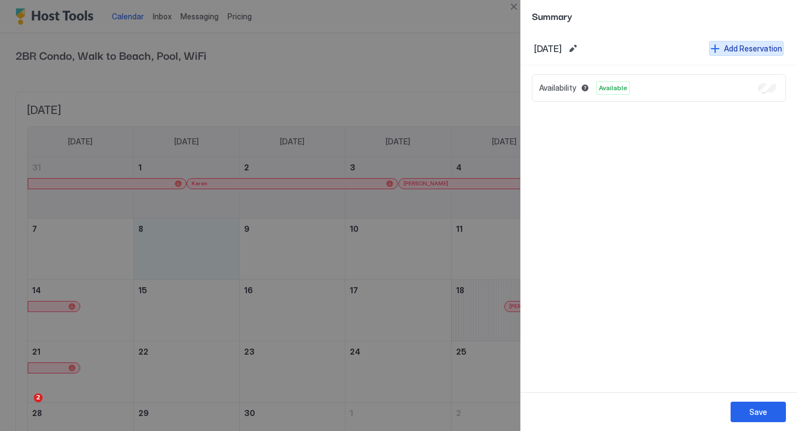
click at [730, 51] on div "Add Reservation" at bounding box center [753, 49] width 58 height 12
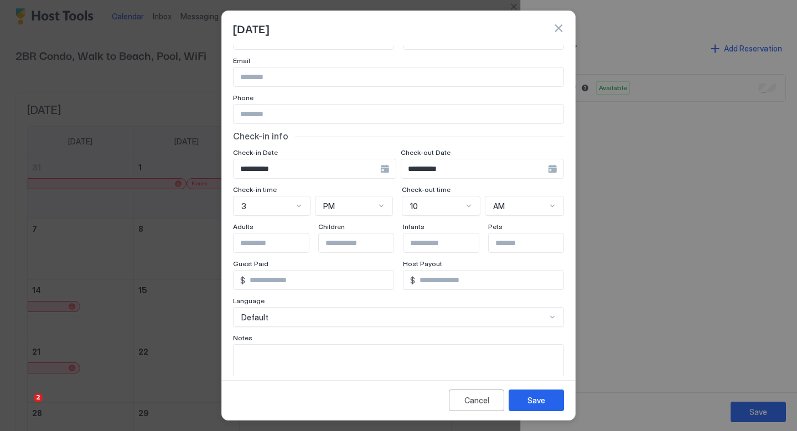
scroll to position [79, 0]
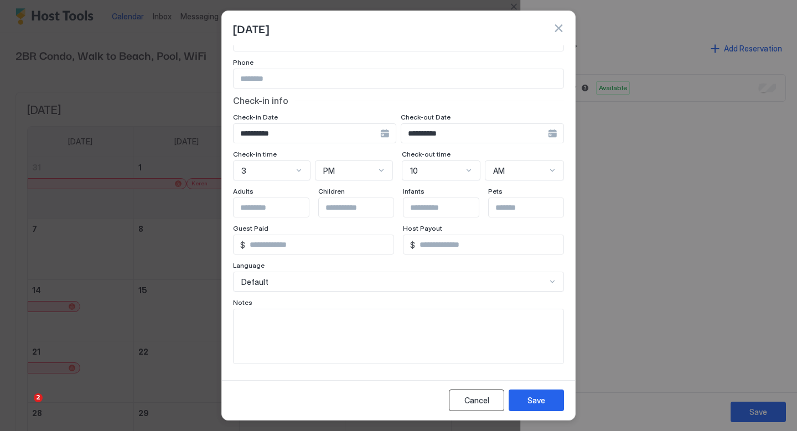
click at [471, 395] on div "Cancel" at bounding box center [477, 401] width 25 height 12
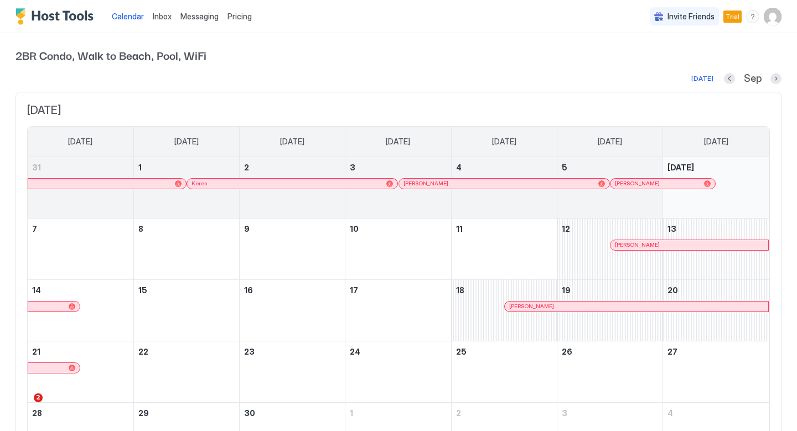
click at [726, 194] on div "September 6, 2025" at bounding box center [716, 188] width 97 height 52
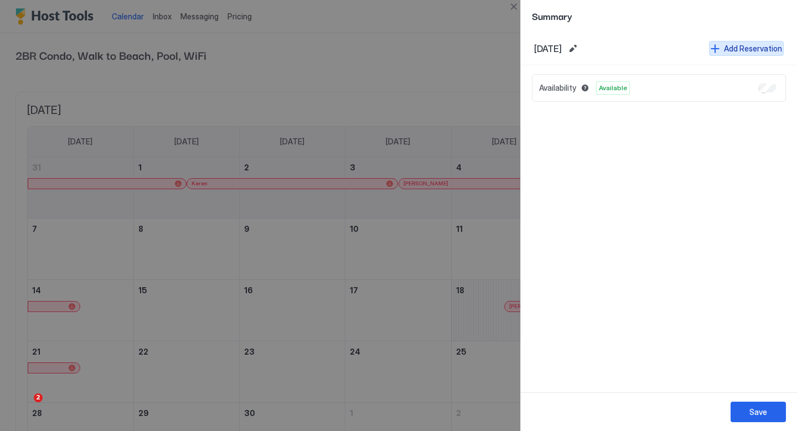
click at [744, 49] on div "Add Reservation" at bounding box center [753, 49] width 58 height 12
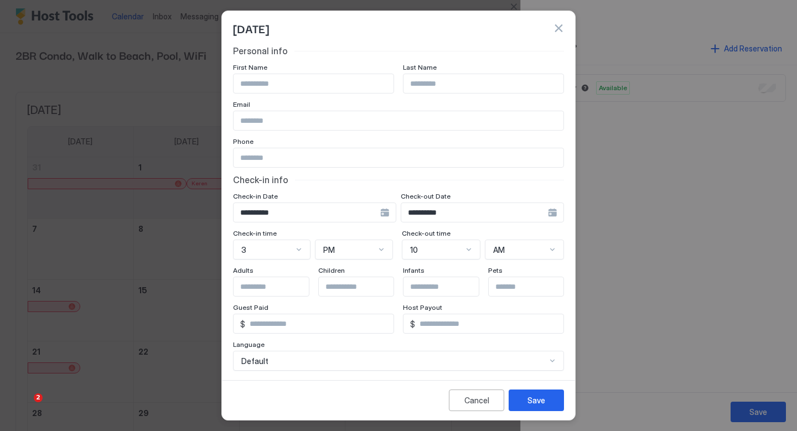
click at [550, 215] on div "**********" at bounding box center [482, 213] width 163 height 20
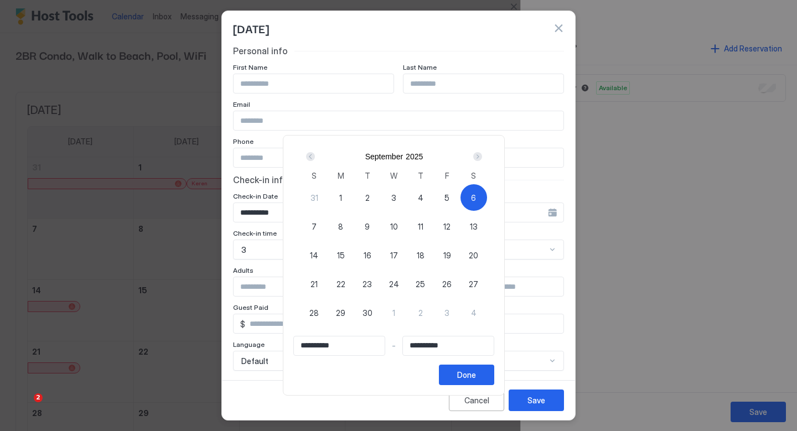
click at [343, 228] on div "8" at bounding box center [341, 226] width 27 height 27
type input "**********"
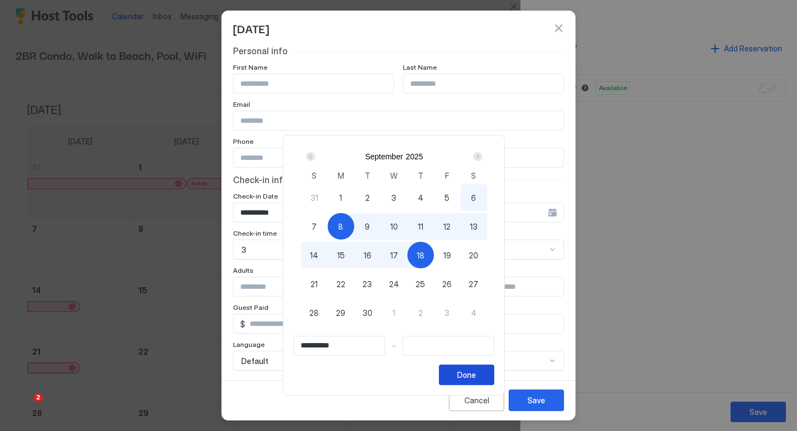
click at [476, 372] on div "Done" at bounding box center [466, 375] width 19 height 12
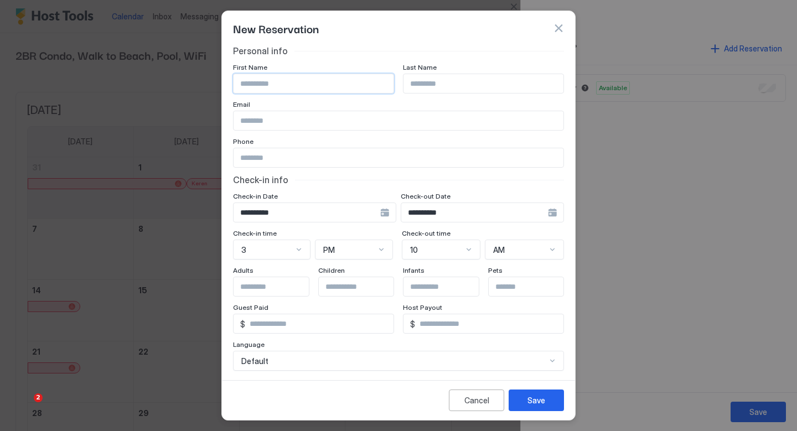
click at [336, 79] on input "Input Field" at bounding box center [314, 83] width 160 height 19
type input "*******"
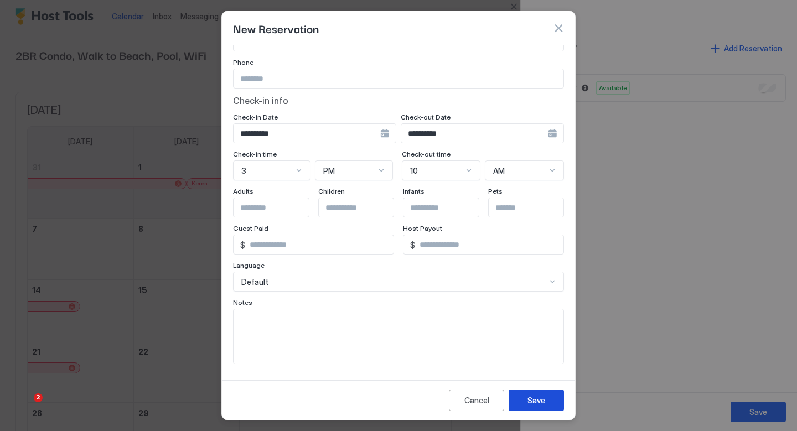
type input "********"
click at [531, 398] on div "Save" at bounding box center [537, 401] width 18 height 12
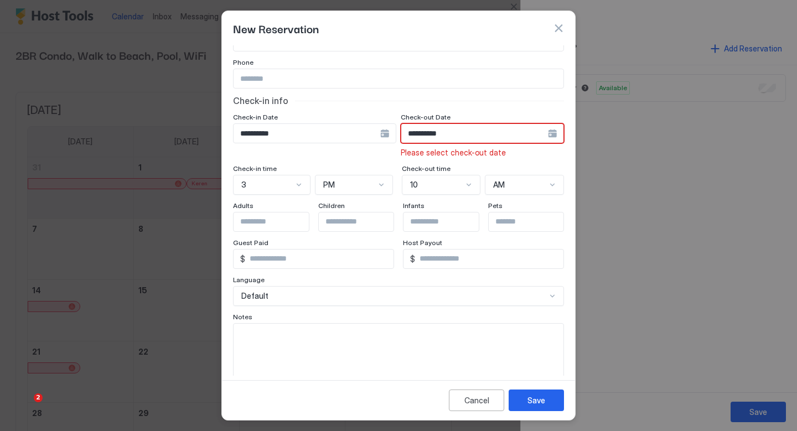
click at [556, 131] on div "**********" at bounding box center [482, 133] width 163 height 20
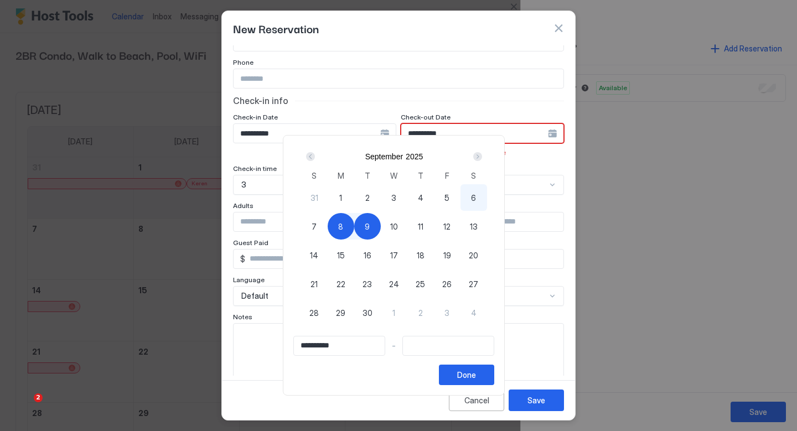
type input "**********"
click at [475, 191] on div "6" at bounding box center [474, 197] width 27 height 27
type input "**********"
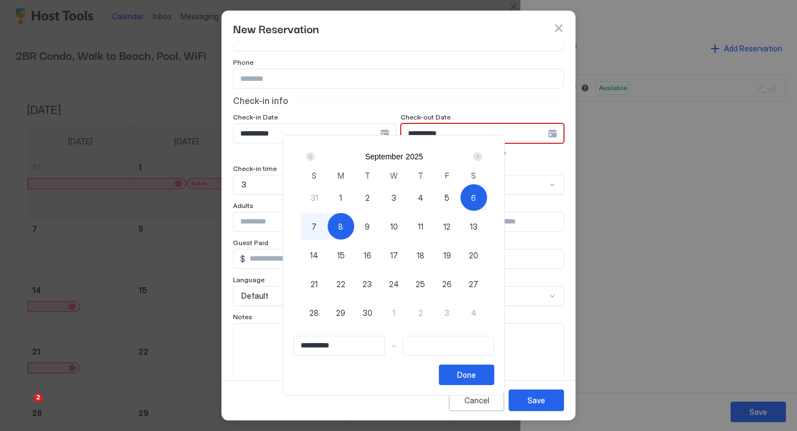
click at [343, 227] on span "8" at bounding box center [340, 227] width 5 height 12
type input "**********"
click at [476, 376] on div "Done" at bounding box center [466, 375] width 19 height 12
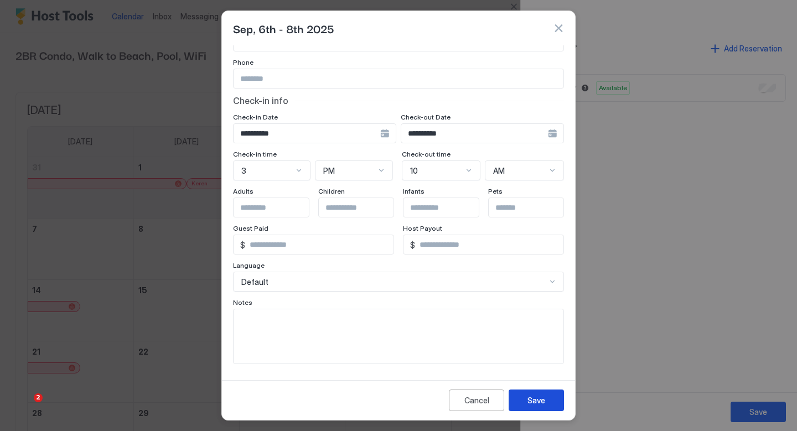
click at [536, 396] on div "Save" at bounding box center [537, 401] width 18 height 12
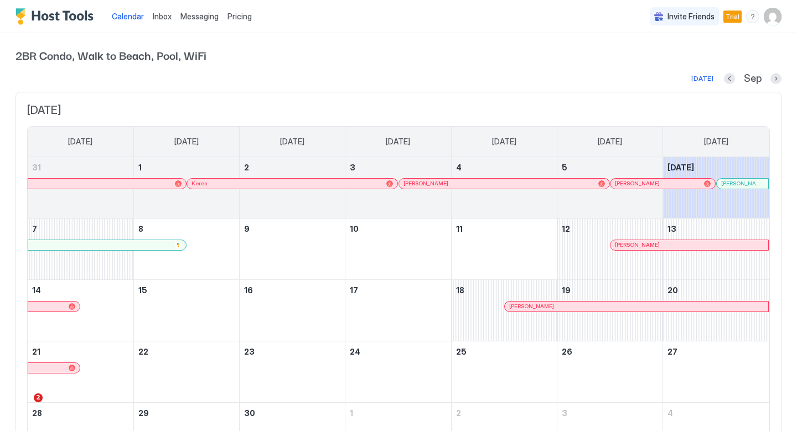
click at [192, 14] on span "Messaging" at bounding box center [199, 16] width 38 height 9
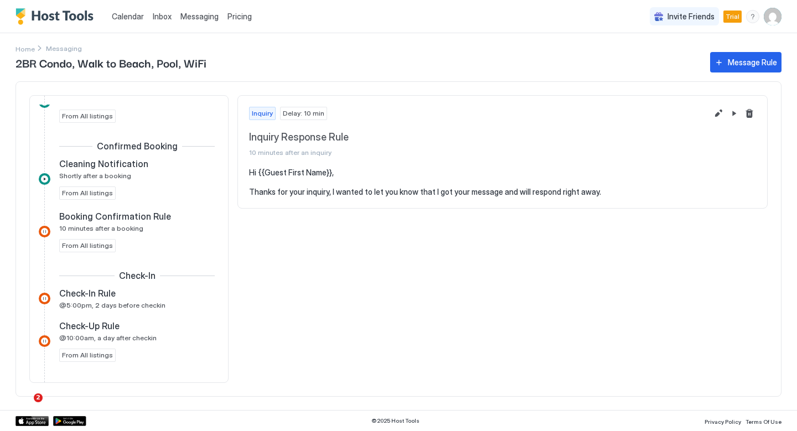
scroll to position [215, 0]
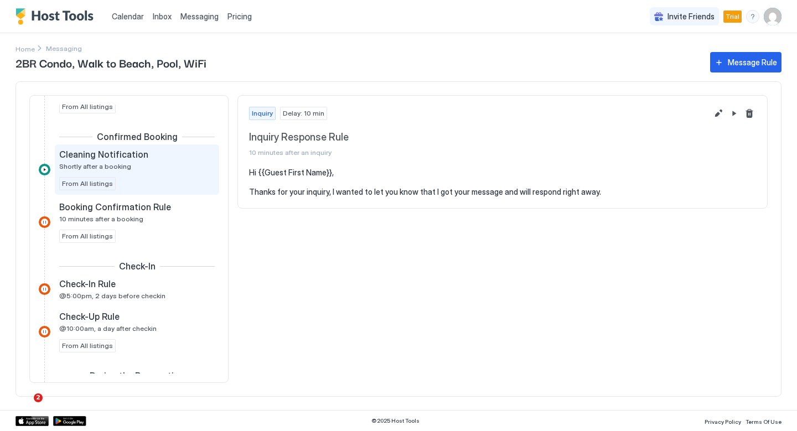
click at [162, 179] on div "Cleaning Notification Shortly after a booking From All listings" at bounding box center [137, 170] width 156 height 42
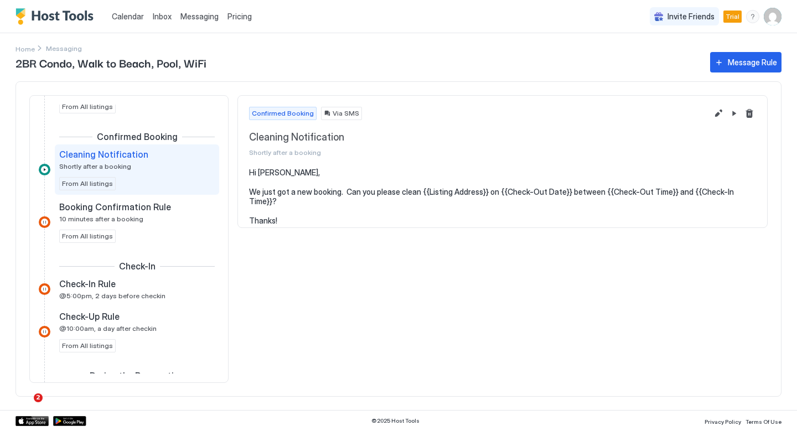
click at [143, 166] on div "Cleaning Notification Shortly after a booking" at bounding box center [129, 160] width 140 height 22
click at [720, 115] on button "Edit message rule" at bounding box center [718, 113] width 13 height 13
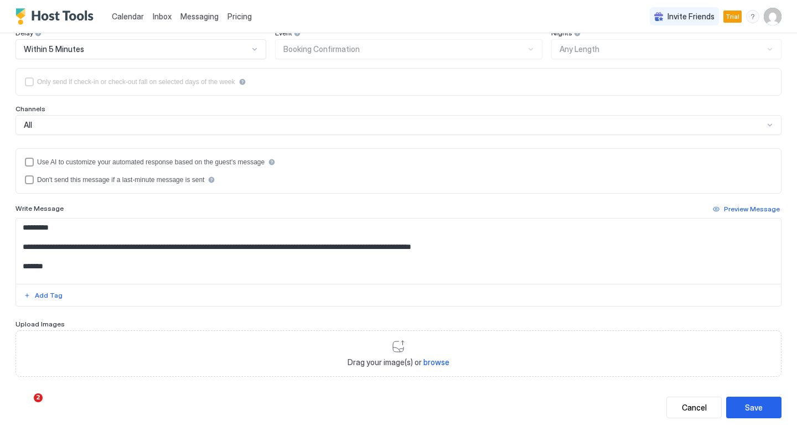
scroll to position [244, 0]
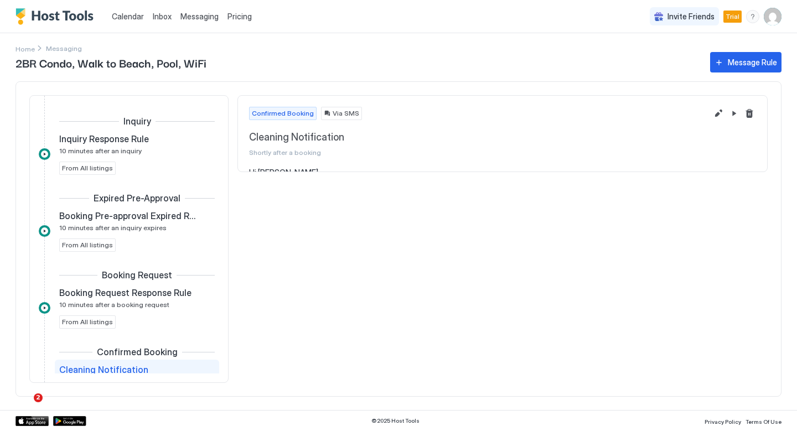
scroll to position [146, 0]
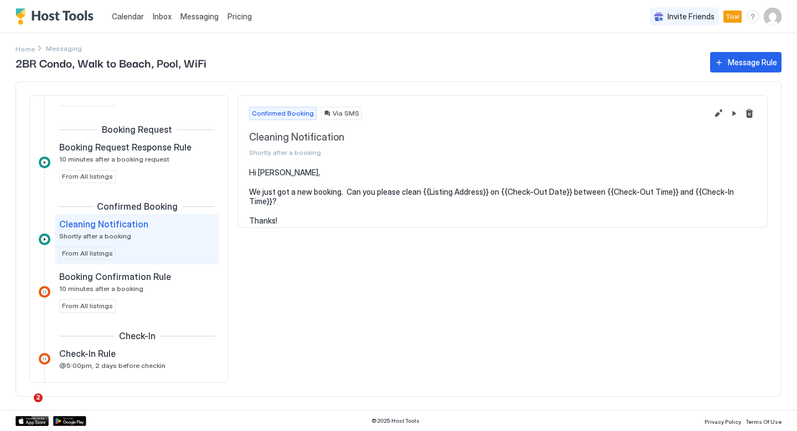
click at [44, 421] on img "App Store" at bounding box center [32, 421] width 33 height 10
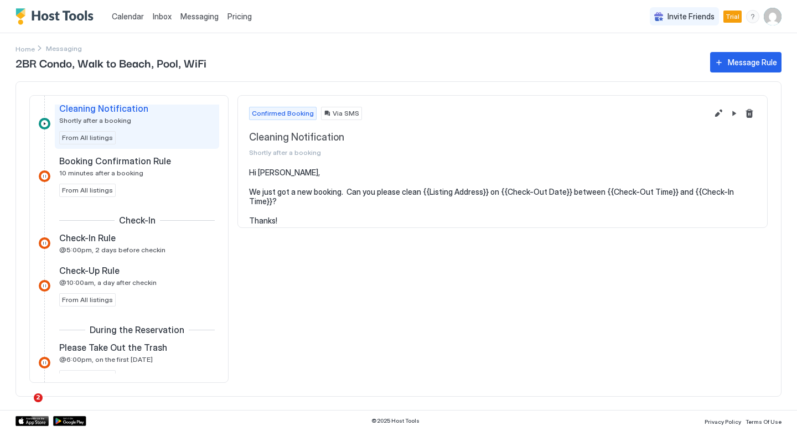
scroll to position [297, 0]
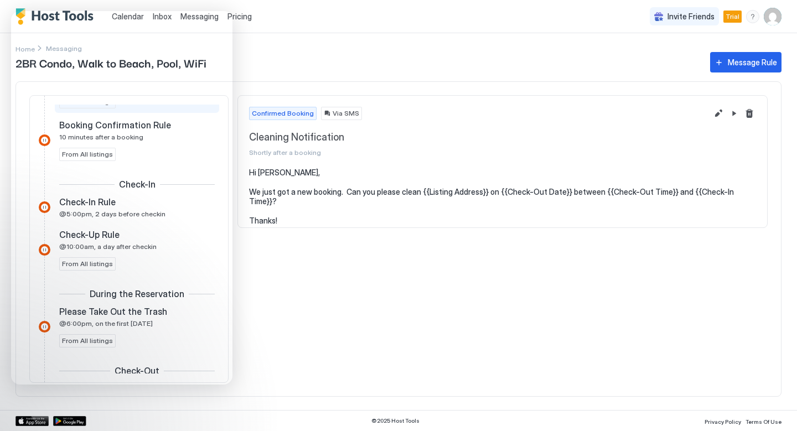
click at [306, 285] on div "Confirmed Booking Via SMS Cleaning Notification Shortly after a booking Hi Kati…" at bounding box center [503, 239] width 530 height 288
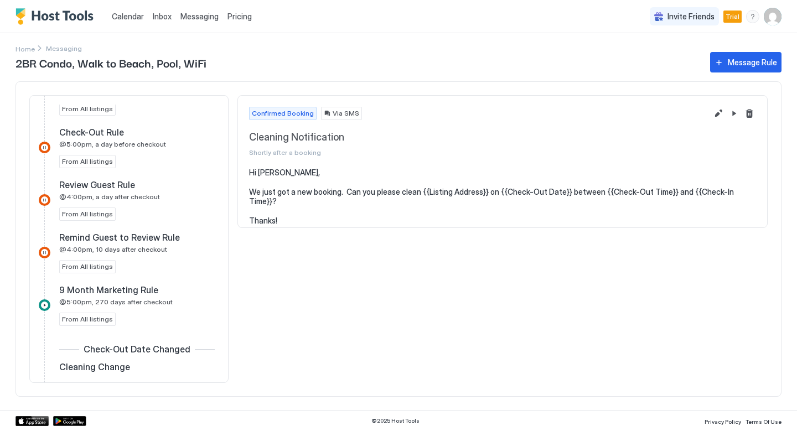
scroll to position [775, 0]
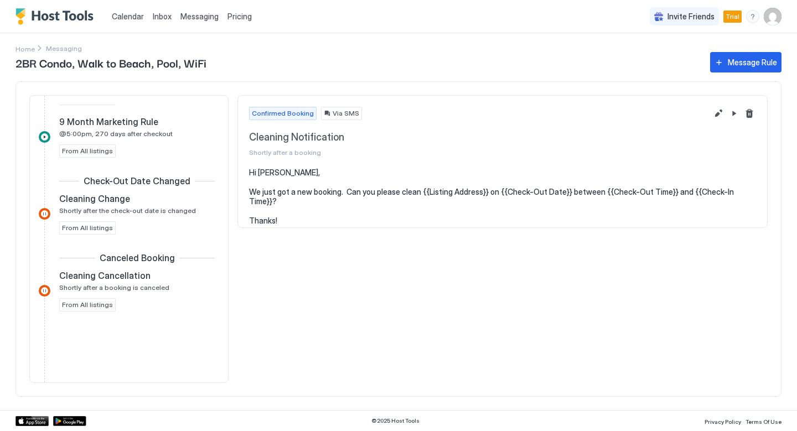
click at [201, 14] on span "Messaging" at bounding box center [199, 16] width 38 height 9
click at [162, 13] on span "Inbox" at bounding box center [162, 16] width 19 height 9
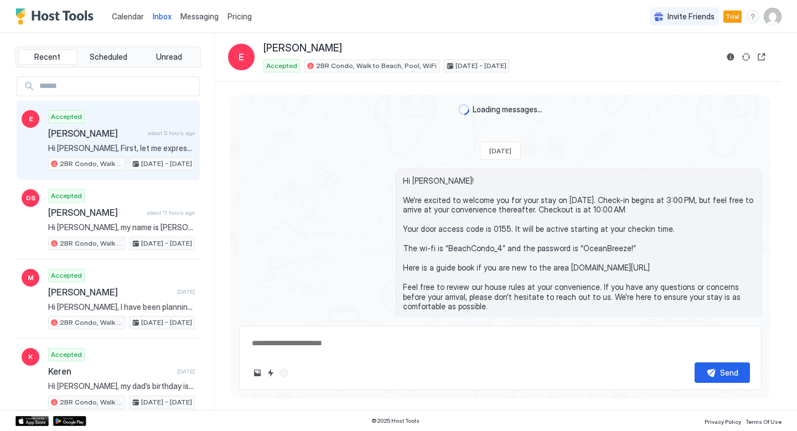
scroll to position [1129, 0]
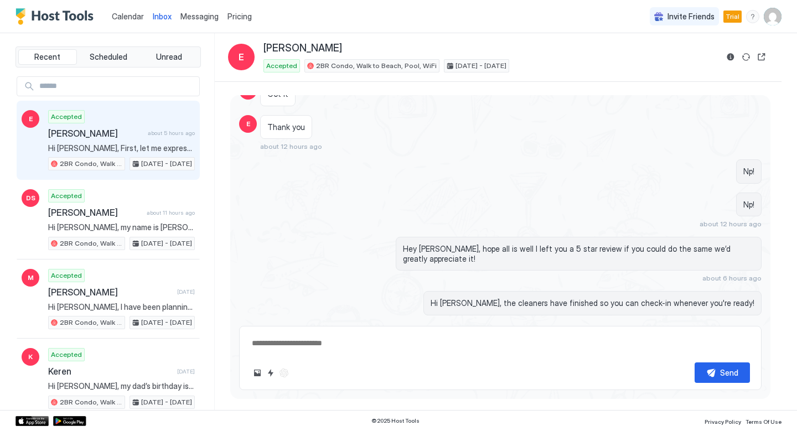
click at [127, 18] on span "Calendar" at bounding box center [128, 16] width 32 height 9
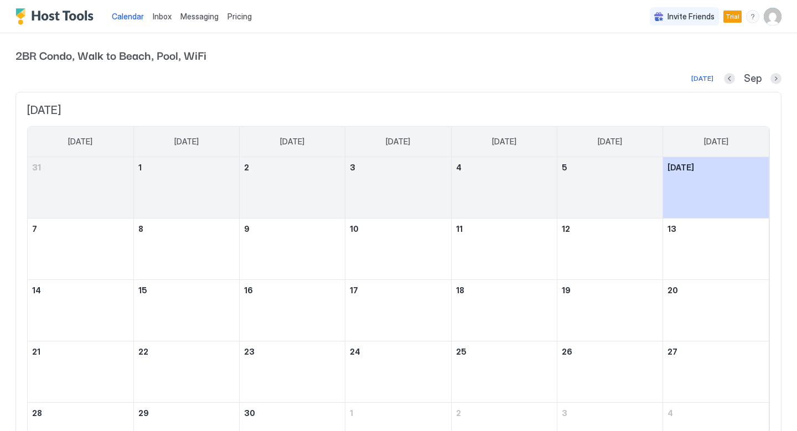
click at [176, 18] on div "Messaging" at bounding box center [199, 16] width 47 height 20
click at [162, 17] on span "Inbox" at bounding box center [162, 16] width 19 height 9
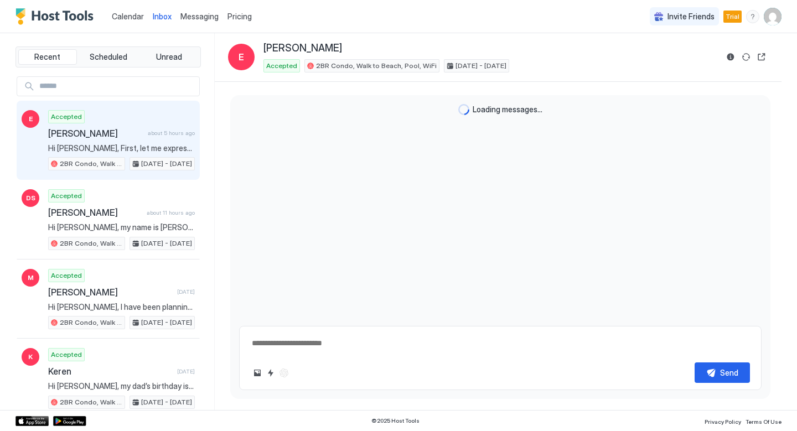
scroll to position [1129, 0]
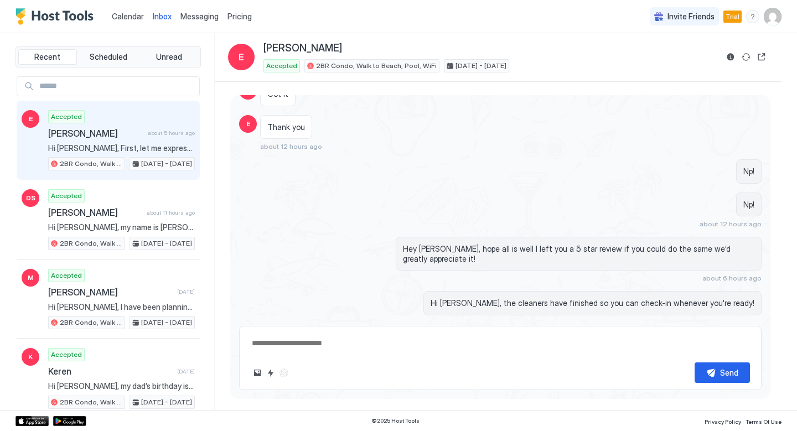
click at [188, 17] on span "Messaging" at bounding box center [199, 16] width 38 height 9
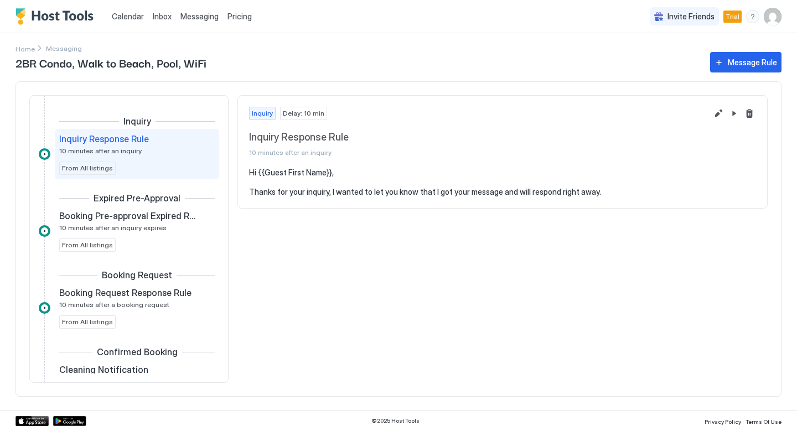
click at [159, 24] on div "Inbox" at bounding box center [162, 16] width 28 height 20
click at [164, 15] on span "Inbox" at bounding box center [162, 16] width 19 height 9
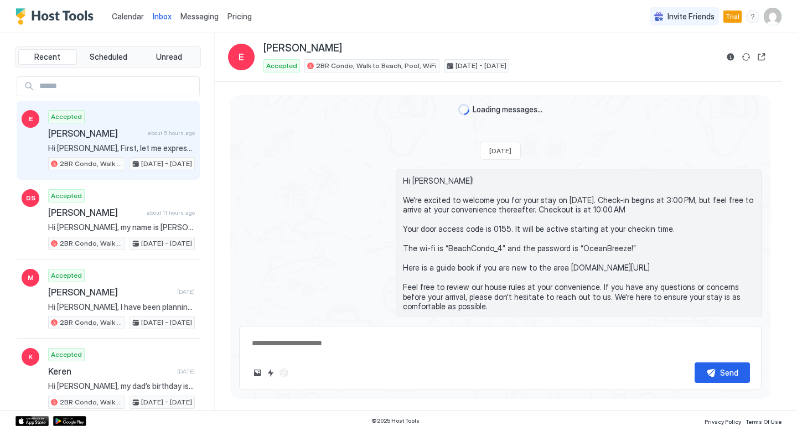
scroll to position [1129, 0]
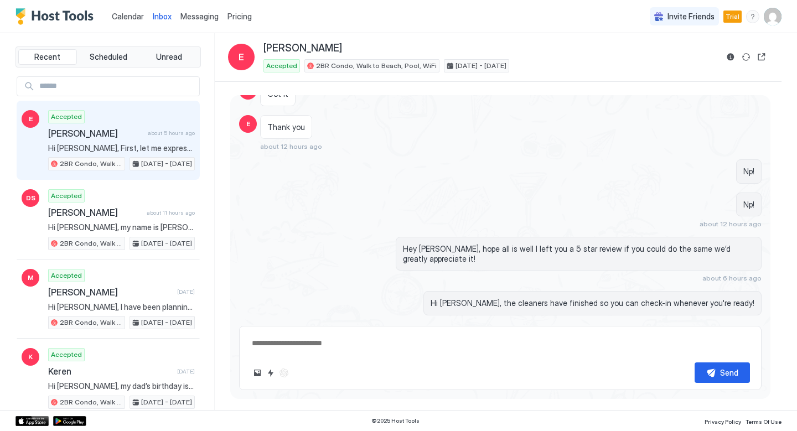
click at [111, 122] on div "Accepted Eduardo about 5 hours ago Hi Eduardo, First, let me express my gratitu…" at bounding box center [121, 140] width 147 height 61
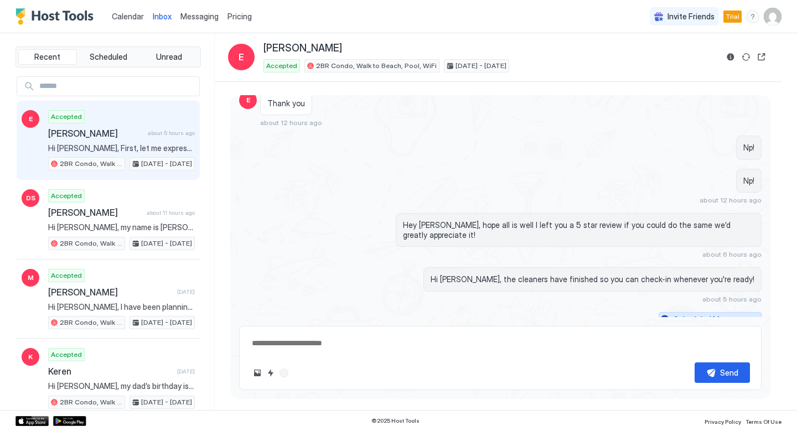
click at [721, 314] on div "Scheduled Messages" at bounding box center [711, 320] width 75 height 12
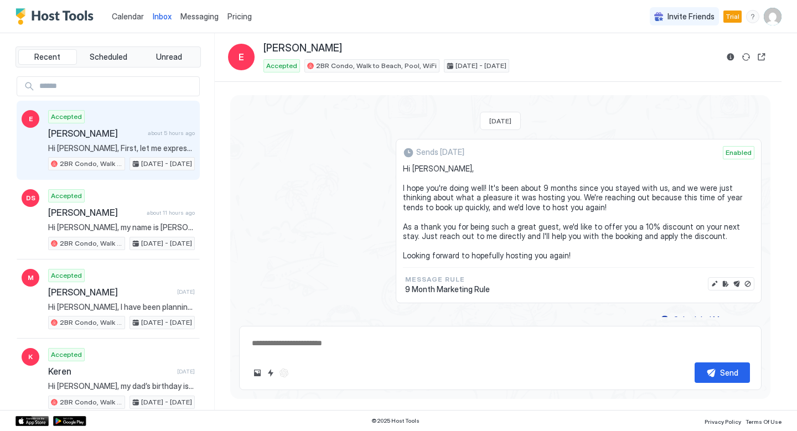
scroll to position [1363, 0]
click at [778, 199] on div "Loading messages... Last Thursday Hi Eduardo! We're excited to welcome you for …" at bounding box center [498, 246] width 567 height 329
click at [737, 314] on div "Scheduled Messages" at bounding box center [711, 320] width 75 height 12
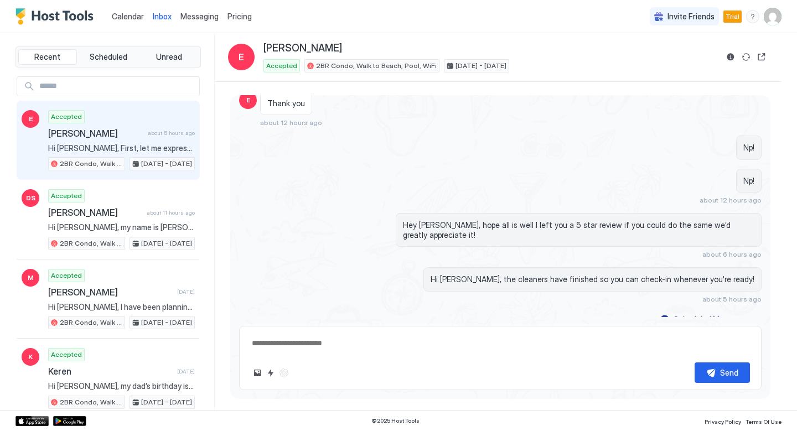
click at [293, 344] on textarea at bounding box center [500, 343] width 499 height 20
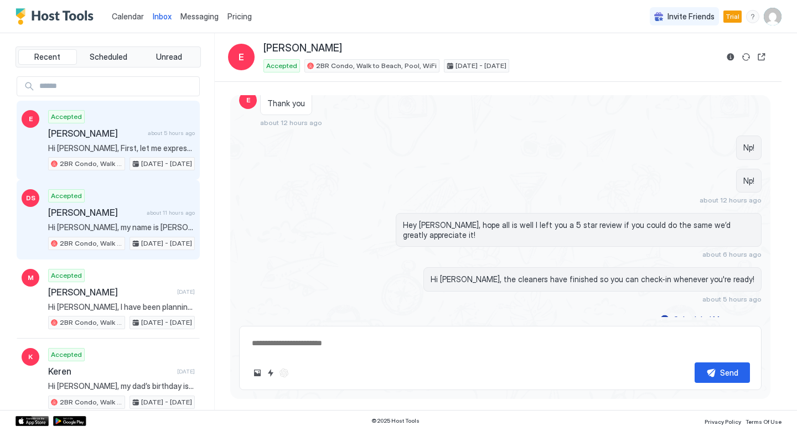
click at [132, 206] on div "Accepted Desirae Saunders about 11 hours ago Hi Raymond, my name is Desirae Sau…" at bounding box center [121, 219] width 147 height 61
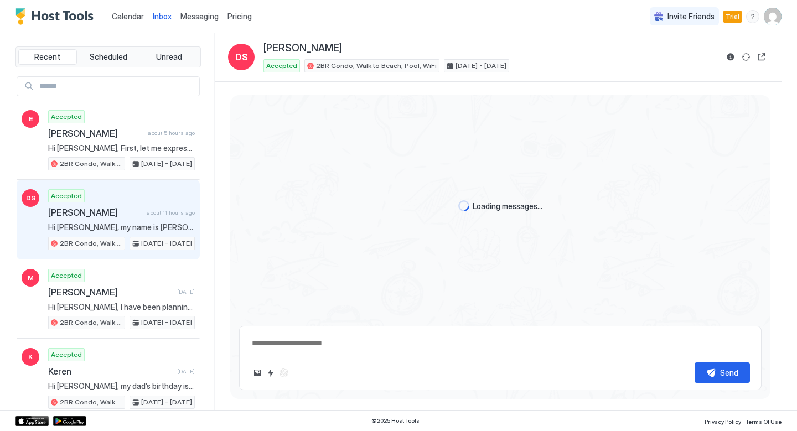
scroll to position [584, 0]
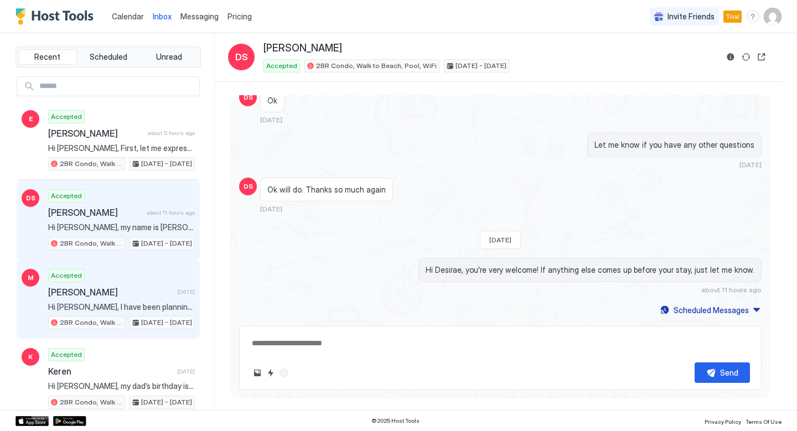
click at [110, 283] on div "Accepted Martha 1 day ago Hi Raymond, I have been planning a mini vacation for …" at bounding box center [121, 299] width 147 height 61
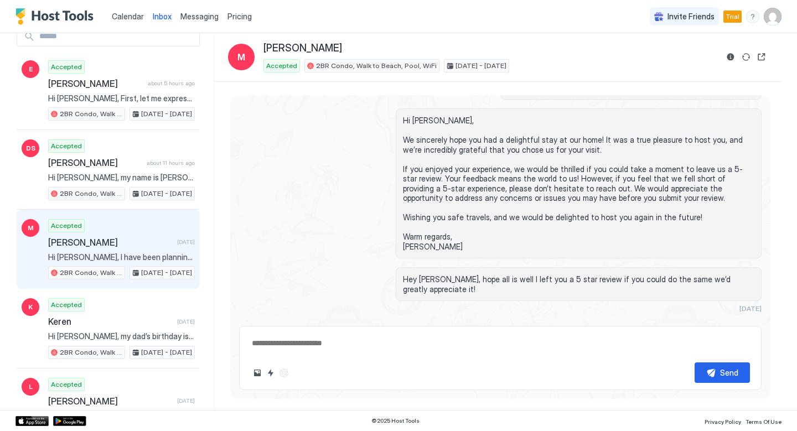
scroll to position [59, 0]
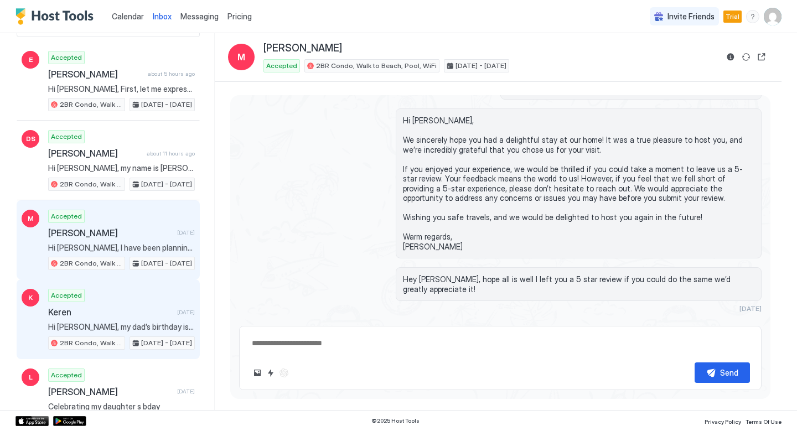
click at [113, 314] on span "Keren" at bounding box center [110, 312] width 125 height 11
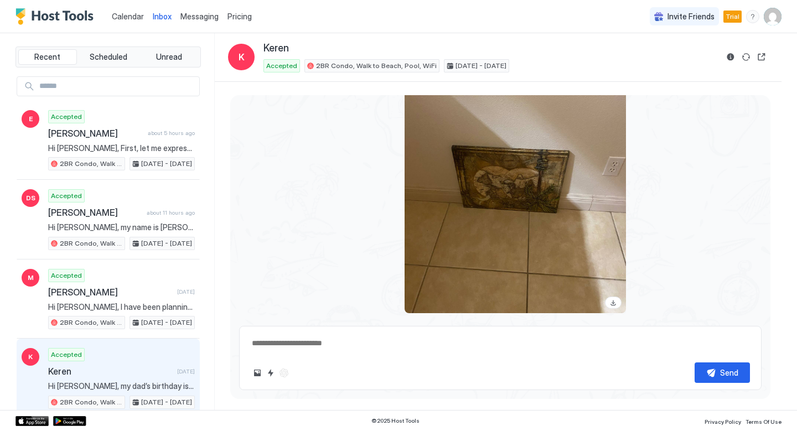
scroll to position [1102, 0]
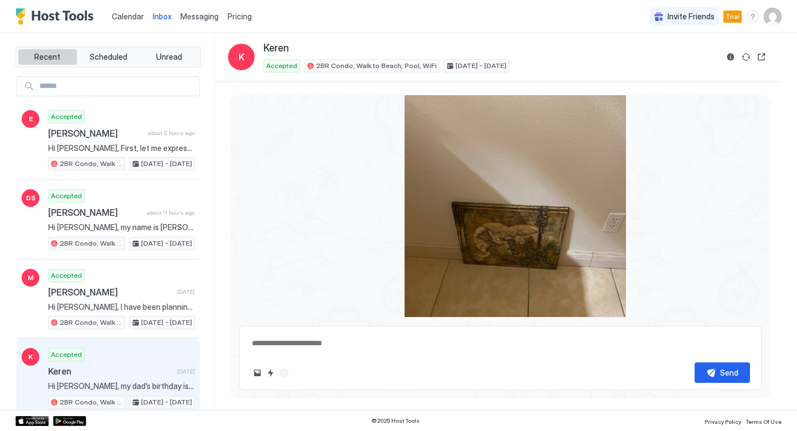
click at [64, 53] on button "Recent" at bounding box center [47, 57] width 59 height 16
click at [68, 9] on img "Host Tools Logo" at bounding box center [57, 16] width 83 height 17
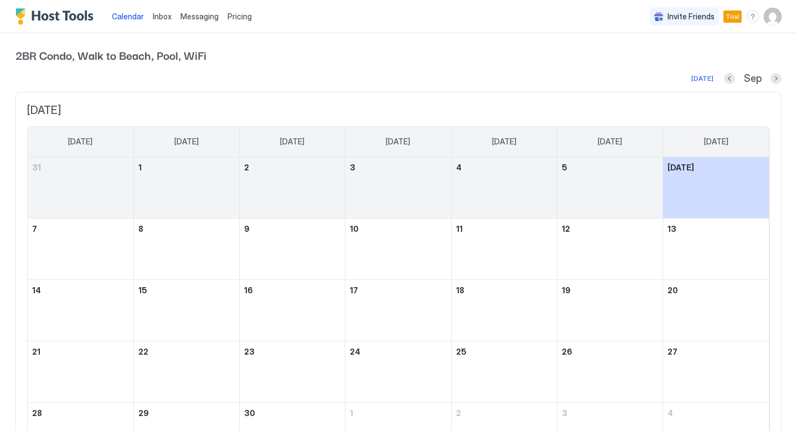
click at [70, 13] on img "Host Tools Logo" at bounding box center [57, 16] width 83 height 17
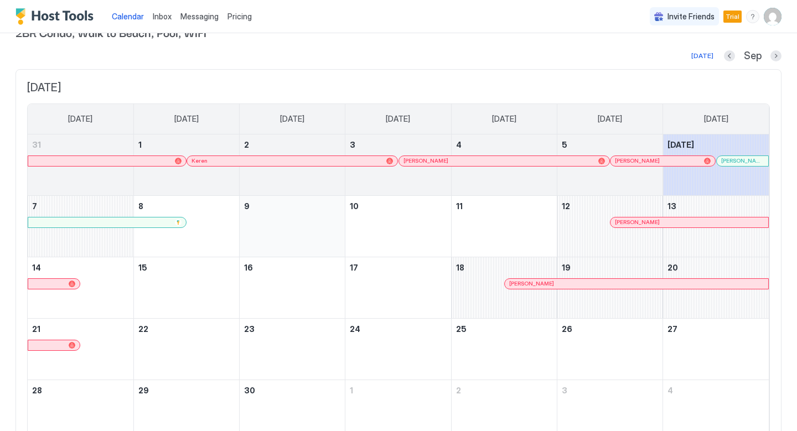
scroll to position [25, 0]
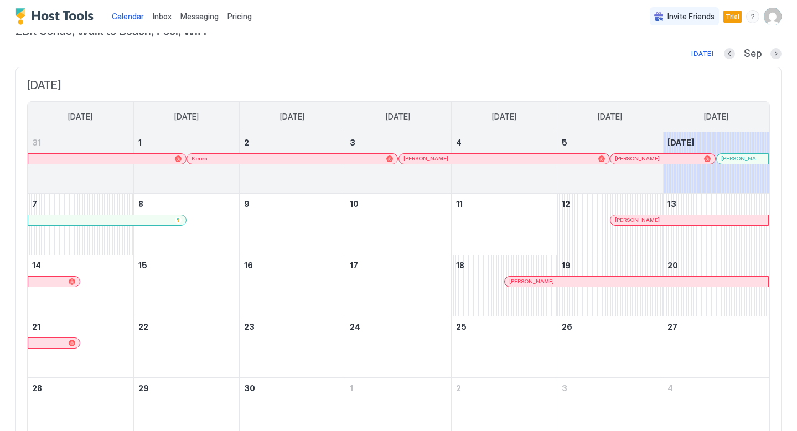
click at [173, 222] on div at bounding box center [172, 220] width 9 height 9
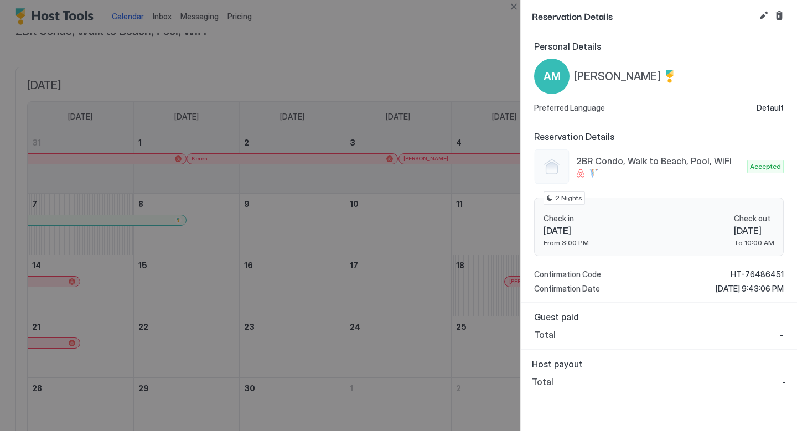
click at [633, 206] on div "Check in Sat 06 Sep, 2025 From 3:00 PM Check out Mon 08 Sep, 2025 To 10:00 AM 2…" at bounding box center [659, 227] width 250 height 59
click at [764, 16] on button "Edit reservation" at bounding box center [763, 15] width 13 height 13
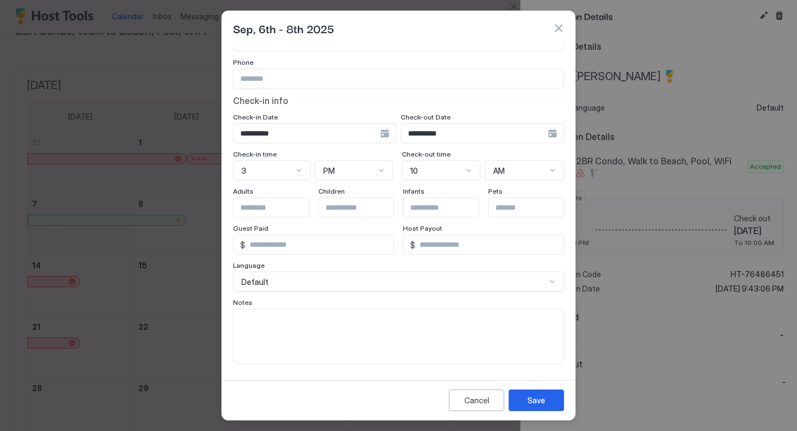
scroll to position [0, 0]
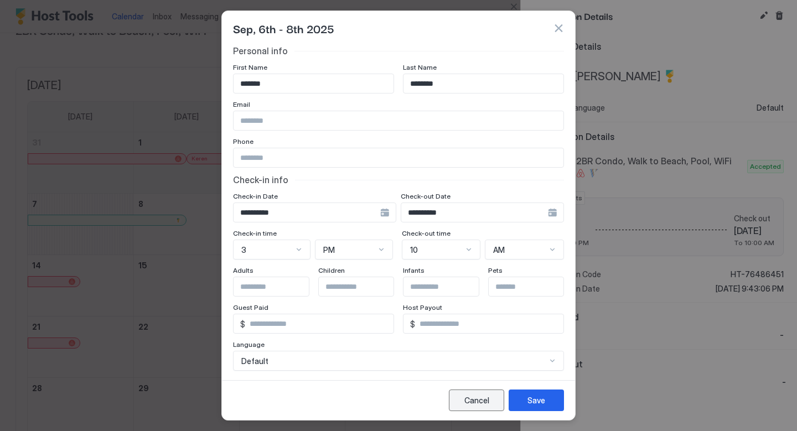
click at [483, 396] on div "Cancel" at bounding box center [477, 401] width 25 height 12
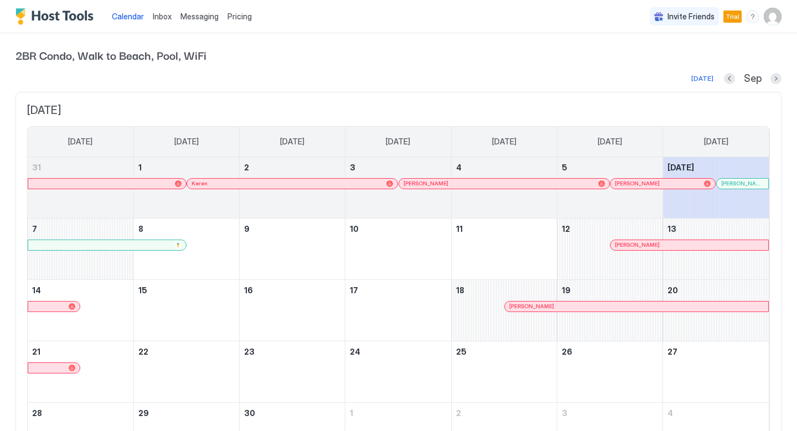
click at [162, 17] on span "Inbox" at bounding box center [162, 16] width 19 height 9
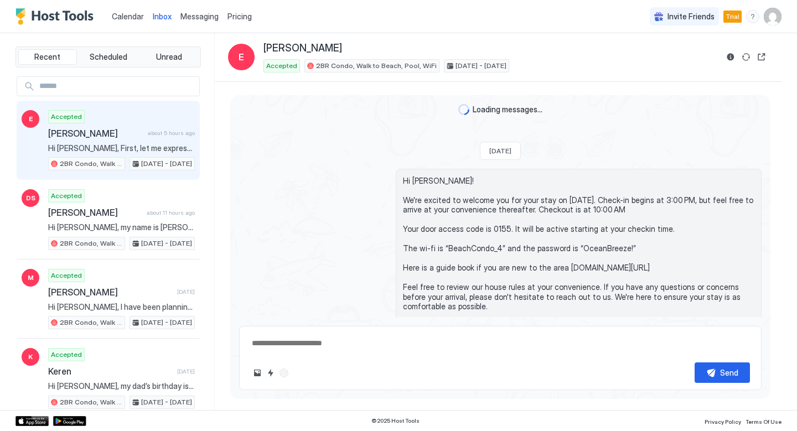
scroll to position [1153, 0]
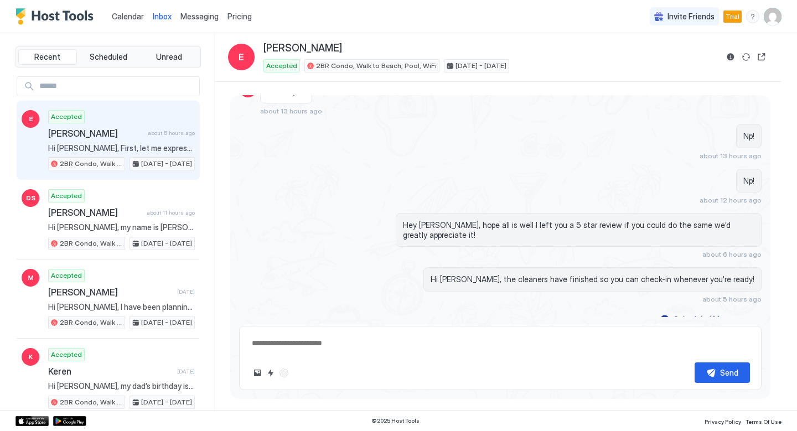
click at [187, 20] on span "Messaging" at bounding box center [199, 16] width 38 height 9
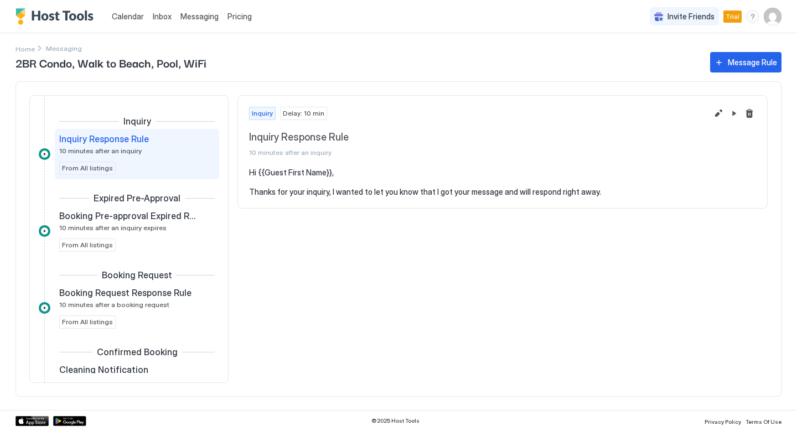
click at [247, 13] on span "Pricing" at bounding box center [240, 17] width 24 height 10
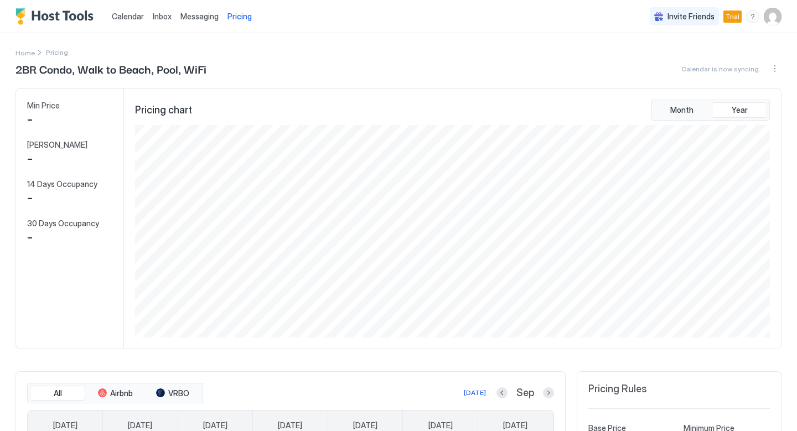
scroll to position [213, 637]
click at [167, 20] on span "Inbox" at bounding box center [162, 16] width 19 height 9
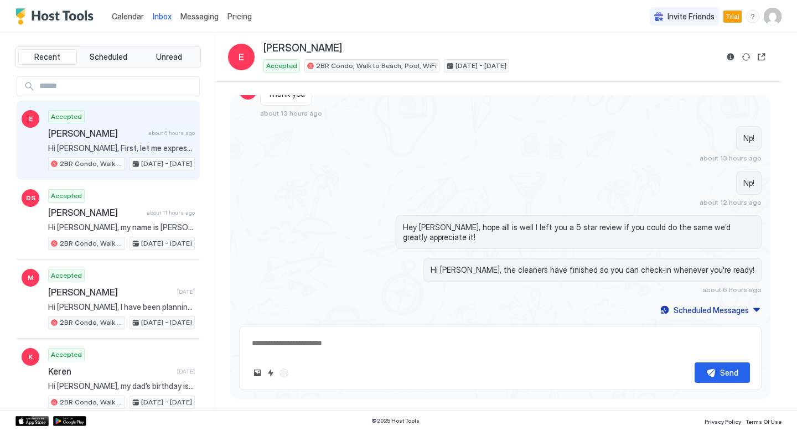
scroll to position [1142, 0]
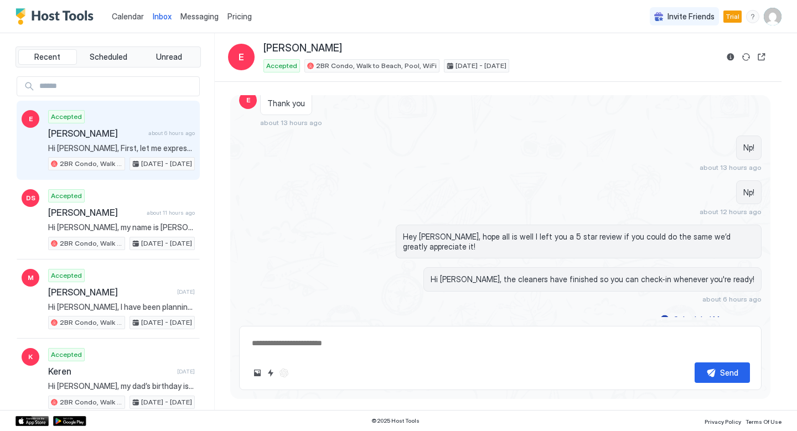
click at [228, 9] on div "Pricing" at bounding box center [239, 16] width 33 height 19
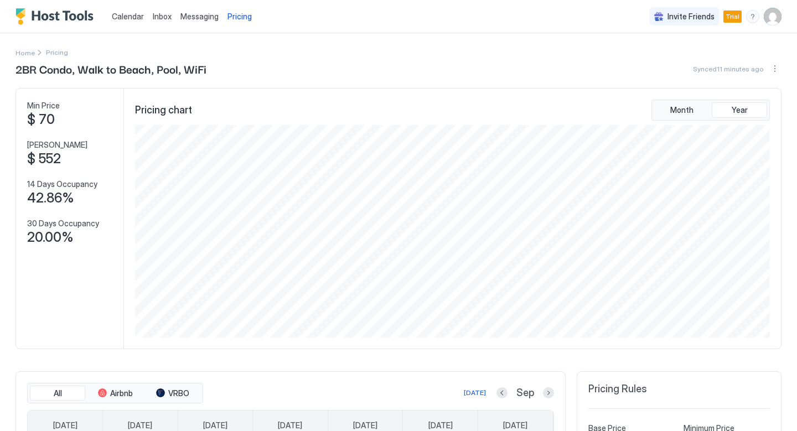
scroll to position [213, 637]
click at [773, 18] on img "User profile" at bounding box center [773, 17] width 18 height 18
click at [683, 65] on span "Settings" at bounding box center [673, 62] width 30 height 10
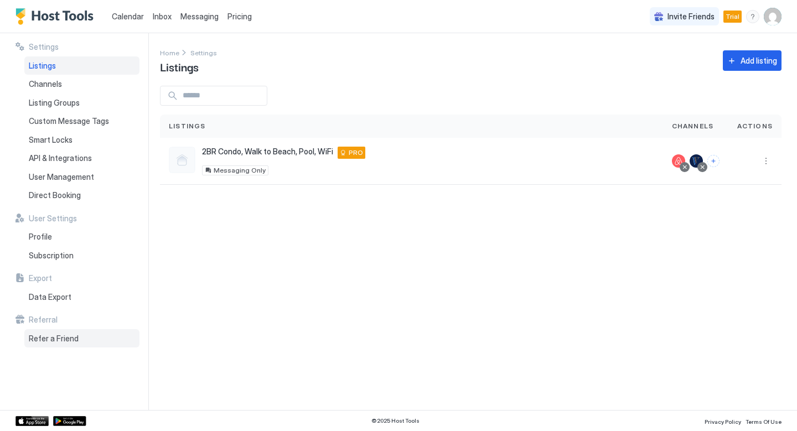
click at [58, 341] on span "Refer a Friend" at bounding box center [54, 339] width 50 height 10
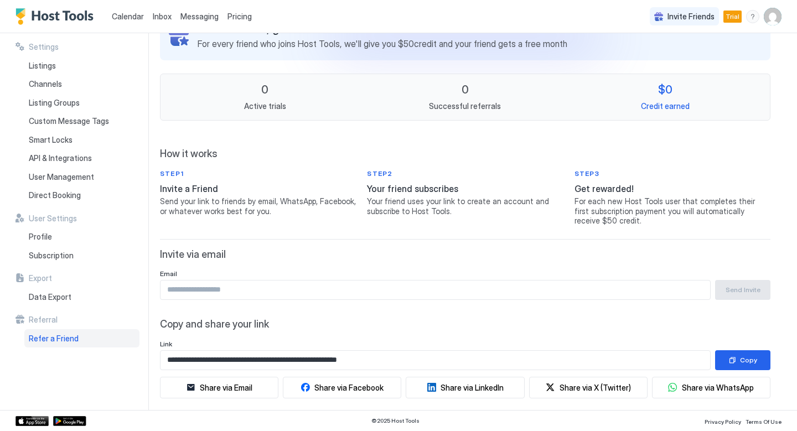
scroll to position [85, 0]
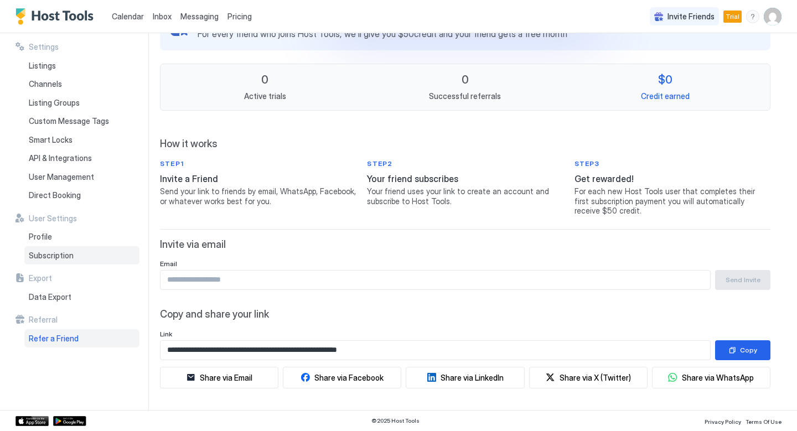
click at [55, 248] on div "Subscription" at bounding box center [81, 255] width 115 height 19
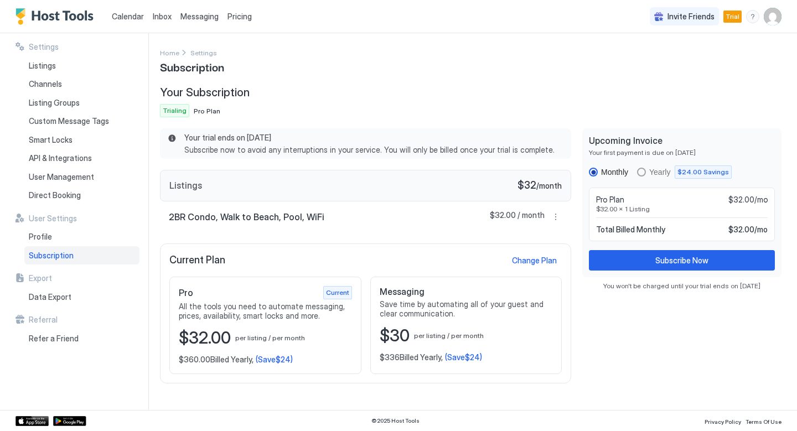
click at [199, 20] on span "Messaging" at bounding box center [199, 16] width 38 height 9
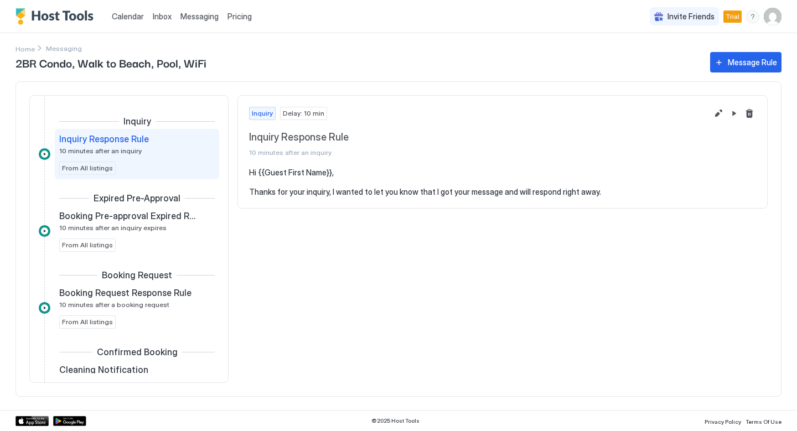
click at [164, 18] on span "Inbox" at bounding box center [162, 16] width 19 height 9
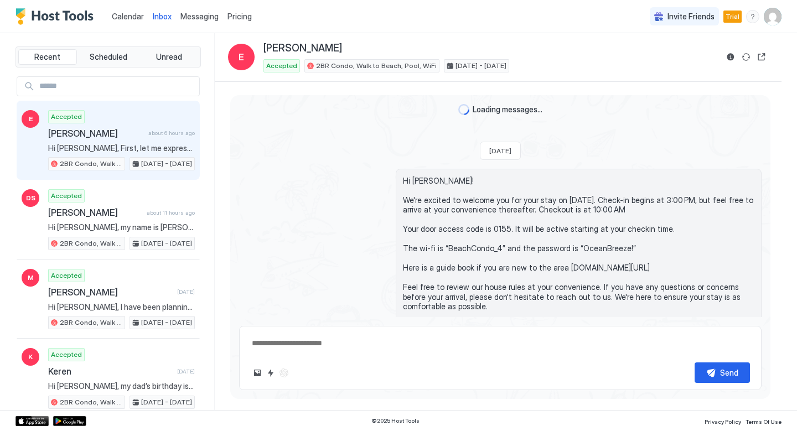
scroll to position [1130, 0]
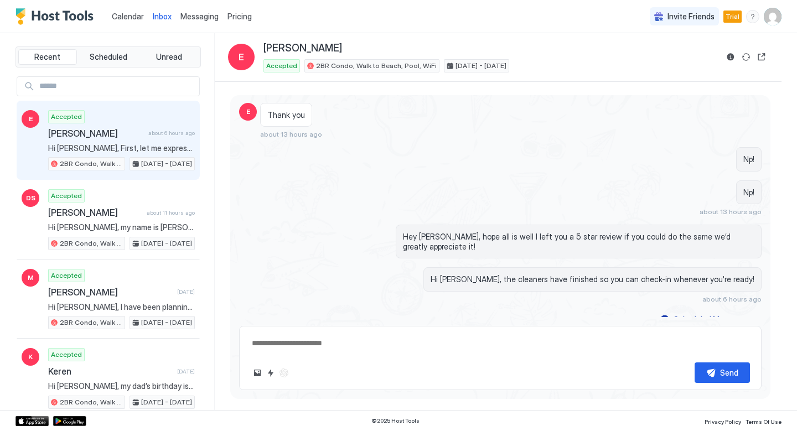
type textarea "*"
click at [771, 19] on img "User profile" at bounding box center [773, 17] width 18 height 18
click at [707, 63] on div "Settings" at bounding box center [711, 62] width 141 height 19
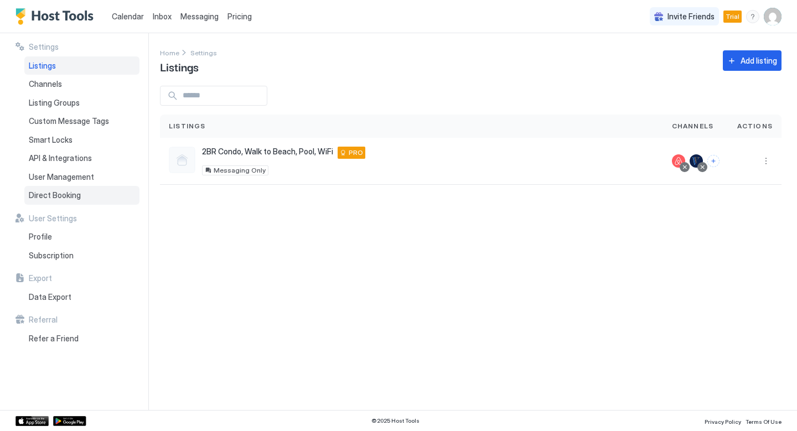
click at [82, 187] on div "Direct Booking" at bounding box center [81, 195] width 115 height 19
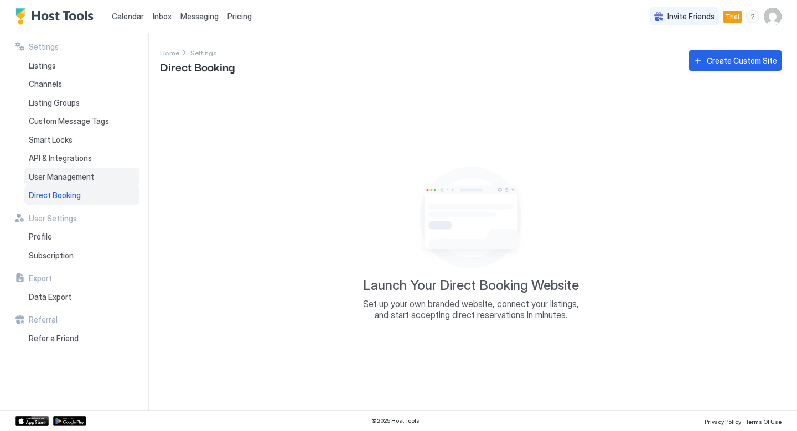
click at [84, 173] on span "User Management" at bounding box center [61, 177] width 65 height 10
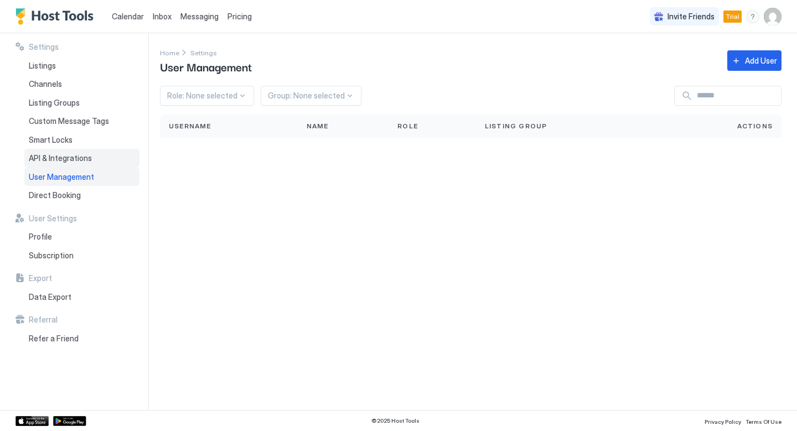
click at [85, 165] on div "API & Integrations" at bounding box center [81, 158] width 115 height 19
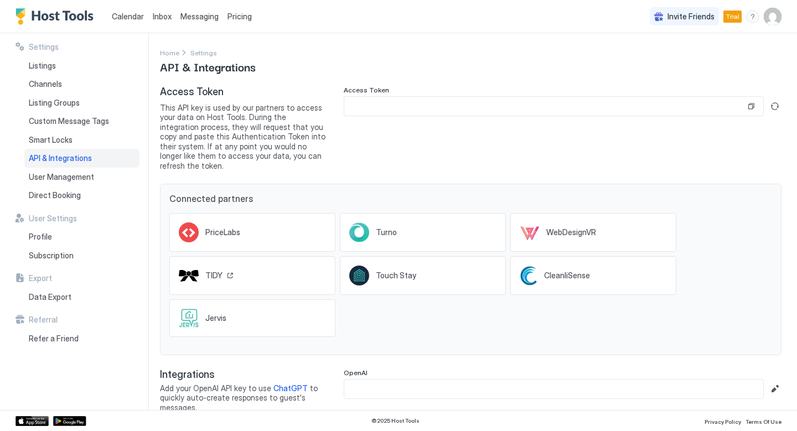
scroll to position [6, 0]
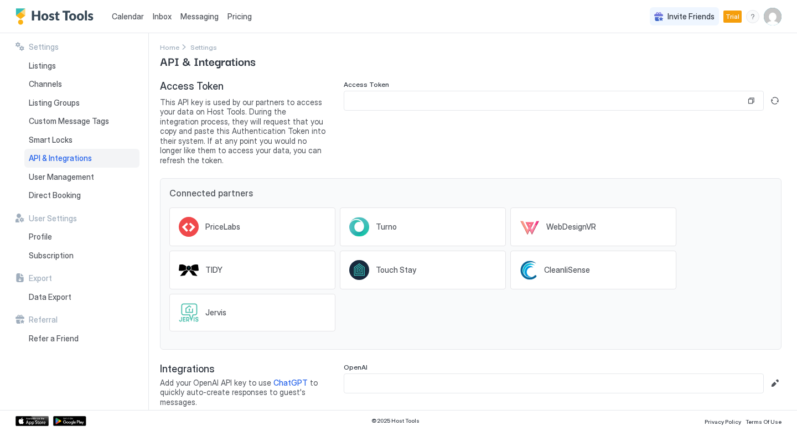
click at [384, 376] on input "Input Field" at bounding box center [553, 383] width 419 height 19
click at [291, 378] on span "ChatGPT" at bounding box center [291, 382] width 34 height 9
click at [374, 374] on input "Input Field" at bounding box center [553, 383] width 419 height 19
click at [393, 374] on input "Input Field" at bounding box center [553, 383] width 419 height 19
click at [775, 377] on button "Edit" at bounding box center [774, 383] width 13 height 13
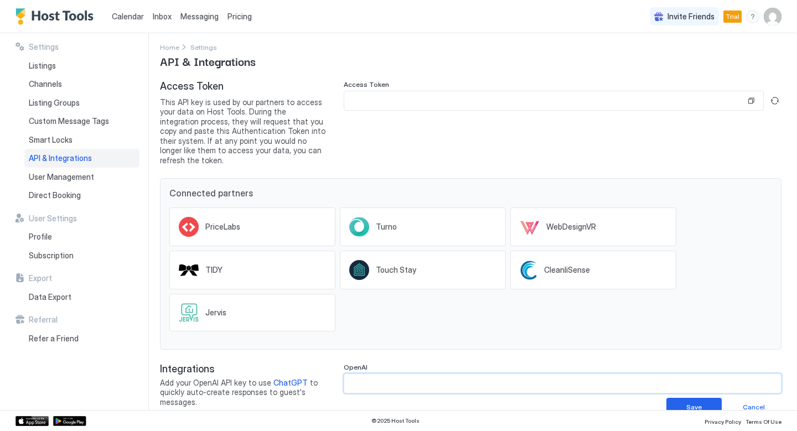
click at [655, 374] on input "Input Field" at bounding box center [562, 383] width 437 height 19
paste input "**********"
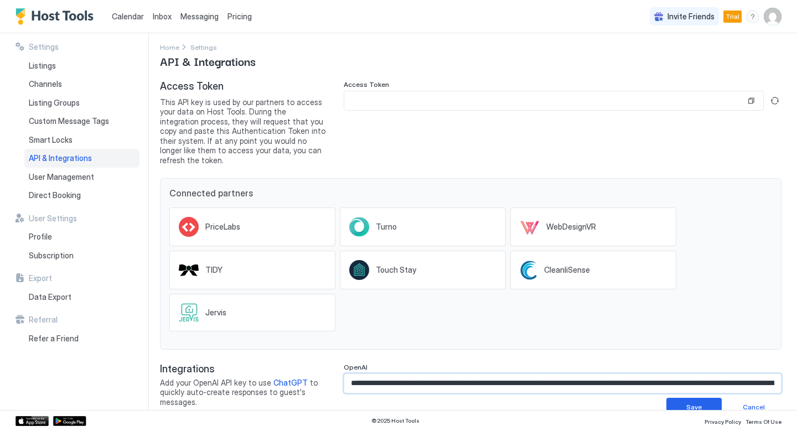
scroll to position [0, 298]
type input "**********"
click at [710, 398] on button "Save" at bounding box center [694, 407] width 55 height 19
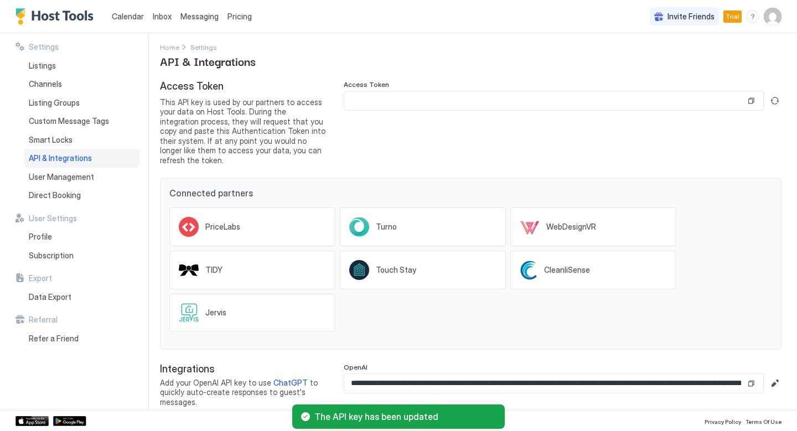
click at [457, 378] on input "**********" at bounding box center [544, 383] width 401 height 19
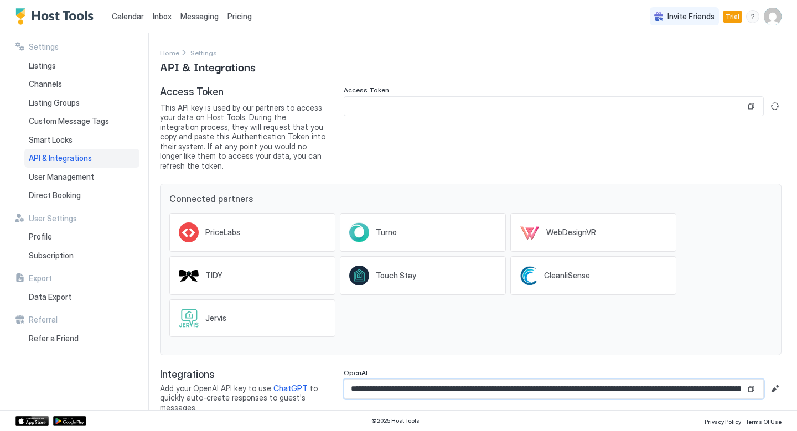
scroll to position [6, 0]
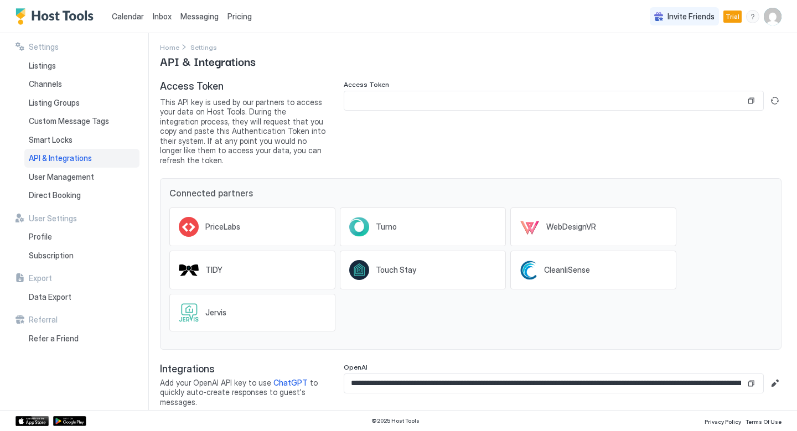
click at [156, 19] on span "Inbox" at bounding box center [162, 16] width 19 height 9
type textarea "*"
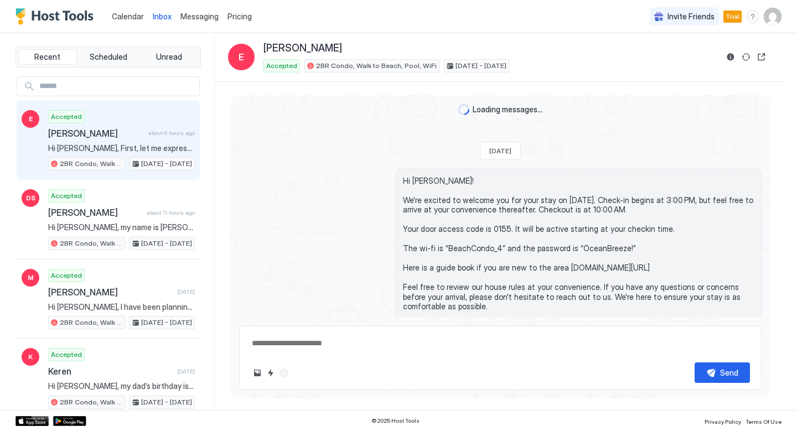
scroll to position [1130, 0]
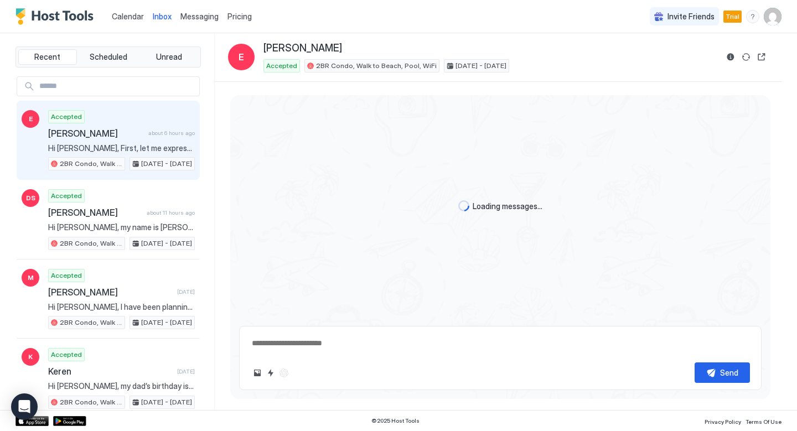
scroll to position [1130, 0]
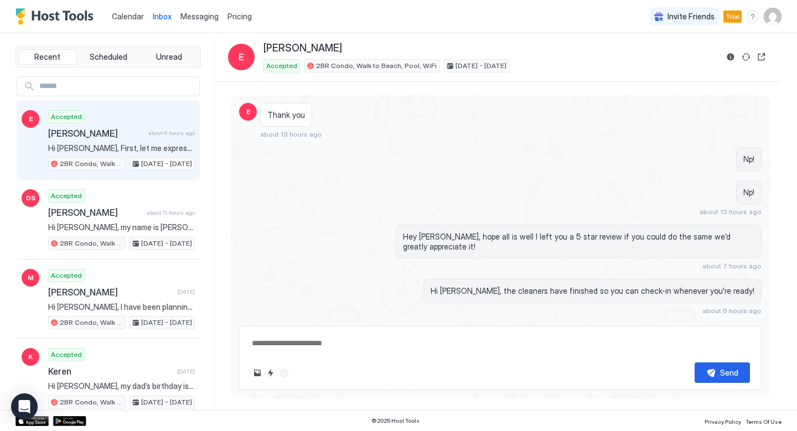
click at [569, 33] on div "Calendar Inbox Messaging Pricing Invite Friends Trial RF" at bounding box center [398, 16] width 797 height 33
type textarea "*"
